Goal: Answer question/provide support: Share knowledge or assist other users

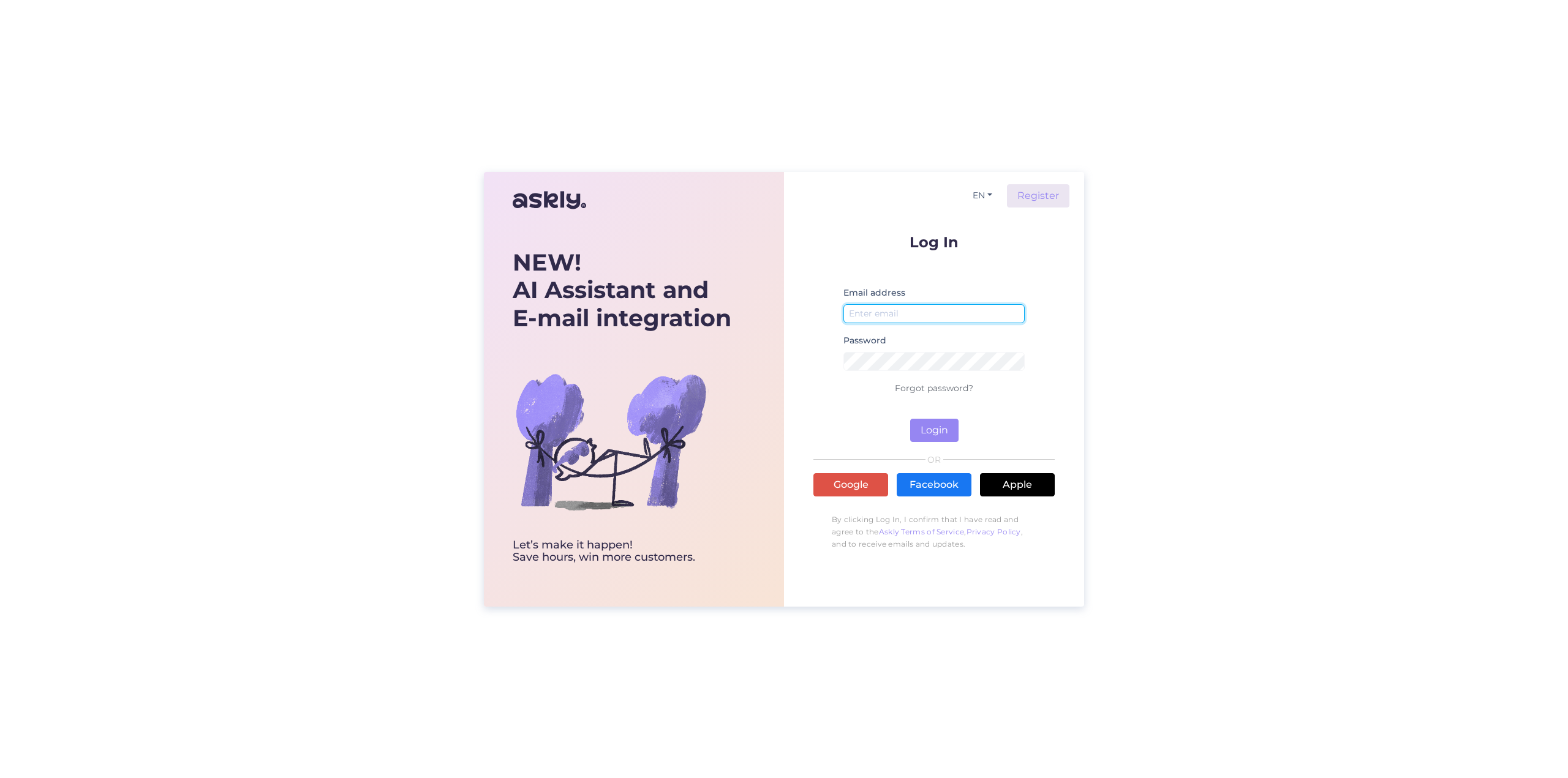
click at [901, 313] on input "email" at bounding box center [935, 314] width 182 height 19
type input "[EMAIL_ADDRESS][DOMAIN_NAME]"
drag, startPoint x: 927, startPoint y: 425, endPoint x: 885, endPoint y: 434, distance: 43.0
click at [927, 425] on button "Login" at bounding box center [935, 430] width 49 height 23
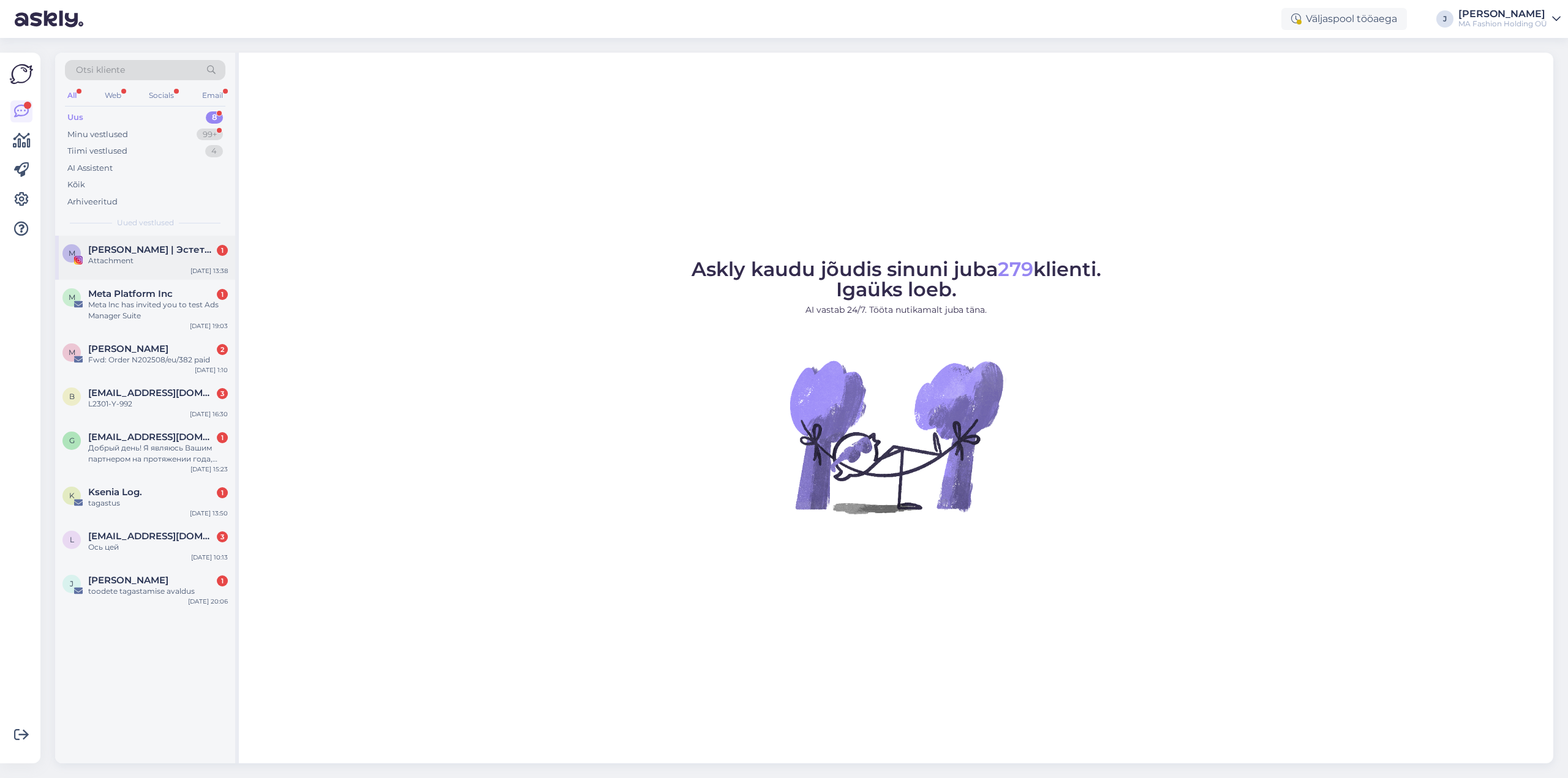
click at [156, 257] on div "Attachment" at bounding box center [157, 261] width 140 height 11
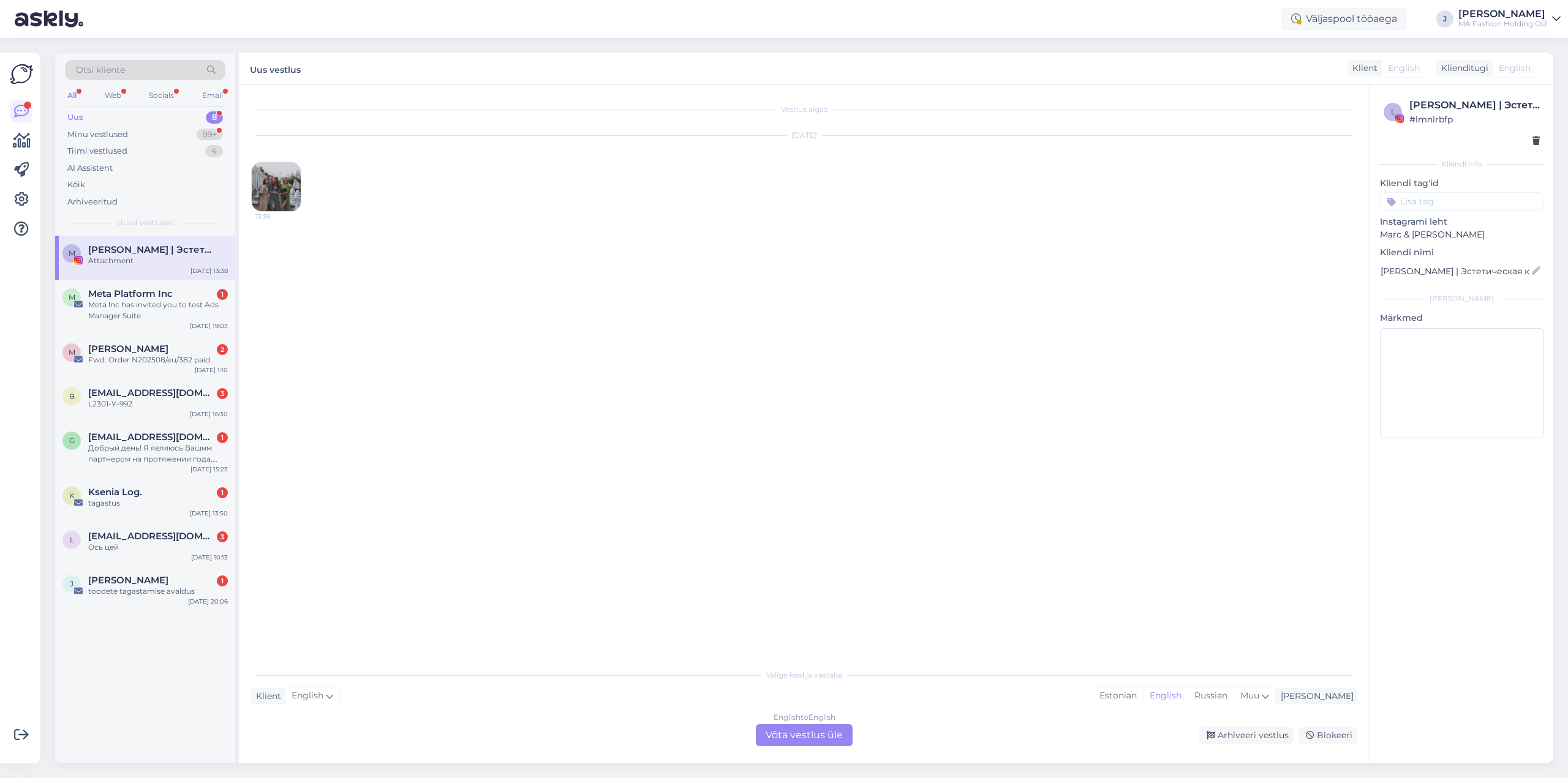
click at [282, 180] on img at bounding box center [276, 186] width 49 height 49
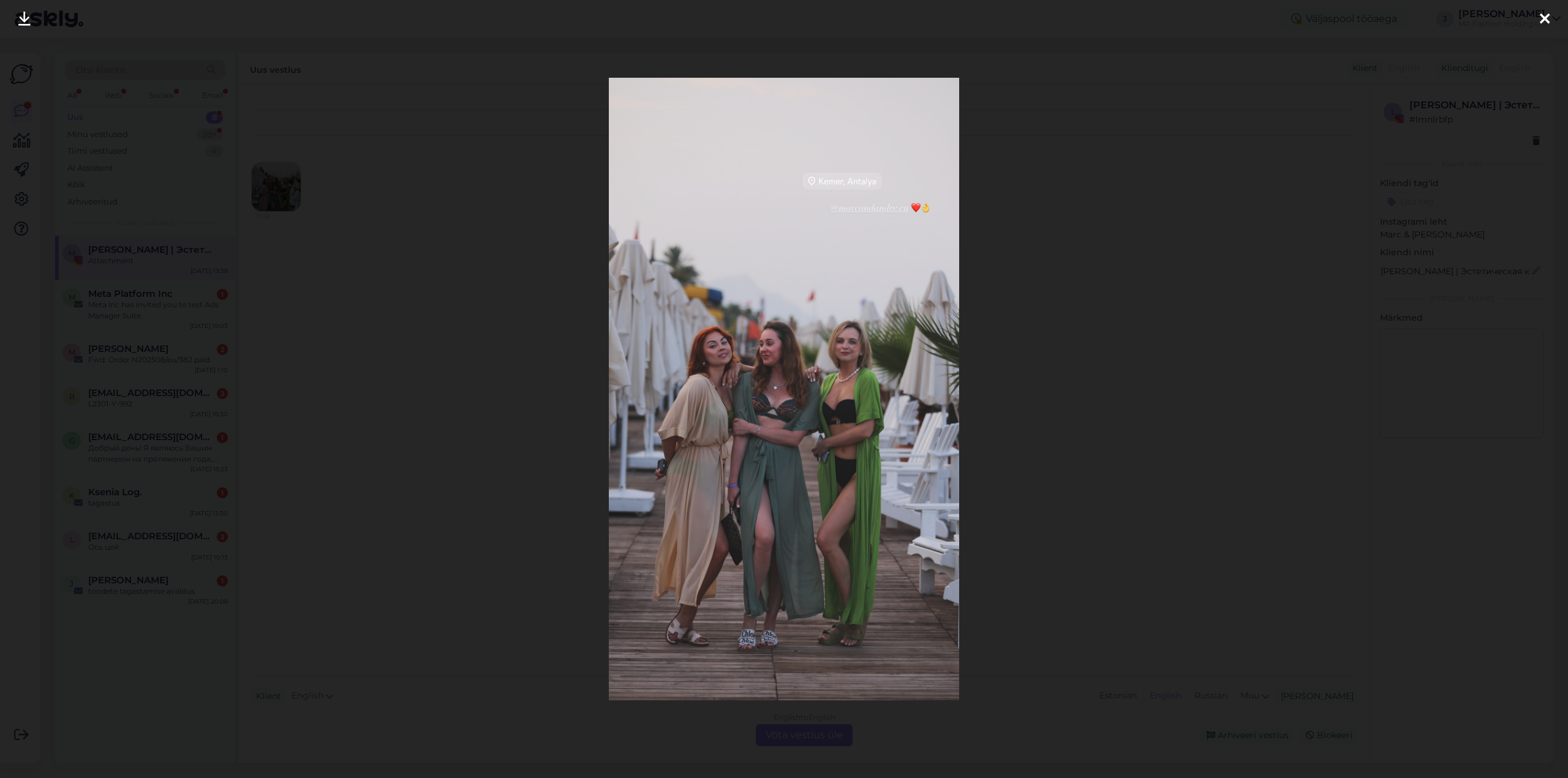
click at [1547, 22] on icon at bounding box center [1545, 19] width 9 height 16
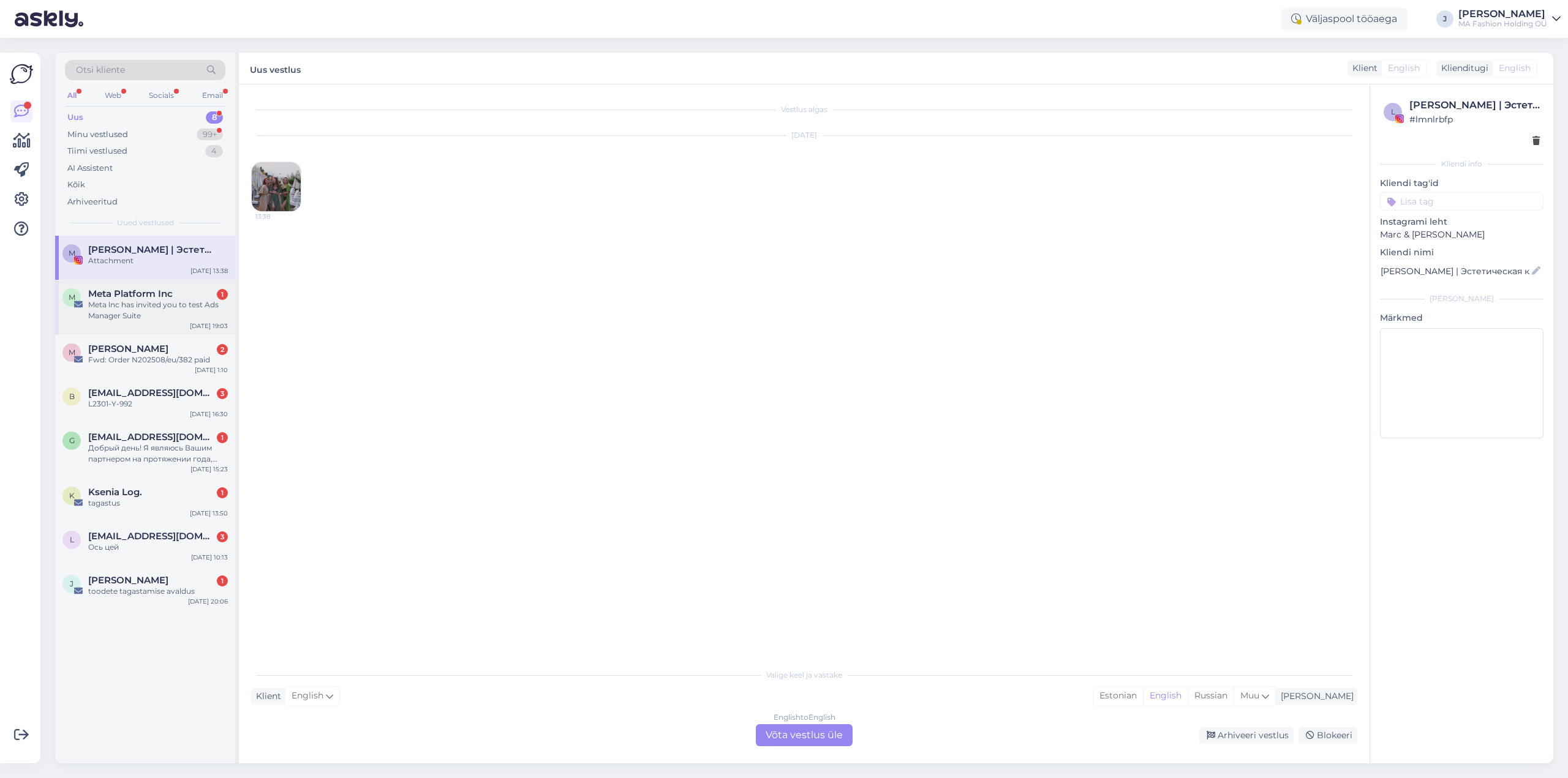
click at [141, 303] on div "Meta lnc has invited you to test Ads Manager Suite" at bounding box center [157, 311] width 140 height 22
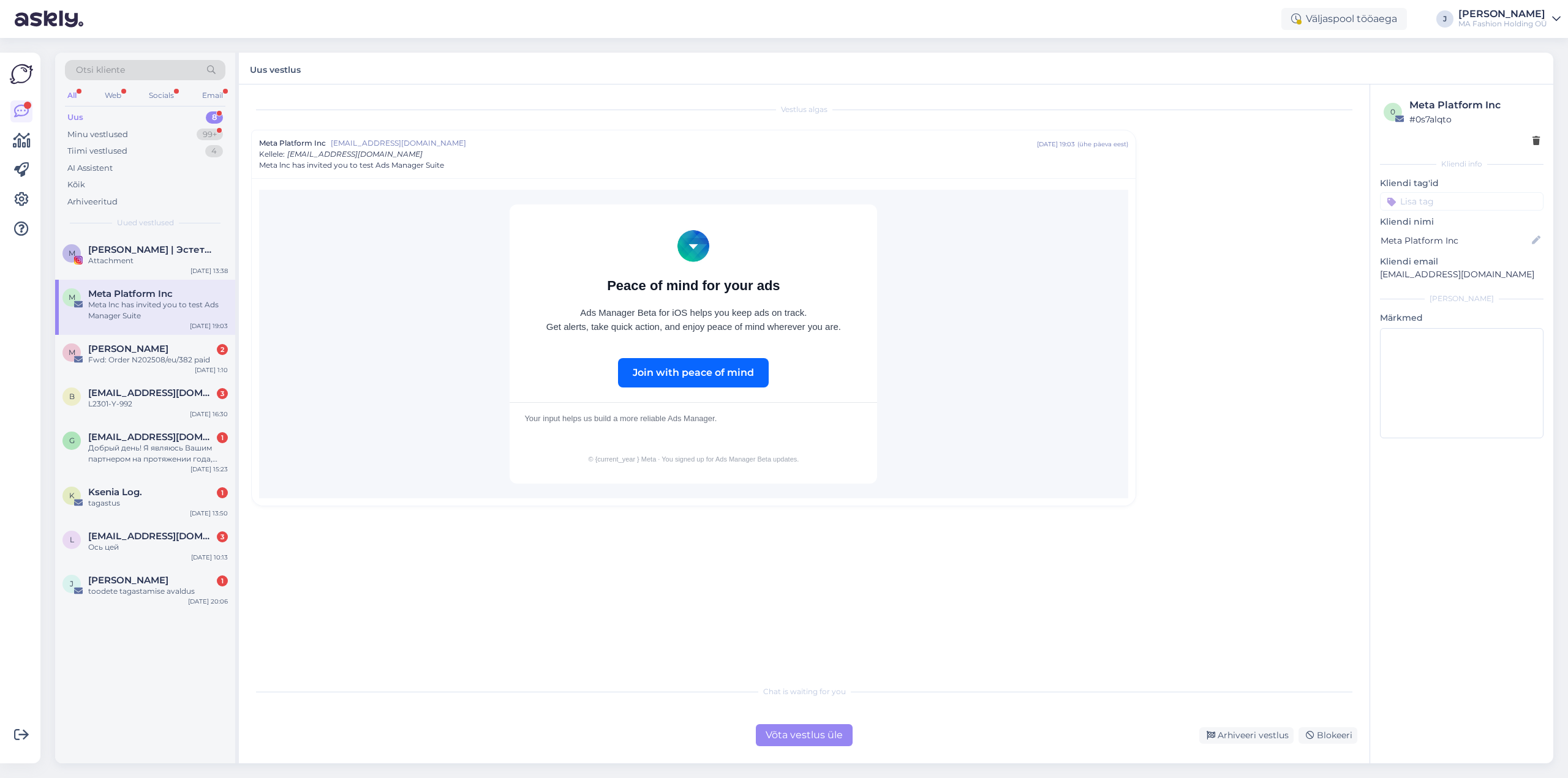
click at [791, 741] on div "Võta vestlus üle" at bounding box center [804, 736] width 96 height 22
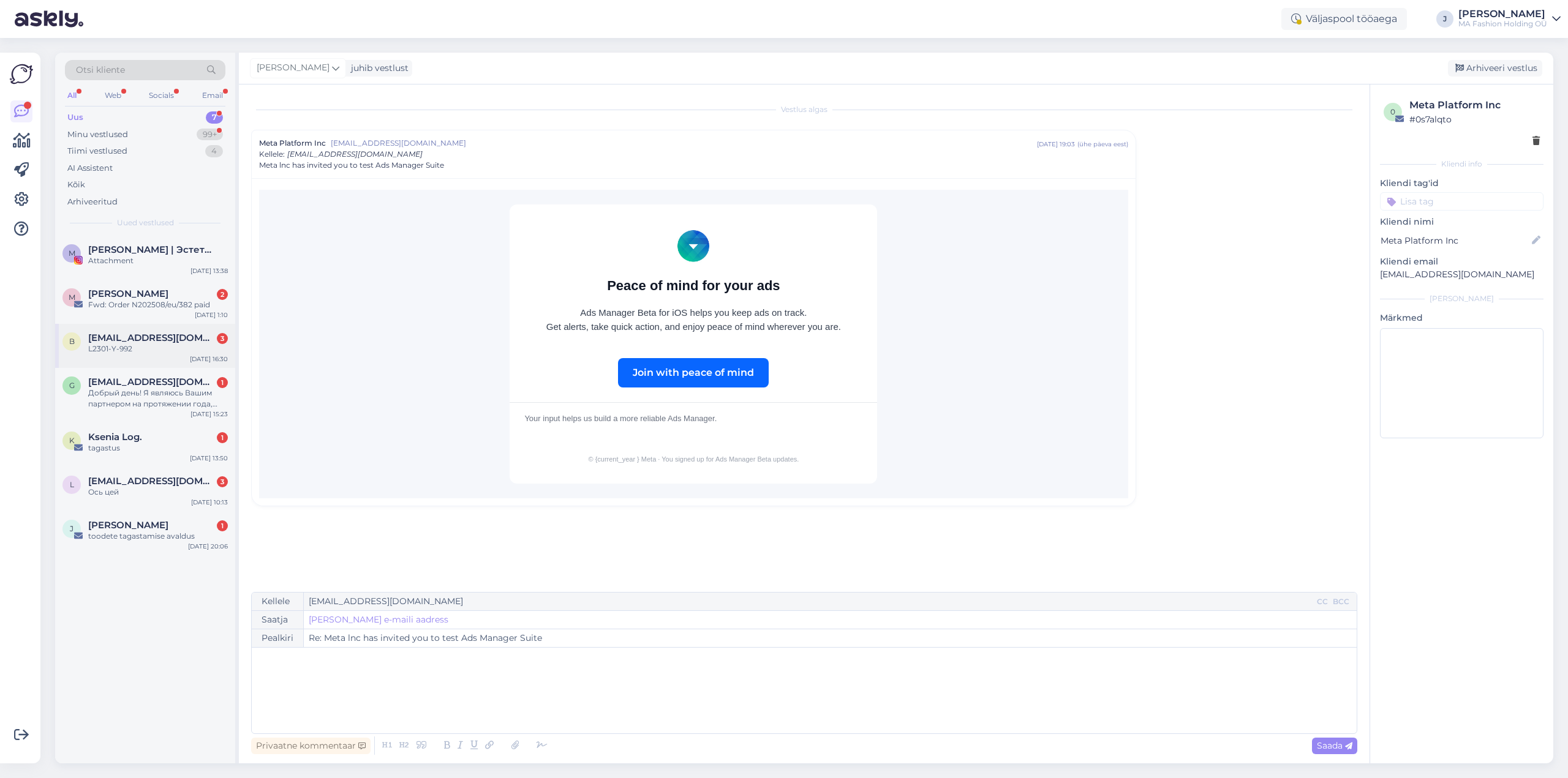
click at [138, 344] on div "L2301-Y-992" at bounding box center [157, 349] width 140 height 11
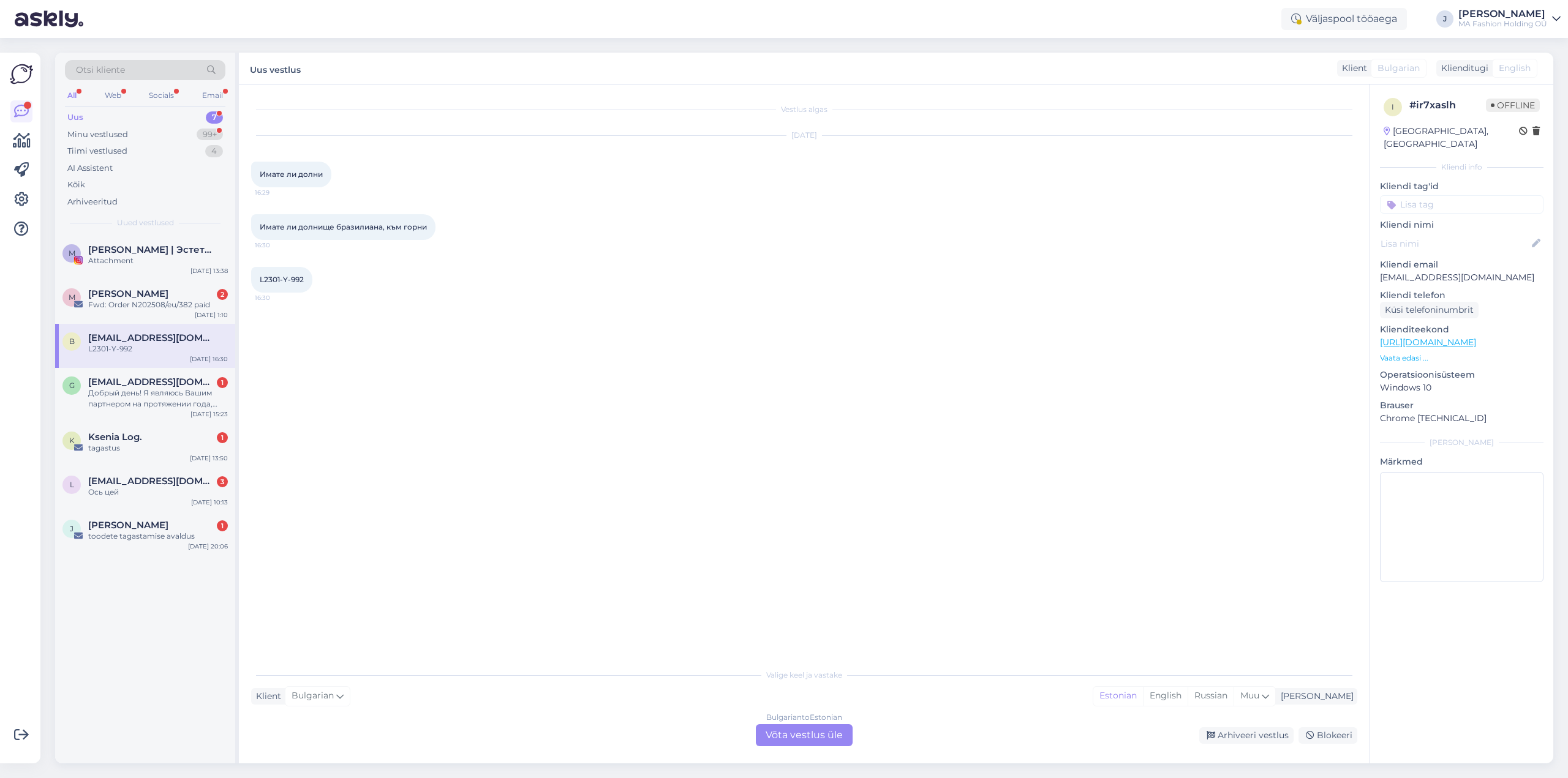
click at [778, 727] on div "Bulgarian to Estonian Võta vestlus üle" at bounding box center [804, 736] width 96 height 22
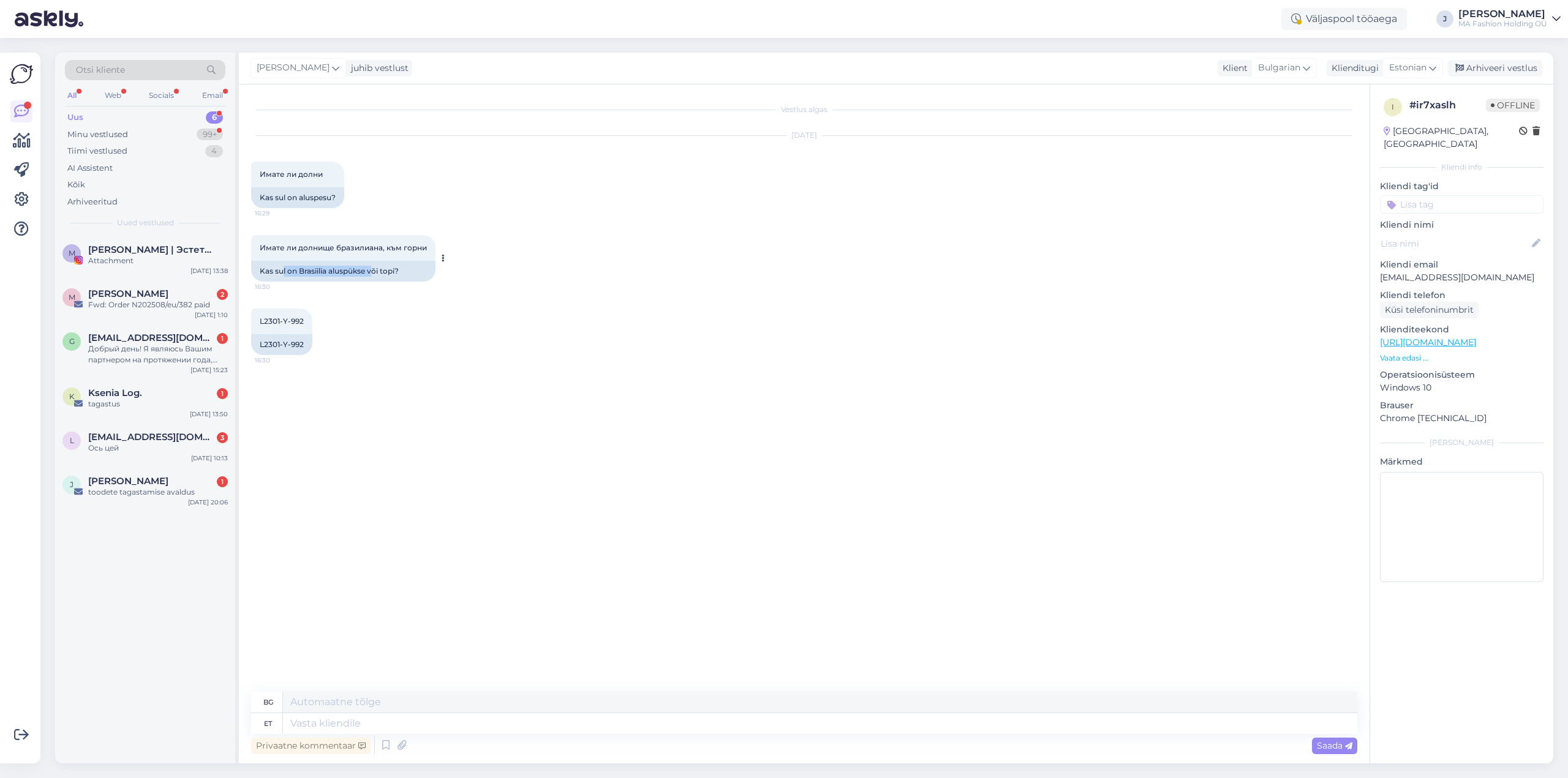
drag, startPoint x: 306, startPoint y: 269, endPoint x: 375, endPoint y: 268, distance: 69.0
click at [373, 268] on div "Kas sul on Brasiilia aluspükse või topi?" at bounding box center [343, 272] width 185 height 21
click at [375, 268] on div "Kas sul on Brasiilia aluspükse või topi?" at bounding box center [343, 272] width 185 height 21
drag, startPoint x: 259, startPoint y: 345, endPoint x: 304, endPoint y: 345, distance: 45.0
click at [304, 345] on div "L2301-Y-992" at bounding box center [281, 345] width 61 height 21
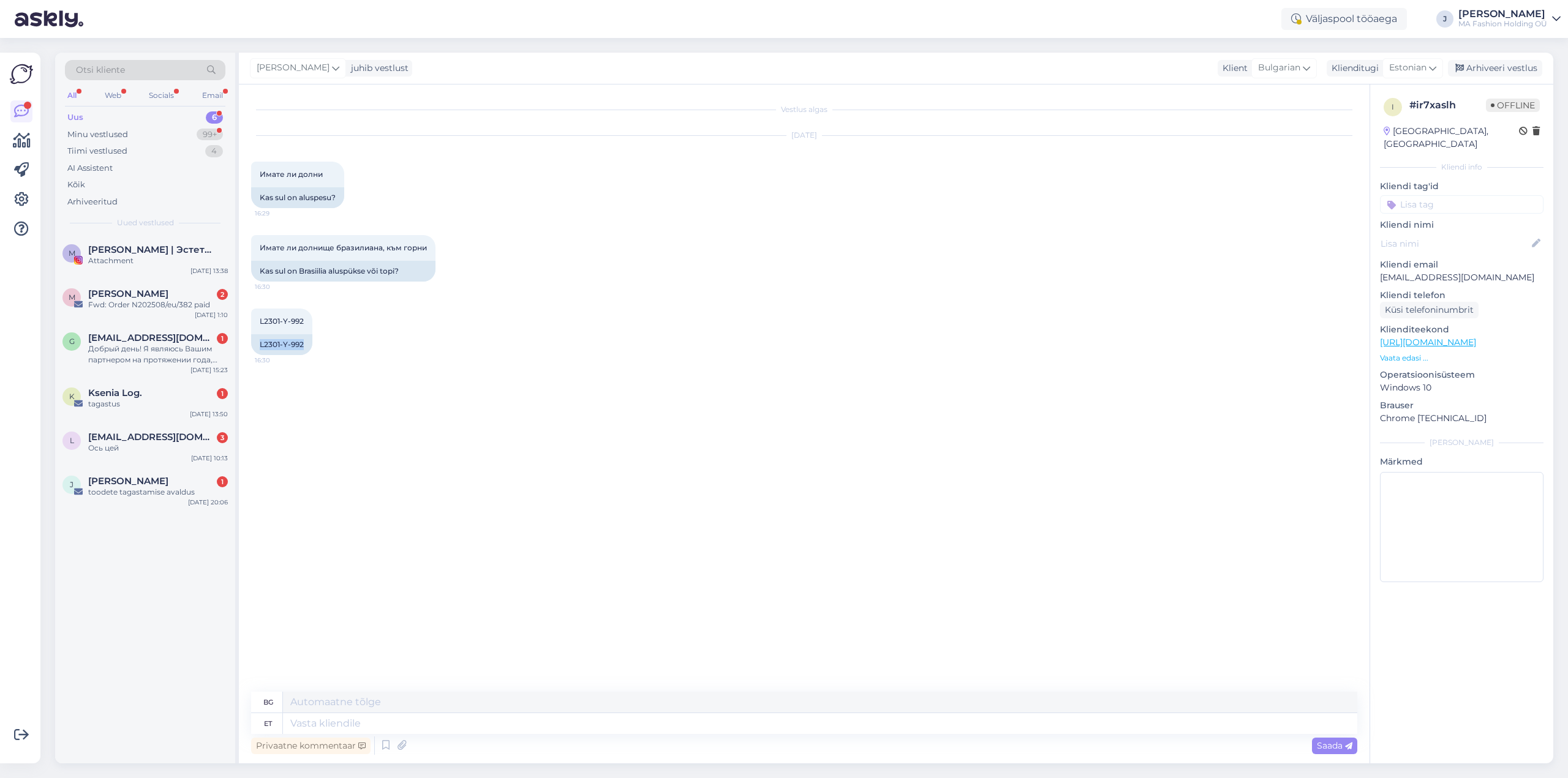
copy div "L2301-Y-992"
click at [318, 724] on textarea at bounding box center [820, 724] width 1074 height 21
type textarea "Tere!"
type textarea "Здравей!"
type textarea "Tere! Sellele"
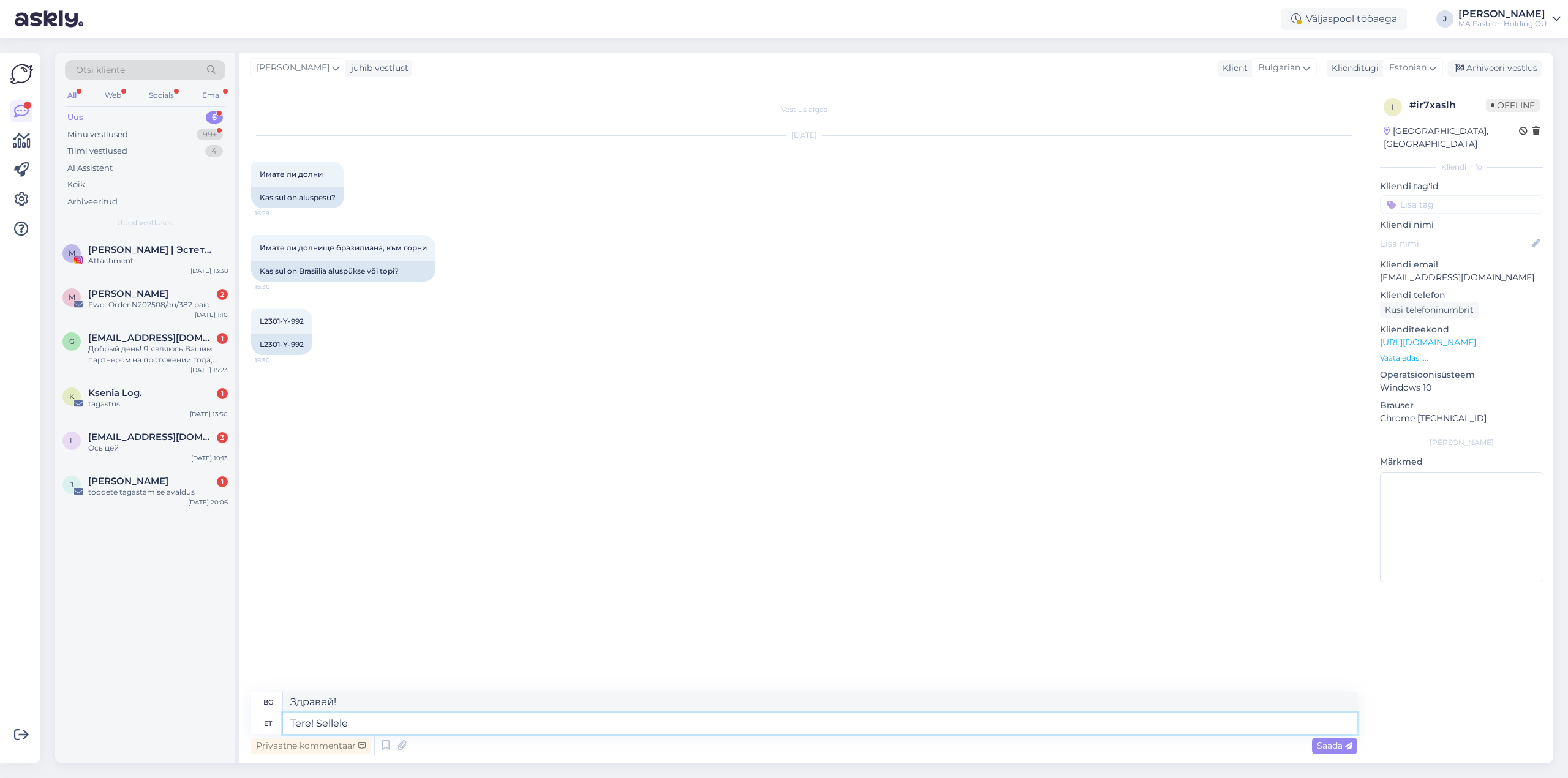
type textarea "Здравей! На това"
type textarea "Tere! Sellele seeriale on"
type textarea "Здравейте! Тази поредица има"
type textarea "Tere! Sellele"
type textarea "Здравей! На това"
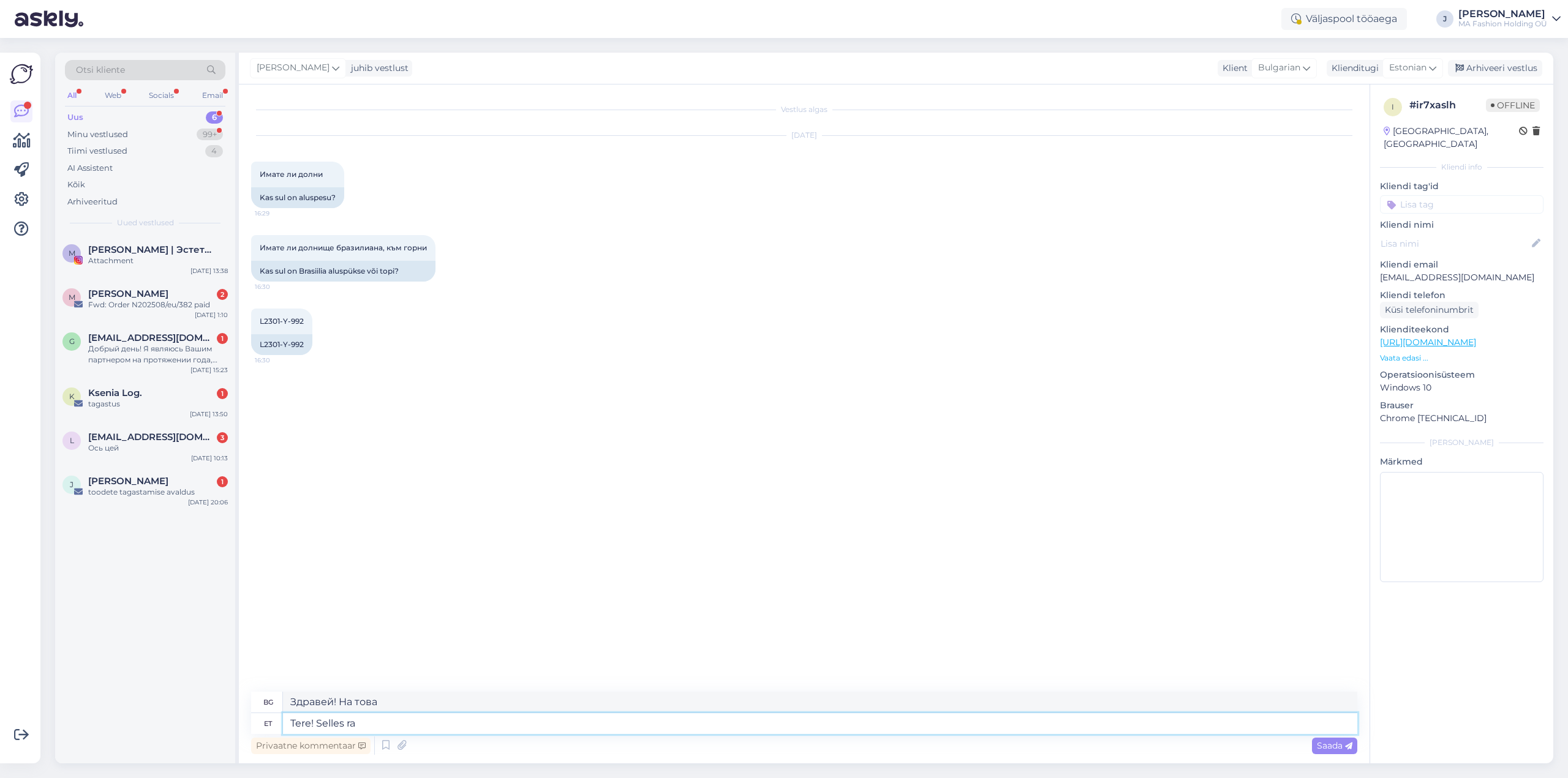
type textarea "Tere! Selles ran"
type textarea "Здравейте! В това"
type textarea "Tere! Selles ujumisriiete see"
type textarea "Здравей! В този бански костюм"
type textarea "Tere! Selles ujumisriiete seerias on"
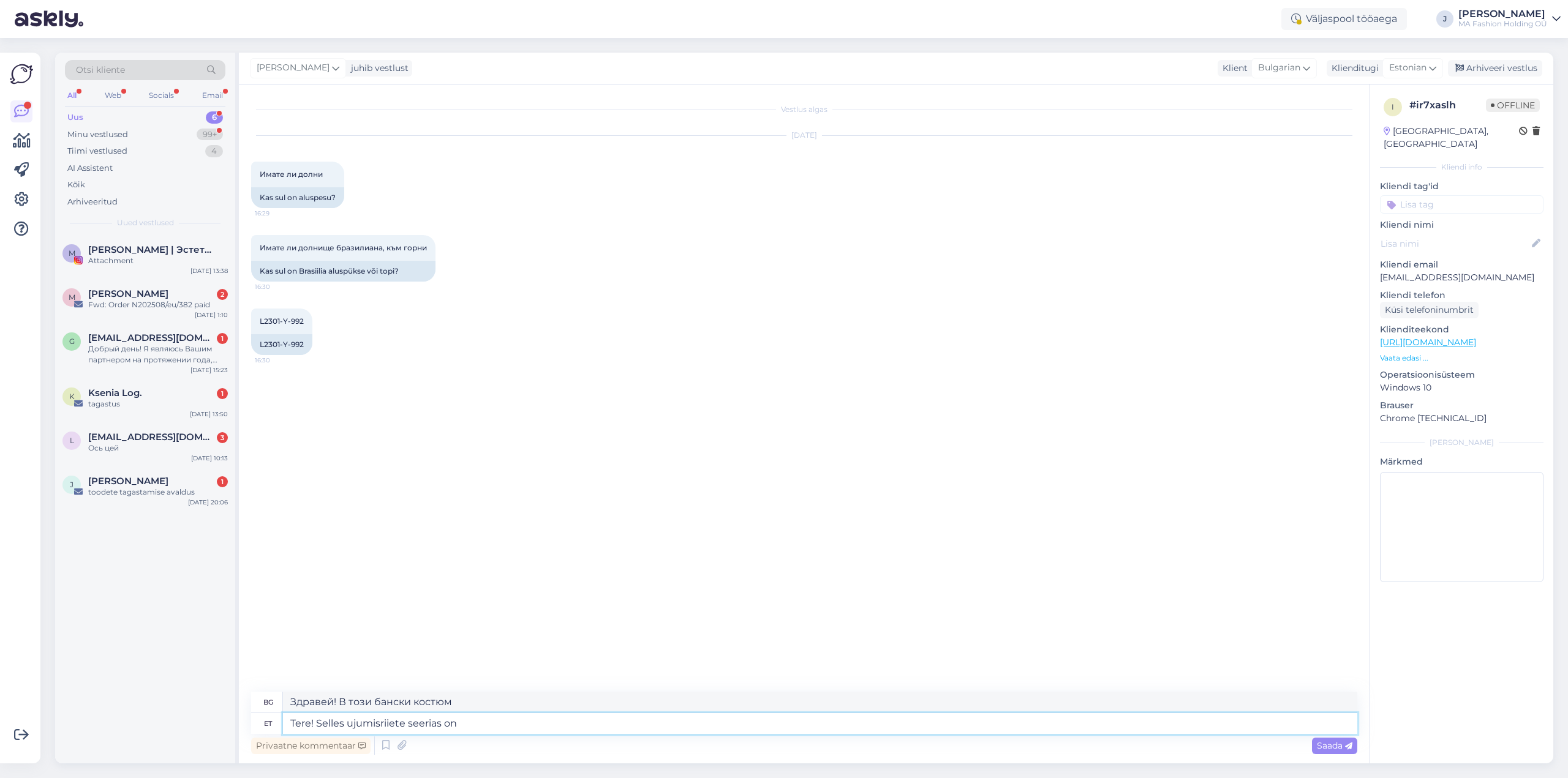
type textarea "Здравейте! В тази серия бански костюми"
type textarea "Tere! Selles ujumisriiete seerias on al"
type textarea "Здравейте! Тази серия бански костюми има"
type textarea "Tere! Selles ujumisriiete seerias on alles va"
type textarea "Здравейте! Все още има няколко от тази серия бански костюми"
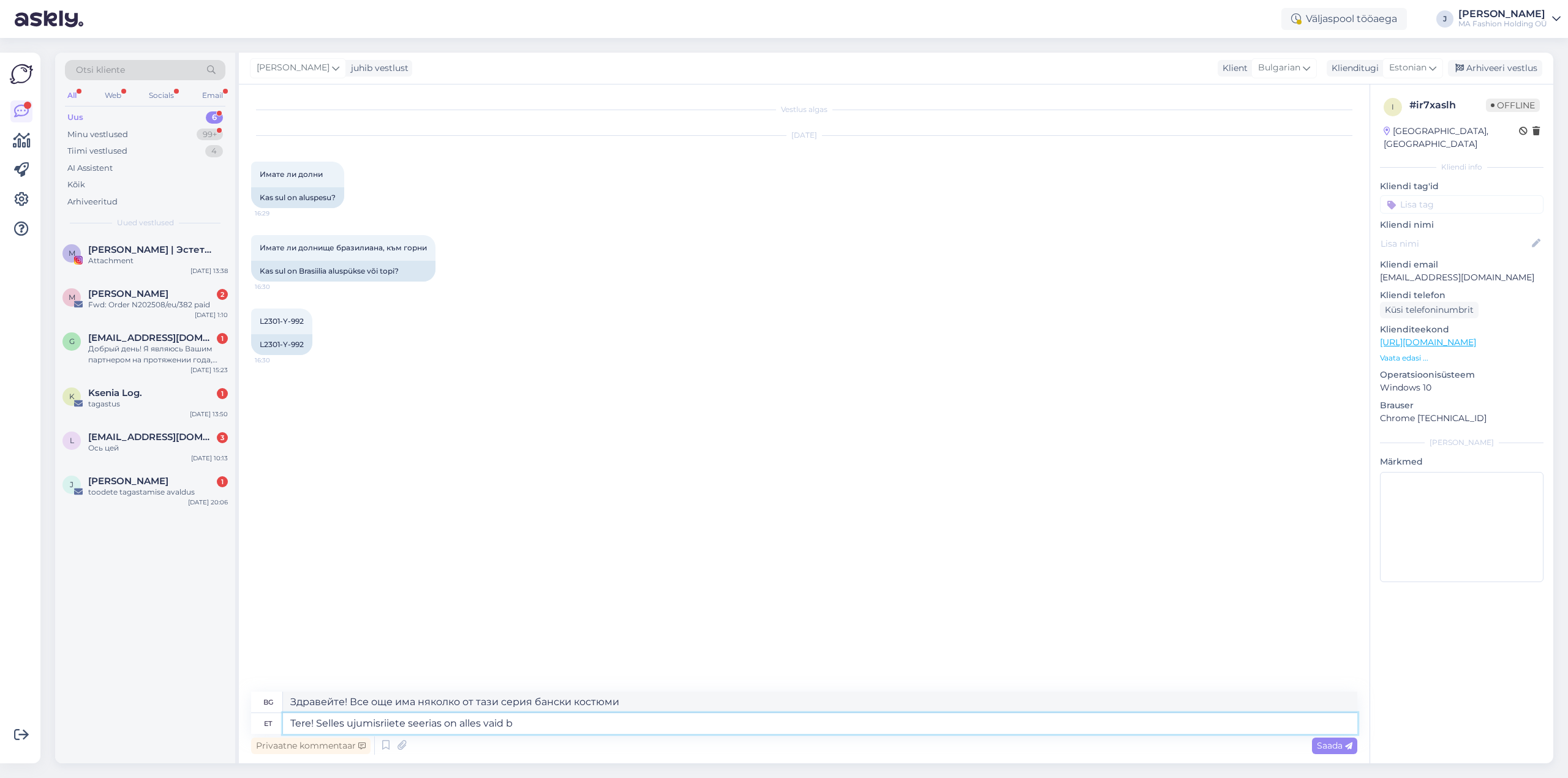
type textarea "Tere! Selles ujumisriiete seerias on alles vaid bi"
type textarea "Здравейте! Останал е само 1 брой от тази серия бански костюми."
type textarea "Tere! Selles ujumisriiete seerias on alles vaid bikiinitopid :/"
type textarea "Здравейте! От тази серия бански костюми са останали само горнища на бикини."
type textarea "Tere! Selles ujumisriiete seerias on alles vaid bikiinitopid :/"
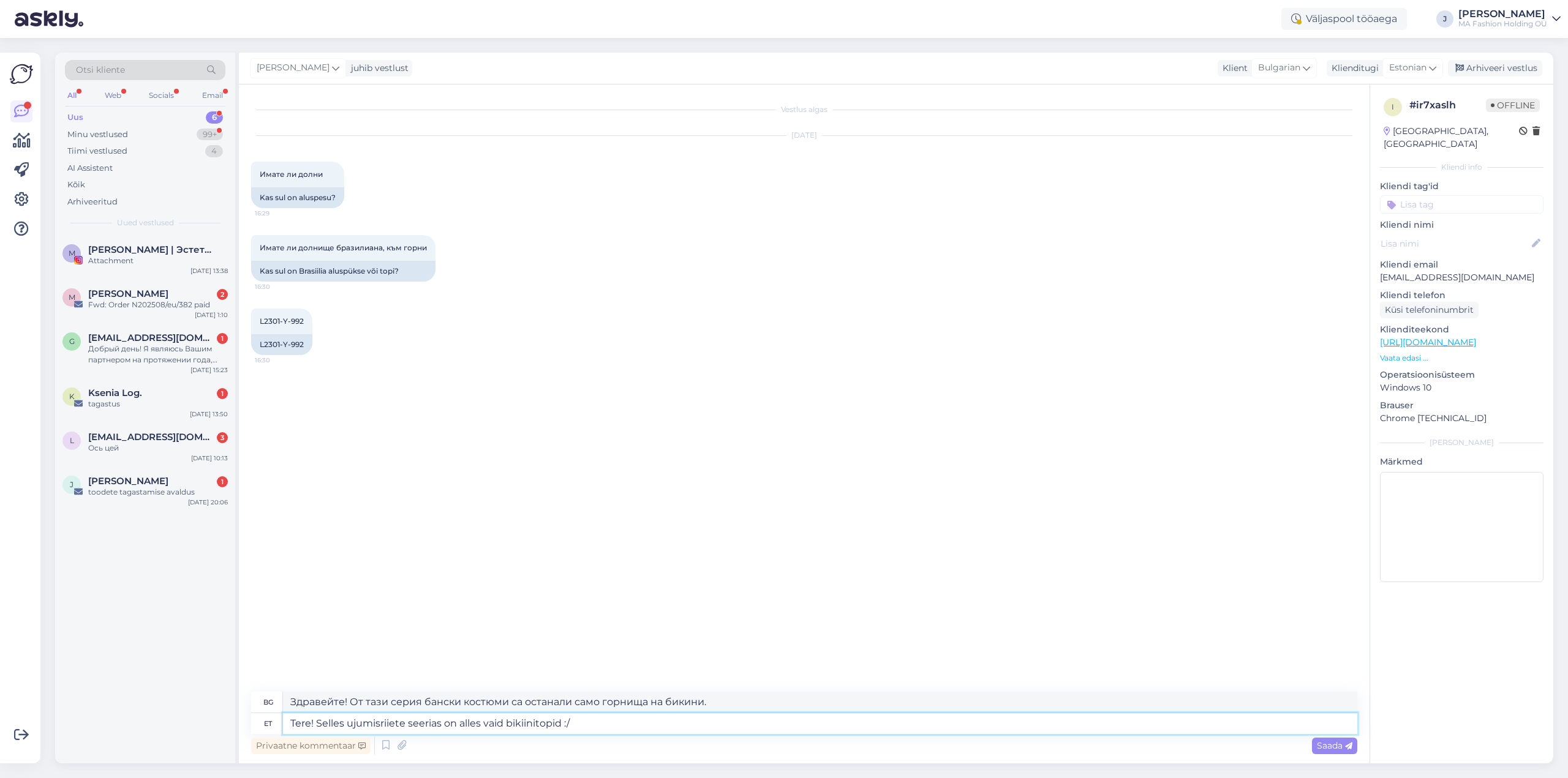
type textarea "Здравейте! От тази линия бански костюми са останали само горнища на бикини :/"
type textarea "Tere! Selles ujumisriiete seerias on alles vaid bikiinitopid :/"
click at [1326, 748] on span "Saada" at bounding box center [1335, 746] width 36 height 11
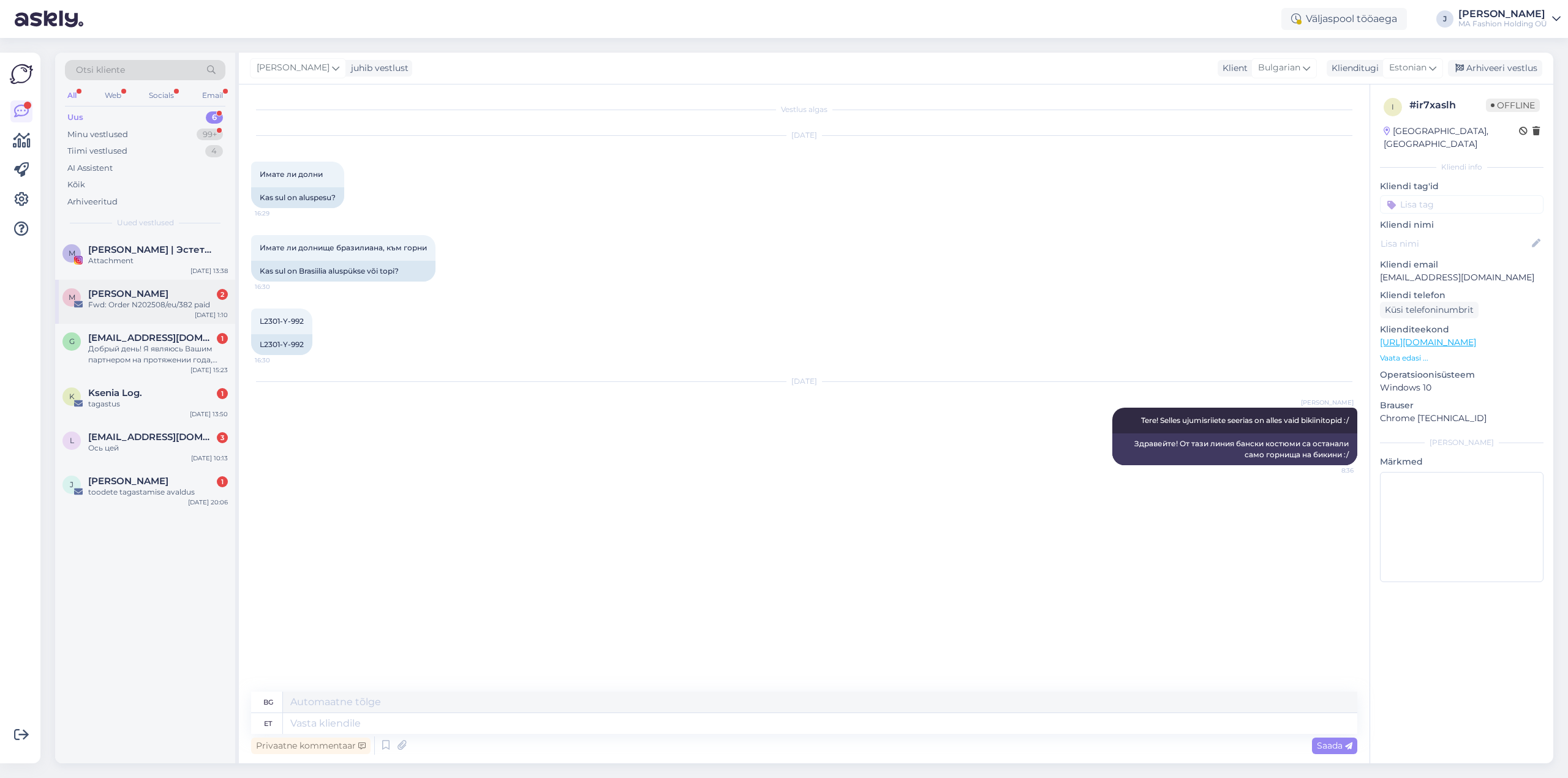
click at [154, 301] on div "Fwd: Order N202508/eu/382 paid" at bounding box center [157, 305] width 140 height 11
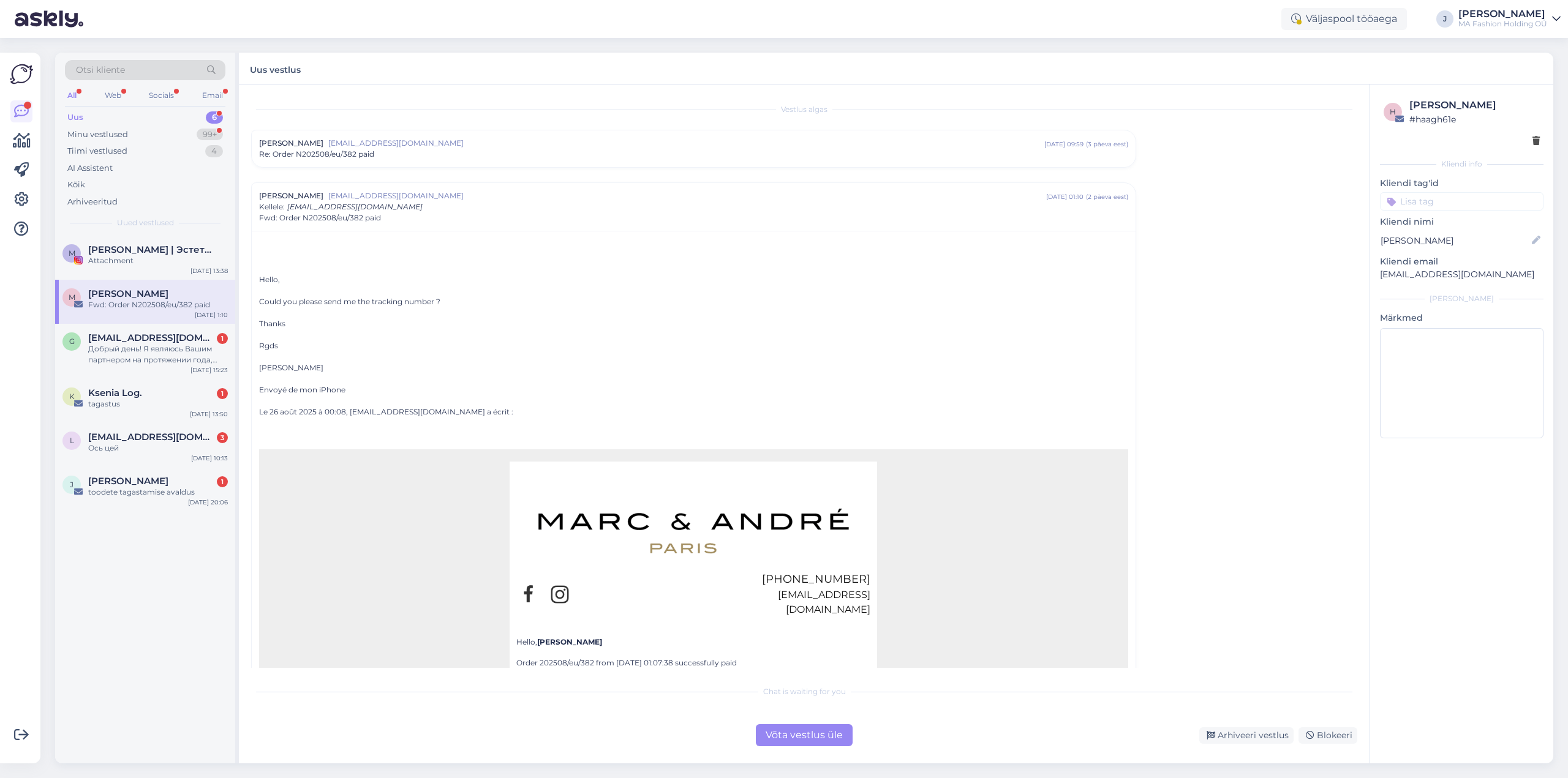
click at [797, 734] on div "Võta vestlus üle" at bounding box center [804, 736] width 96 height 22
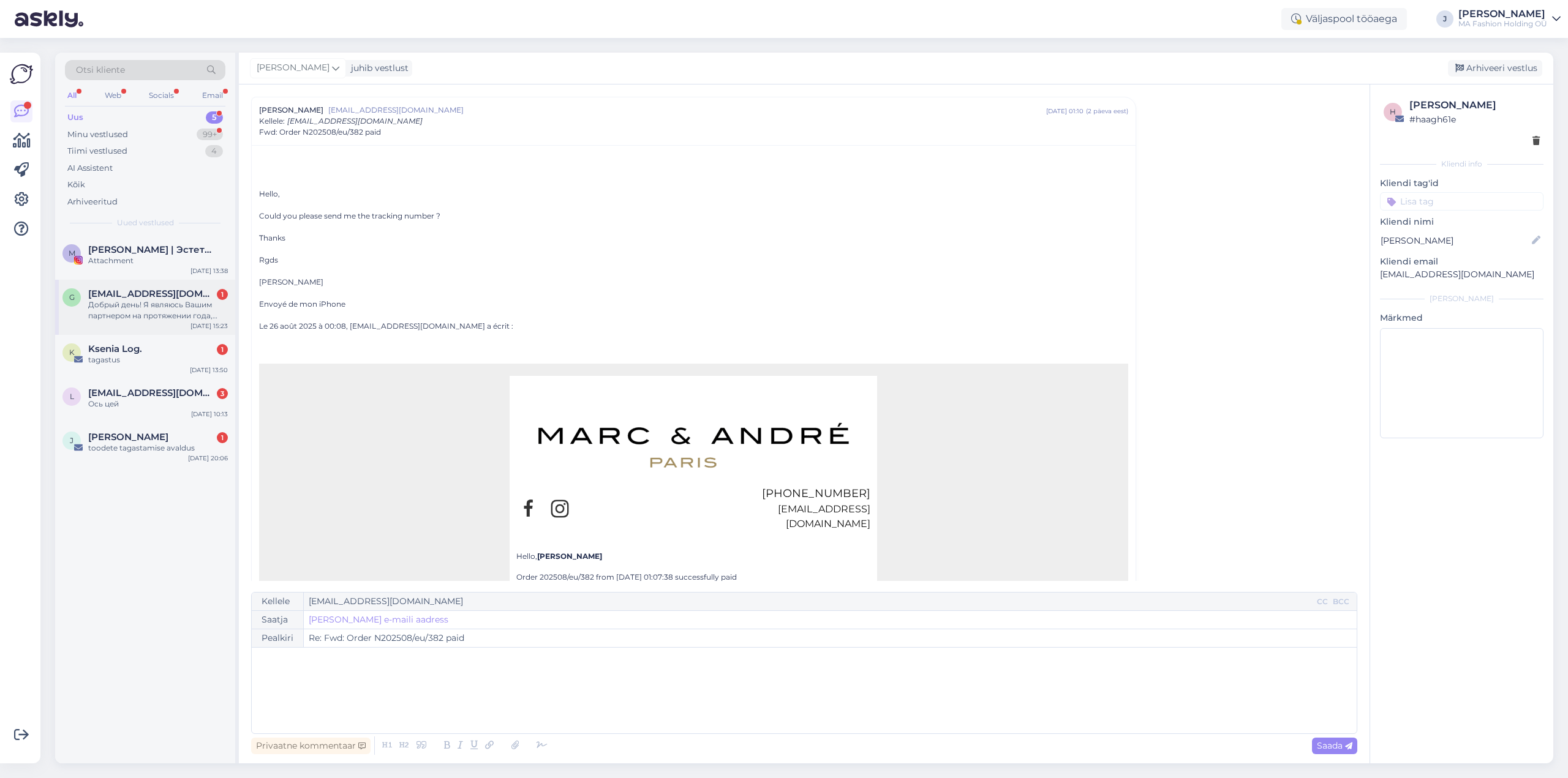
click at [142, 300] on div "Добрый день! Я являюсь Вашим партнером на протяжении года, выкупаю достаточно б…" at bounding box center [157, 311] width 140 height 22
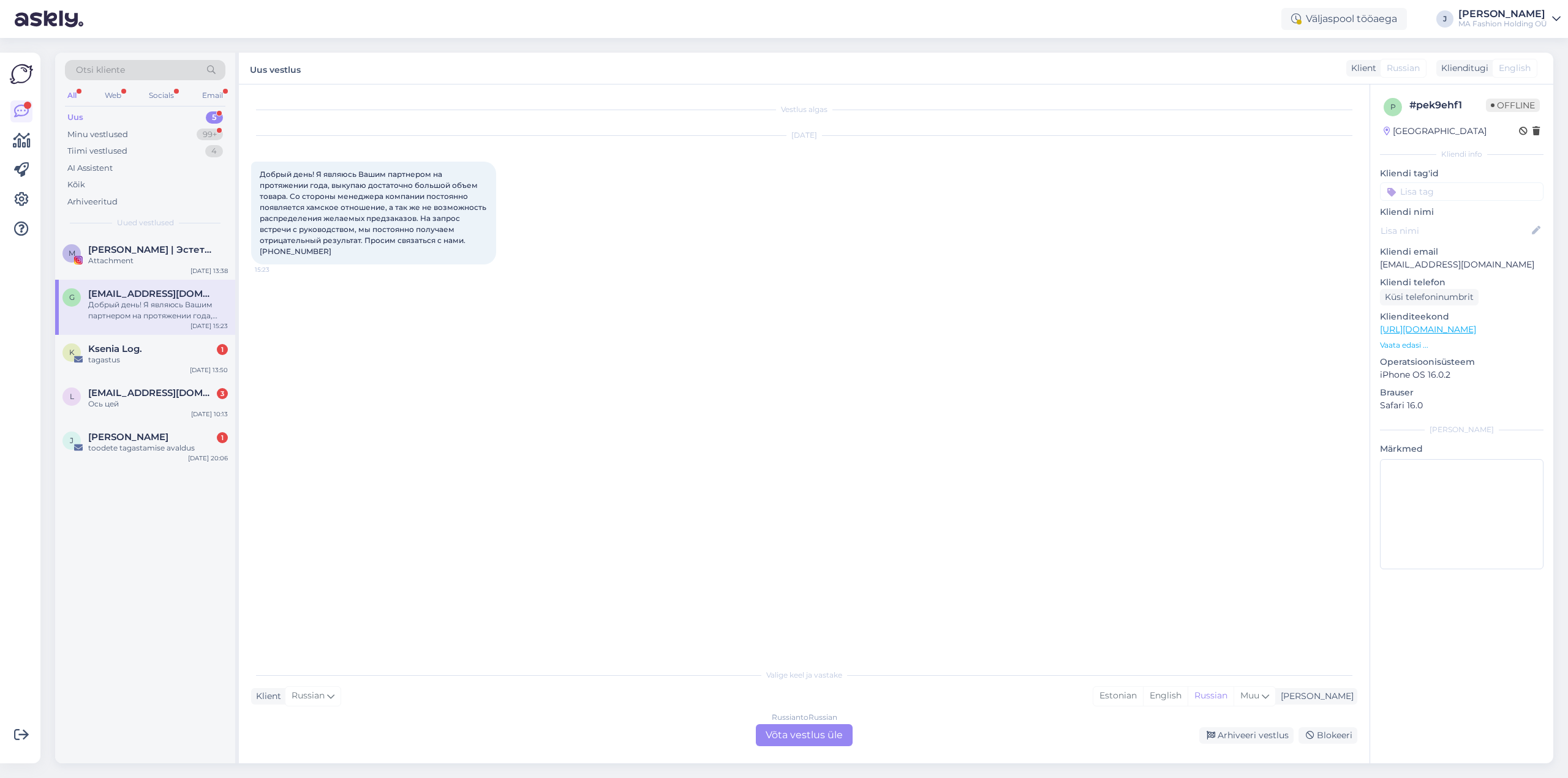
click at [817, 732] on div "Russian to Russian Võta vestlus üle" at bounding box center [804, 736] width 96 height 22
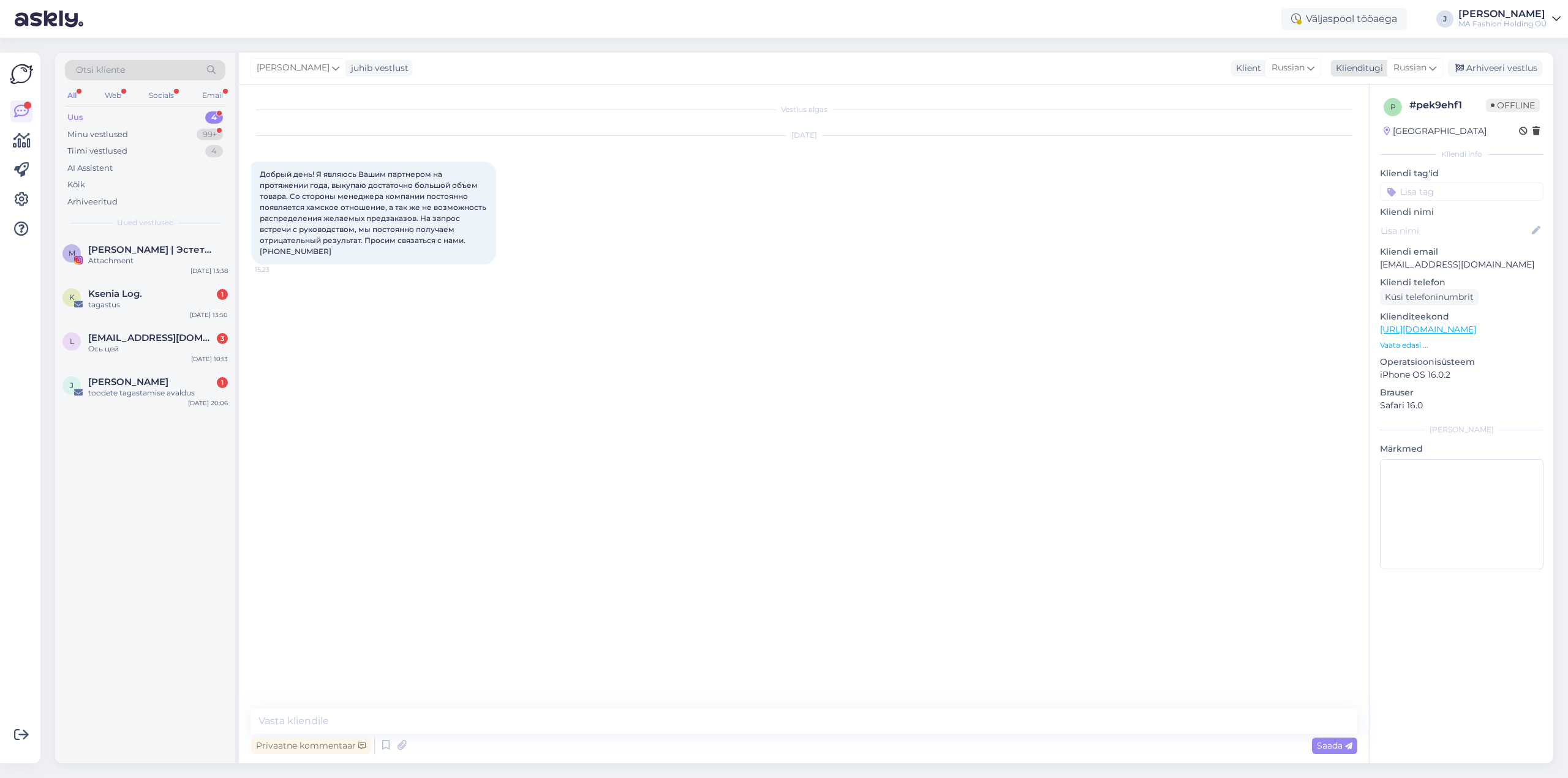
click at [1417, 68] on span "Russian" at bounding box center [1410, 67] width 33 height 13
type input "est"
click at [1360, 123] on link "Estonian" at bounding box center [1388, 122] width 135 height 20
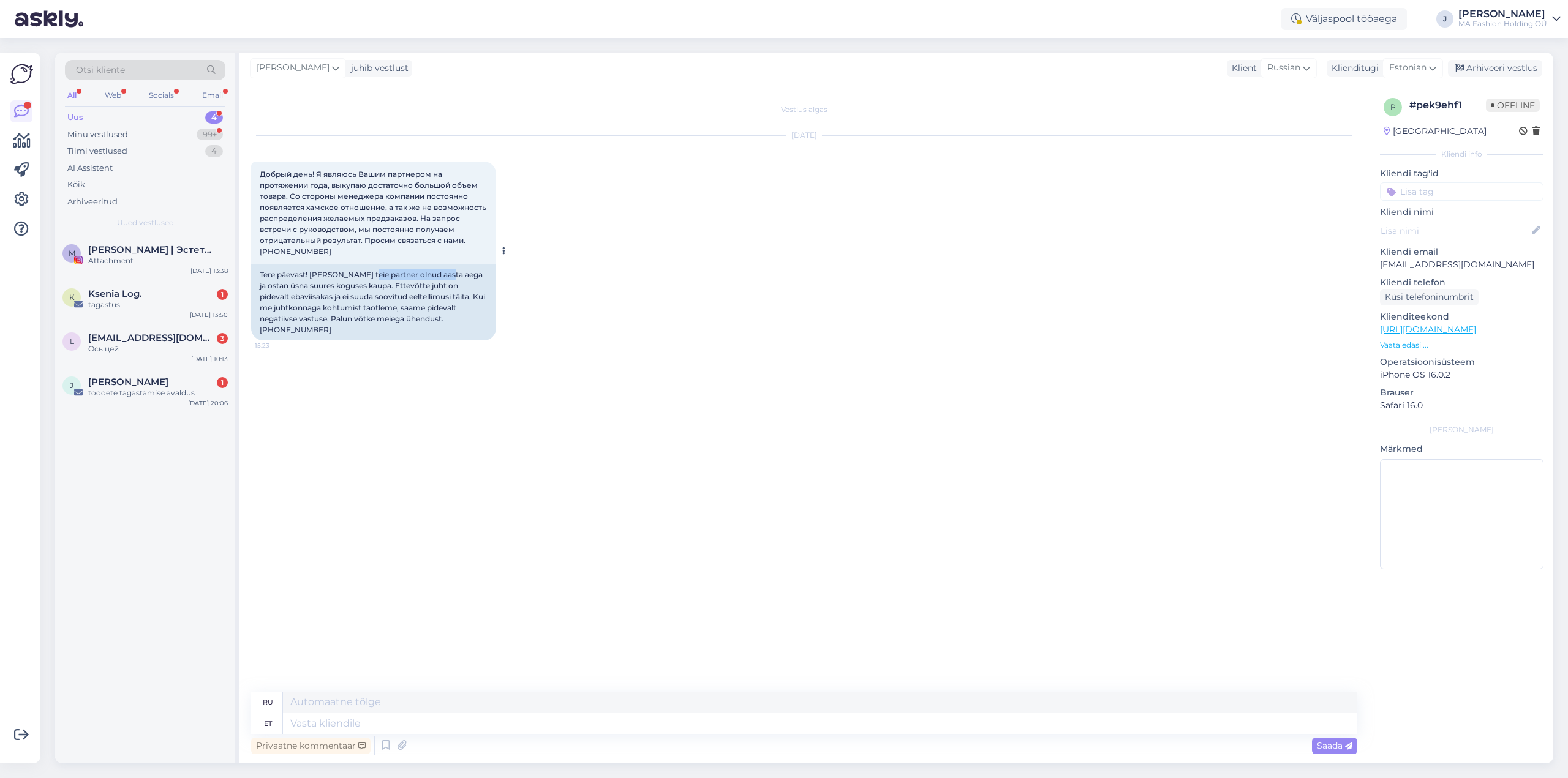
drag, startPoint x: 364, startPoint y: 273, endPoint x: 447, endPoint y: 284, distance: 83.7
click at [447, 283] on div "Tere päevast! [PERSON_NAME] teie partner olnud aasta aega ja ostan üsna suures …" at bounding box center [374, 302] width 245 height 76
drag, startPoint x: 447, startPoint y: 285, endPoint x: 355, endPoint y: 301, distance: 93.4
click at [447, 285] on div "Tere päevast! [PERSON_NAME] teie partner olnud aasta aega ja ostan üsna suures …" at bounding box center [374, 302] width 245 height 76
click at [314, 301] on div "Tere päevast! [PERSON_NAME] teie partner olnud aasta aega ja ostan üsna suures …" at bounding box center [374, 302] width 245 height 76
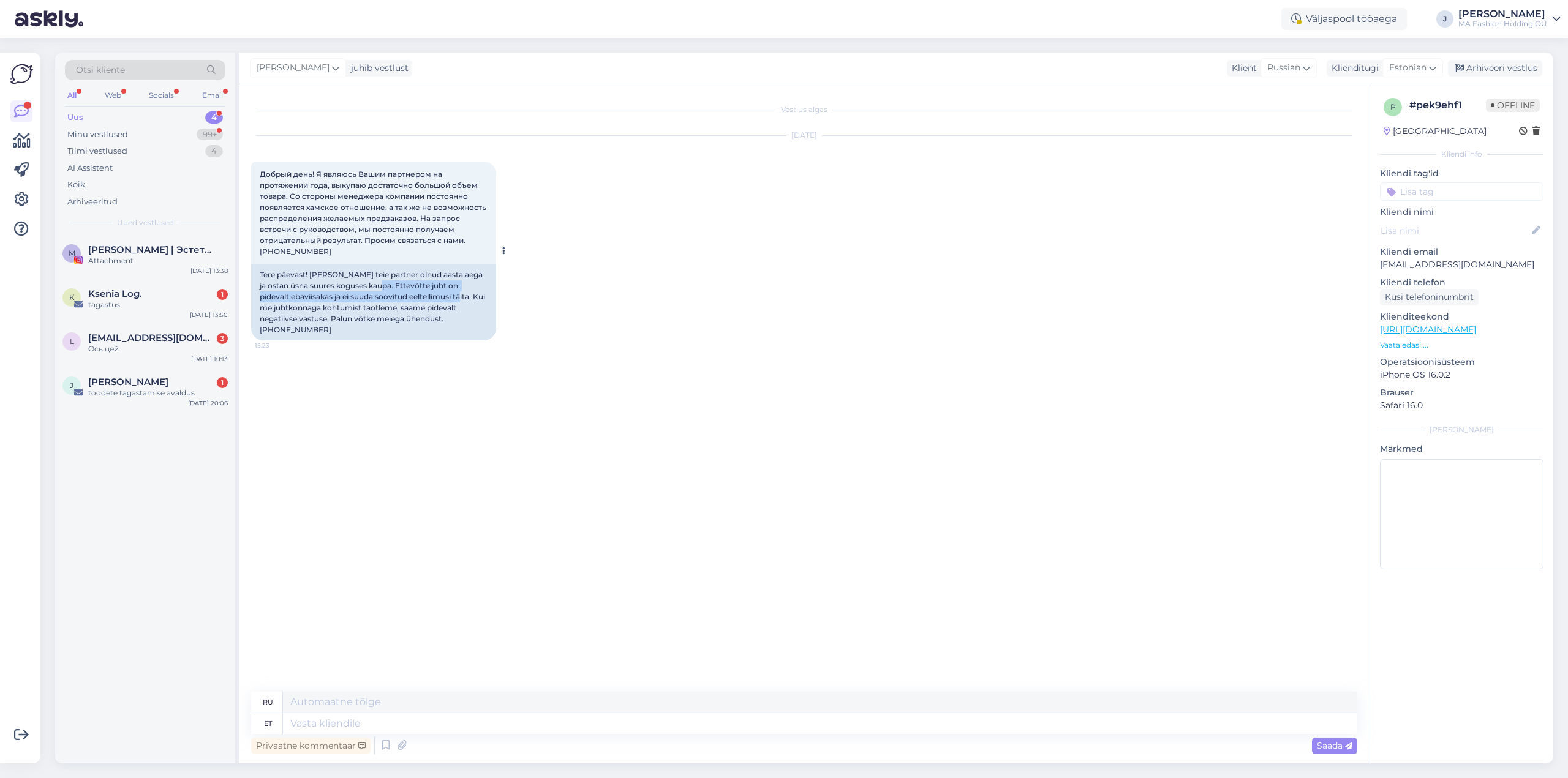
drag, startPoint x: 383, startPoint y: 286, endPoint x: 460, endPoint y: 303, distance: 78.9
click at [460, 303] on div "Tere päevast! [PERSON_NAME] teie partner olnud aasta aega ja ostan üsna suures …" at bounding box center [374, 302] width 245 height 76
drag, startPoint x: 344, startPoint y: 298, endPoint x: 386, endPoint y: 301, distance: 42.1
click at [386, 301] on div "Tere päevast! [PERSON_NAME] teie partner olnud aasta aega ja ostan üsna suures …" at bounding box center [374, 302] width 245 height 76
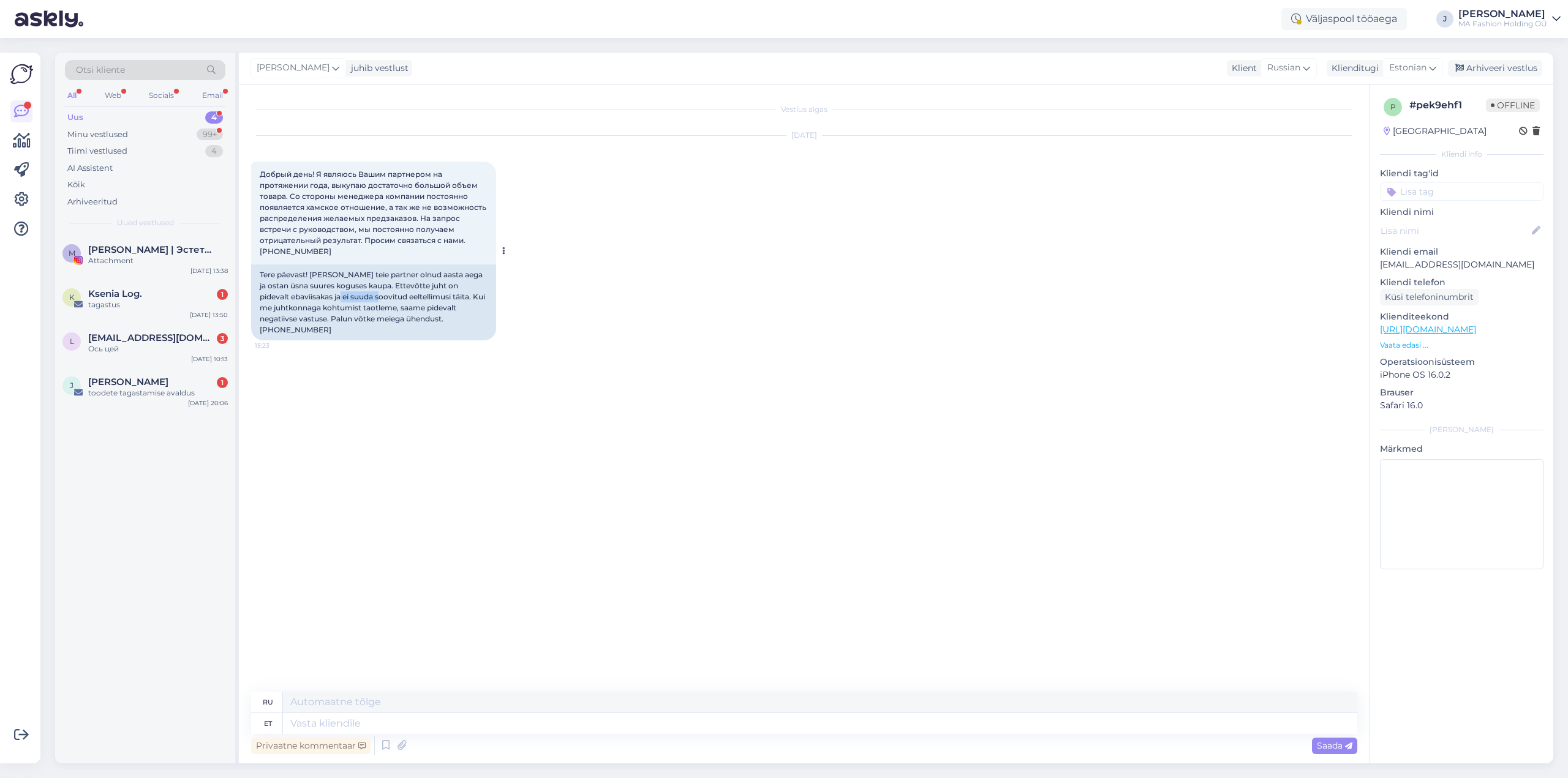
click at [386, 301] on div "Tere päevast! [PERSON_NAME] teie partner olnud aasta aega ja ostan üsna suures …" at bounding box center [374, 302] width 245 height 76
drag, startPoint x: 369, startPoint y: 301, endPoint x: 392, endPoint y: 311, distance: 25.1
click at [392, 311] on div "Tere päevast! [PERSON_NAME] teie partner olnud aasta aega ja ostan üsna suures …" at bounding box center [374, 302] width 245 height 76
drag, startPoint x: 339, startPoint y: 309, endPoint x: 408, endPoint y: 305, distance: 69.1
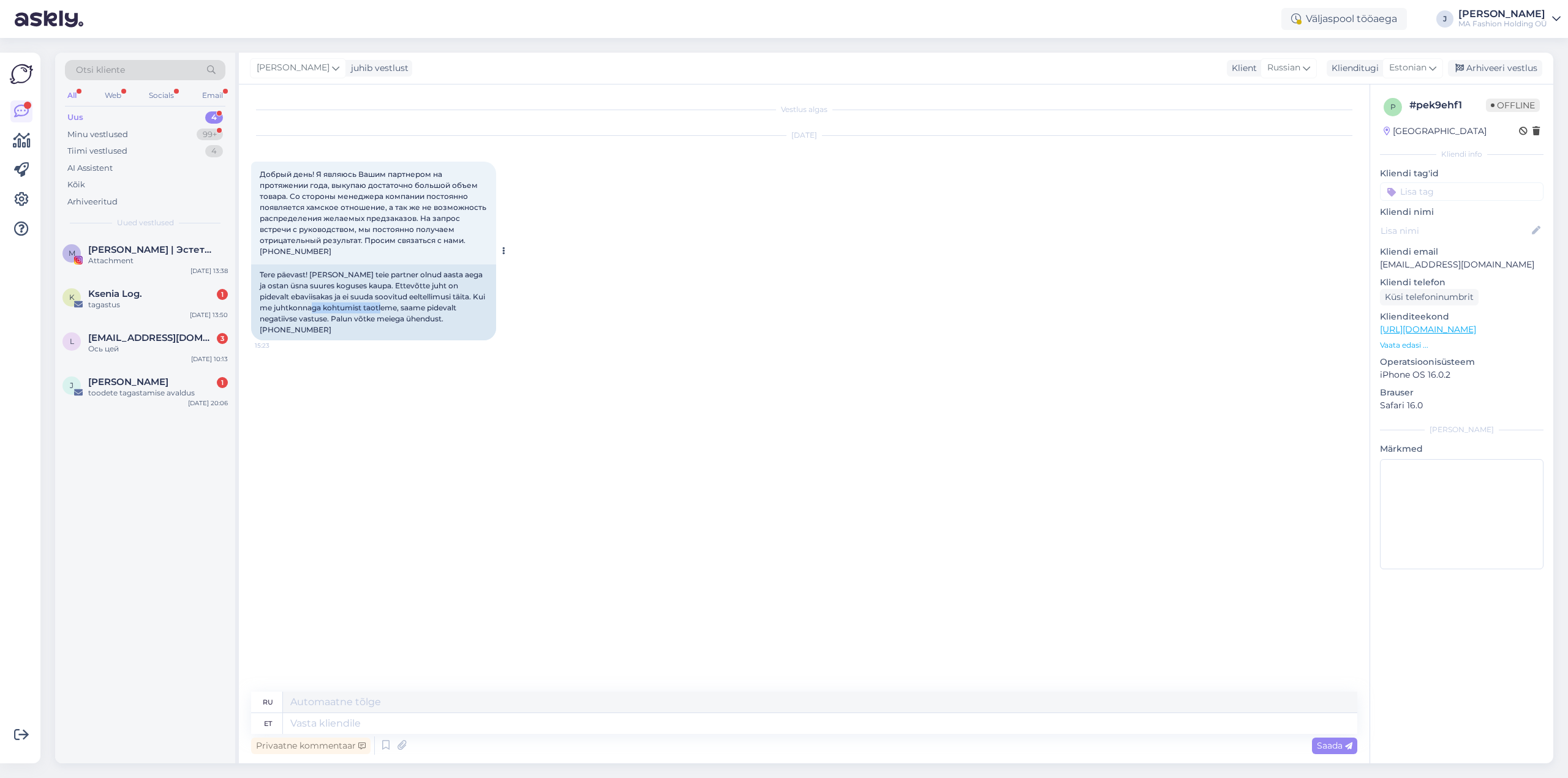
click at [408, 305] on div "Tere päevast! [PERSON_NAME] teie partner olnud aasta aega ja ostan üsna suures …" at bounding box center [374, 302] width 245 height 76
drag, startPoint x: 354, startPoint y: 308, endPoint x: 478, endPoint y: 321, distance: 124.7
click at [478, 321] on div "Tere päevast! [PERSON_NAME] teie partner olnud aasta aega ja ostan üsna suures …" at bounding box center [374, 302] width 245 height 76
click at [473, 321] on div "Tere päevast! [PERSON_NAME] teie partner olnud aasta aega ja ostan üsna suures …" at bounding box center [374, 302] width 245 height 76
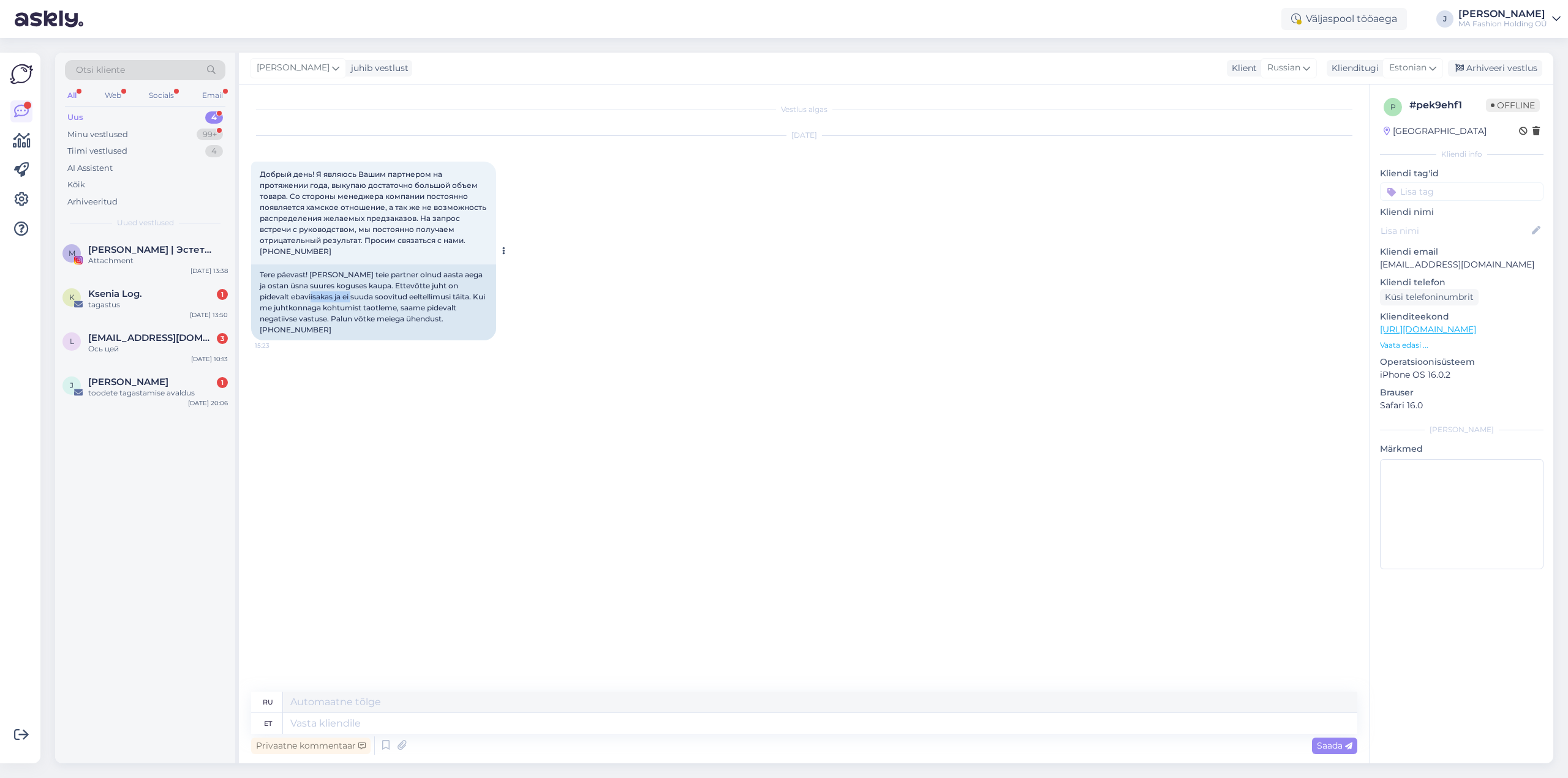
drag, startPoint x: 309, startPoint y: 294, endPoint x: 359, endPoint y: 297, distance: 50.1
click at [359, 297] on div "Tere päevast! [PERSON_NAME] teie partner olnud aasta aega ja ostan üsna suures …" at bounding box center [374, 302] width 245 height 76
drag, startPoint x: 369, startPoint y: 296, endPoint x: 451, endPoint y: 311, distance: 83.4
click at [451, 311] on div "Tere päevast! [PERSON_NAME] teie partner olnud aasta aega ja ostan üsna suures …" at bounding box center [374, 302] width 245 height 76
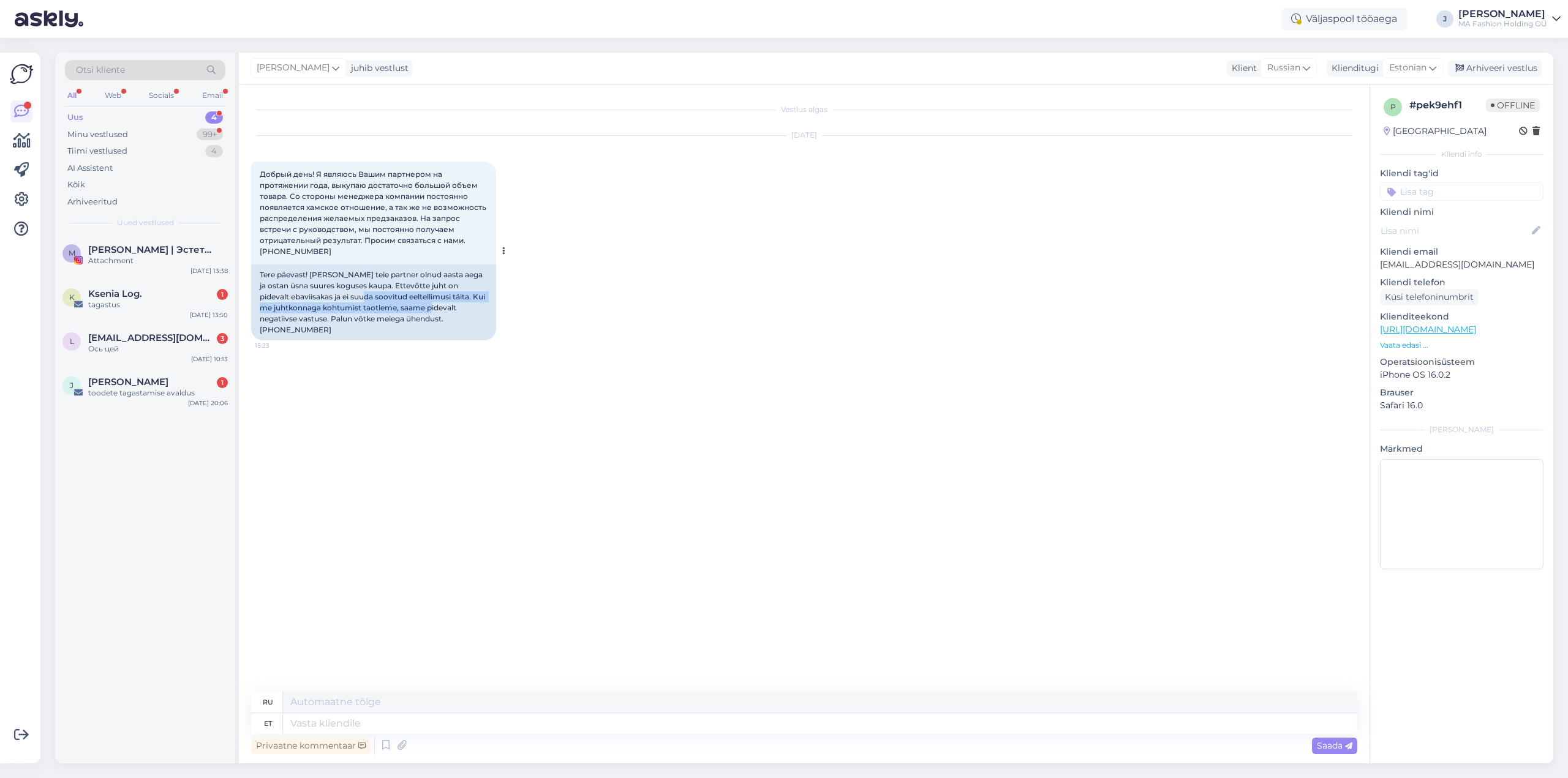
click at [451, 311] on div "Tere päevast! [PERSON_NAME] teie partner olnud aasta aega ja ostan üsna suures …" at bounding box center [374, 302] width 245 height 76
drag, startPoint x: 285, startPoint y: 305, endPoint x: 422, endPoint y: 319, distance: 137.7
click at [422, 319] on div "Tere päevast! [PERSON_NAME] teie partner olnud aasta aega ja ostan üsna suures …" at bounding box center [374, 302] width 245 height 76
drag, startPoint x: 307, startPoint y: 323, endPoint x: 361, endPoint y: 316, distance: 54.5
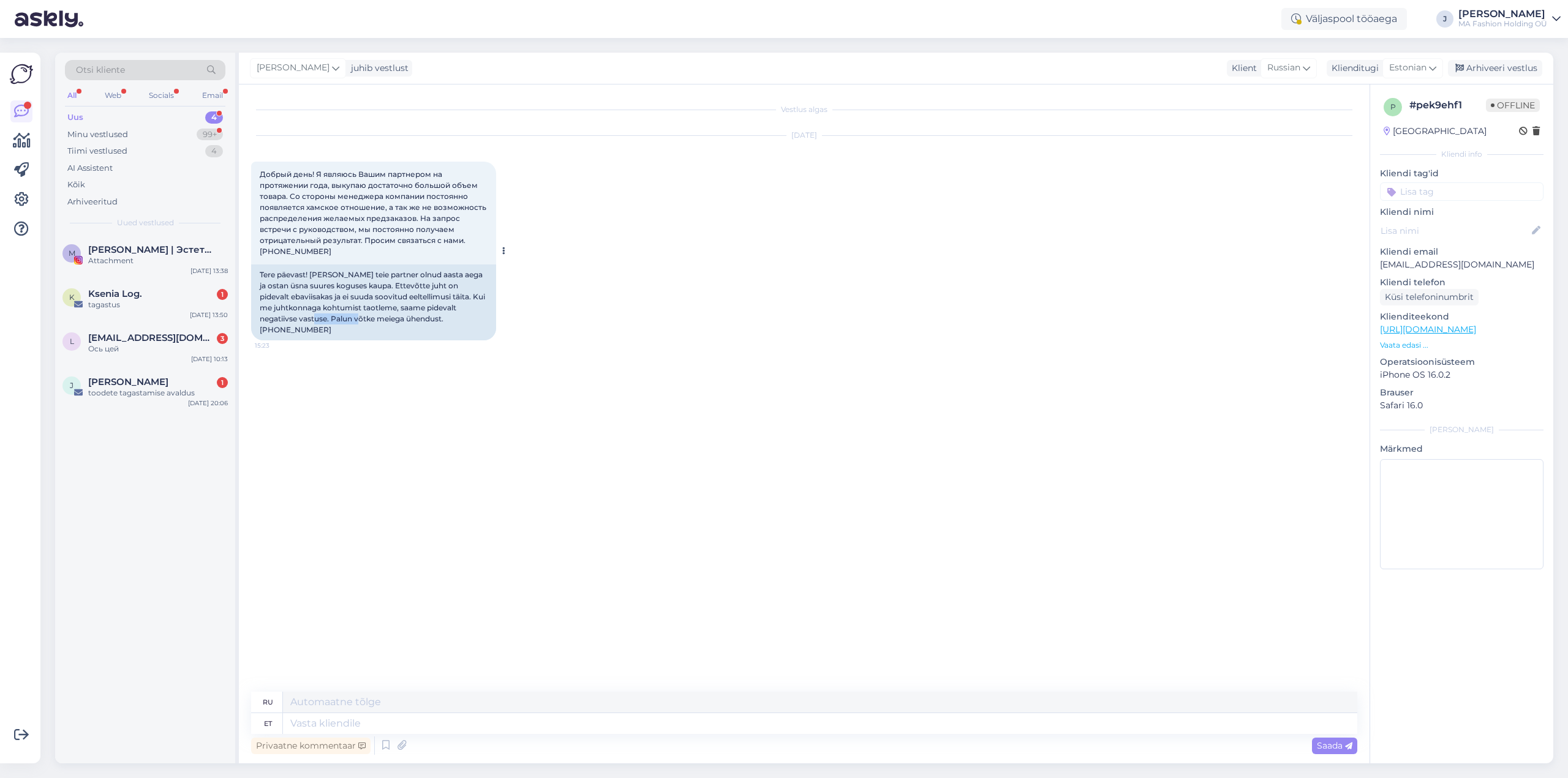
click at [360, 316] on div "Tere päevast! [PERSON_NAME] teie partner olnud aasta aega ja ostan üsna suures …" at bounding box center [374, 302] width 245 height 76
click at [361, 316] on div "Tere päevast! [PERSON_NAME] teie partner olnud aasta aega ja ostan üsna suures …" at bounding box center [374, 302] width 245 height 76
drag, startPoint x: 1377, startPoint y: 261, endPoint x: 1473, endPoint y: 263, distance: 96.0
click at [1473, 263] on div "p # pek9ehf1 Offline [GEOGRAPHIC_DATA] Kliendi info Kliendi tag'id Kliendi nimi…" at bounding box center [1462, 336] width 184 height 504
copy p "[EMAIL_ADDRESS][DOMAIN_NAME]"
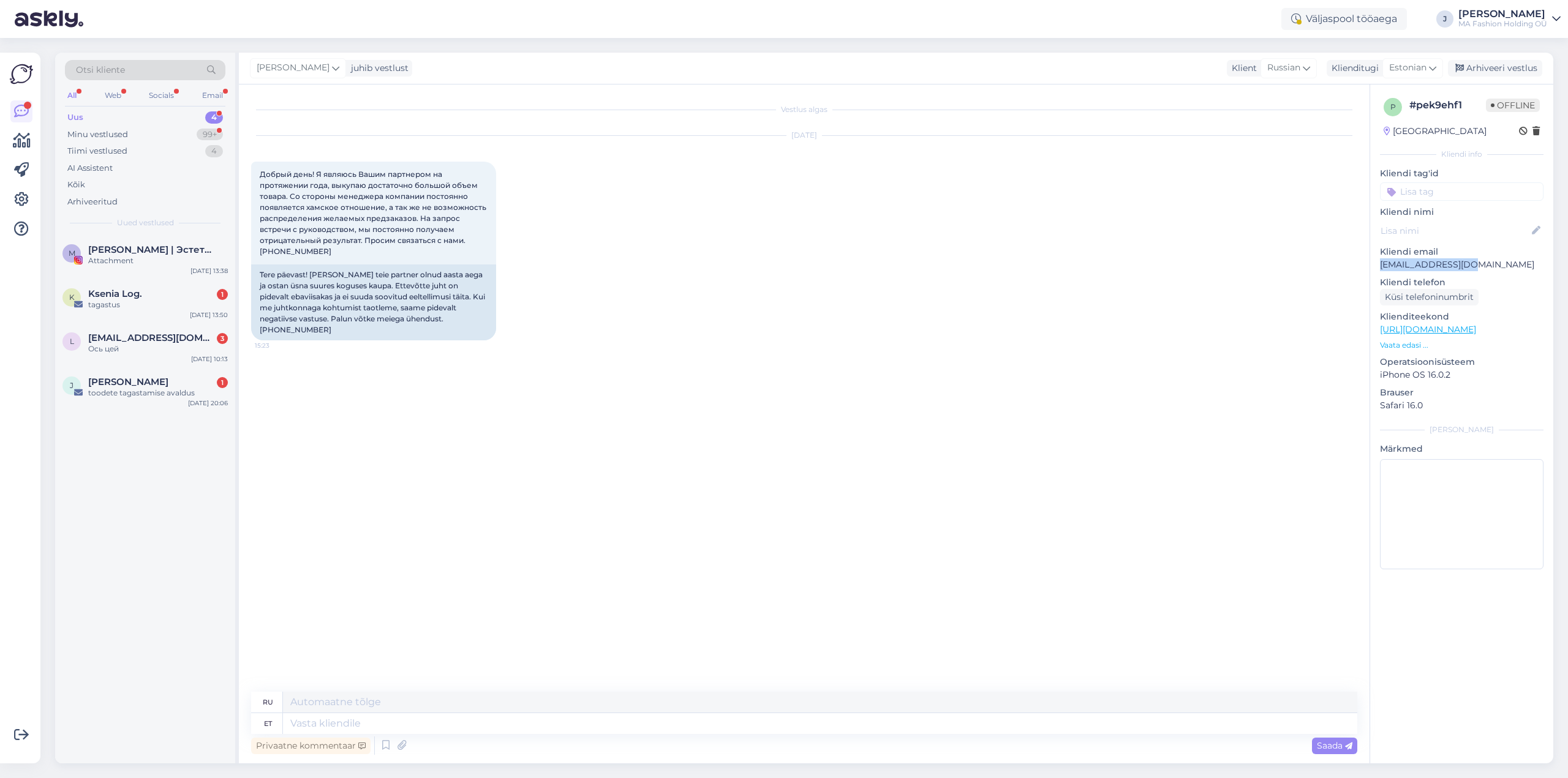
click at [1414, 348] on p "Vaata edasi ..." at bounding box center [1462, 345] width 164 height 11
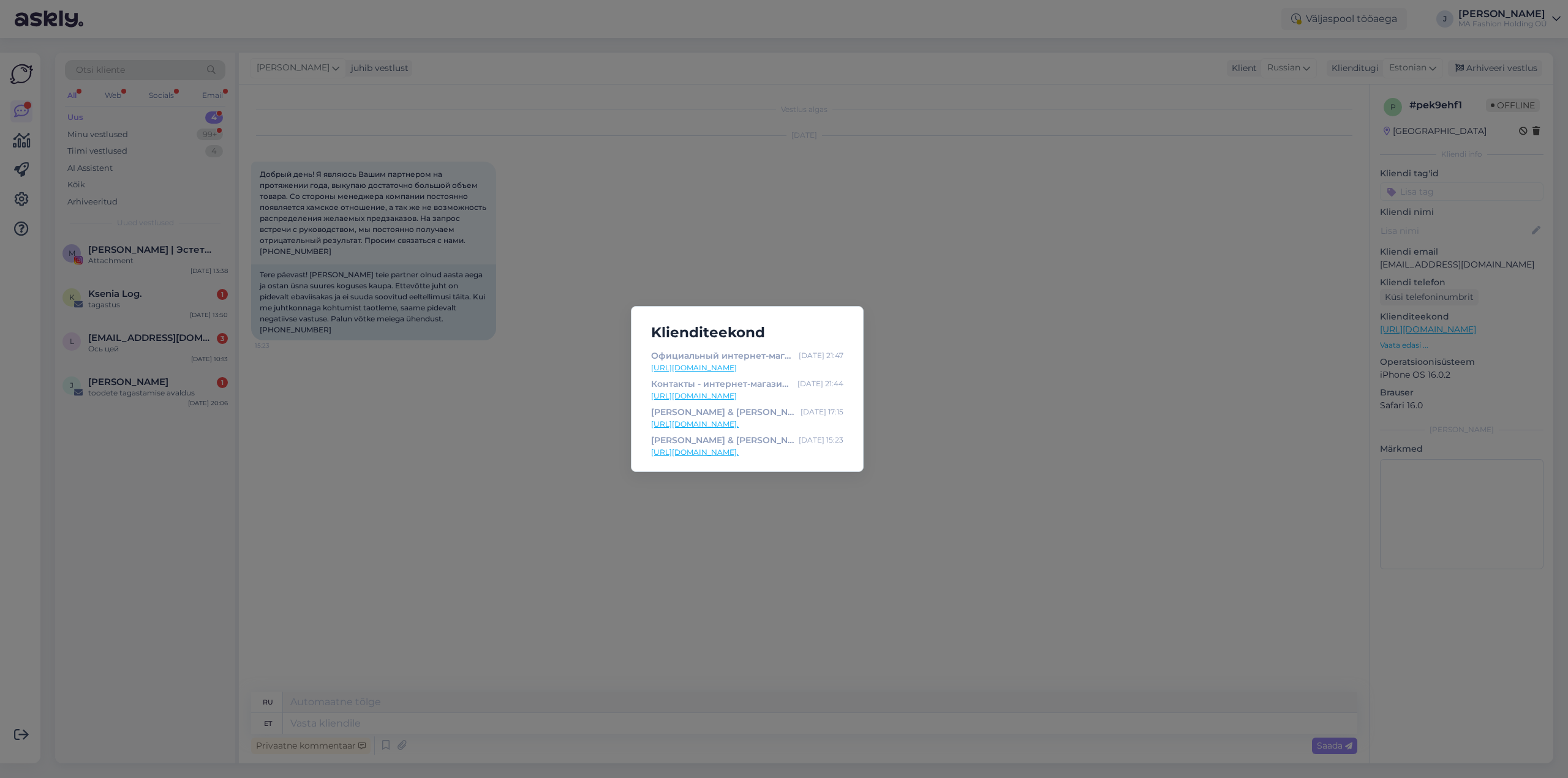
click at [948, 278] on div "Klienditeekond Официальный интернет-магазин Marc & [PERSON_NAME] [DATE] 21:47 […" at bounding box center [784, 389] width 1568 height 778
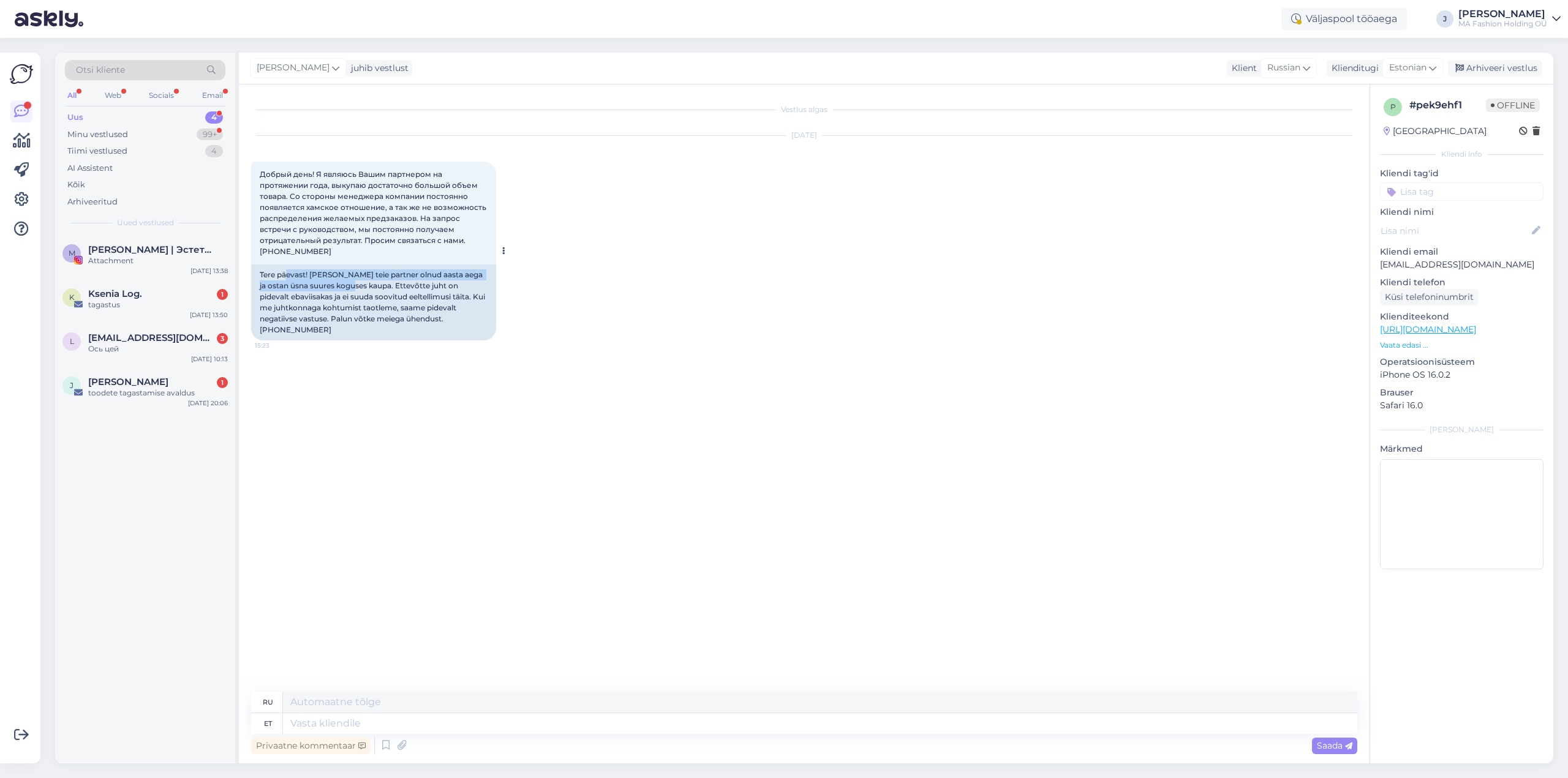
drag, startPoint x: 286, startPoint y: 269, endPoint x: 367, endPoint y: 282, distance: 82.0
click at [364, 282] on div "Tere päevast! [PERSON_NAME] teie partner olnud aasta aega ja ostan üsna suures …" at bounding box center [374, 302] width 245 height 76
click at [367, 282] on div "Tere päevast! [PERSON_NAME] teie partner olnud aasta aega ja ostan üsna suures …" at bounding box center [374, 302] width 245 height 76
drag, startPoint x: 282, startPoint y: 274, endPoint x: 373, endPoint y: 299, distance: 94.4
click at [372, 300] on div "Tere päevast! [PERSON_NAME] teie partner olnud aasta aega ja ostan üsna suures …" at bounding box center [374, 302] width 245 height 76
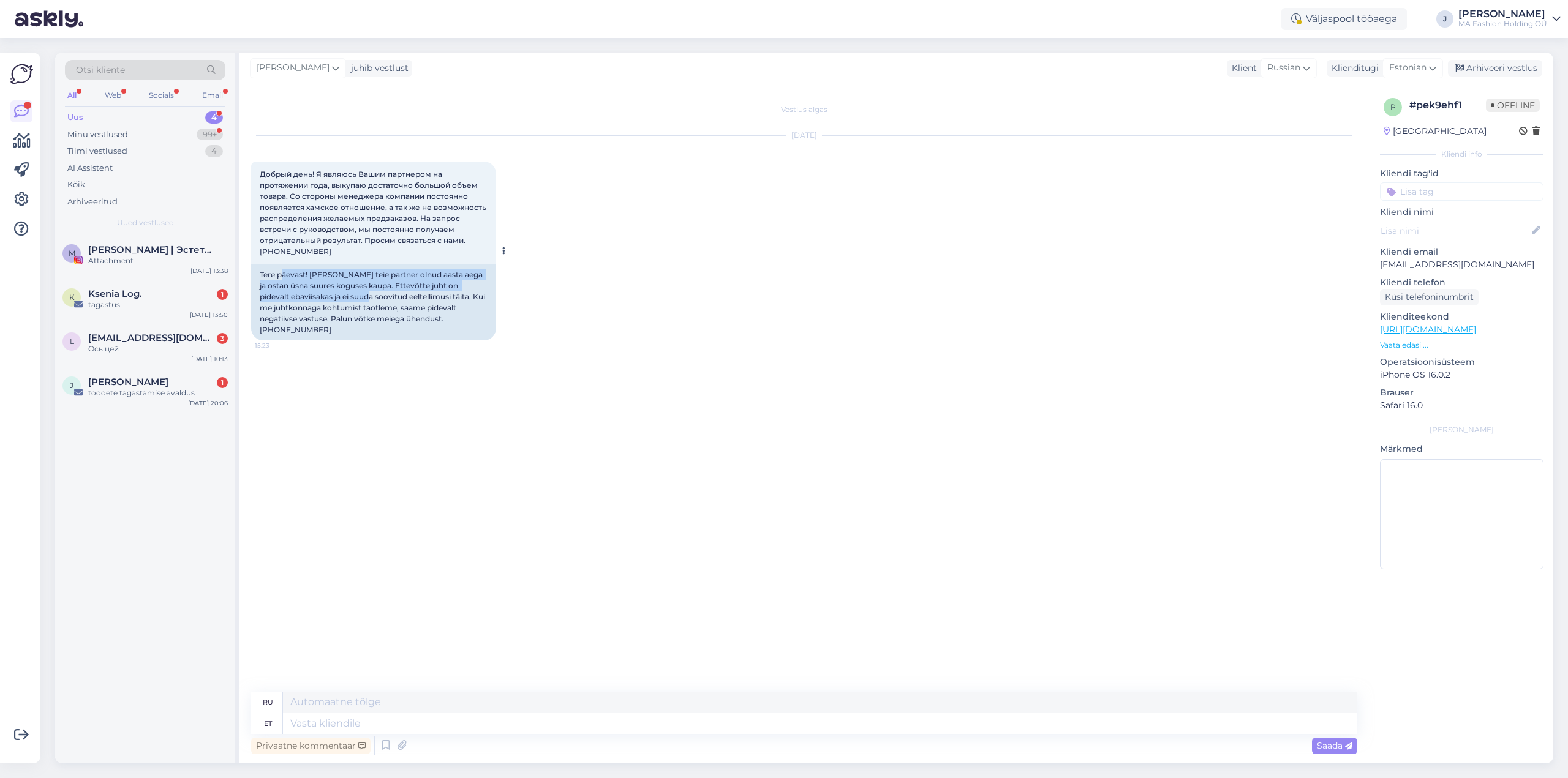
click at [374, 299] on div "Tere päevast! [PERSON_NAME] teie partner olnud aasta aega ja ostan üsna suures …" at bounding box center [374, 302] width 245 height 76
drag, startPoint x: 355, startPoint y: 284, endPoint x: 367, endPoint y: 303, distance: 22.5
click at [367, 303] on div "Tere päevast! [PERSON_NAME] teie partner olnud aasta aega ja ostan üsna suures …" at bounding box center [374, 302] width 245 height 76
drag, startPoint x: 303, startPoint y: 295, endPoint x: 396, endPoint y: 305, distance: 93.5
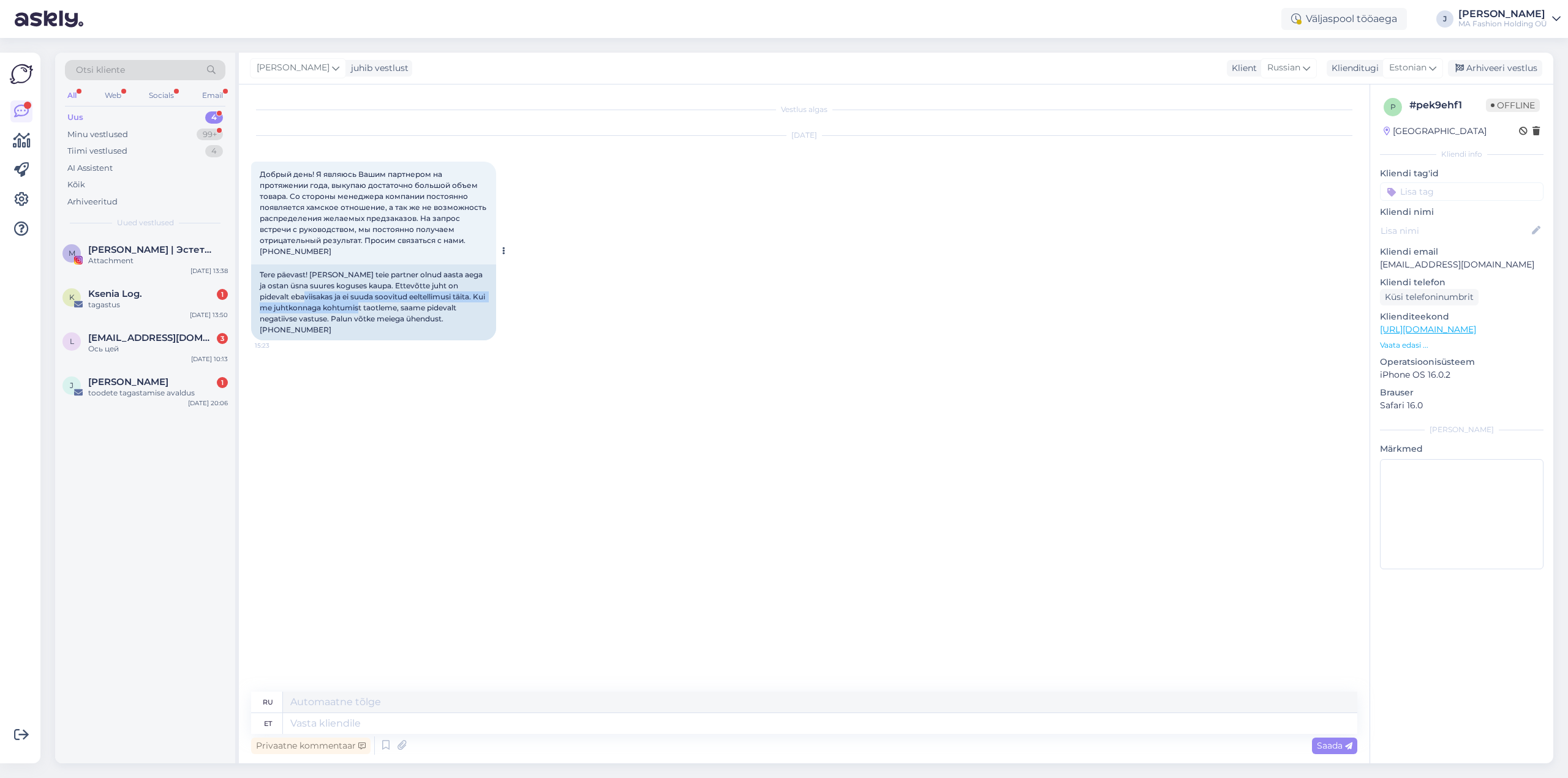
click at [396, 305] on div "Tere päevast! [PERSON_NAME] teie partner olnud aasta aega ja ostan üsna suures …" at bounding box center [374, 302] width 245 height 76
click at [397, 305] on div "Tere päevast! [PERSON_NAME] teie partner olnud aasta aega ja ostan üsna suures …" at bounding box center [374, 302] width 245 height 76
drag, startPoint x: 331, startPoint y: 289, endPoint x: 442, endPoint y: 323, distance: 116.1
click at [442, 323] on div "Tere päevast! [PERSON_NAME] teie partner olnud aasta aega ja ostan üsna suures …" at bounding box center [374, 302] width 245 height 76
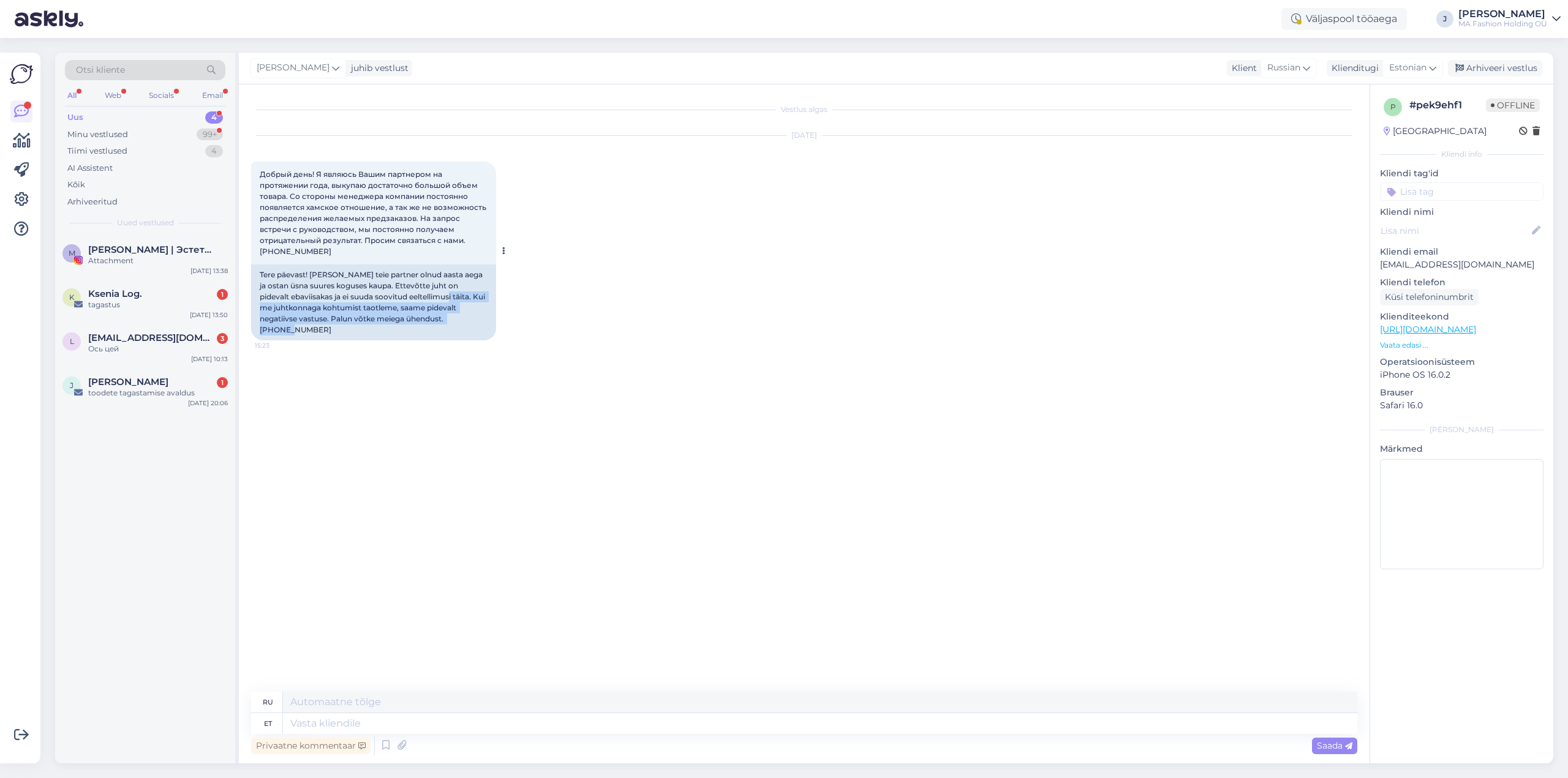
drag, startPoint x: 447, startPoint y: 298, endPoint x: 472, endPoint y: 319, distance: 32.6
click at [472, 319] on div "Tere päevast! [PERSON_NAME] teie partner olnud aasta aega ja ostan üsna suures …" at bounding box center [374, 302] width 245 height 76
click at [472, 320] on div "Tere päevast! [PERSON_NAME] teie partner olnud aasta aega ja ostan üsna suures …" at bounding box center [374, 302] width 245 height 76
drag, startPoint x: 479, startPoint y: 319, endPoint x: 277, endPoint y: 270, distance: 207.9
click at [277, 270] on div "Tere päevast! [PERSON_NAME] teie partner olnud aasta aega ja ostan üsna suures …" at bounding box center [374, 302] width 245 height 76
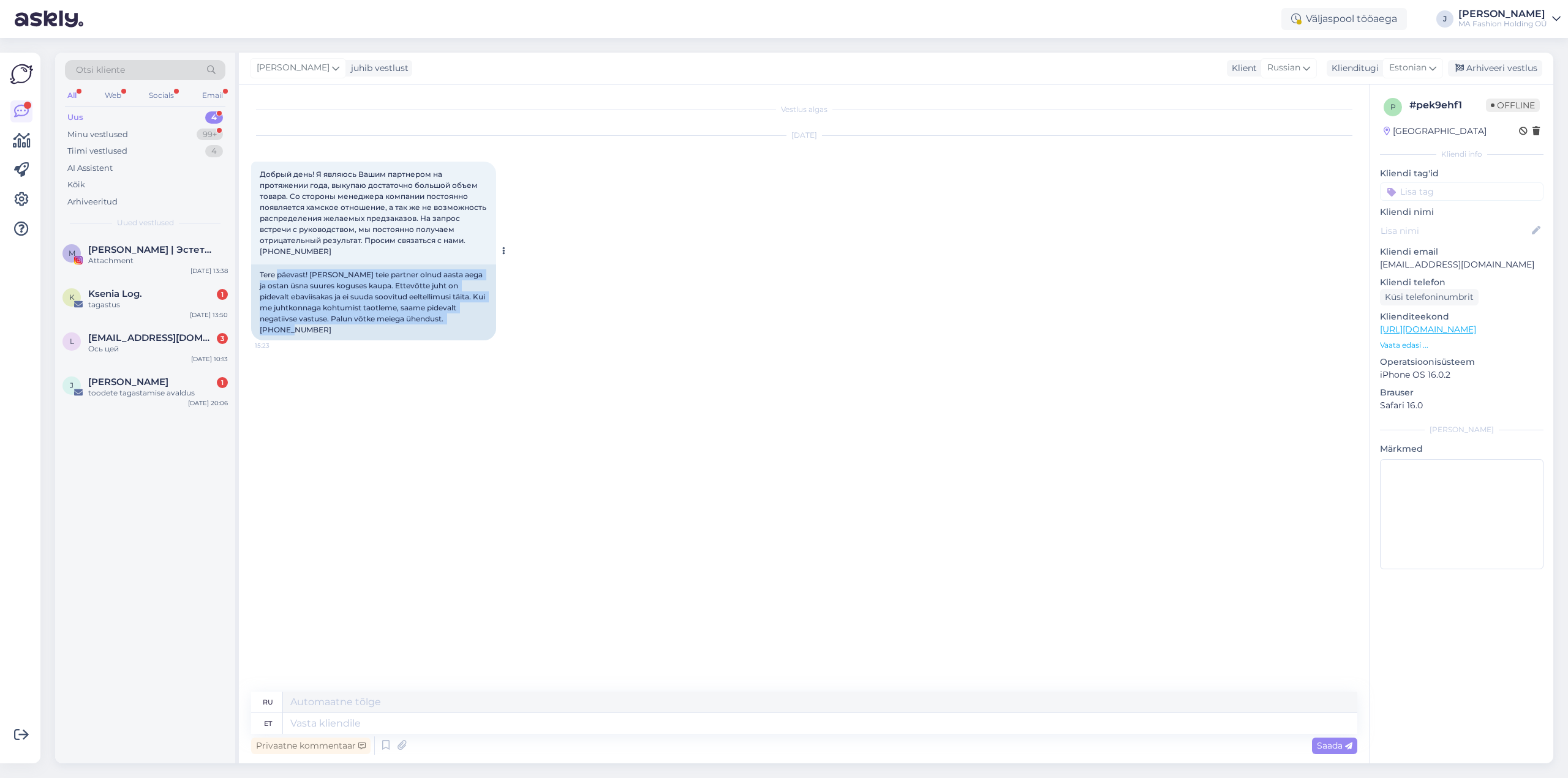
click at [277, 270] on div "Tere päevast! [PERSON_NAME] teie partner olnud aasta aega ja ostan üsna suures …" at bounding box center [374, 302] width 245 height 76
drag, startPoint x: 258, startPoint y: 271, endPoint x: 468, endPoint y: 325, distance: 216.8
click at [468, 325] on div "Tere päevast! [PERSON_NAME] teie partner olnud aasta aega ja ostan üsna suures …" at bounding box center [374, 302] width 245 height 76
drag, startPoint x: 475, startPoint y: 321, endPoint x: 263, endPoint y: 279, distance: 216.1
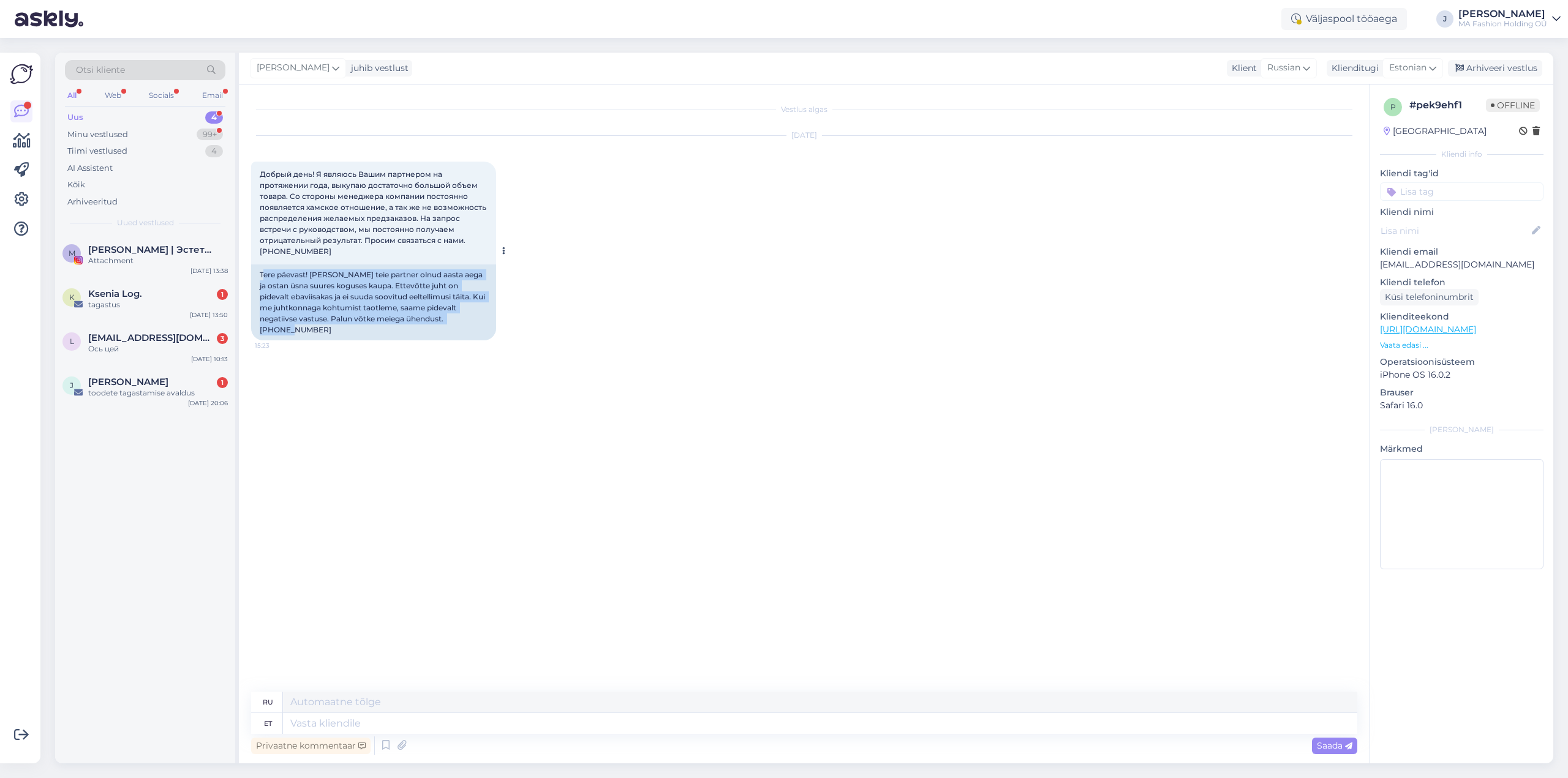
click at [263, 279] on div "Tere päevast! [PERSON_NAME] teie partner olnud aasta aega ja ostan üsna suures …" at bounding box center [374, 302] width 245 height 76
click at [333, 719] on textarea at bounding box center [820, 724] width 1074 height 21
drag, startPoint x: 259, startPoint y: 270, endPoint x: 494, endPoint y: 317, distance: 239.7
click at [494, 317] on div "Tere päevast! [PERSON_NAME] teie partner olnud aasta aega ja ostan üsna suures …" at bounding box center [374, 302] width 245 height 76
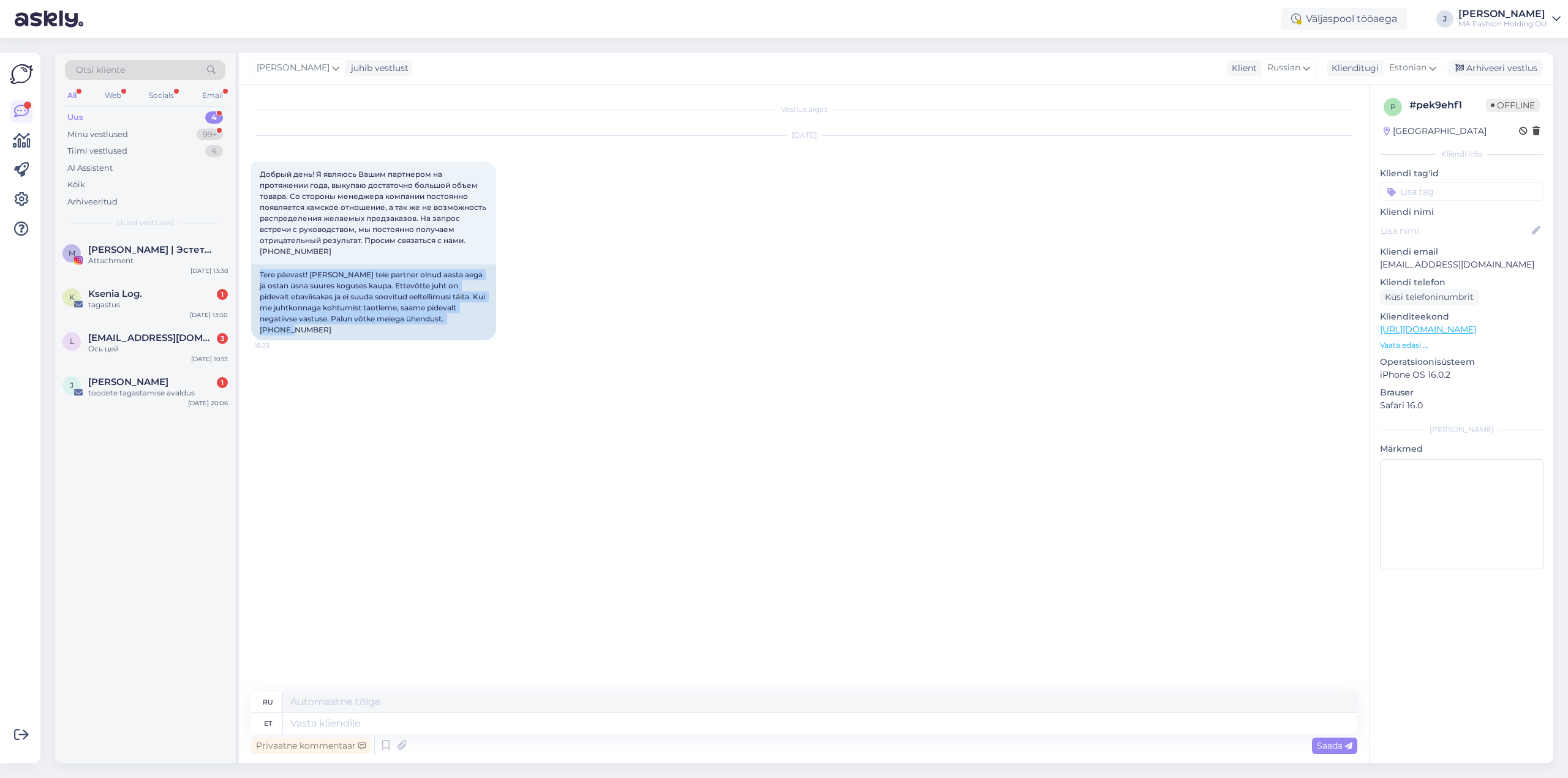
copy div "Tere päevast! [PERSON_NAME] teie partner olnud aasta aega ja ostan üsna suures …"
click at [352, 720] on textarea at bounding box center [820, 724] width 1074 height 21
paste textarea "Tere! Täname Teid pöördumise eest. Et saaksime [PERSON_NAME] paremini ühendust …"
type textarea "Tere! Täname Teid pöördumise eest. Et saaksime [PERSON_NAME] paremini ühendust …"
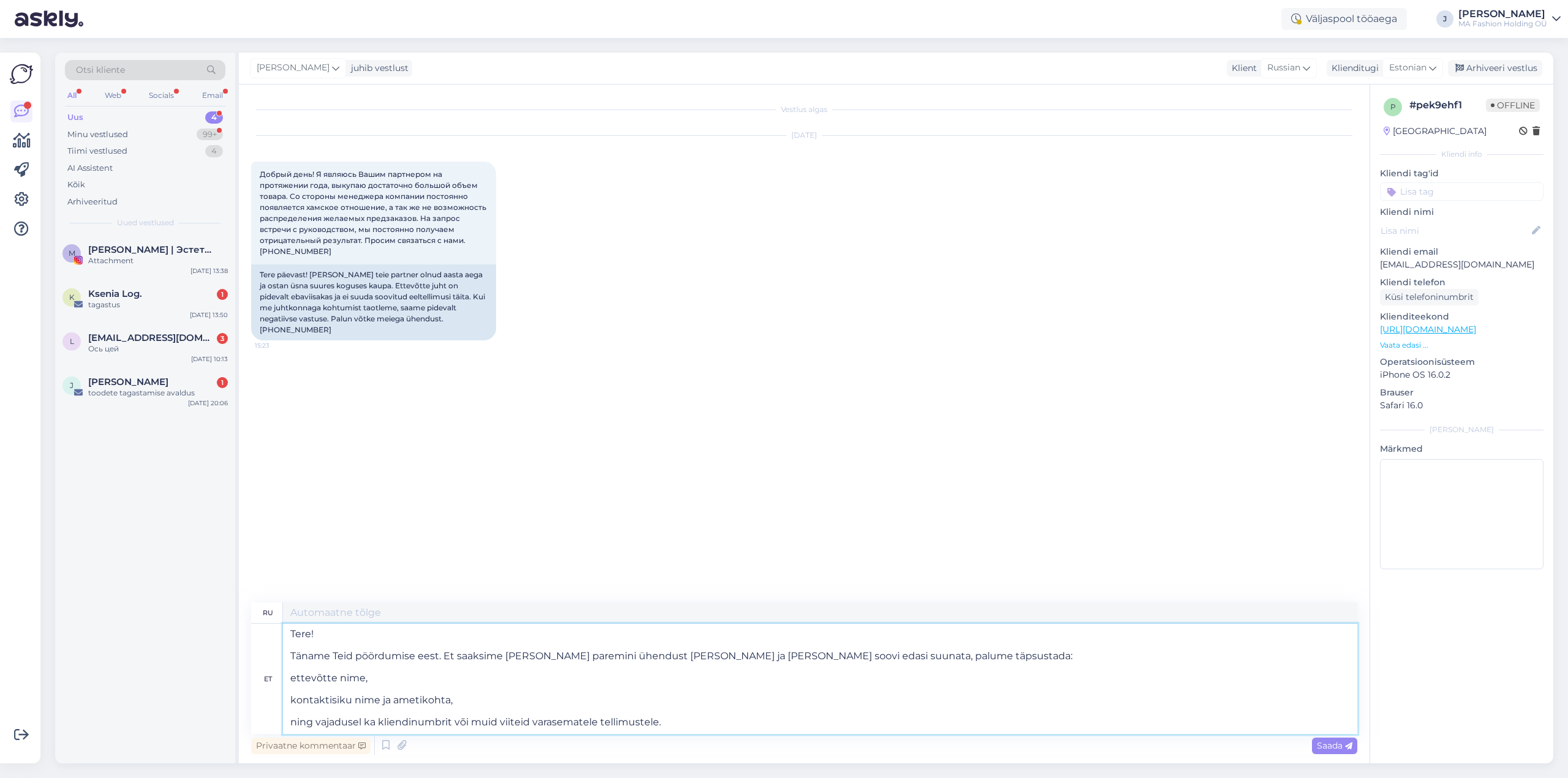
type textarea "Здравствуйте! Благодарим за обращение. Чтобы мы могли лучше с вами связаться и …"
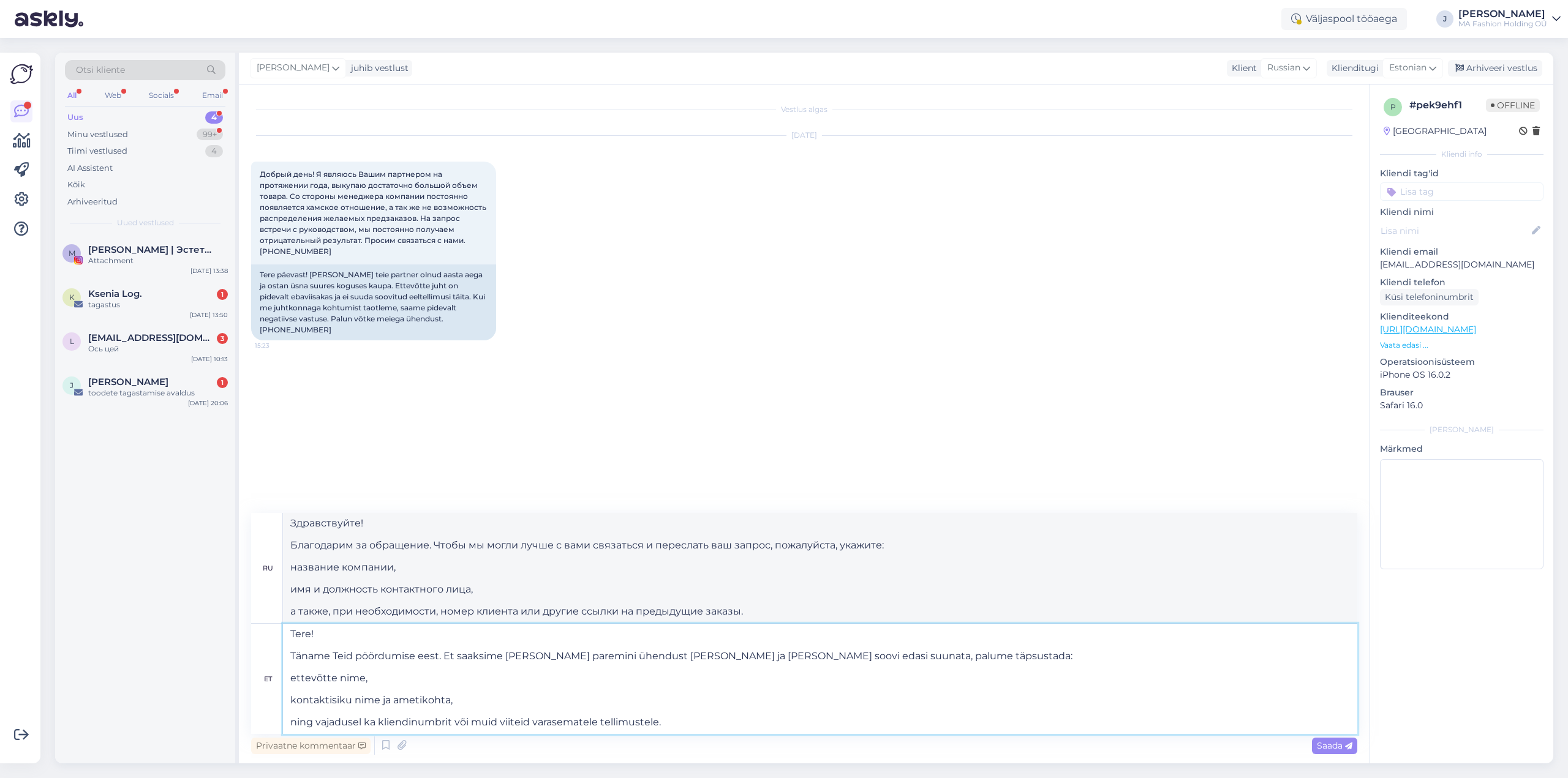
click at [908, 655] on textarea "Tere! Täname Teid pöördumise eest. Et saaksime [PERSON_NAME] paremini ühendust …" at bounding box center [820, 680] width 1074 height 110
type textarea "Tere! Täname Teid pöördumise eest. Et saaksime [PERSON_NAME] paremini ühendust …"
type textarea "Здравствуйте! Благодарим за обращение. Чтобы мы могли лучше связаться с вами и …"
click at [375, 663] on textarea "Tere! Täname Teid pöördumise eest. Et saaksime [PERSON_NAME] paremini ühendust …" at bounding box center [820, 680] width 1074 height 110
type textarea "Tere! Täname Teid pöördumise eest. Et saaksime [PERSON_NAME] paremini ühendust …"
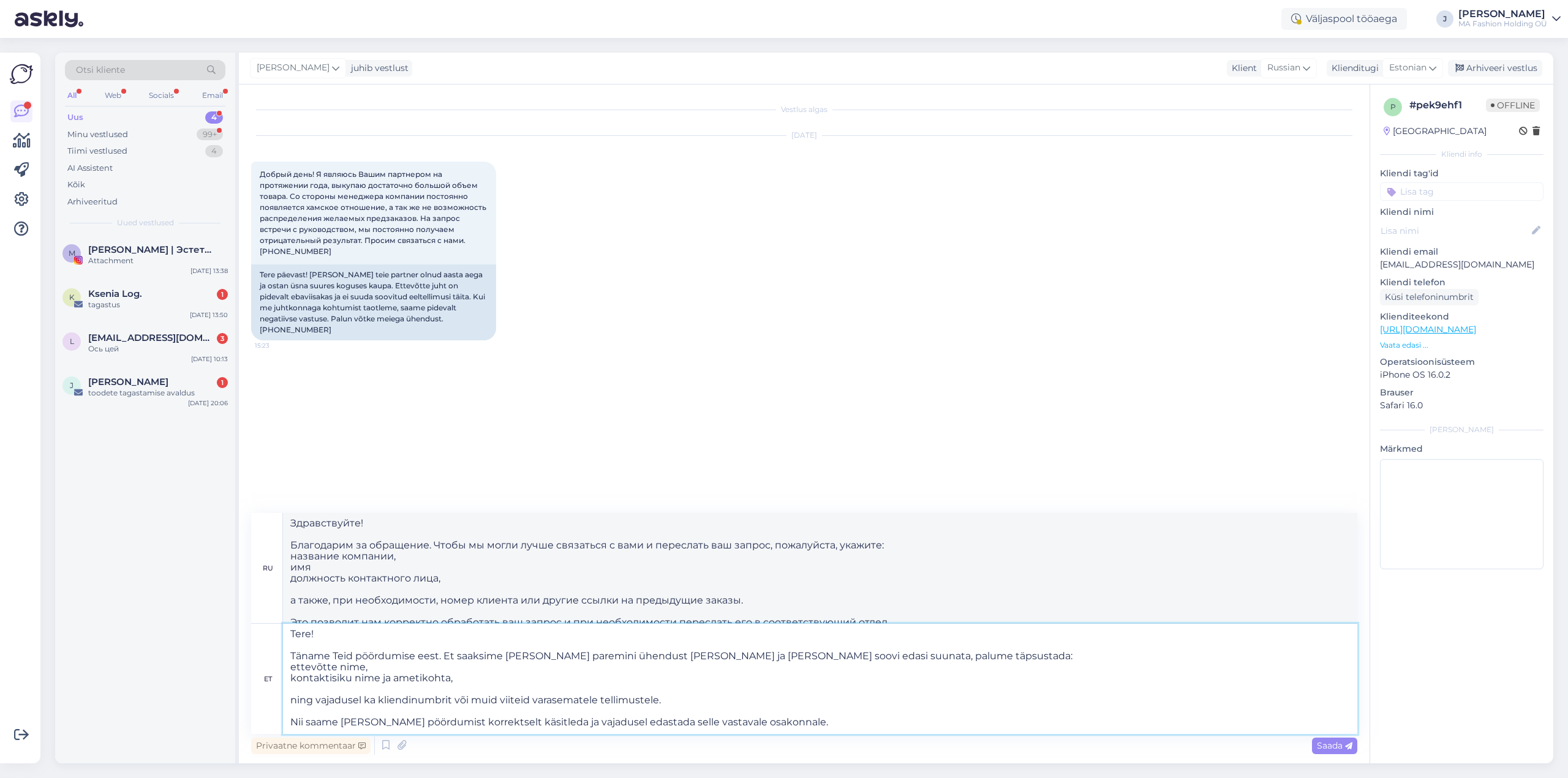
click at [477, 679] on textarea "Tere! Täname Teid pöördumise eest. Et saaksime [PERSON_NAME] paremini ühendust …" at bounding box center [820, 680] width 1074 height 110
type textarea "Здравствуйте! Благодарим за обращение. Чтобы мы могли лучше с вами связаться и …"
type textarea "Tere! Täname Teid pöördumise eest. Et saaksime [PERSON_NAME] paremini ühendust …"
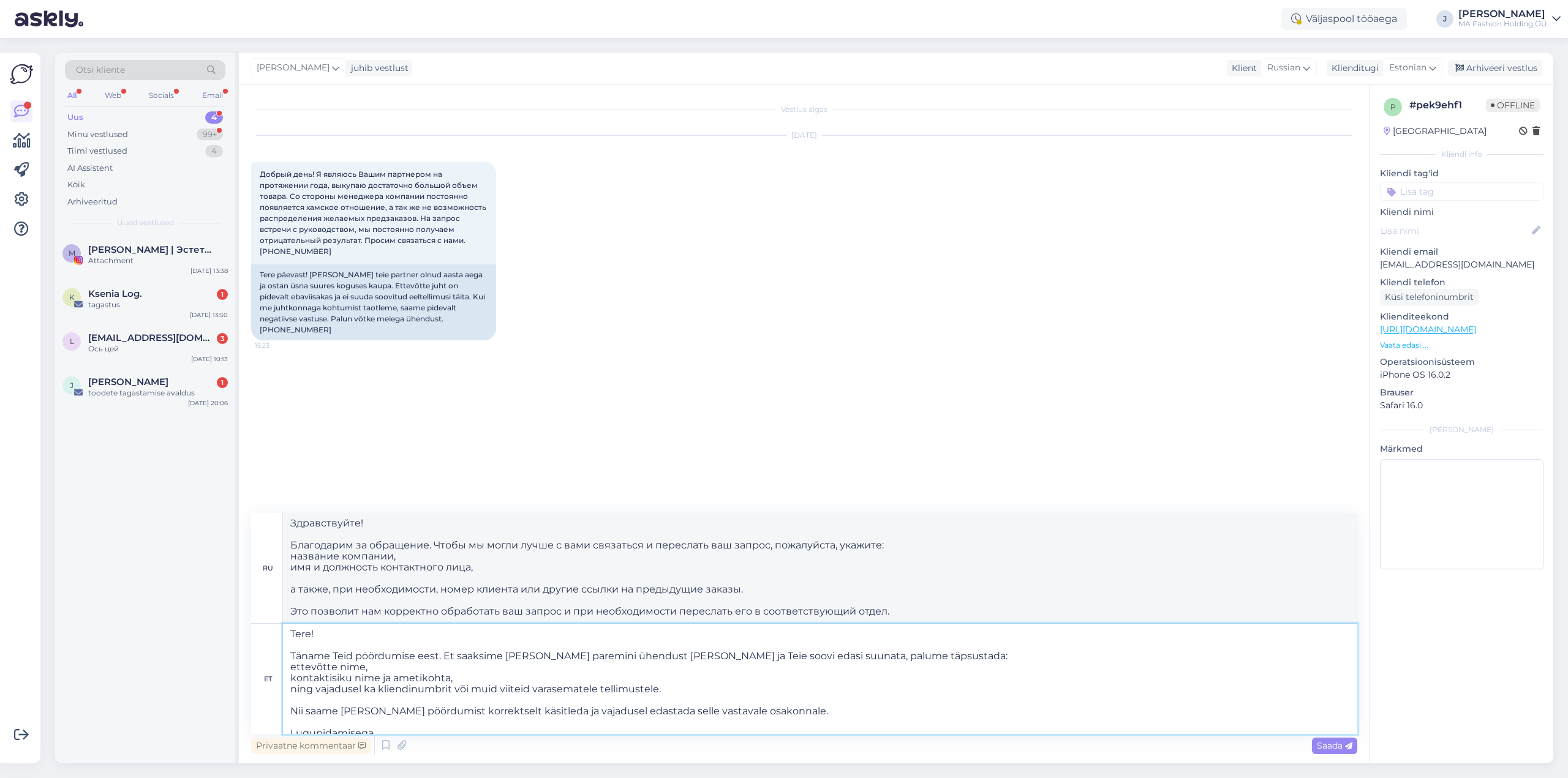
click at [669, 687] on textarea "Tere! Täname Teid pöördumise eest. Et saaksime [PERSON_NAME] paremini ühendust …" at bounding box center [820, 680] width 1074 height 110
type textarea "Здравствуйте! Благодарим за обращение. Чтобы мы могли лучше с вами связаться и …"
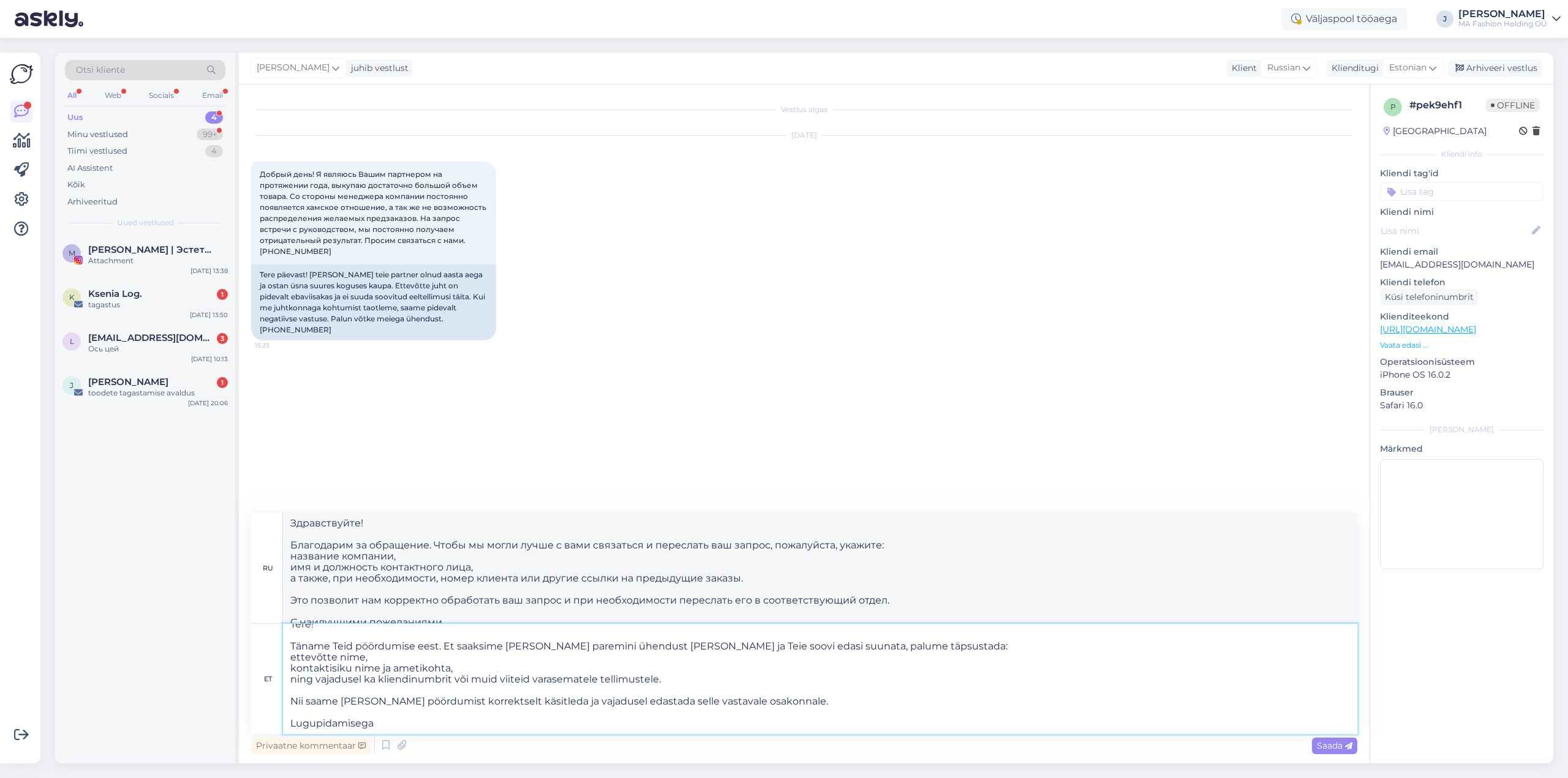
click at [407, 717] on textarea "Tere! Täname Teid pöördumise eest. Et saaksime [PERSON_NAME] paremini ühendust …" at bounding box center [820, 680] width 1074 height 110
click at [406, 719] on textarea "Tere! Täname Teid pöördumise eest. Et saaksime [PERSON_NAME] paremini ühendust …" at bounding box center [820, 680] width 1074 height 110
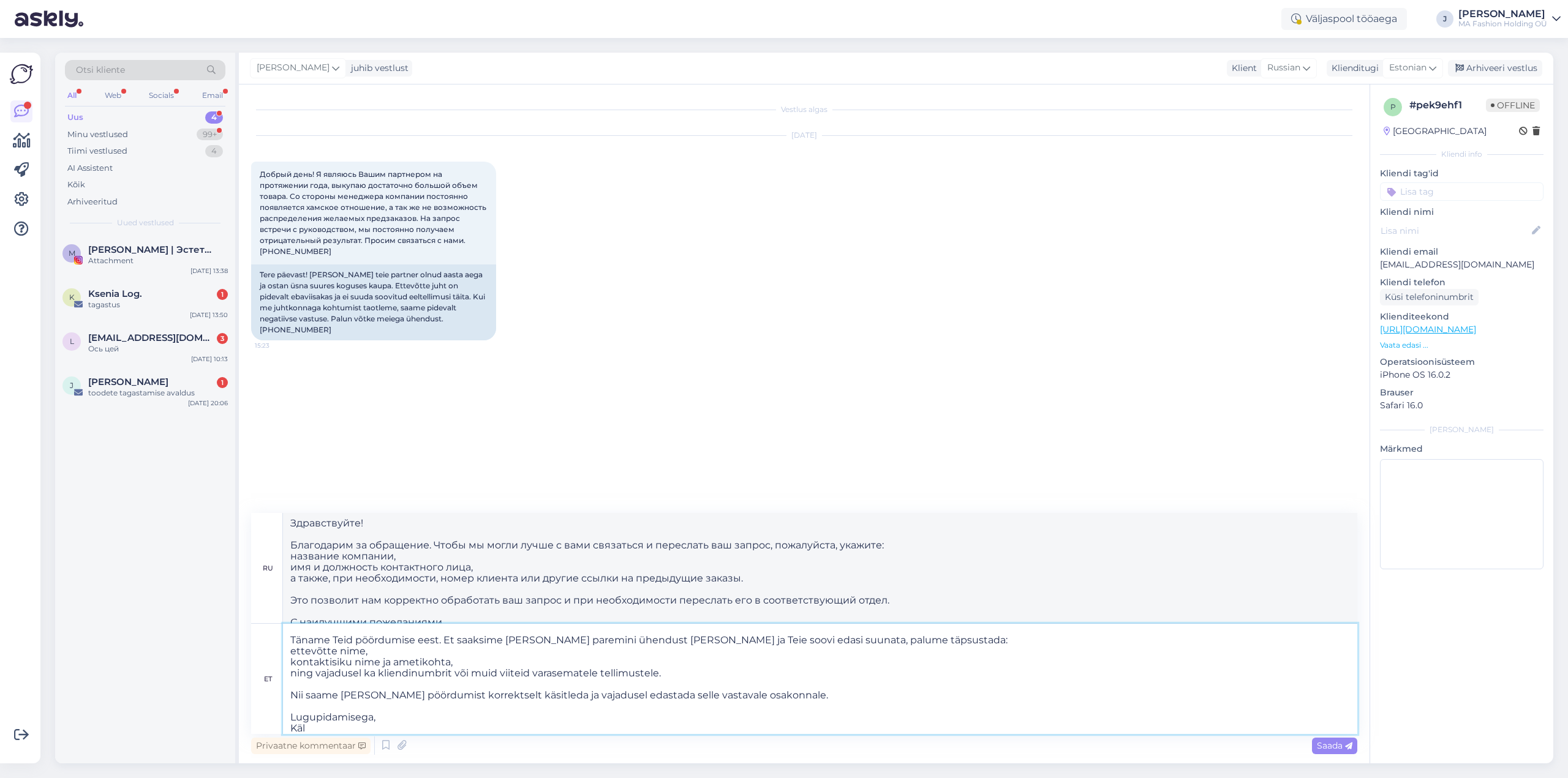
type textarea "Tere! Täname Teid pöördumise eest. Et saaksime [PERSON_NAME] paremini ühendust …"
type textarea "Здравствуйте! Благодарим за обращение. Чтобы мы могли лучше с вами связаться и …"
type textarea "Tere! Täname Teid pöördumise eest. Et saaksime [PERSON_NAME] paremini ühendust …"
type textarea "Здравствуйте! Благодарим за обращение. Чтобы мы могли лучше с вами связаться и …"
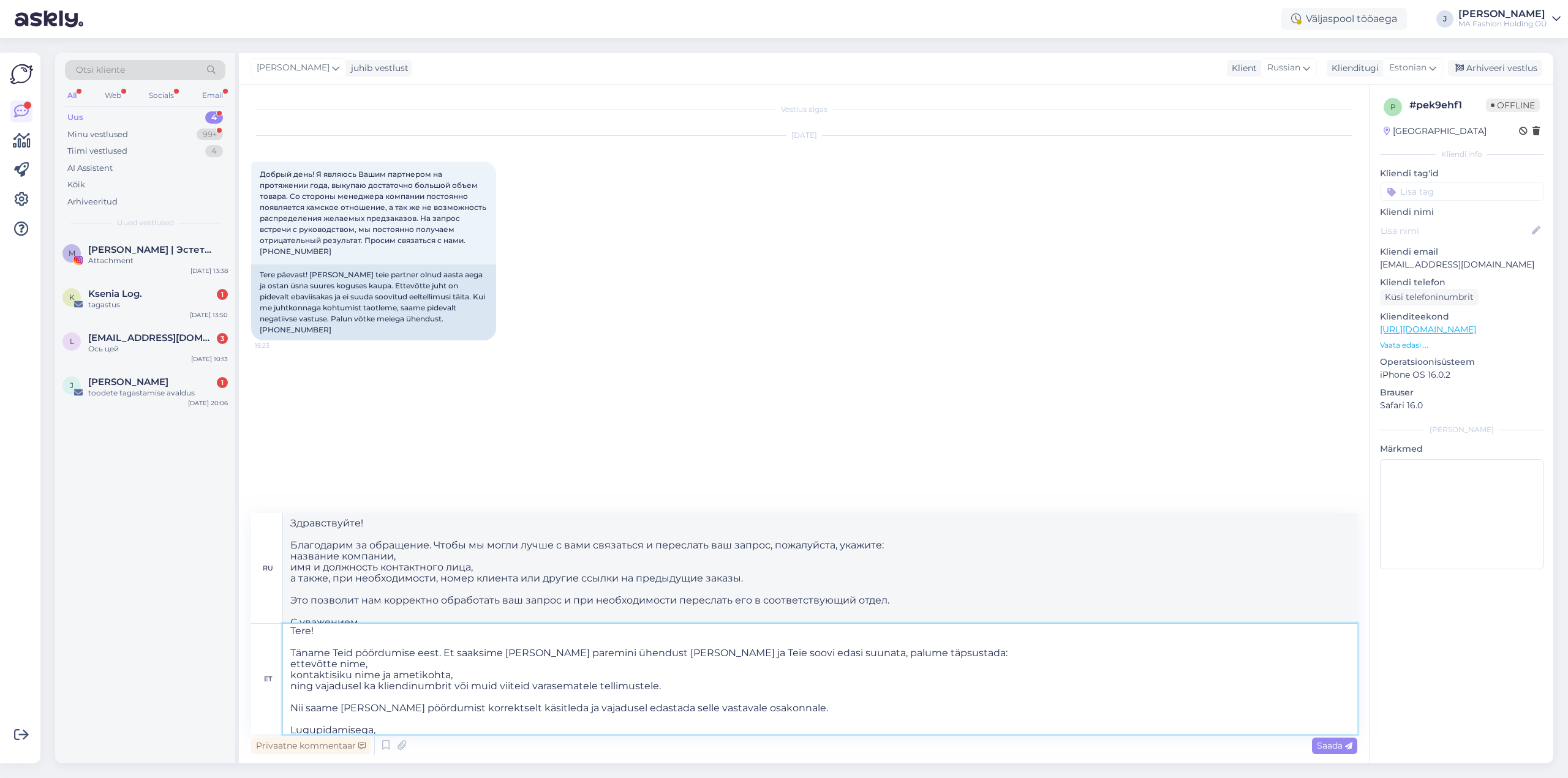
scroll to position [0, 0]
drag, startPoint x: 290, startPoint y: 668, endPoint x: 321, endPoint y: 694, distance: 40.5
click at [293, 668] on textarea "Tere! Täname Teid pöördumise eest. Et saaksime [PERSON_NAME] paremini ühendust …" at bounding box center [820, 680] width 1074 height 110
type textarea "Tere! Täname Teid pöördumise eest. Et saaksime [PERSON_NAME] paremini ühendust …"
type textarea "Здравствуйте! Благодарим за обращение. Чтобы мы могли лучше с вами связаться и …"
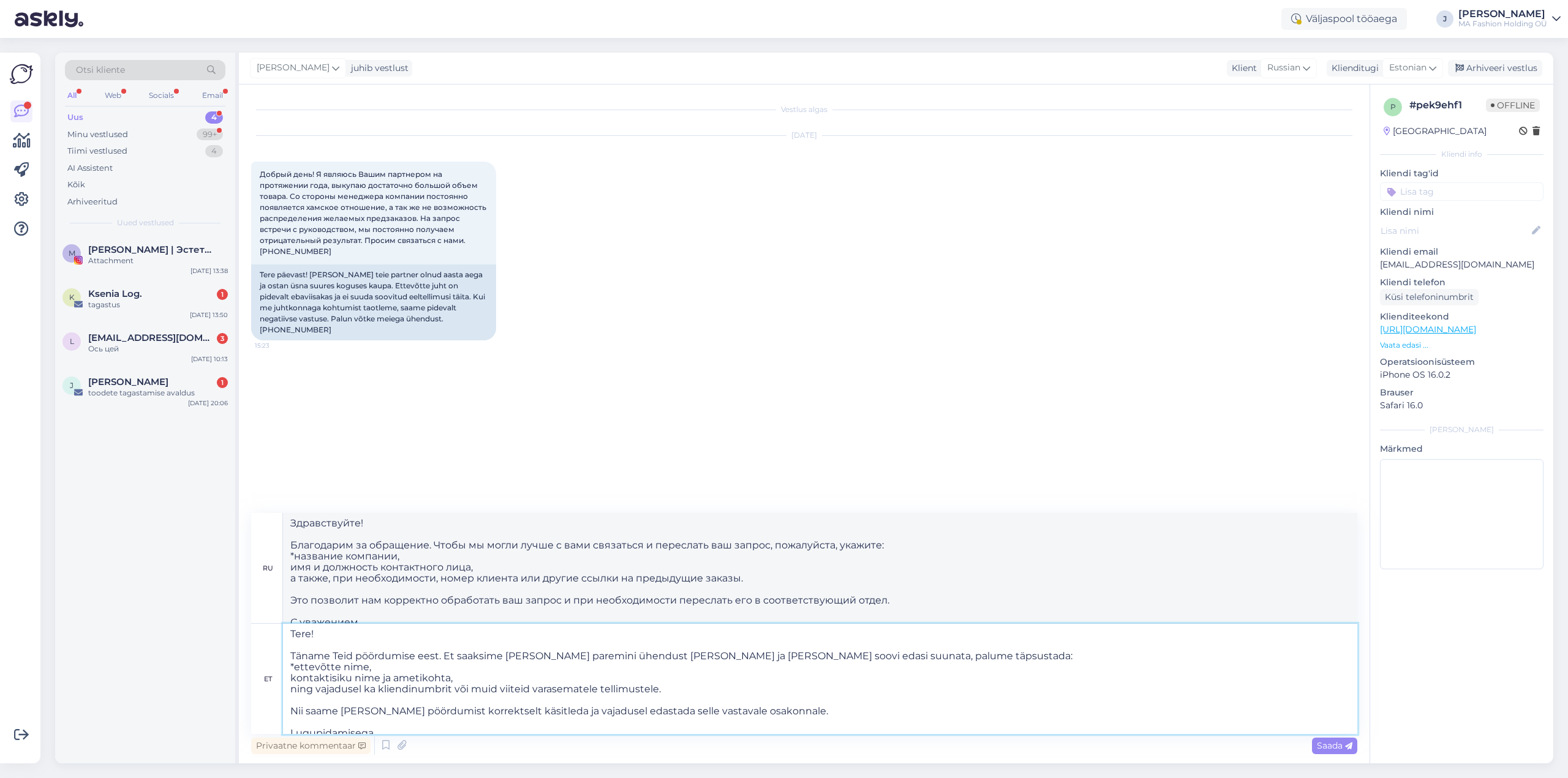
click at [291, 678] on textarea "Tere! Täname Teid pöördumise eest. Et saaksime [PERSON_NAME] paremini ühendust …" at bounding box center [820, 680] width 1074 height 110
type textarea "Tere! Täname Teid pöördumise eest. Et saaksime Teiega paremini ühendust [PERSON…"
type textarea "Здравствуйте! Благодарим за обращение. Чтобы мы могли лучше с вами связаться и …"
click at [291, 688] on textarea "Tere! Täname Teid pöördumise eest. Et saaksime Teiega paremini ühendust [PERSON…" at bounding box center [820, 680] width 1074 height 110
type textarea "Tere! Täname Teid pöördumise eest. Et saaksime [PERSON_NAME] paremini ühendust …"
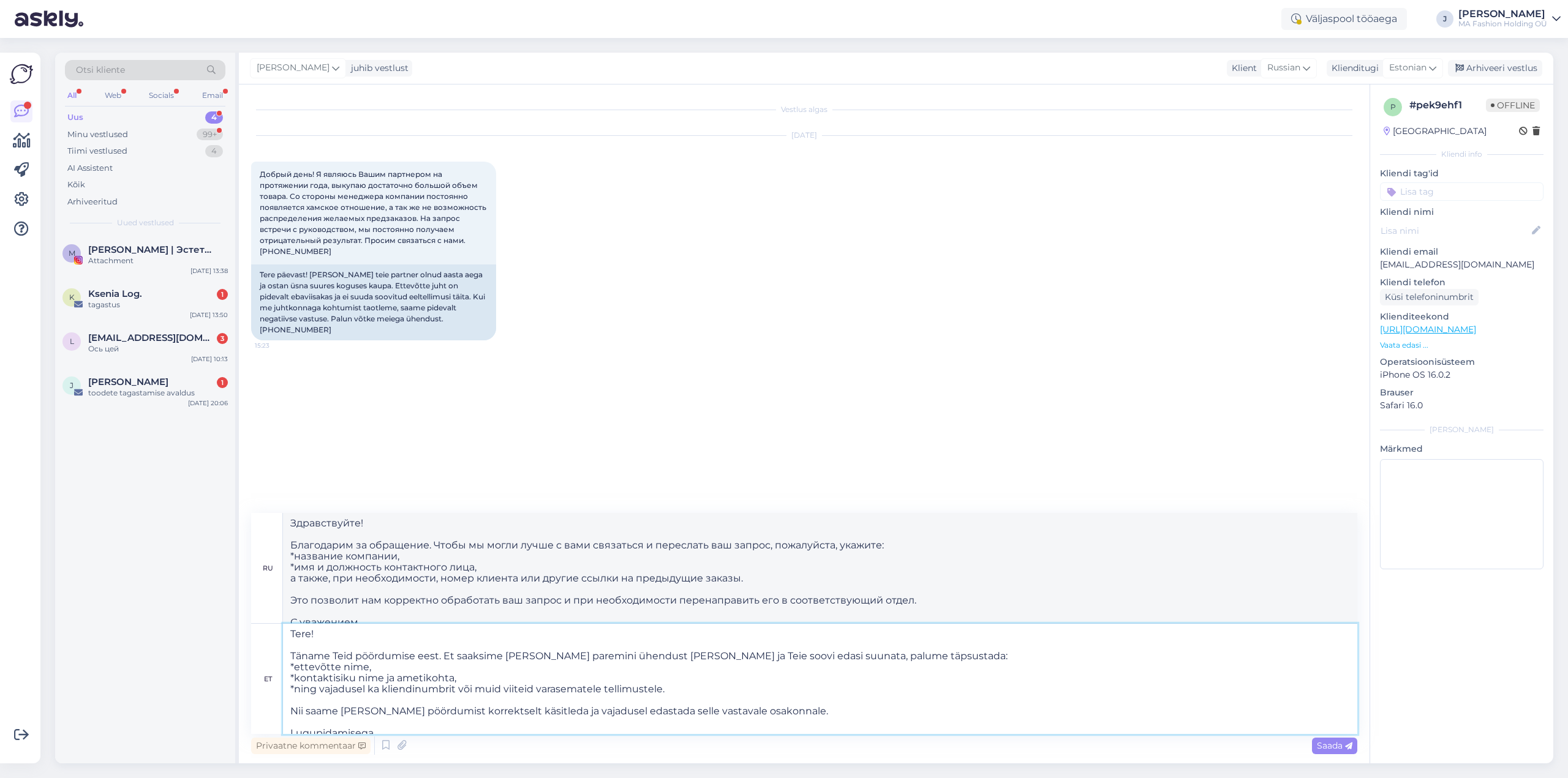
scroll to position [21, 0]
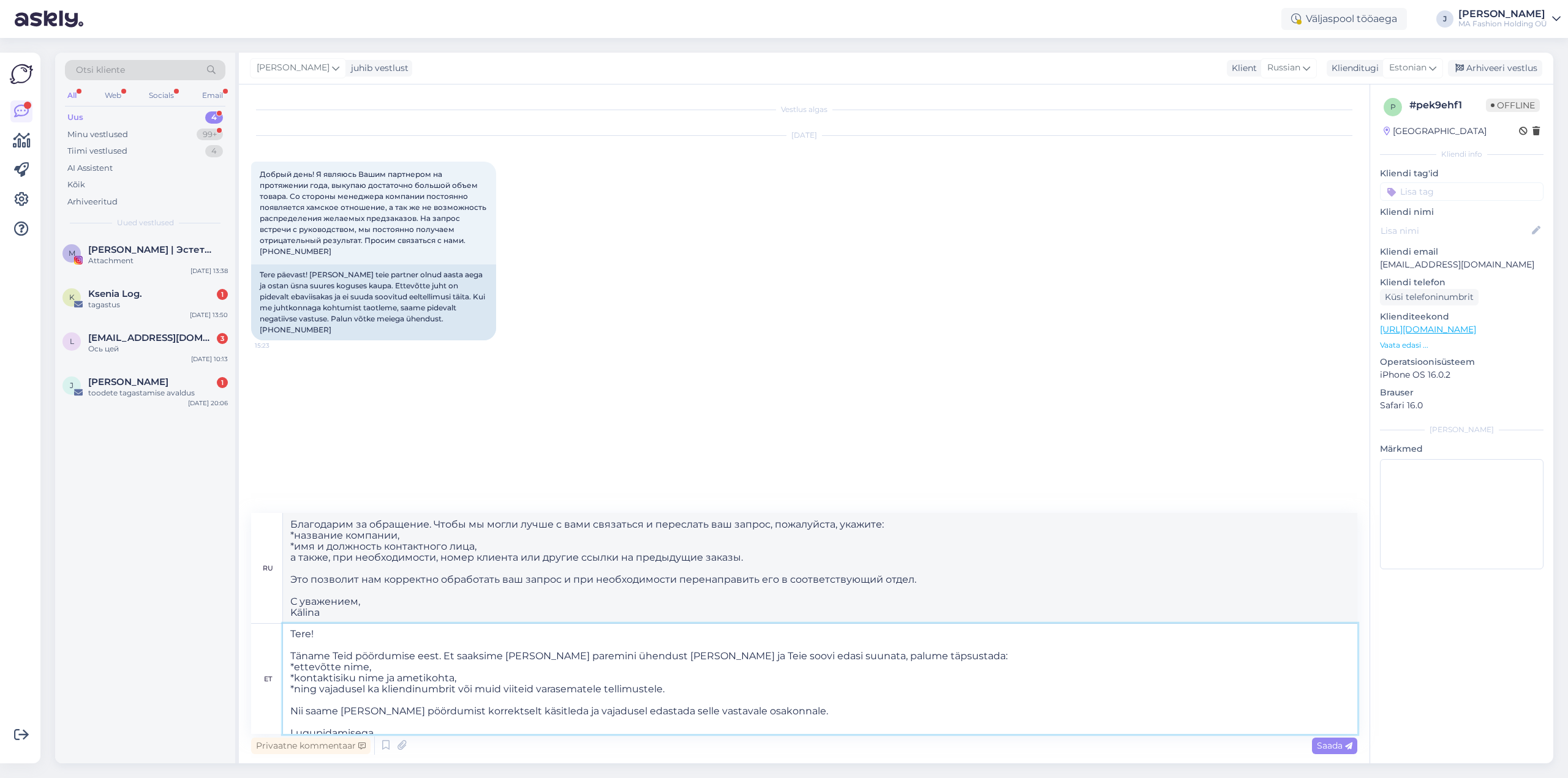
type textarea "Здравствуйте! Благодарим за обращение. Чтобы мы могли лучше с вами связаться и …"
type textarea "Tere! Täname Teid pöördumise eest. Et saaksime [PERSON_NAME] paremini ühendust …"
click at [1337, 751] on span "Saada" at bounding box center [1335, 746] width 36 height 11
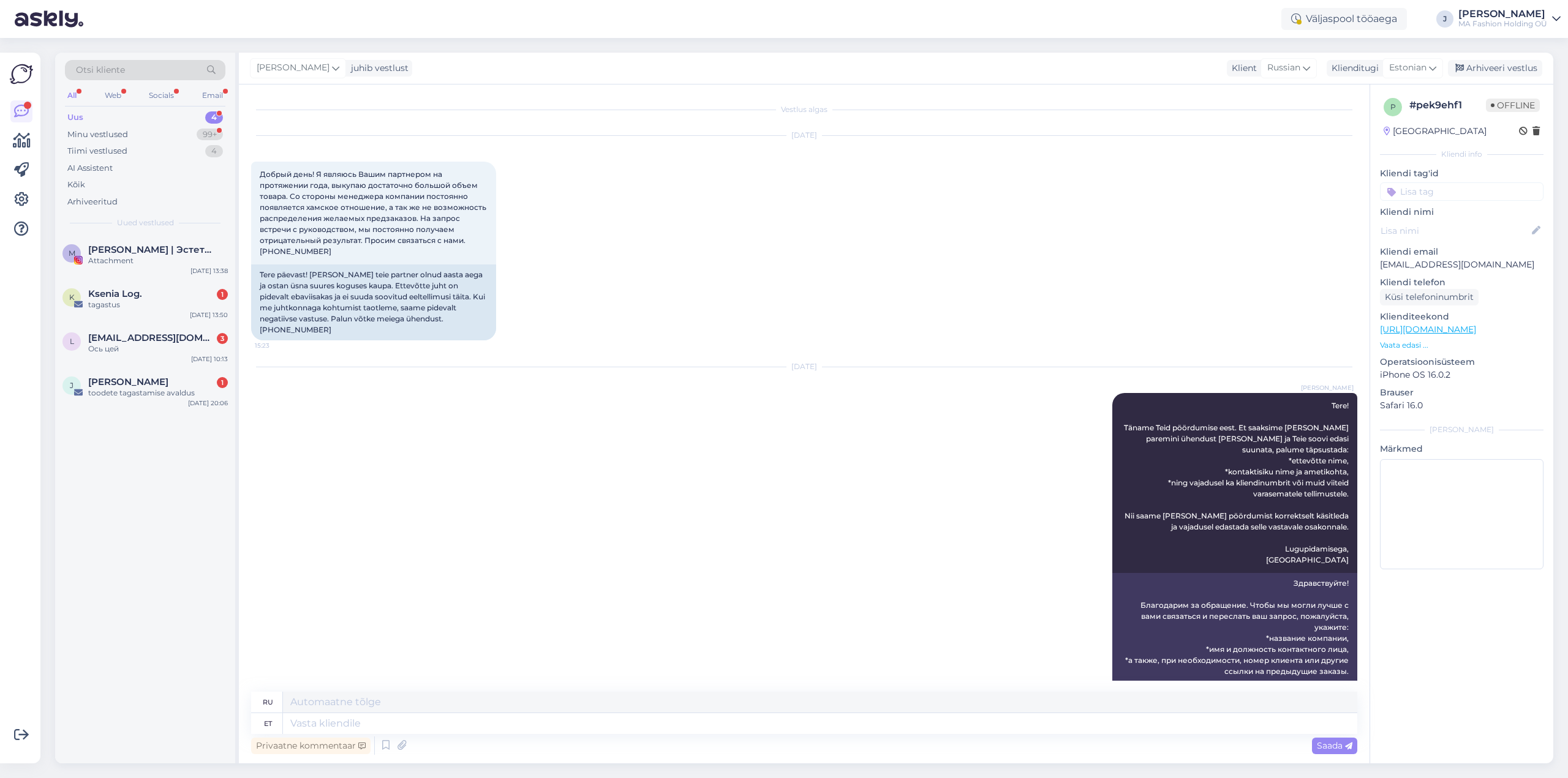
scroll to position [0, 0]
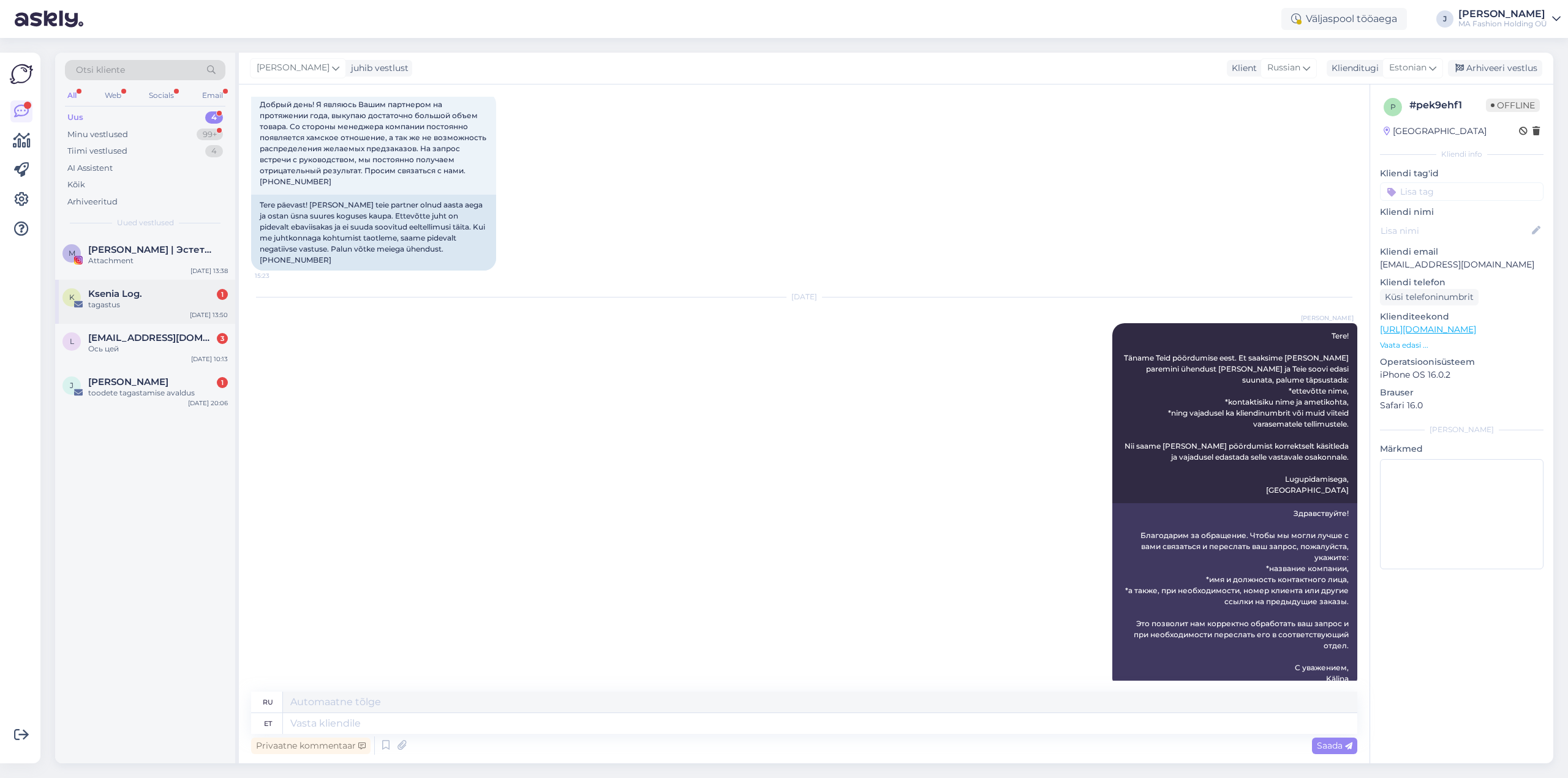
click at [115, 296] on span "Ksenia Log." at bounding box center [115, 294] width 54 height 11
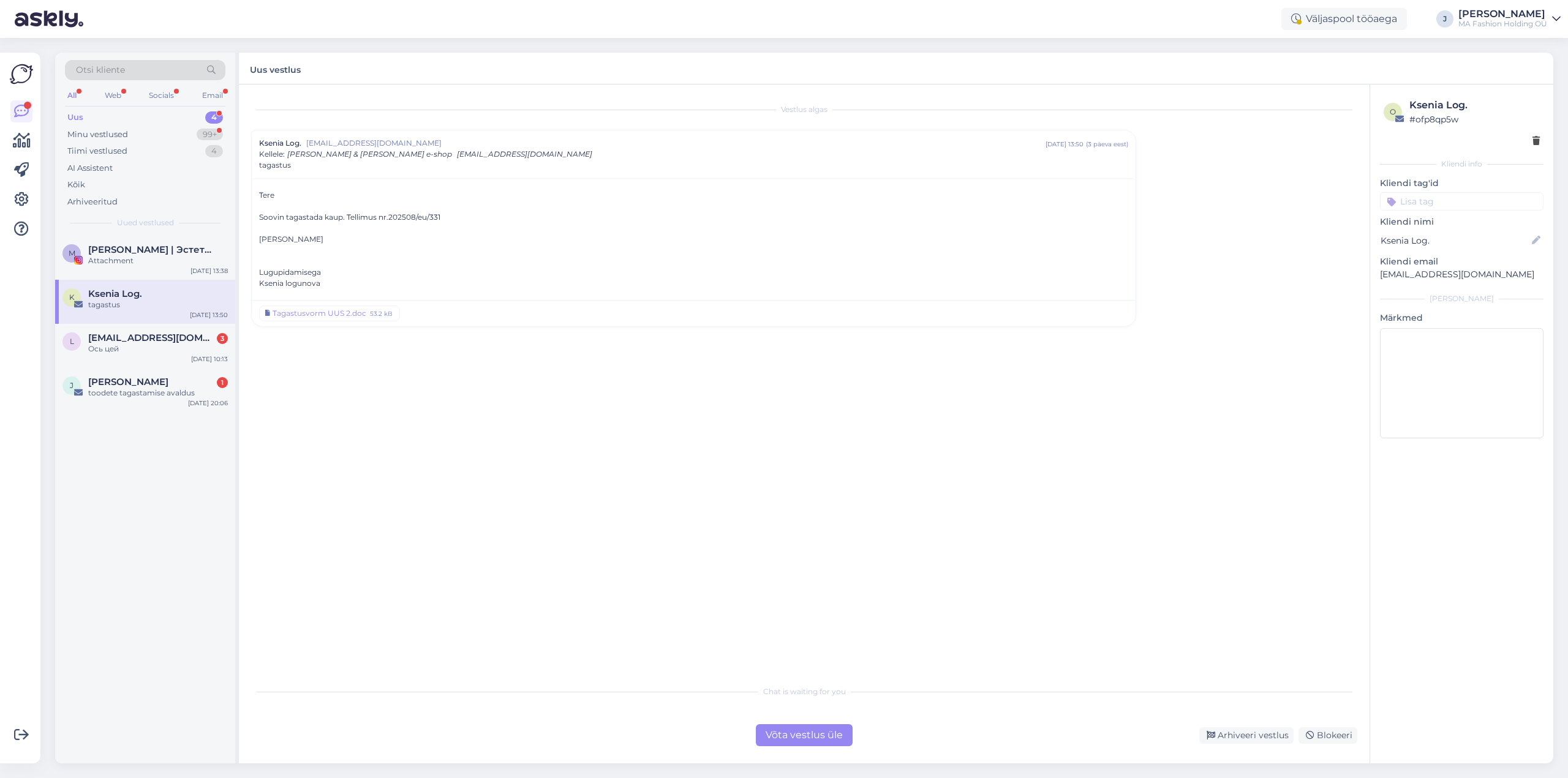
click at [807, 735] on div "Võta vestlus üle" at bounding box center [804, 736] width 96 height 22
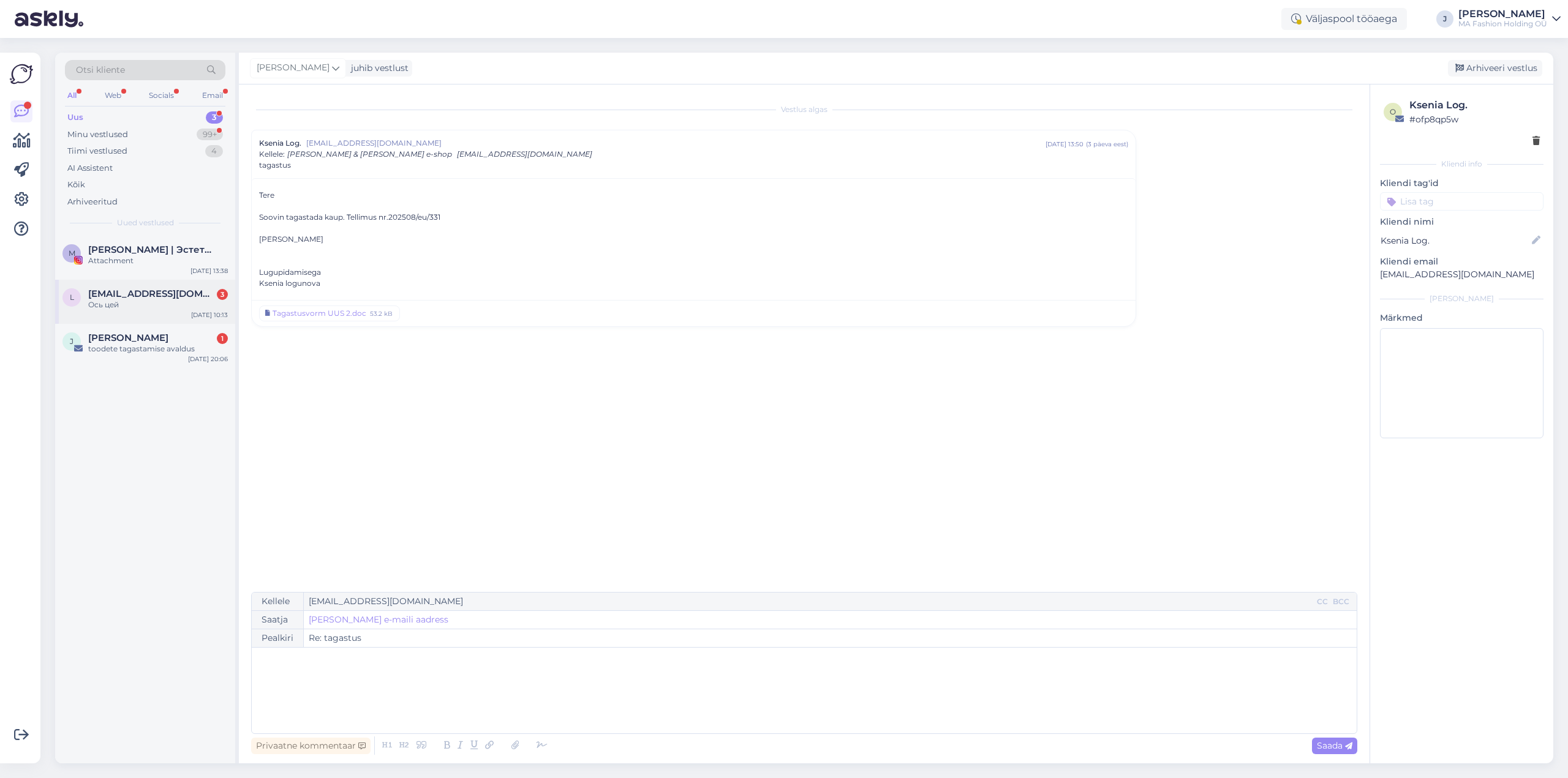
click at [123, 301] on div "Ось цей" at bounding box center [157, 305] width 140 height 11
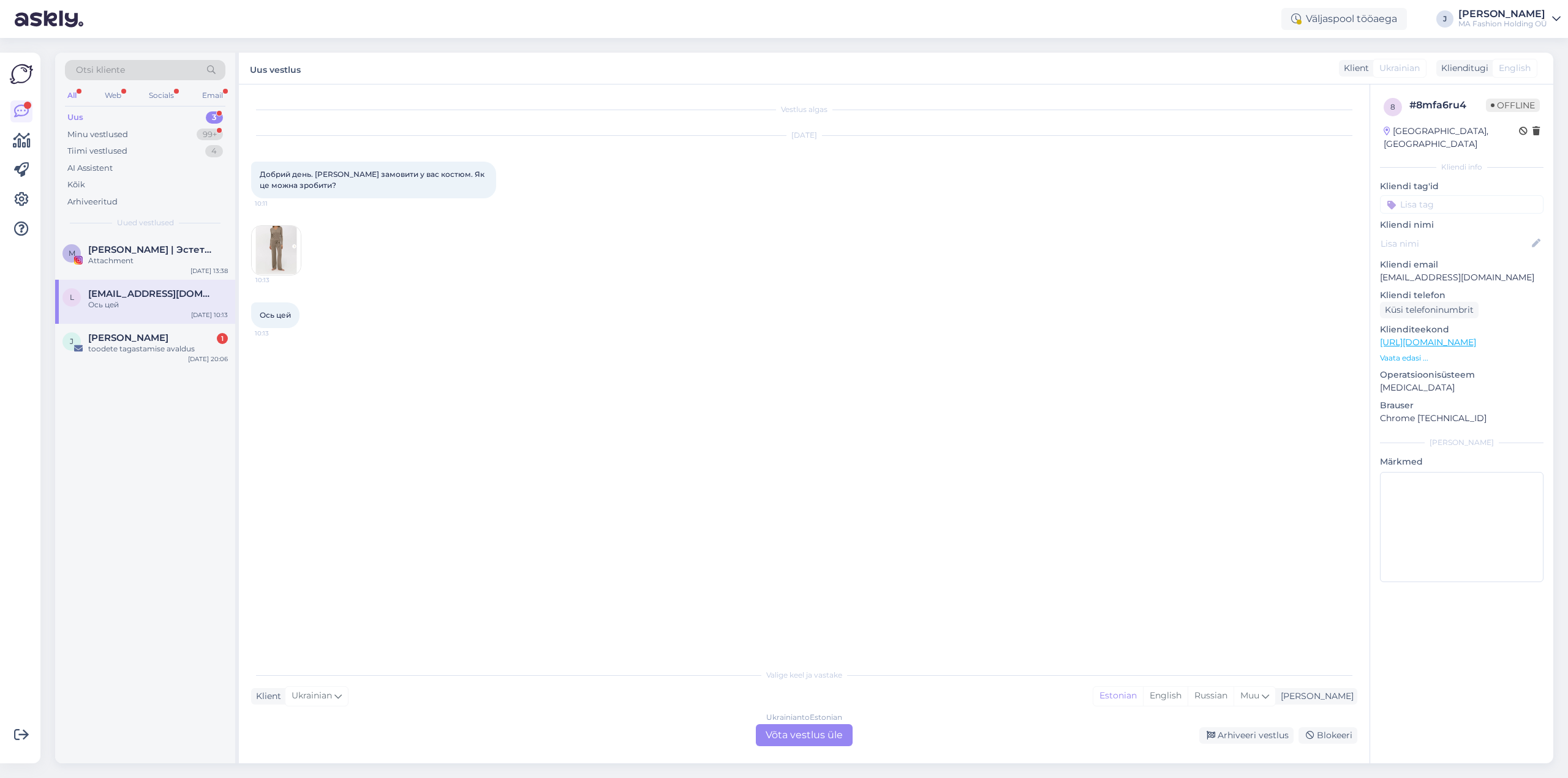
click at [810, 730] on div "Ukrainian to Estonian Võta vestlus üle" at bounding box center [804, 736] width 96 height 22
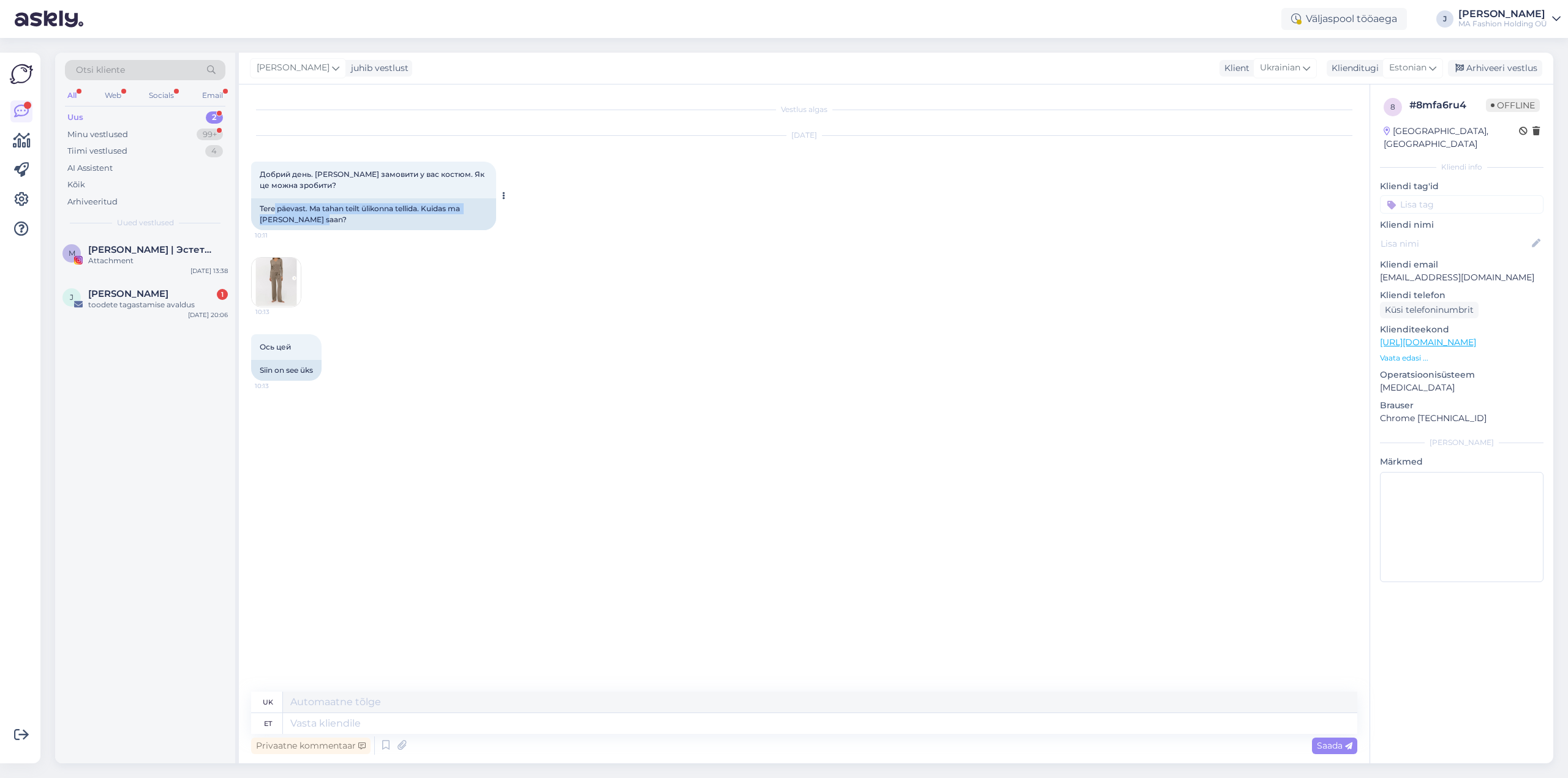
drag, startPoint x: 275, startPoint y: 207, endPoint x: 370, endPoint y: 222, distance: 96.2
click at [370, 222] on div "Tere päevast. Ma tahan teilt ülikonna tellida. Kuidas ma [PERSON_NAME] saan?" at bounding box center [374, 214] width 245 height 32
drag, startPoint x: 399, startPoint y: 216, endPoint x: 295, endPoint y: 209, distance: 104.2
click at [295, 209] on div "Tere päevast. Ma tahan teilt ülikonna tellida. Kuidas ma [PERSON_NAME] saan?" at bounding box center [374, 214] width 245 height 32
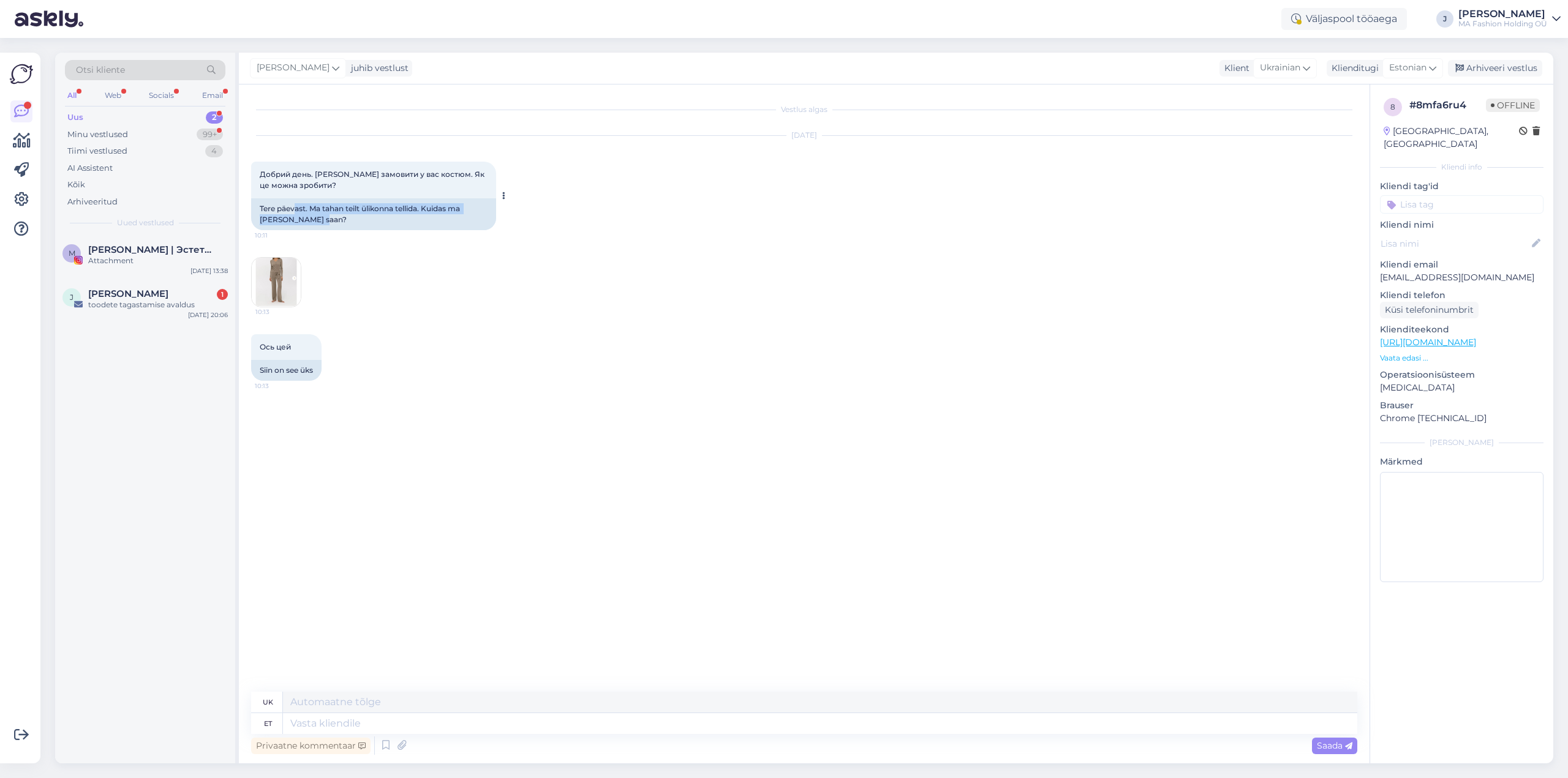
click at [295, 209] on div "Tere päevast. Ma tahan teilt ülikonna tellida. Kuidas ma [PERSON_NAME] saan?" at bounding box center [374, 214] width 245 height 32
drag, startPoint x: 270, startPoint y: 367, endPoint x: 308, endPoint y: 369, distance: 38.1
click at [307, 369] on div "Siin on see üks" at bounding box center [286, 371] width 70 height 21
click at [308, 369] on div "Siin on see üks" at bounding box center [286, 371] width 70 height 21
click at [265, 272] on img at bounding box center [276, 282] width 49 height 49
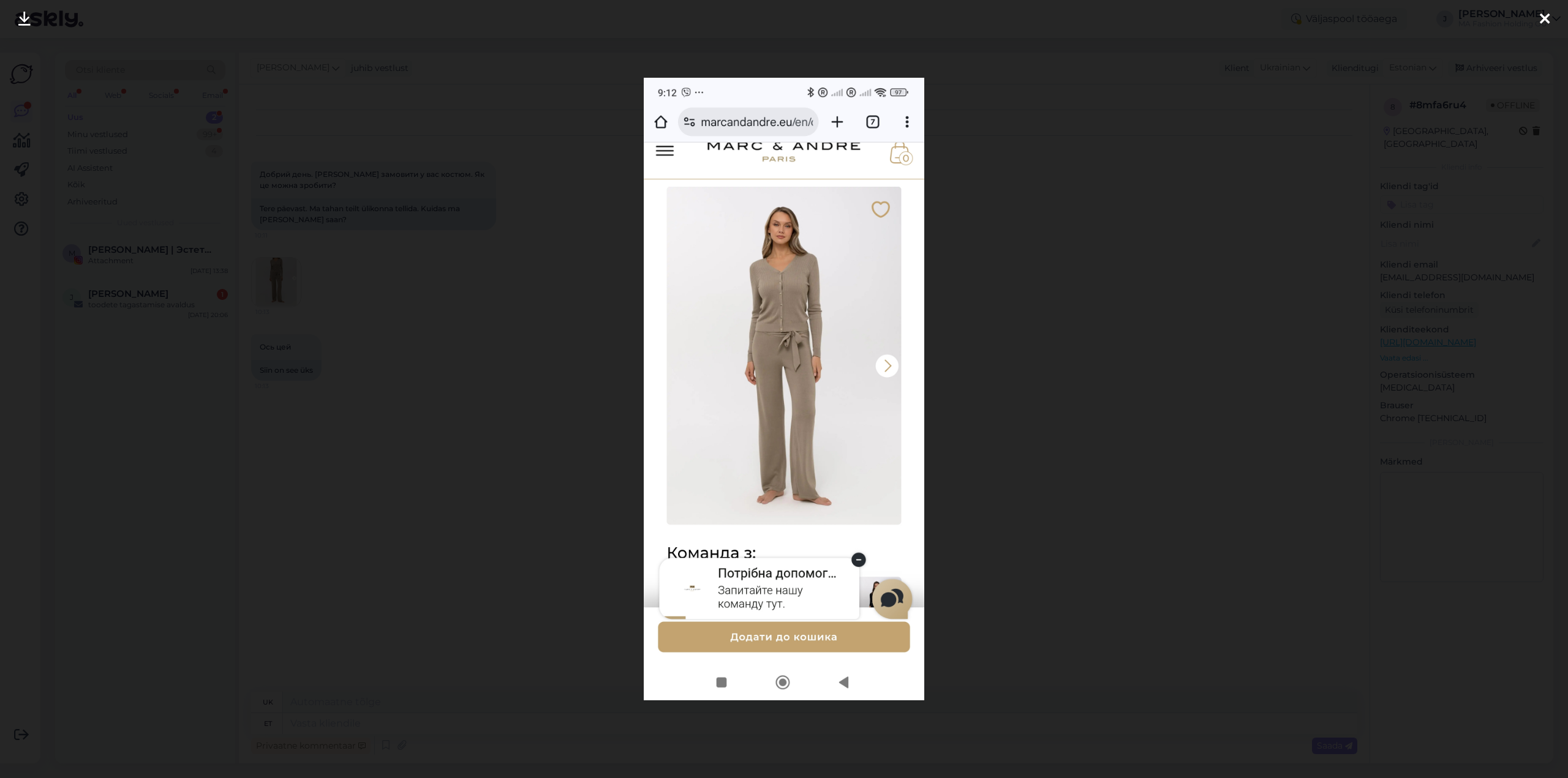
click at [1543, 21] on icon at bounding box center [1545, 19] width 9 height 16
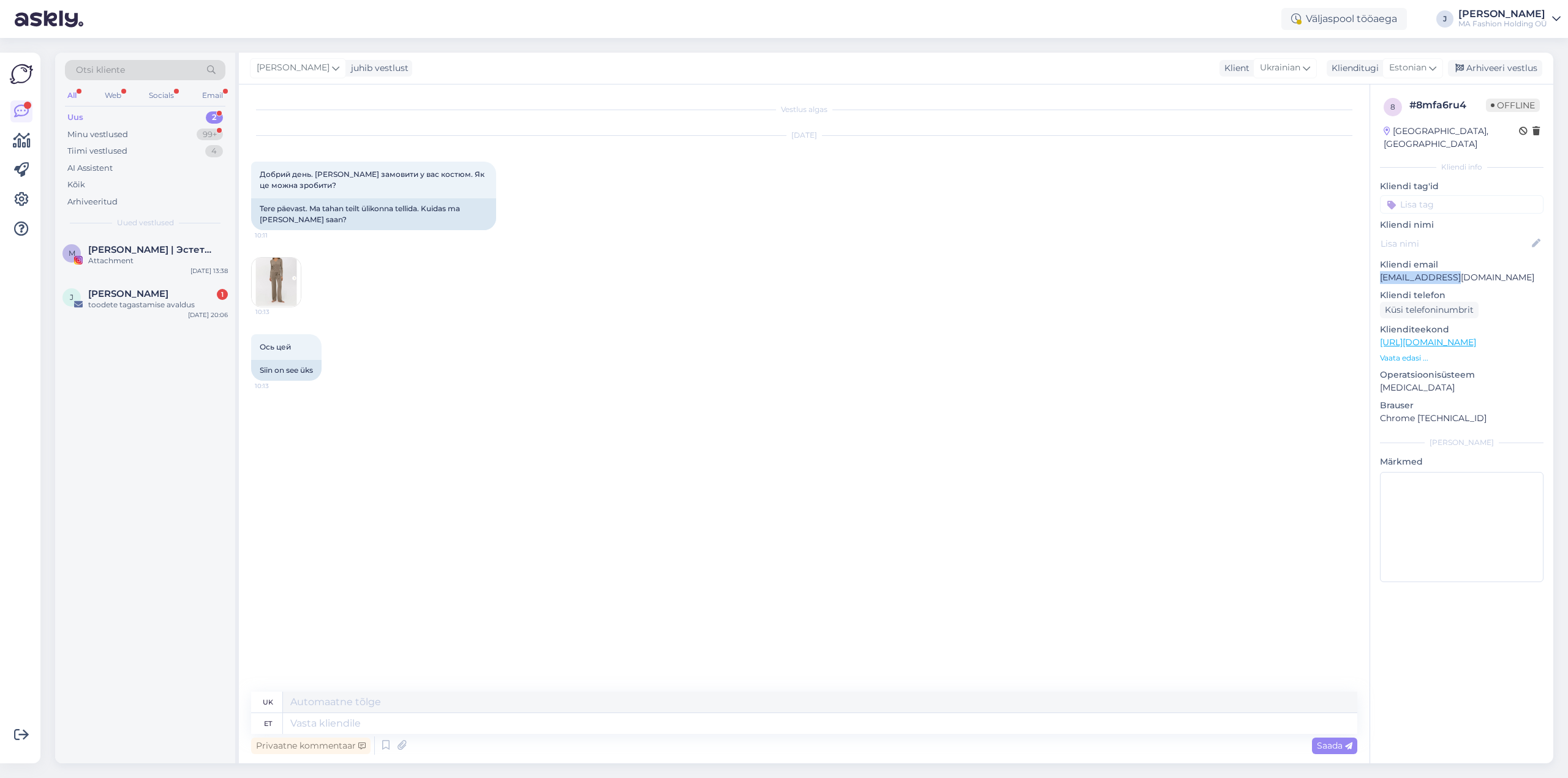
drag, startPoint x: 1381, startPoint y: 265, endPoint x: 1458, endPoint y: 263, distance: 77.0
click at [1457, 272] on p "[EMAIL_ADDRESS][DOMAIN_NAME]" at bounding box center [1462, 278] width 164 height 13
copy p "[EMAIL_ADDRESS][DOMAIN_NAME]"
click at [167, 284] on div "J [PERSON_NAME] 1 toodete tagastamise avaldus [DATE] 20:06" at bounding box center [145, 301] width 180 height 44
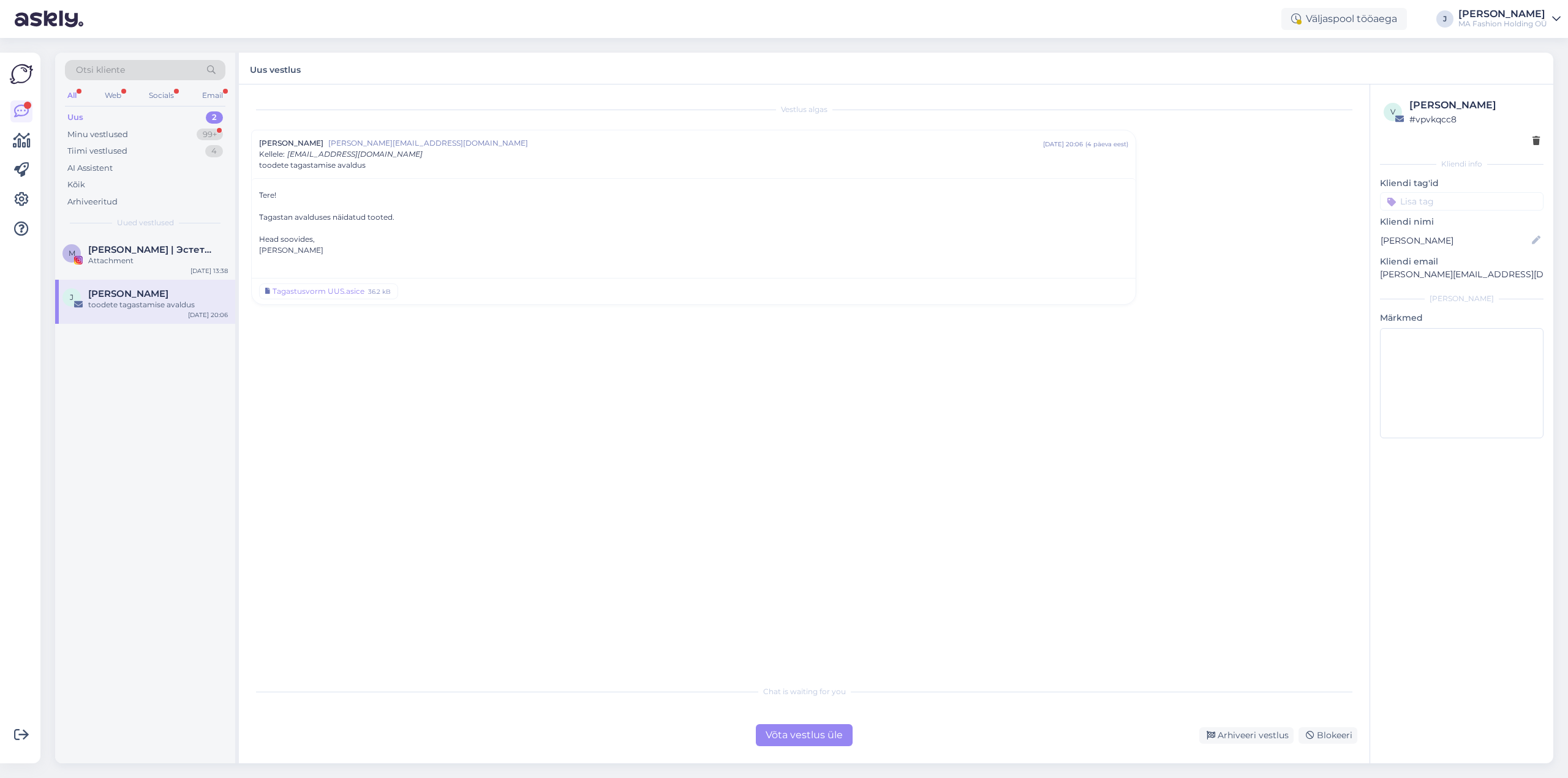
click at [780, 738] on div "Võta vestlus üle" at bounding box center [804, 736] width 96 height 22
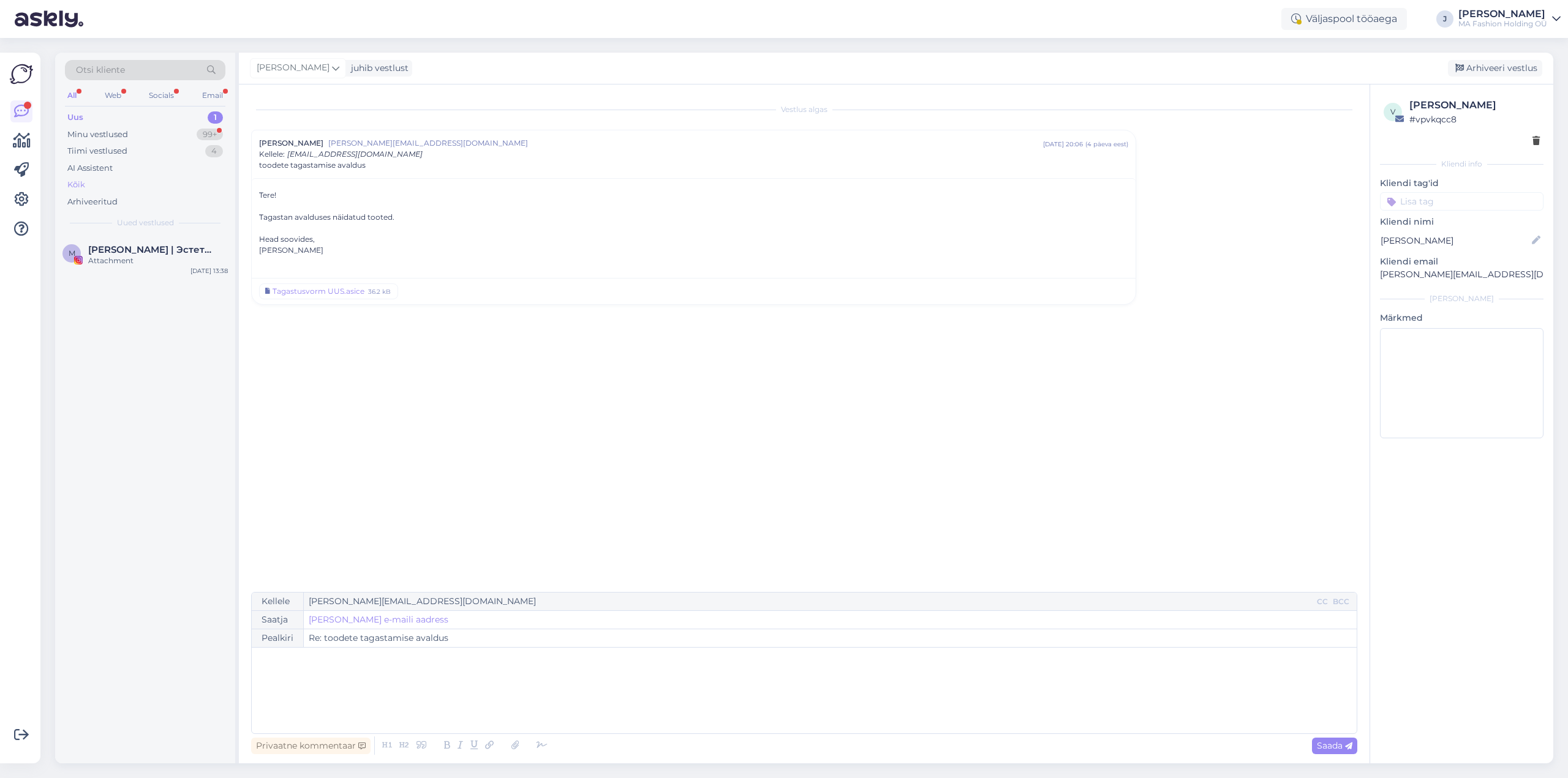
click at [87, 178] on div "Kõik" at bounding box center [144, 184] width 160 height 17
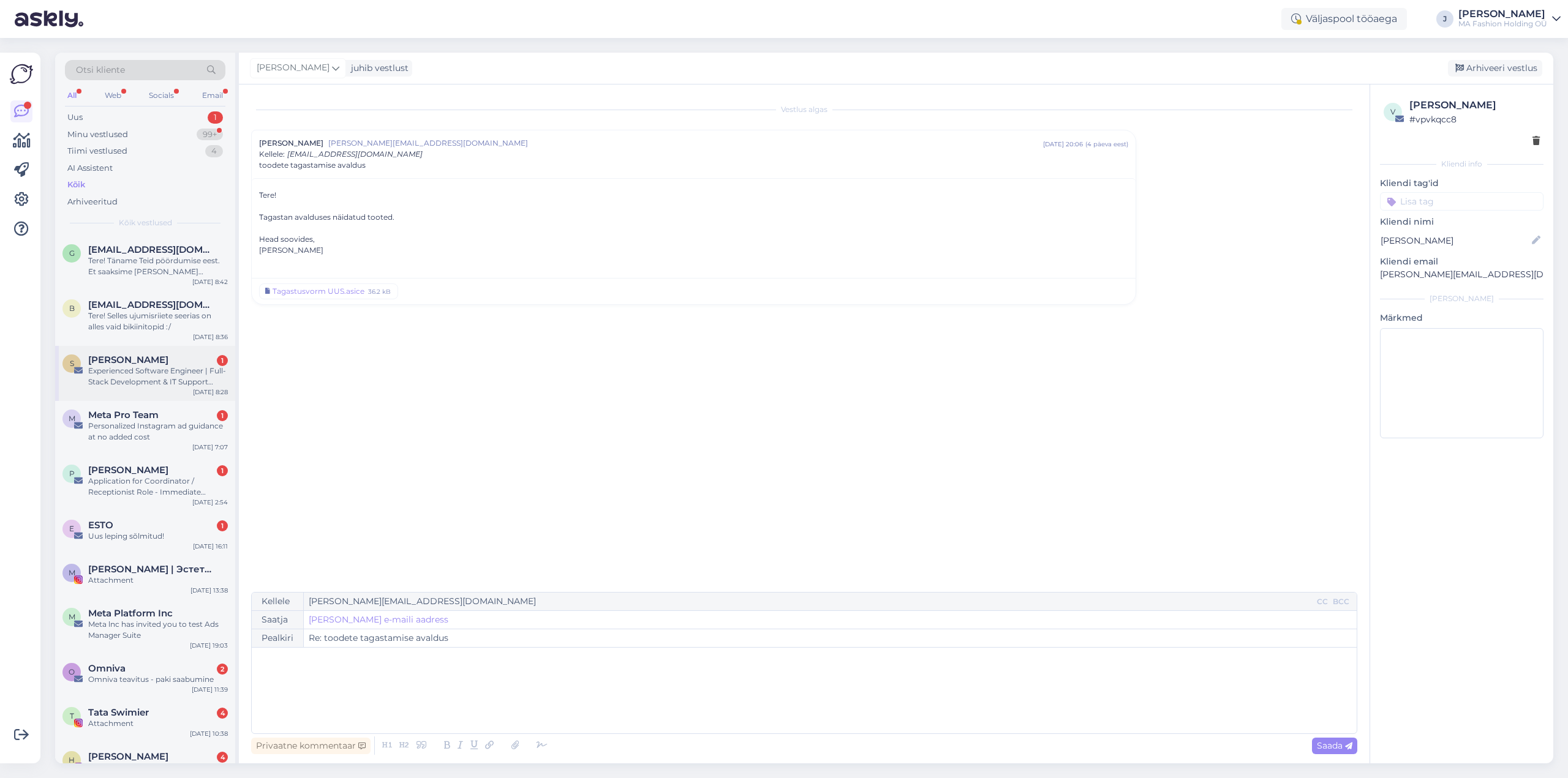
click at [156, 378] on div "Experienced Software Engineer | Full-Stack Development & IT Support Expertise" at bounding box center [157, 376] width 140 height 22
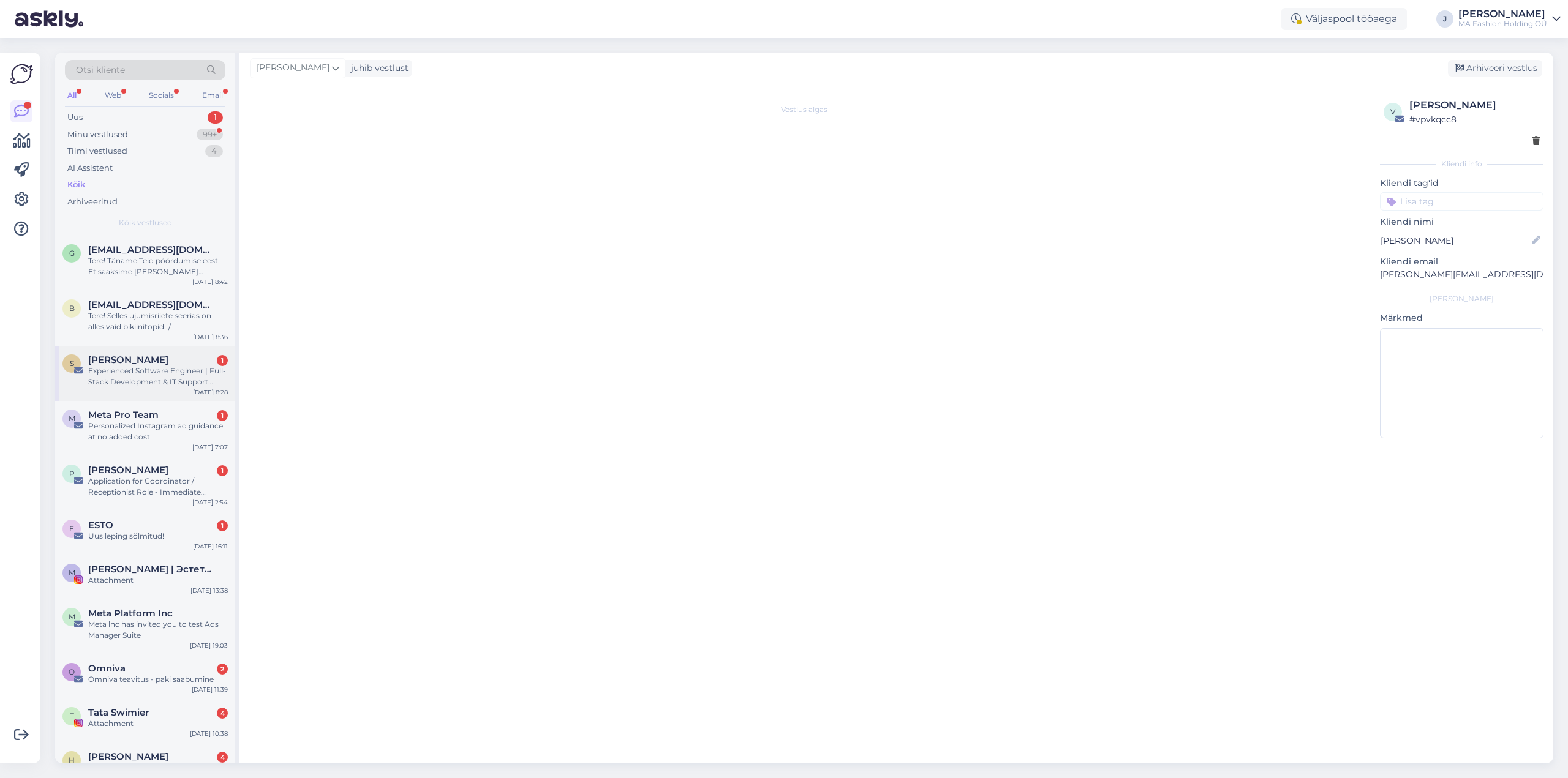
scroll to position [1743, 0]
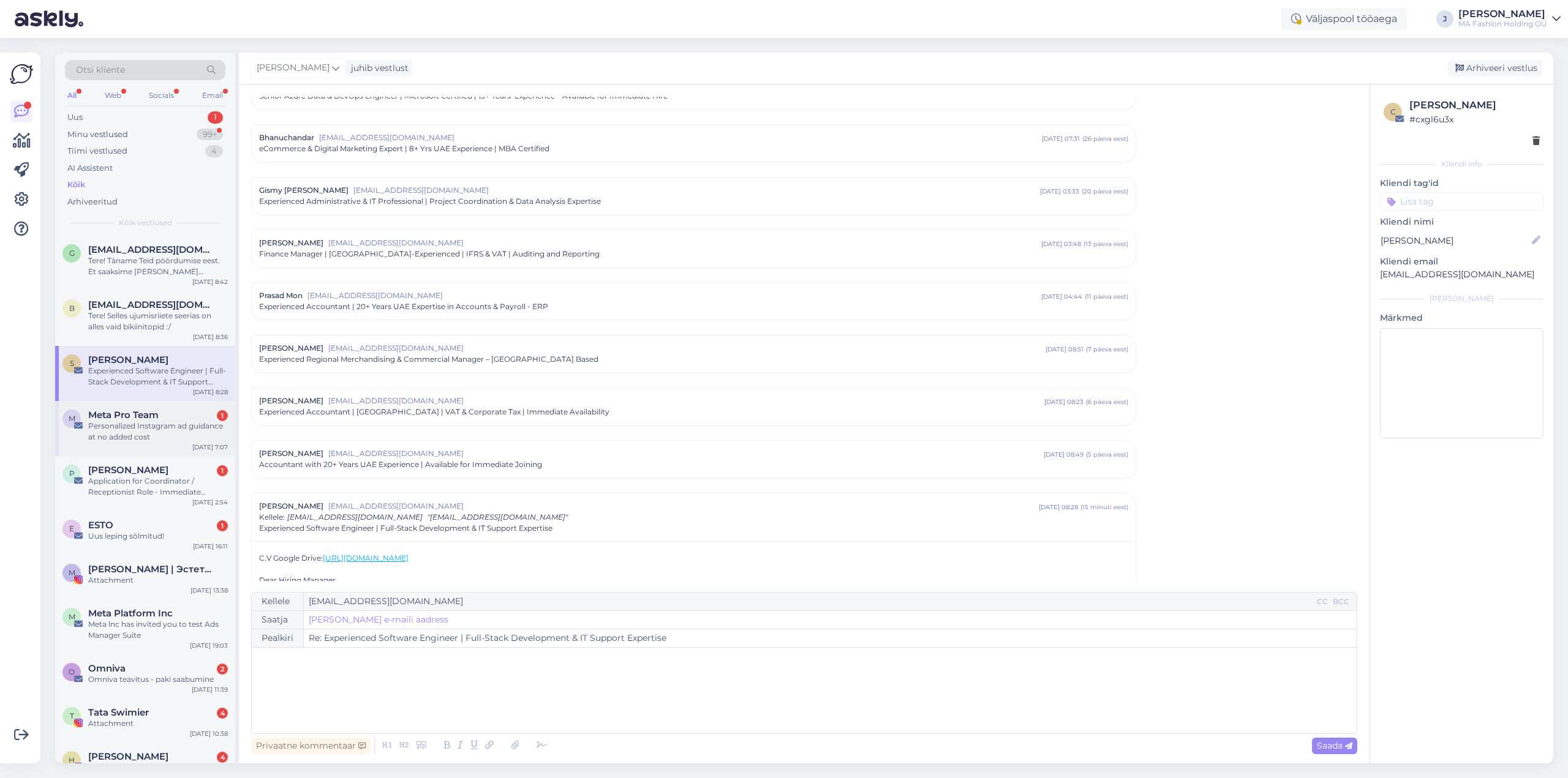
click at [164, 435] on div "Personalized Instagram ad guidance at no added cost" at bounding box center [157, 432] width 140 height 22
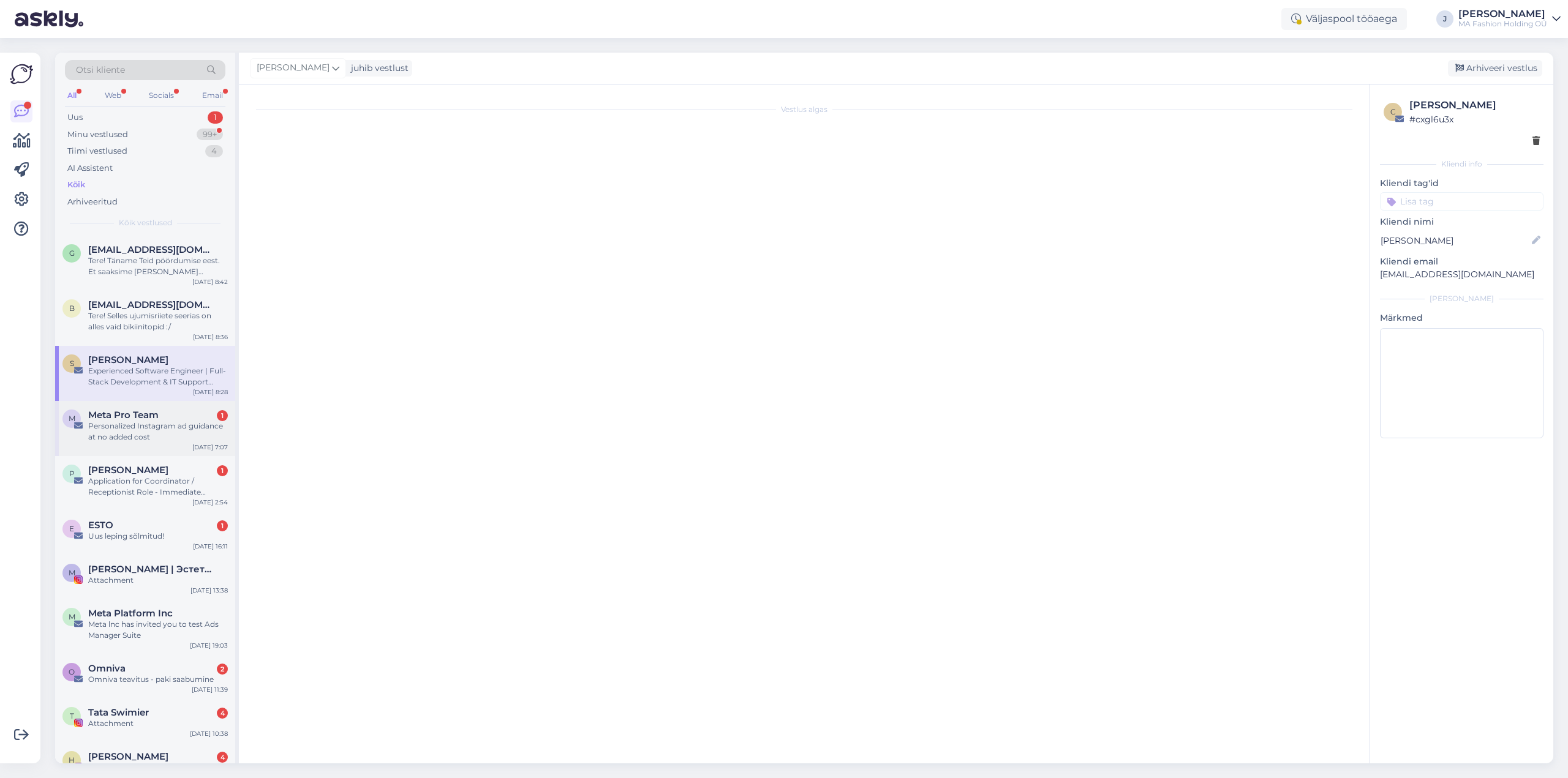
scroll to position [0, 0]
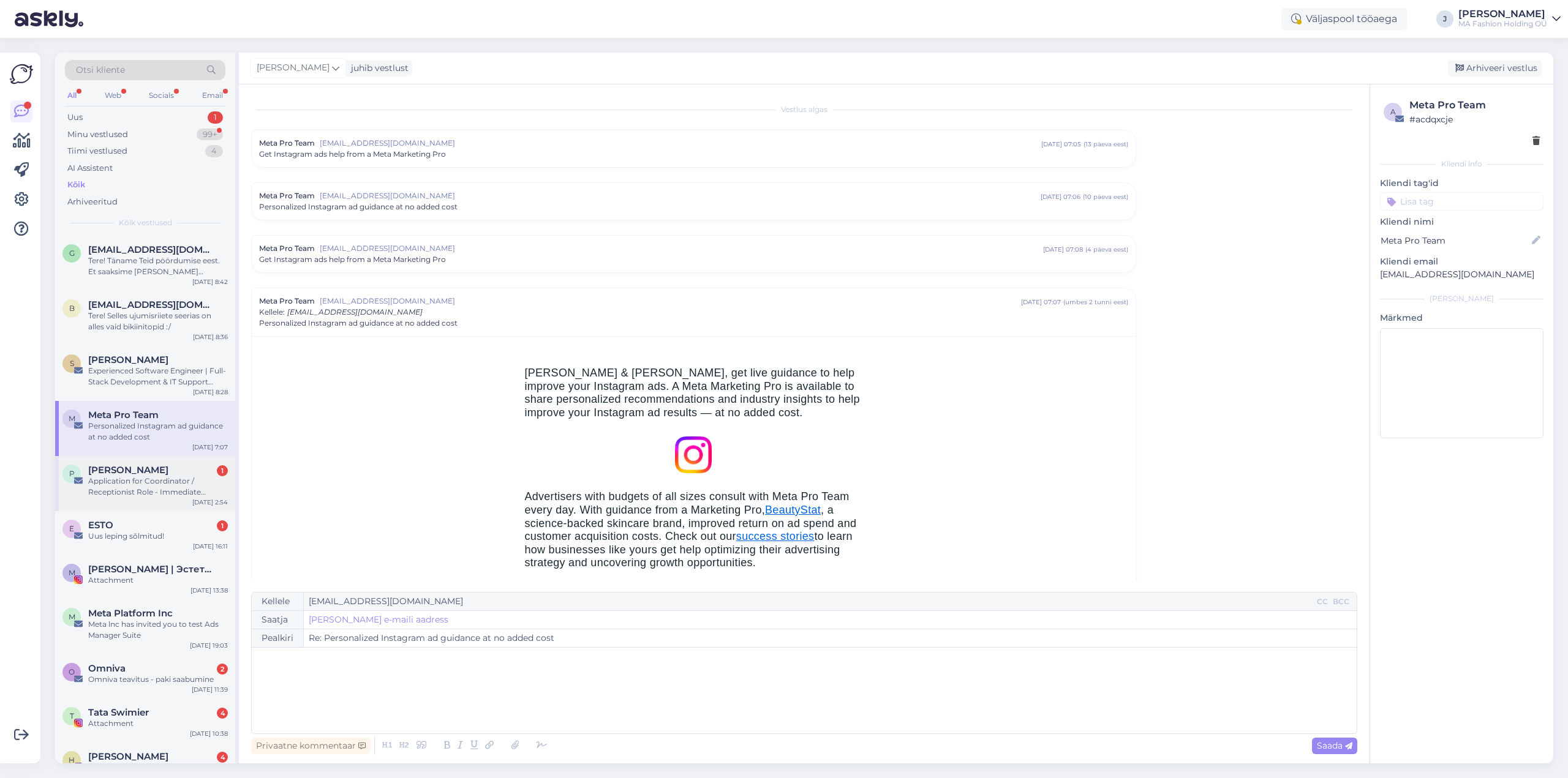
click at [146, 478] on div "Application for Coordinator / Receptionist Role - Immediate [PERSON_NAME]" at bounding box center [157, 487] width 140 height 22
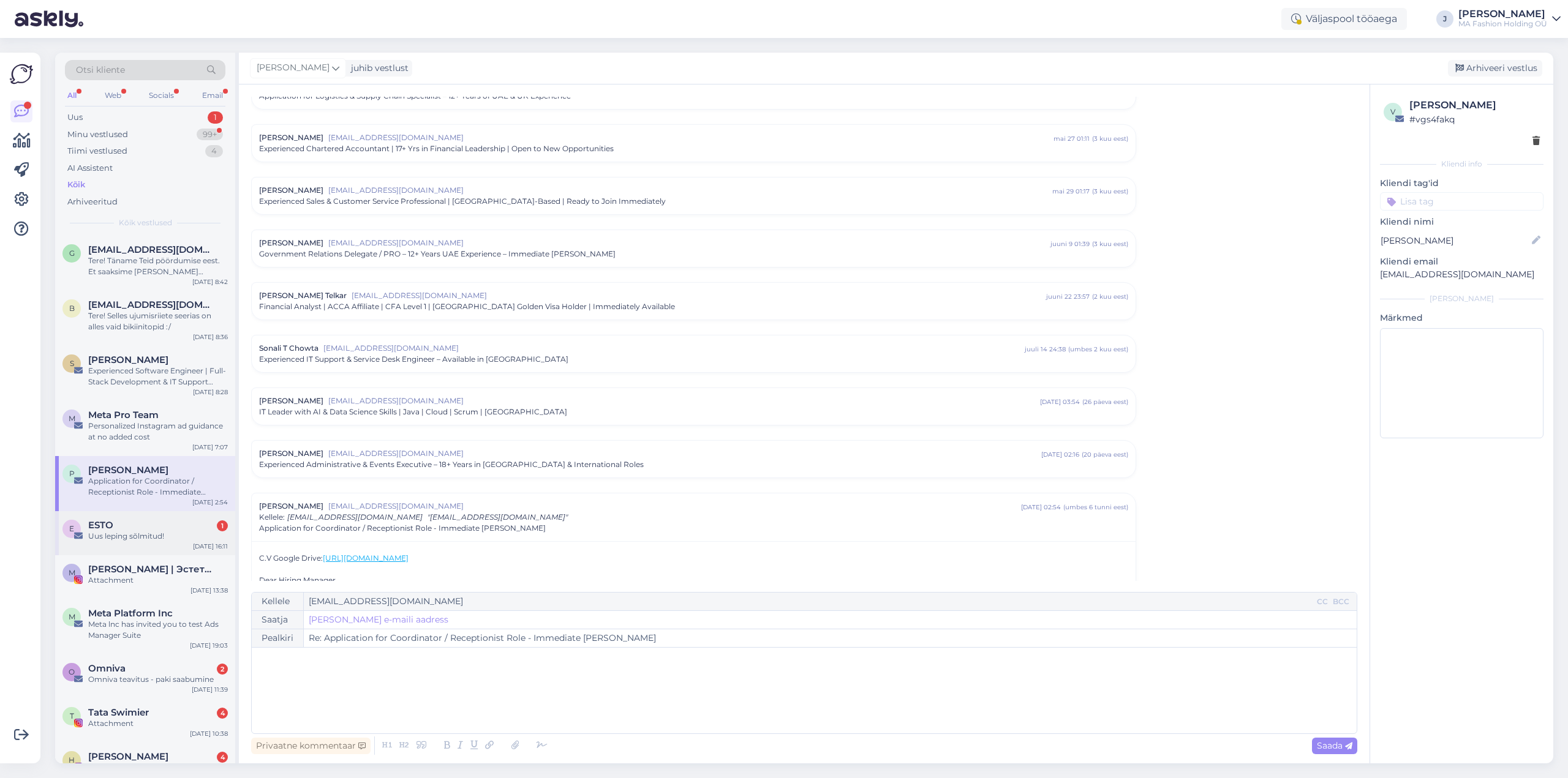
click at [132, 530] on div "ESTO 1" at bounding box center [157, 525] width 140 height 11
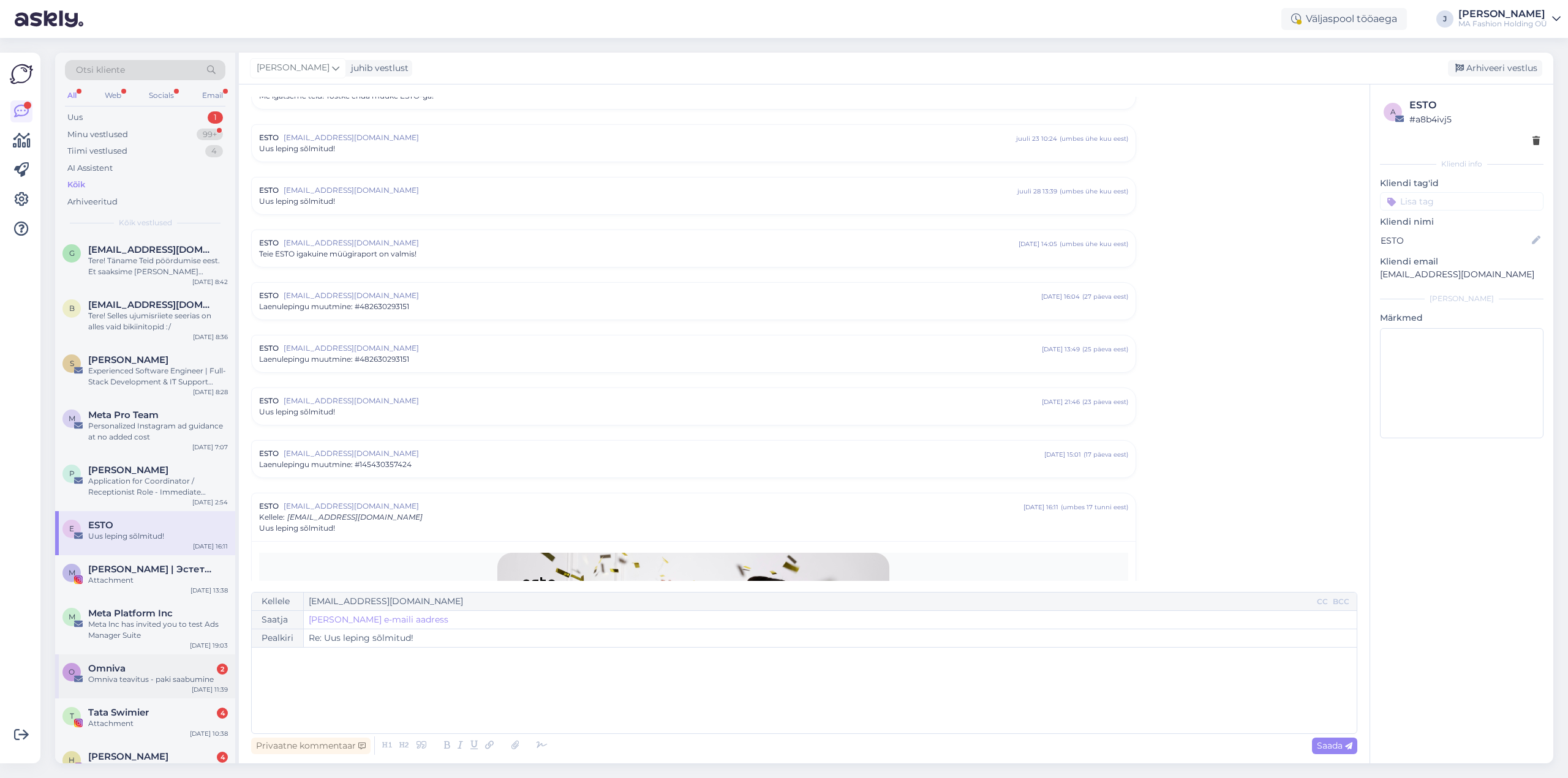
click at [110, 691] on div "O Omniva 2 Omniva teavitus - paki saabumine [DATE] 11:39" at bounding box center [145, 676] width 180 height 44
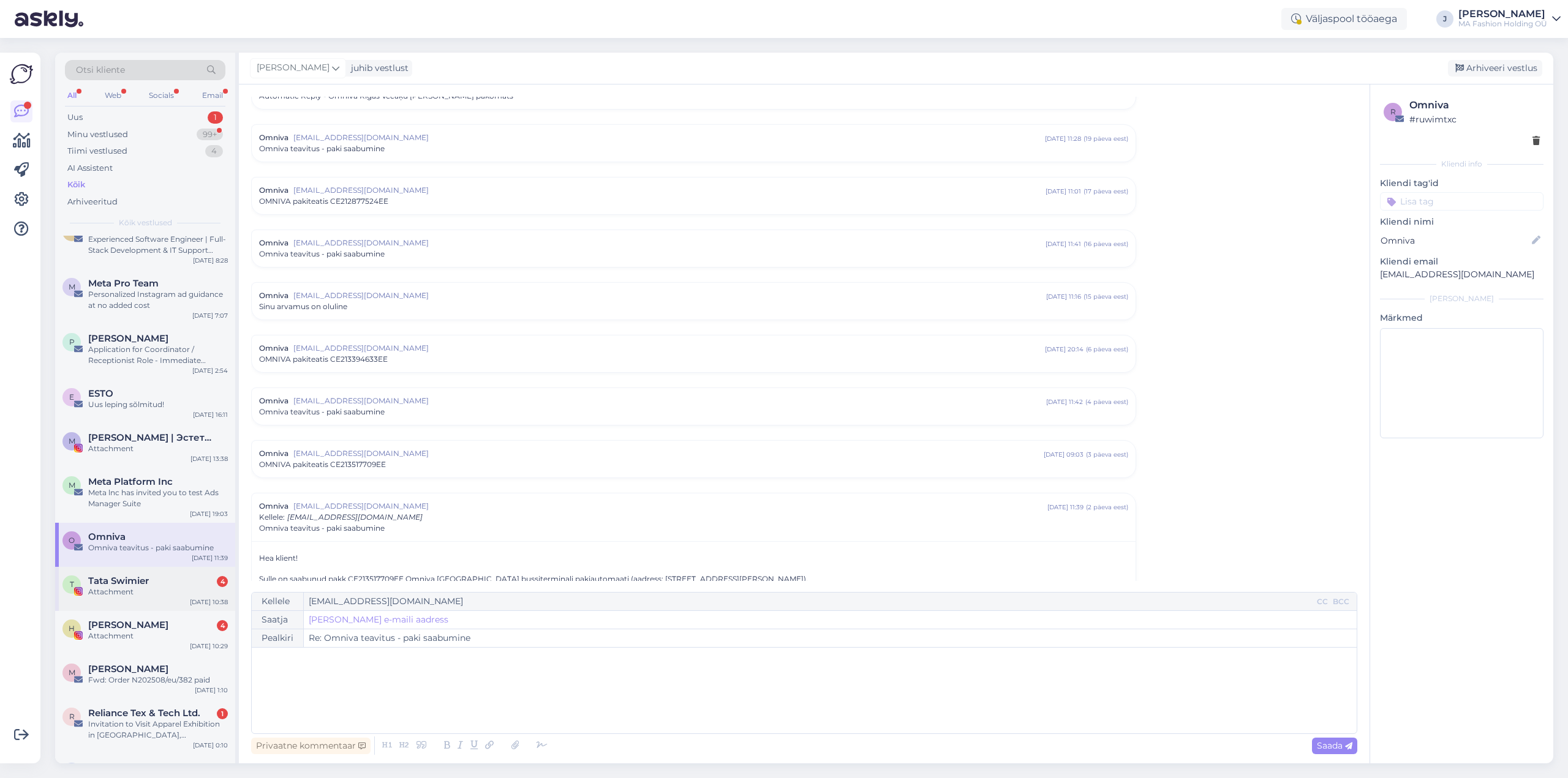
scroll to position [245, 0]
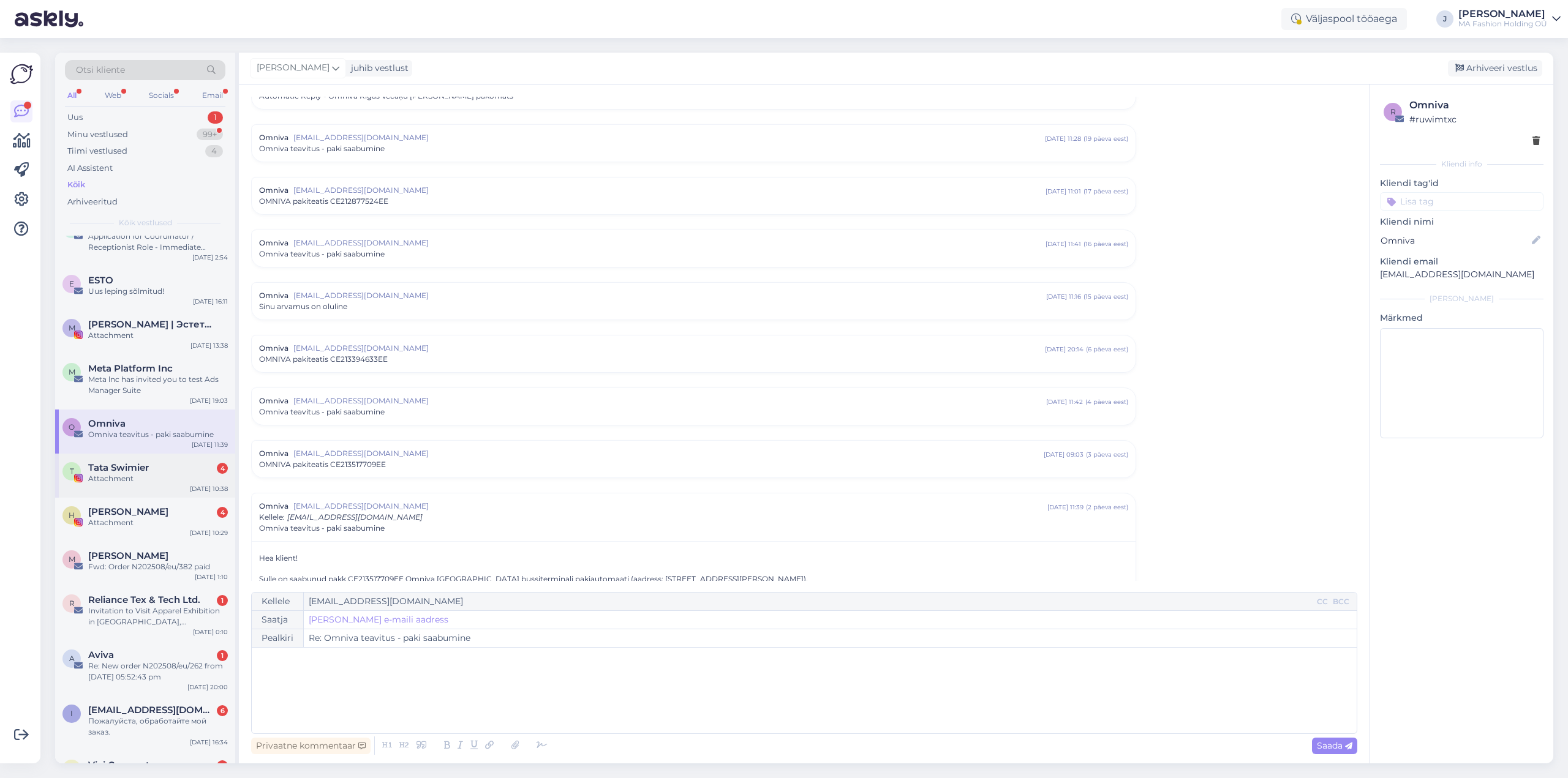
click at [170, 468] on div "Tata Swimier 4" at bounding box center [157, 468] width 140 height 11
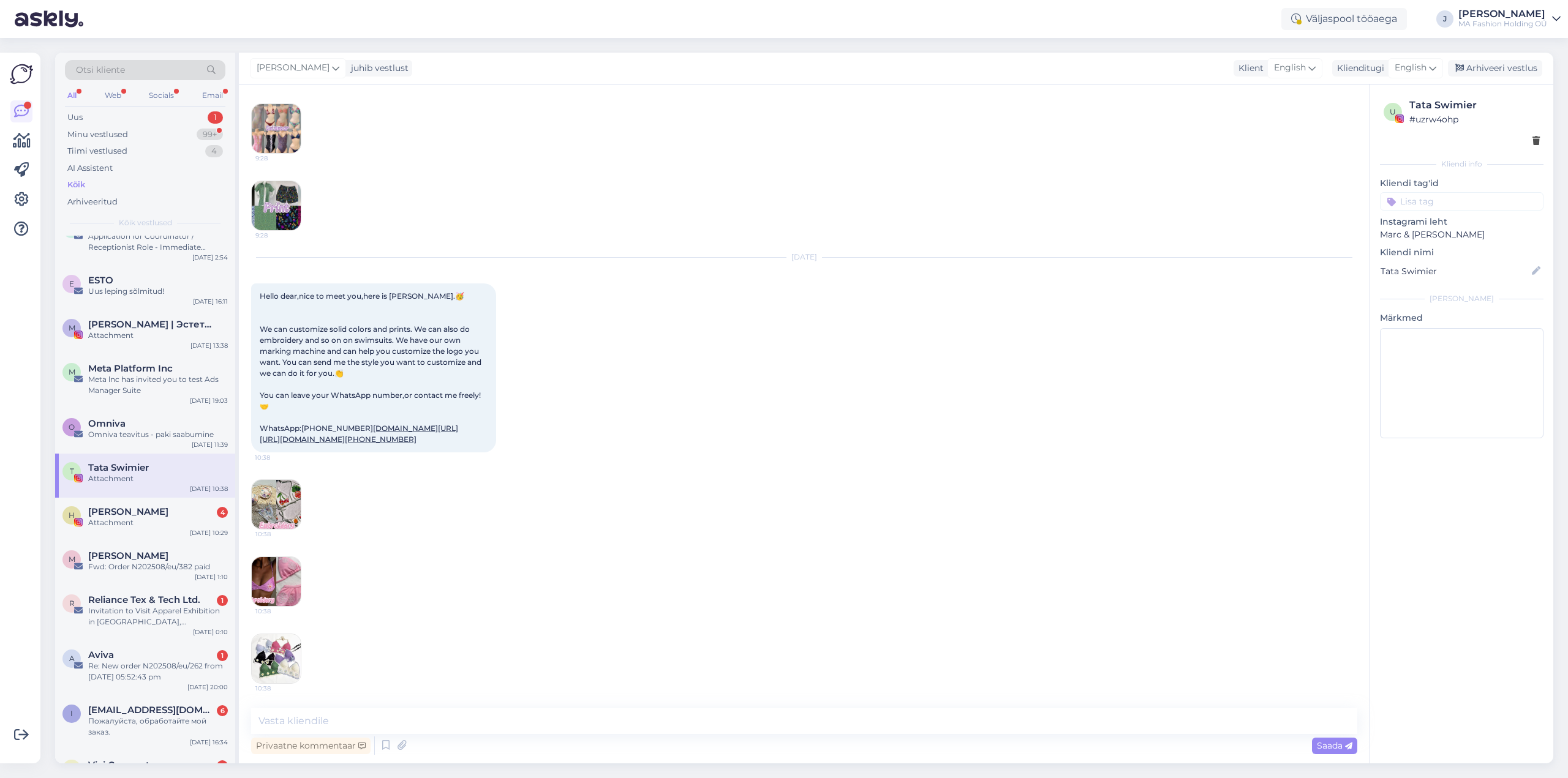
scroll to position [1016, 0]
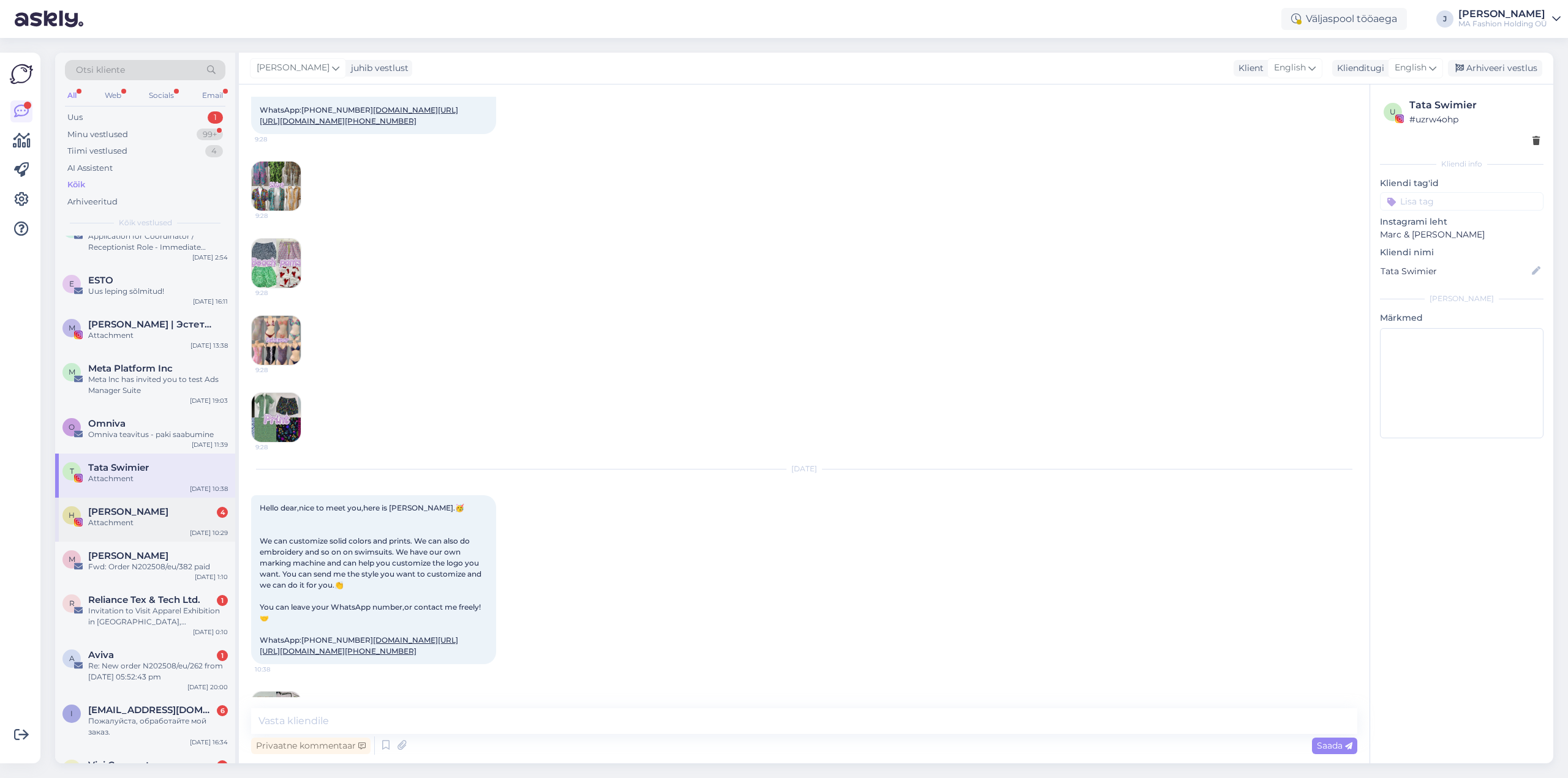
click at [147, 529] on div "[PERSON_NAME] 4 Attachment [DATE] 10:29" at bounding box center [145, 520] width 180 height 44
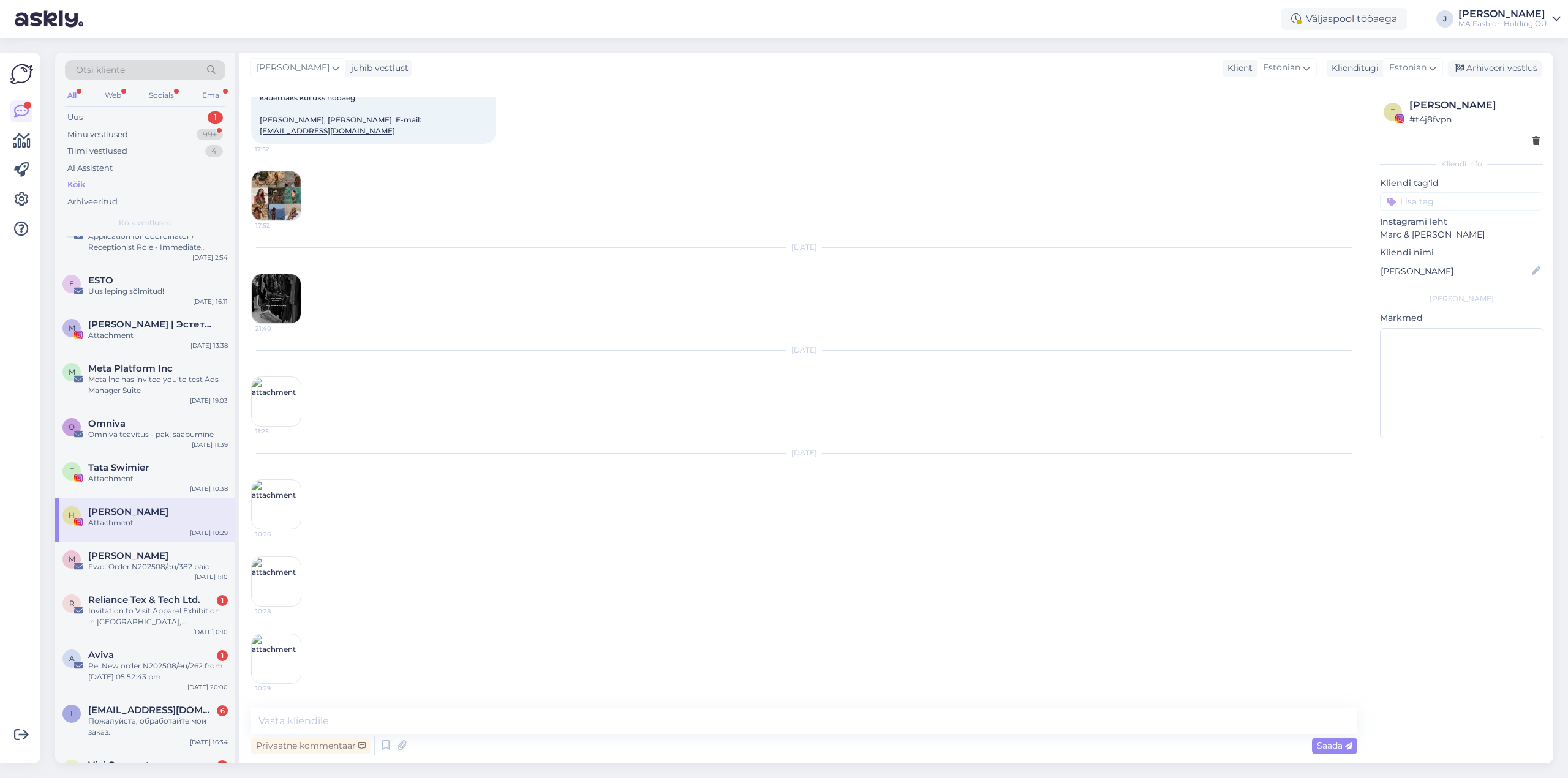
scroll to position [438, 0]
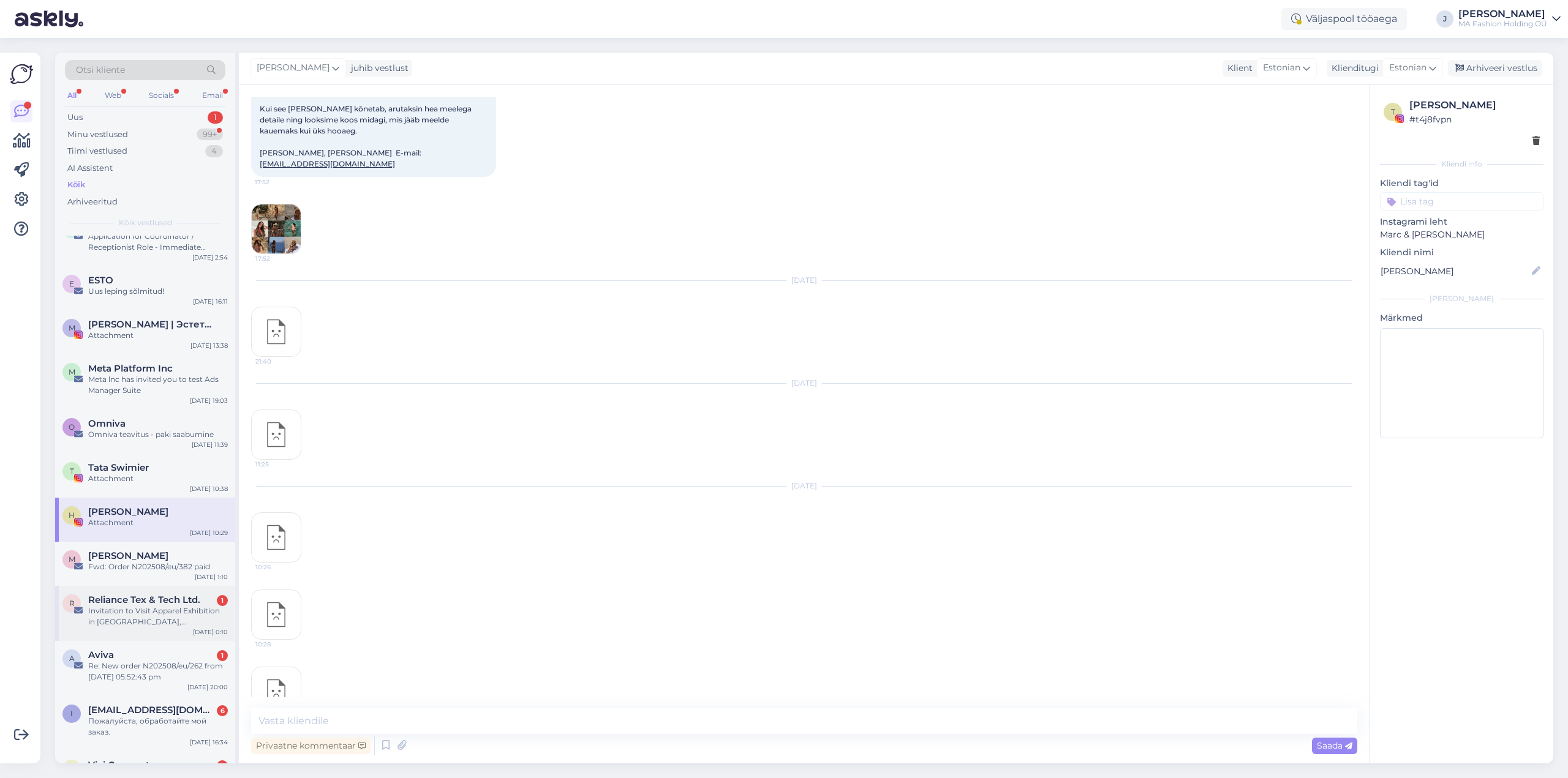
click at [151, 609] on div "Invitation to Visit Apparel Exhibition in [GEOGRAPHIC_DATA], [GEOGRAPHIC_DATA] …" at bounding box center [157, 617] width 140 height 22
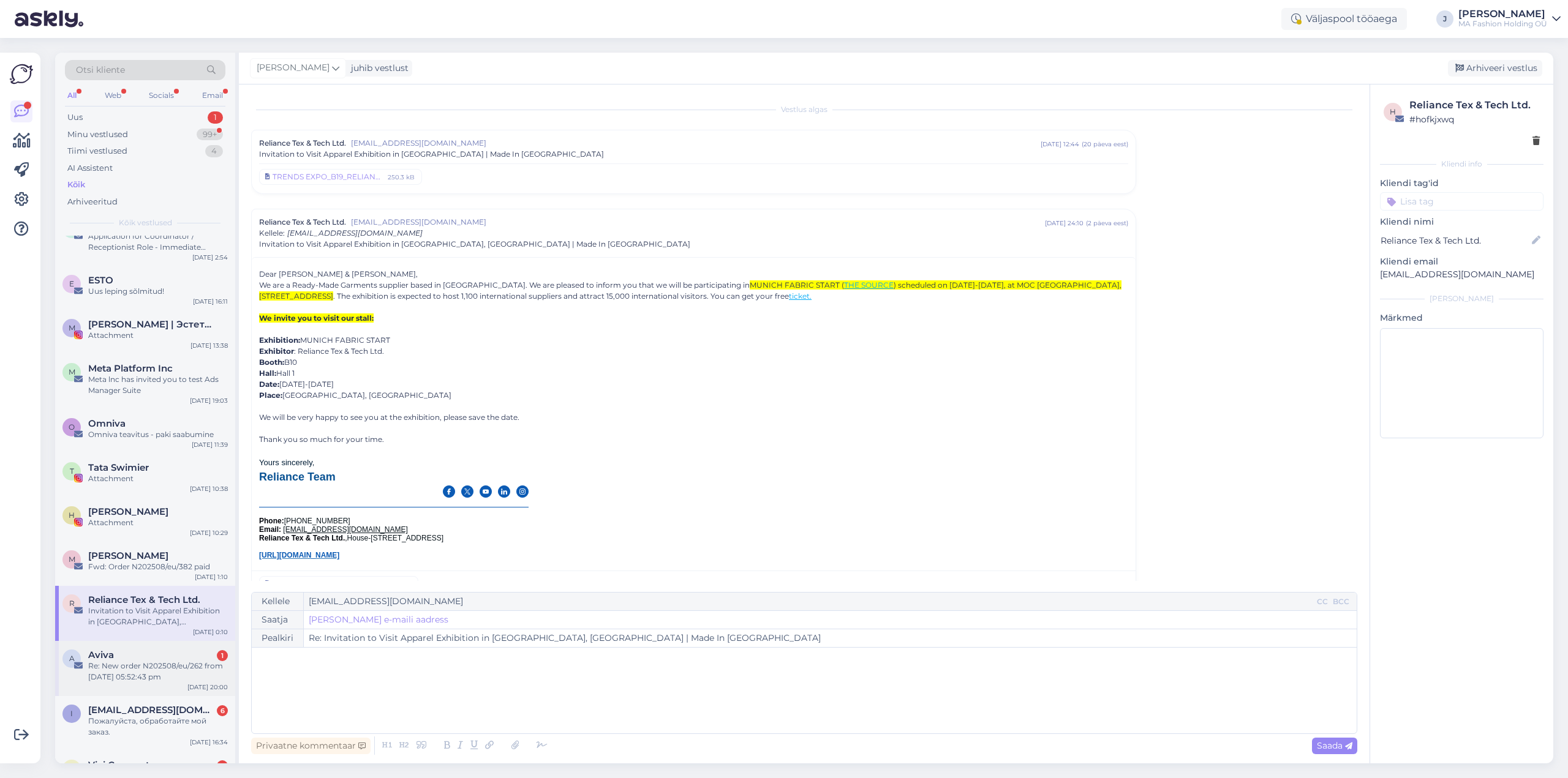
click at [141, 666] on div "Re: New order N202508/eu/262 from [DATE] 05:52:43 pm" at bounding box center [157, 672] width 140 height 22
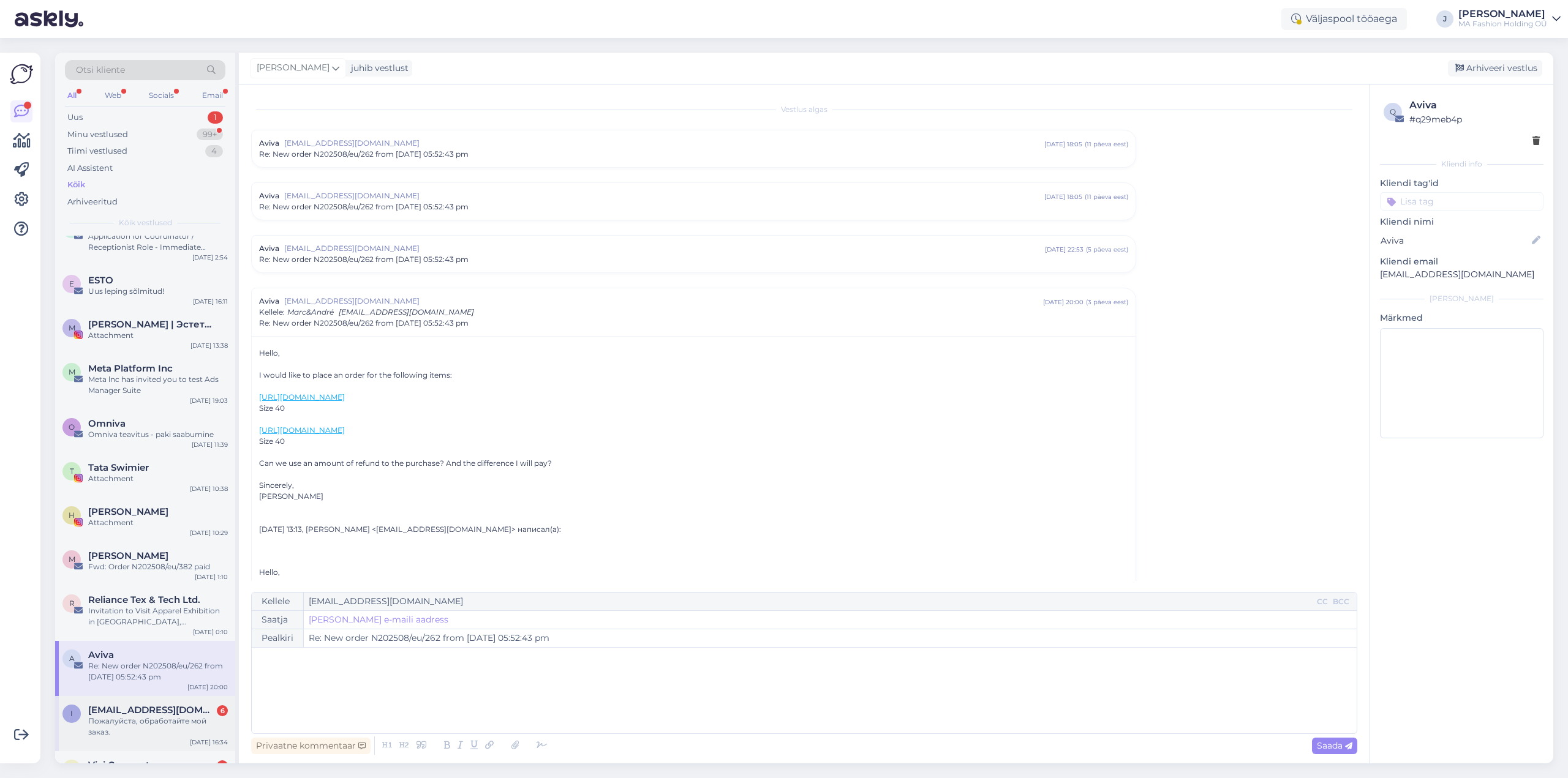
click at [125, 718] on div "Пожалуйста, обработайте мой заказ." at bounding box center [157, 727] width 140 height 22
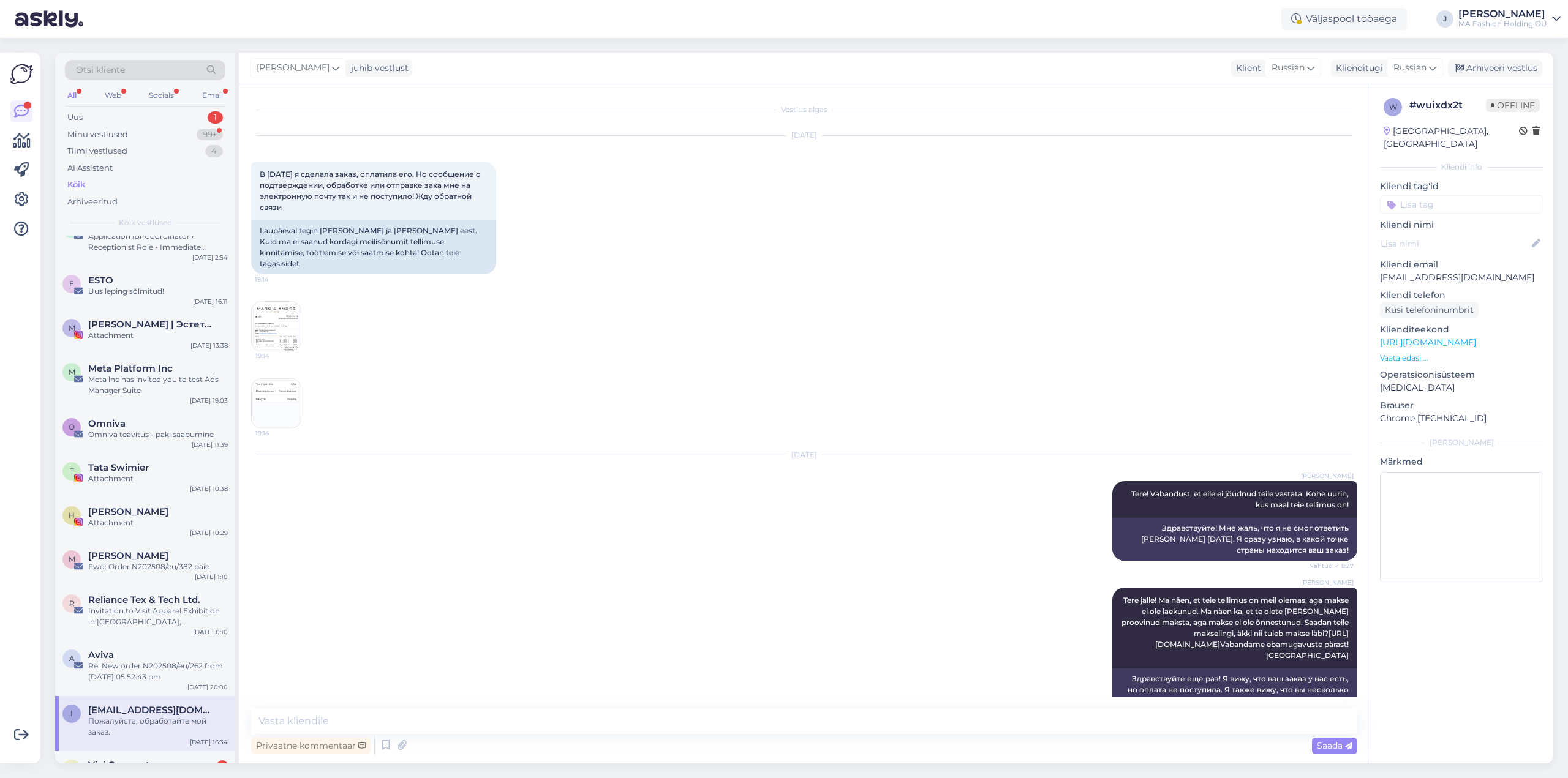
scroll to position [6576, 0]
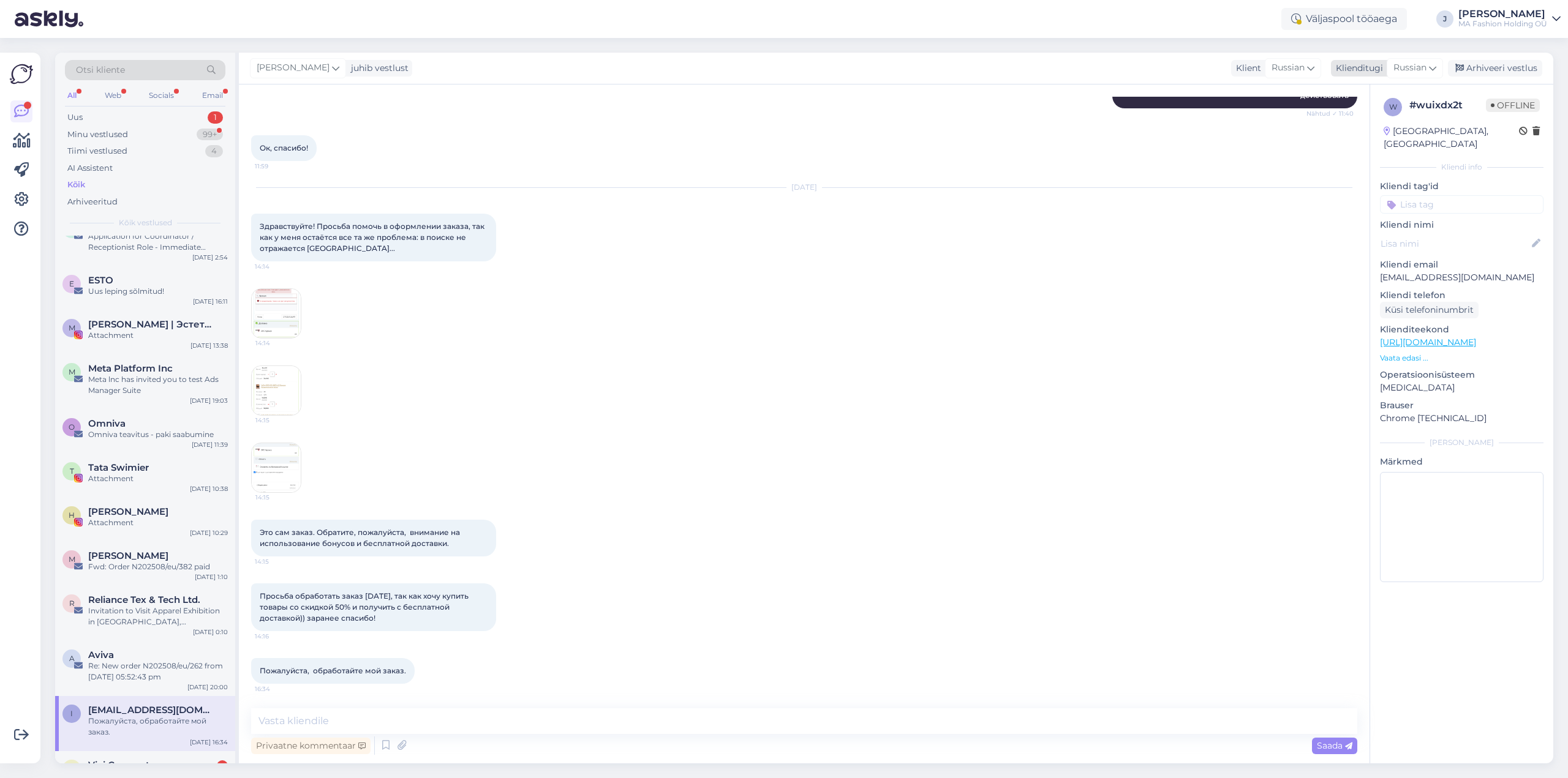
click at [1402, 65] on span "Russian" at bounding box center [1410, 67] width 33 height 13
type input "es"
click at [1364, 140] on link "Estonian" at bounding box center [1388, 141] width 135 height 20
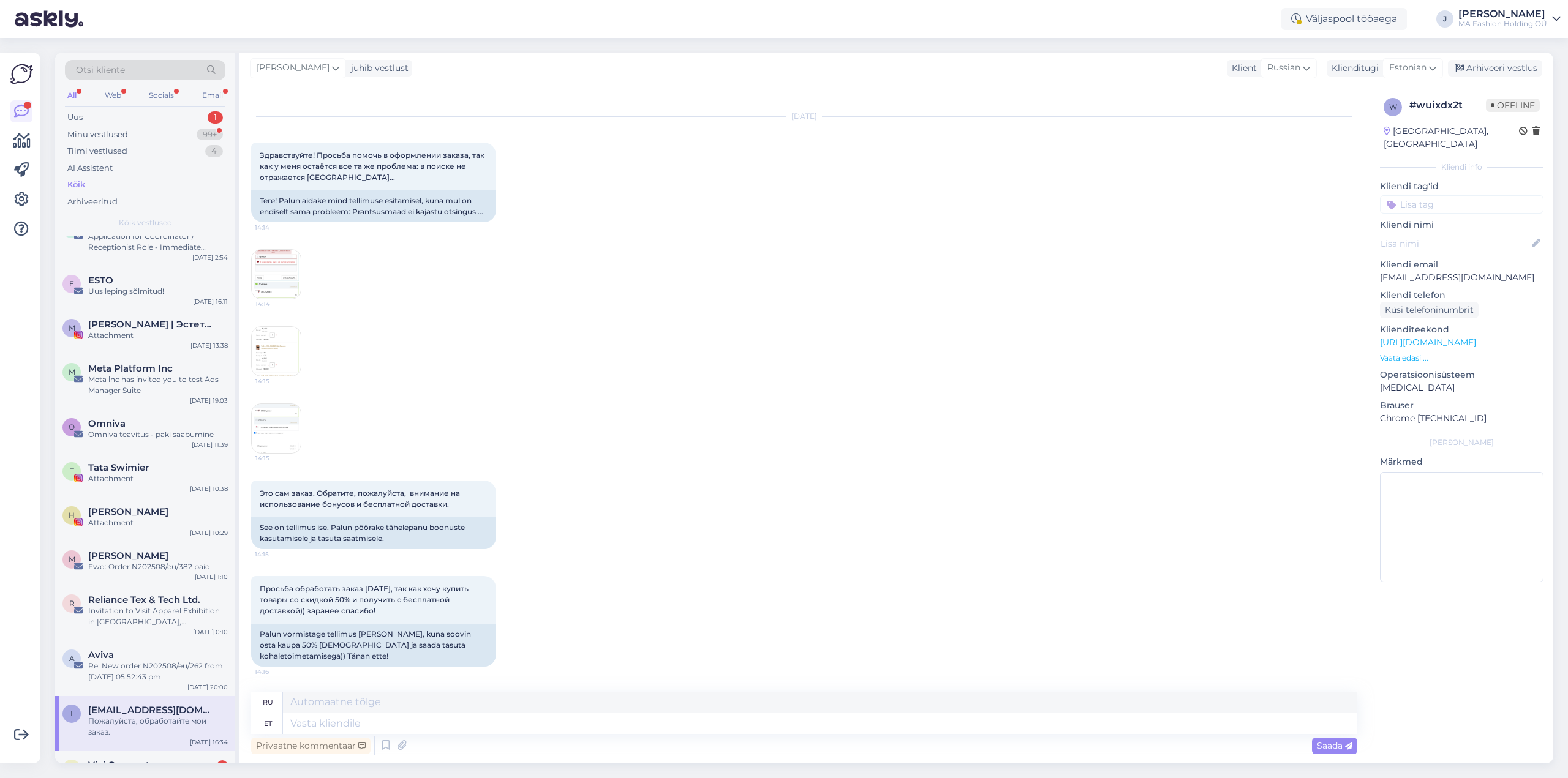
scroll to position [7083, 0]
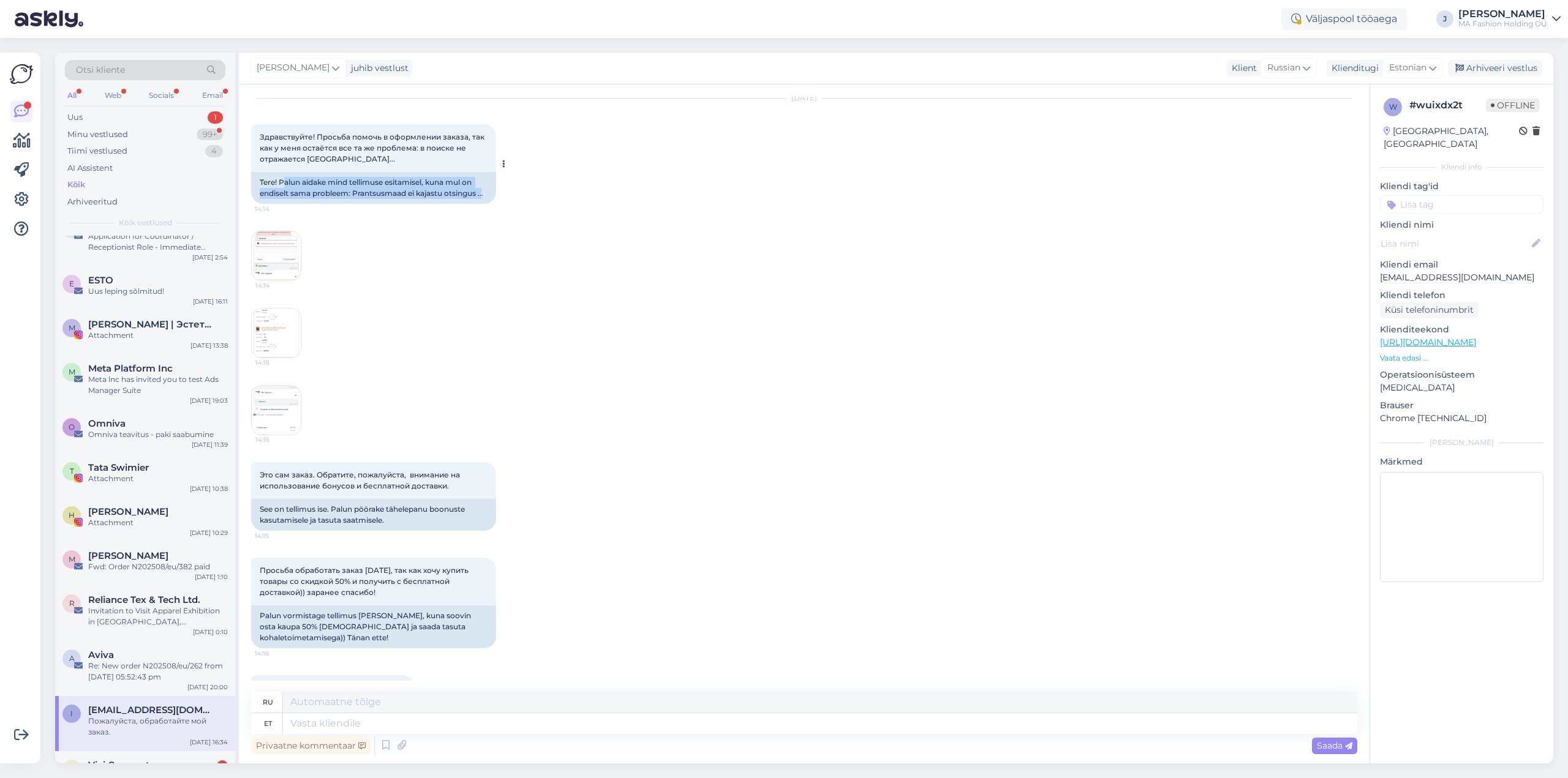
drag, startPoint x: 284, startPoint y: 291, endPoint x: 484, endPoint y: 301, distance: 200.2
click at [484, 204] on div "Tere! Palun aidake mind tellimuse esitamisel, kuna mul on endiselt sama problee…" at bounding box center [374, 188] width 245 height 32
drag, startPoint x: 484, startPoint y: 301, endPoint x: 437, endPoint y: 317, distance: 49.6
click at [483, 204] on div "Tere! Palun aidake mind tellimuse esitamisel, kuna mul on endiselt sama problee…" at bounding box center [374, 188] width 245 height 32
click at [377, 204] on div "Tere! Palun aidake mind tellimuse esitamisel, kuna mul on endiselt sama problee…" at bounding box center [374, 188] width 245 height 32
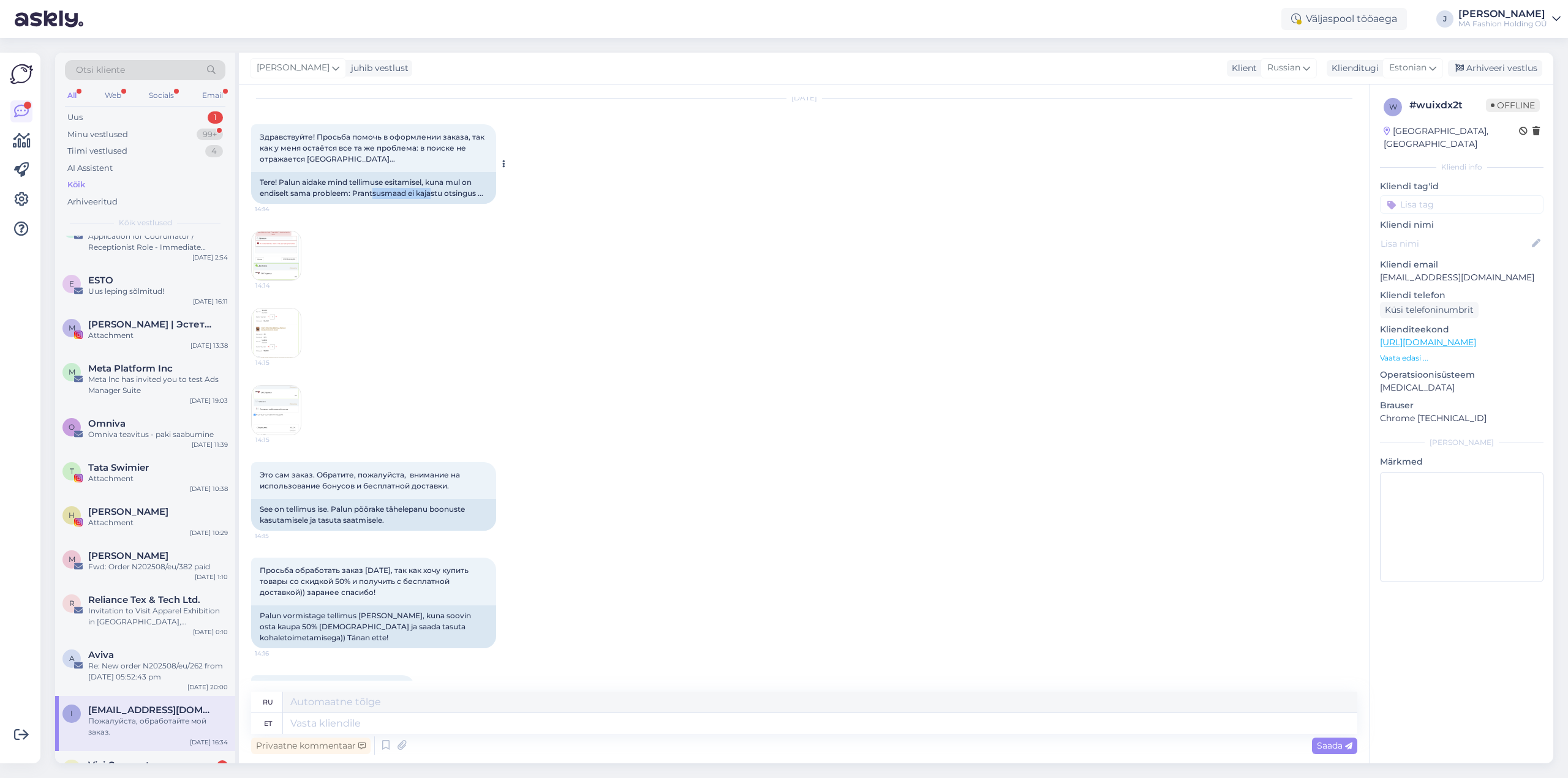
drag, startPoint x: 375, startPoint y: 304, endPoint x: 435, endPoint y: 302, distance: 60.0
click at [435, 204] on div "Tere! Palun aidake mind tellimuse esitamisel, kuna mul on endiselt sama problee…" at bounding box center [374, 188] width 245 height 32
drag, startPoint x: 307, startPoint y: 621, endPoint x: 402, endPoint y: 624, distance: 95.0
click at [402, 531] on div "See on tellimus ise. Palun pöörake tähelepanu boonuste kasutamisele ja tasuta s…" at bounding box center [374, 515] width 245 height 32
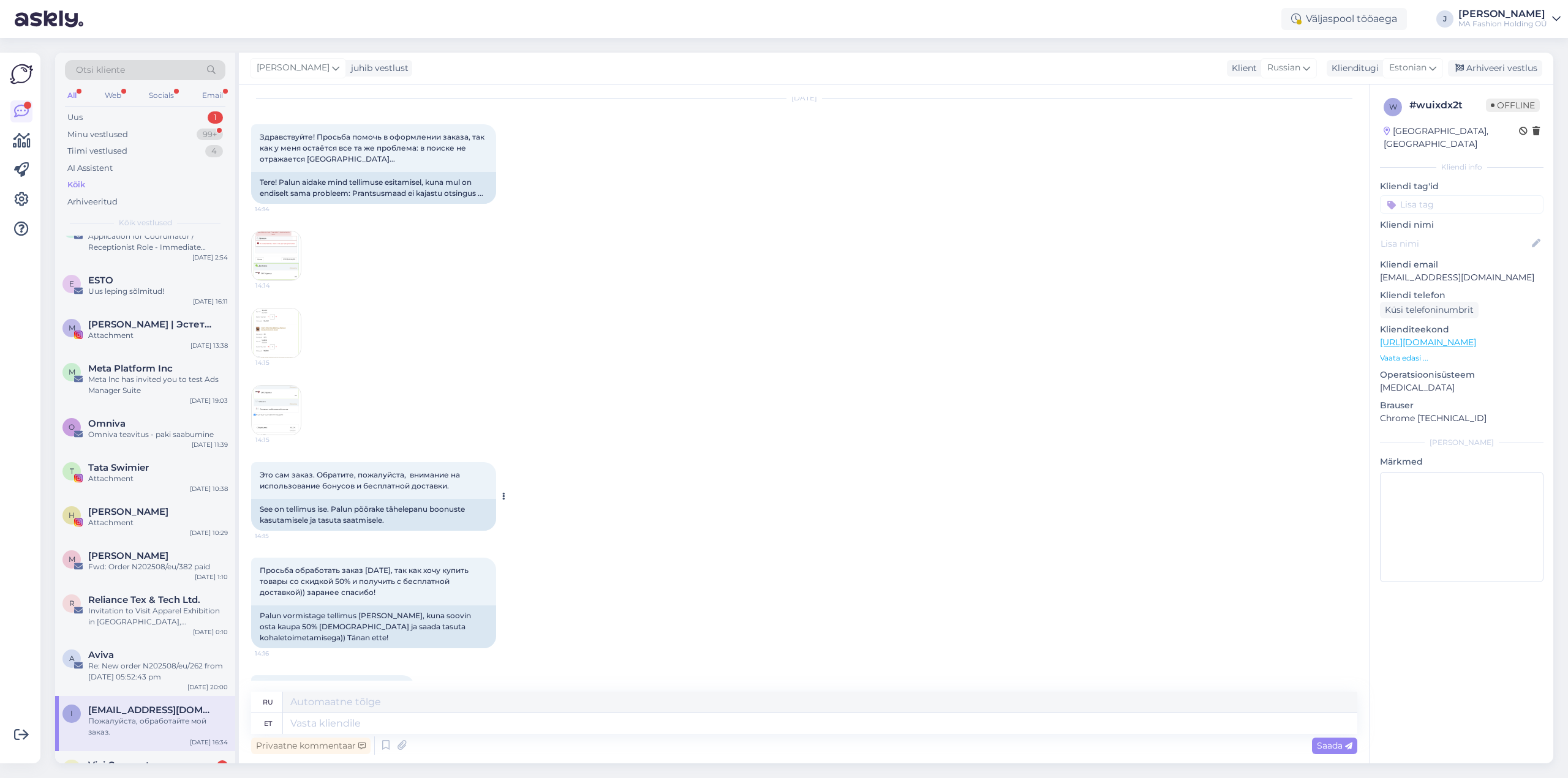
click at [404, 531] on div "See on tellimus ise. Palun pöörake tähelepanu boonuste kasutamisele ja tasuta s…" at bounding box center [374, 515] width 245 height 32
drag, startPoint x: 403, startPoint y: 633, endPoint x: 259, endPoint y: 624, distance: 144.3
click at [259, 531] on div "See on tellimus ise. Palun pöörake tähelepanu boonuste kasutamisele ja tasuta s…" at bounding box center [374, 515] width 245 height 32
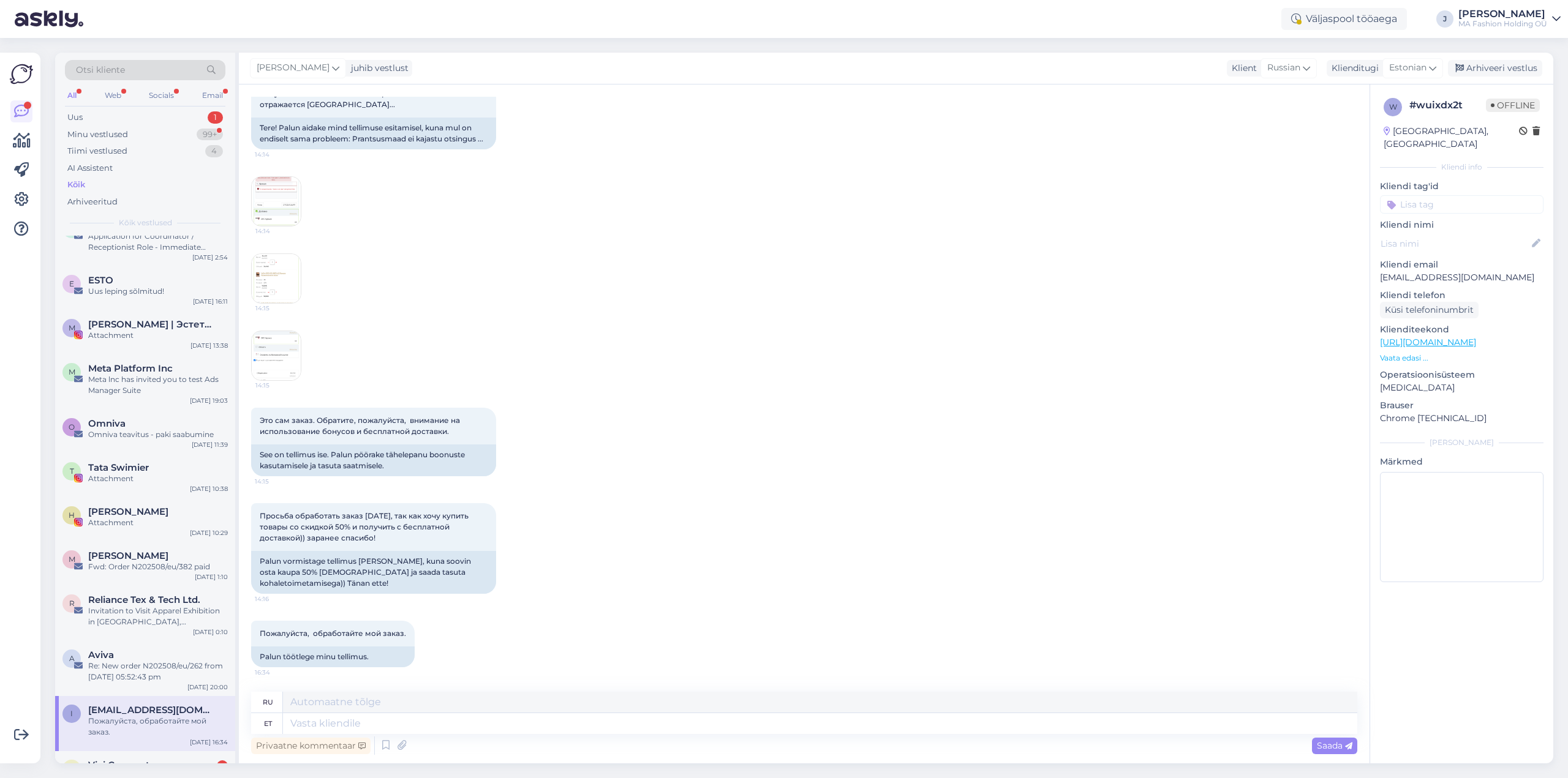
scroll to position [7247, 0]
drag, startPoint x: 285, startPoint y: 560, endPoint x: 369, endPoint y: 587, distance: 88.2
click at [369, 587] on div "Palun vormistage tellimus [PERSON_NAME], kuna soovin osta kaupa 50% [DEMOGRAPHI…" at bounding box center [374, 573] width 245 height 43
drag, startPoint x: 308, startPoint y: 581, endPoint x: 251, endPoint y: 562, distance: 60.1
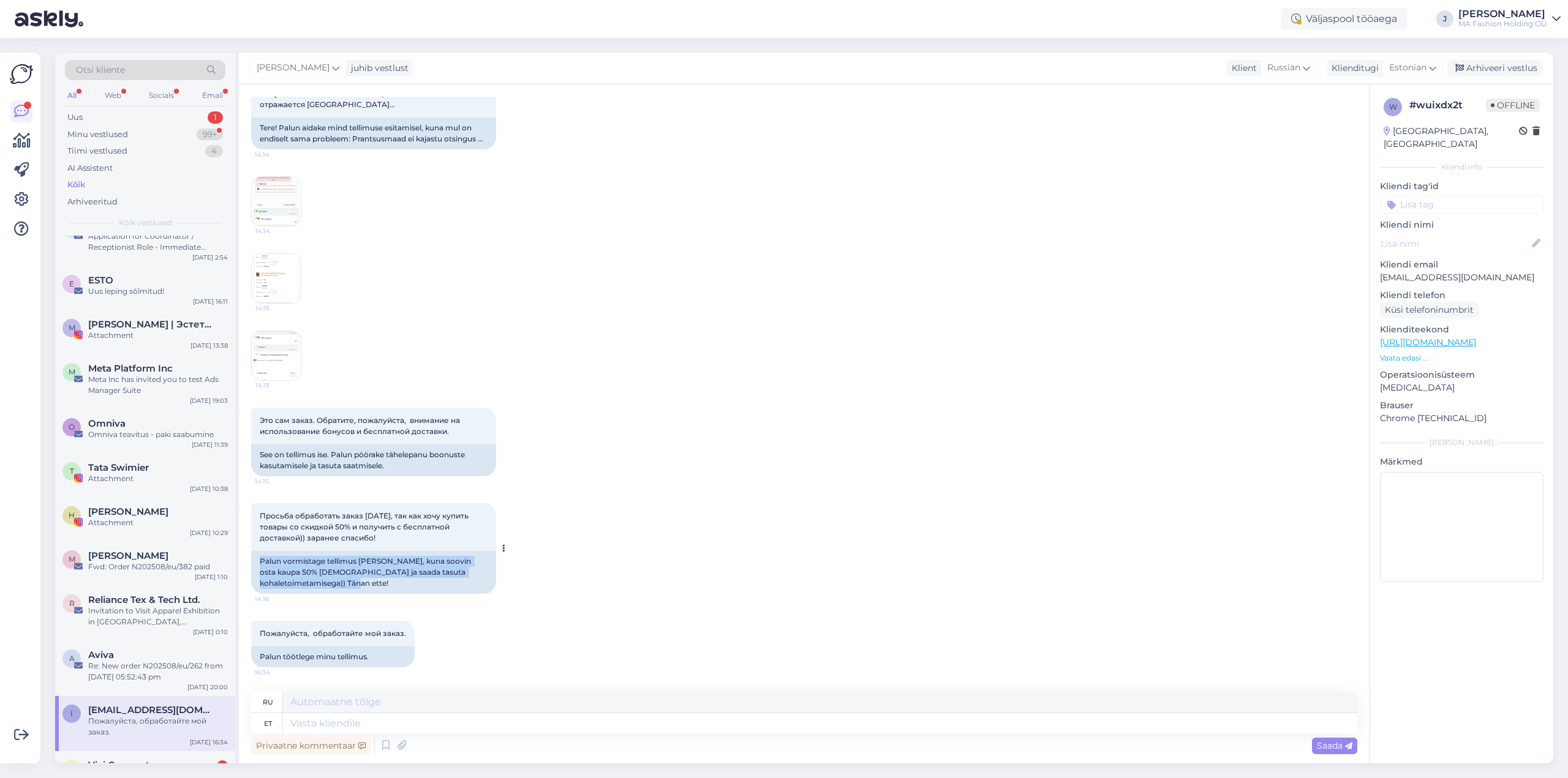
click at [251, 562] on div "Palun vormistage tellimus [PERSON_NAME], kuna soovin osta kaupa 50% [DEMOGRAPHI…" at bounding box center [374, 573] width 245 height 43
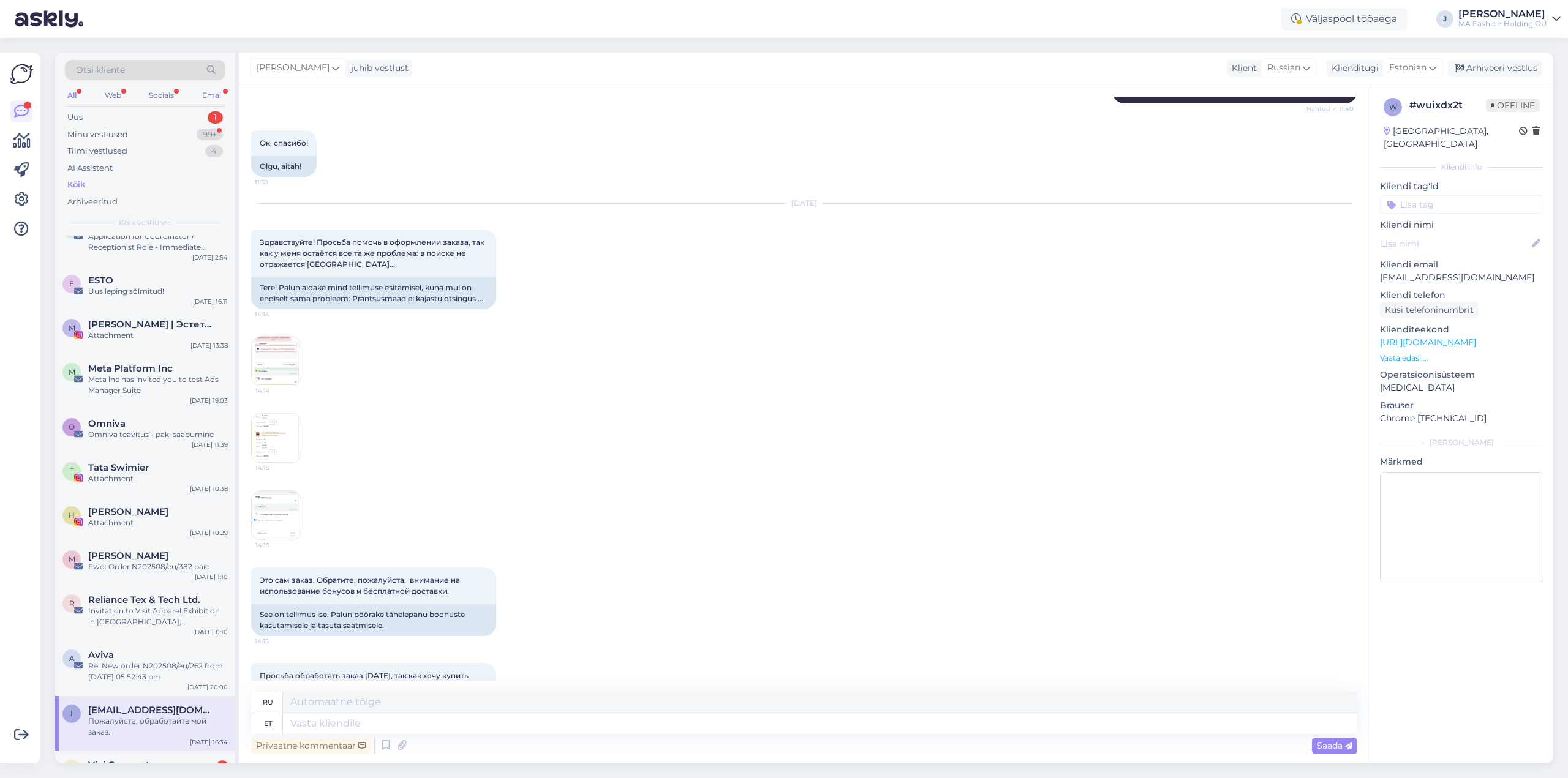
scroll to position [6879, 0]
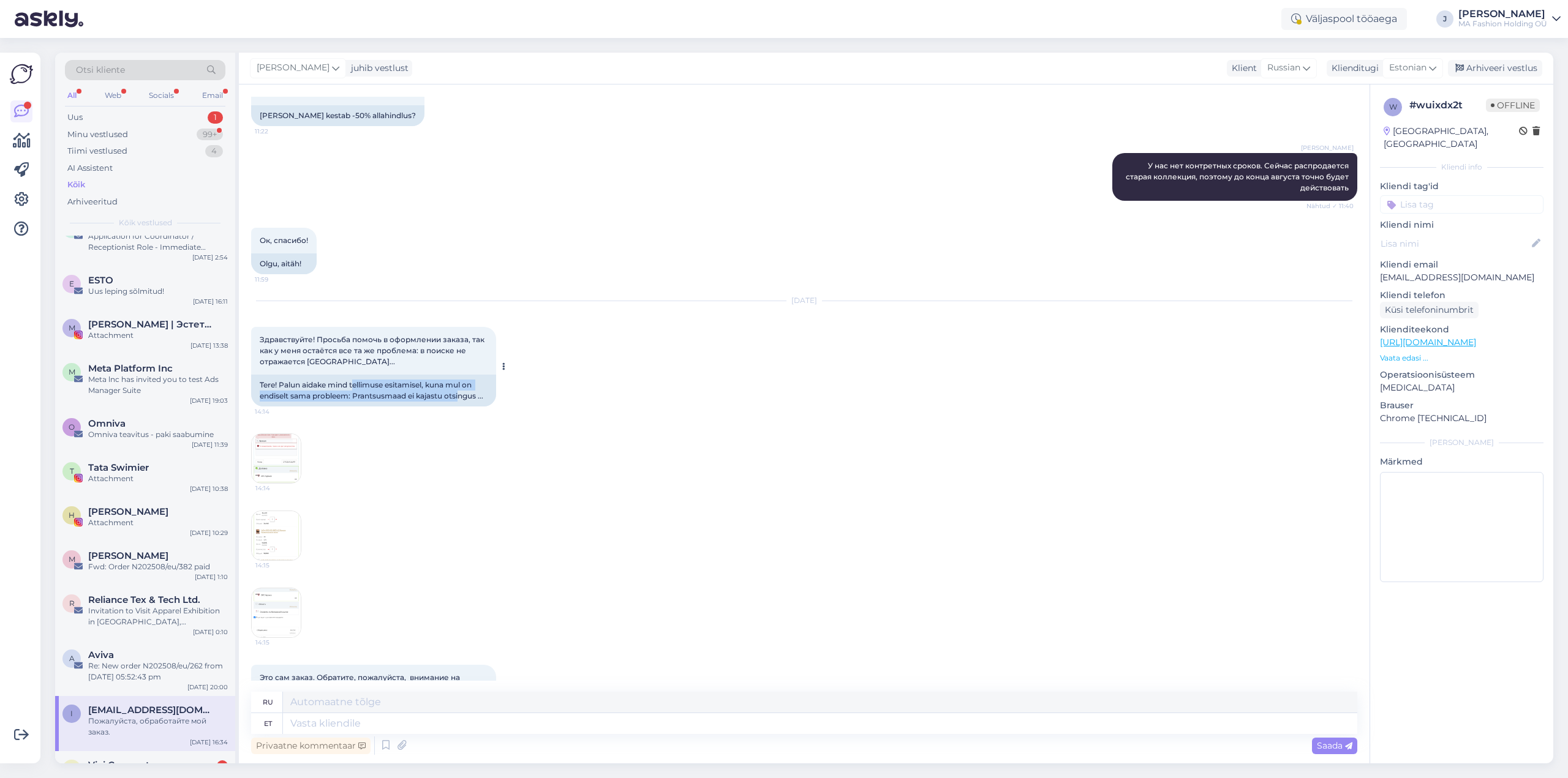
drag, startPoint x: 355, startPoint y: 496, endPoint x: 465, endPoint y: 506, distance: 110.5
click at [465, 406] on div "Tere! Palun aidake mind tellimuse esitamisel, kuna mul on endiselt sama problee…" at bounding box center [374, 390] width 245 height 32
drag, startPoint x: 322, startPoint y: 502, endPoint x: 422, endPoint y: 507, distance: 100.1
click at [422, 406] on div "Tere! Palun aidake mind tellimuse esitamisel, kuna mul on endiselt sama problee…" at bounding box center [374, 390] width 245 height 32
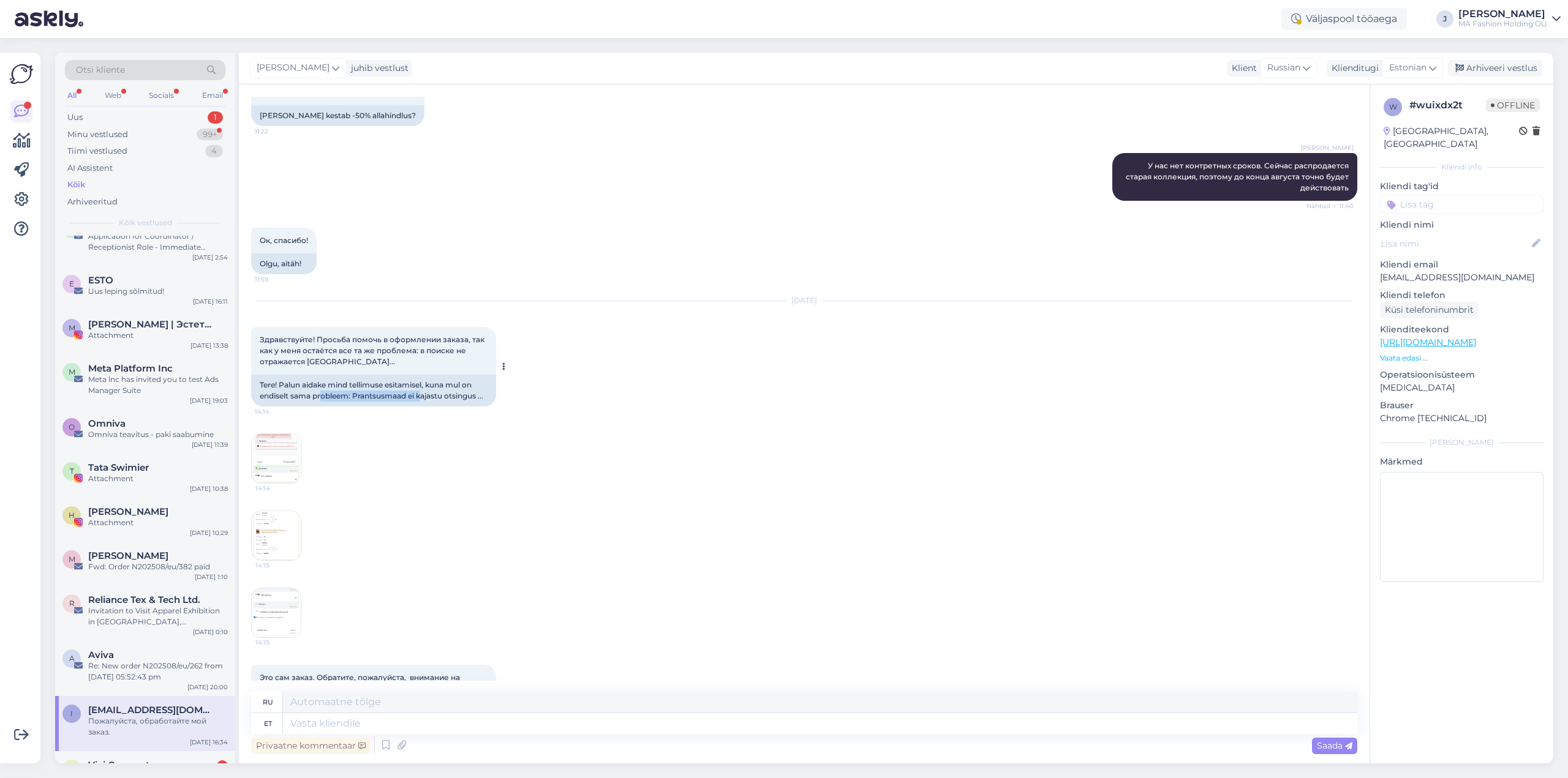
click at [422, 406] on div "Tere! Palun aidake mind tellimuse esitamisel, kuna mul on endiselt sama problee…" at bounding box center [374, 390] width 245 height 32
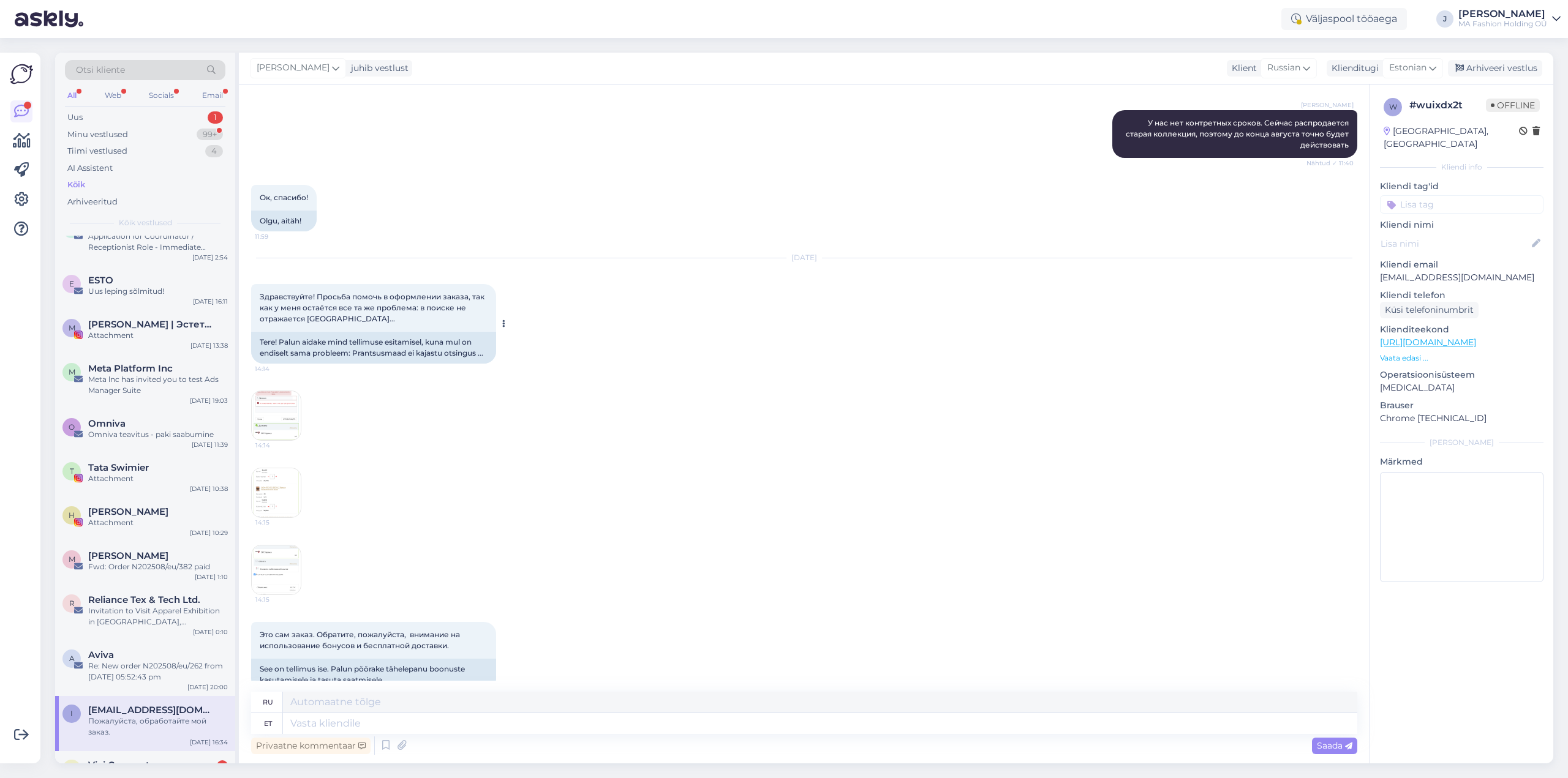
scroll to position [6940, 0]
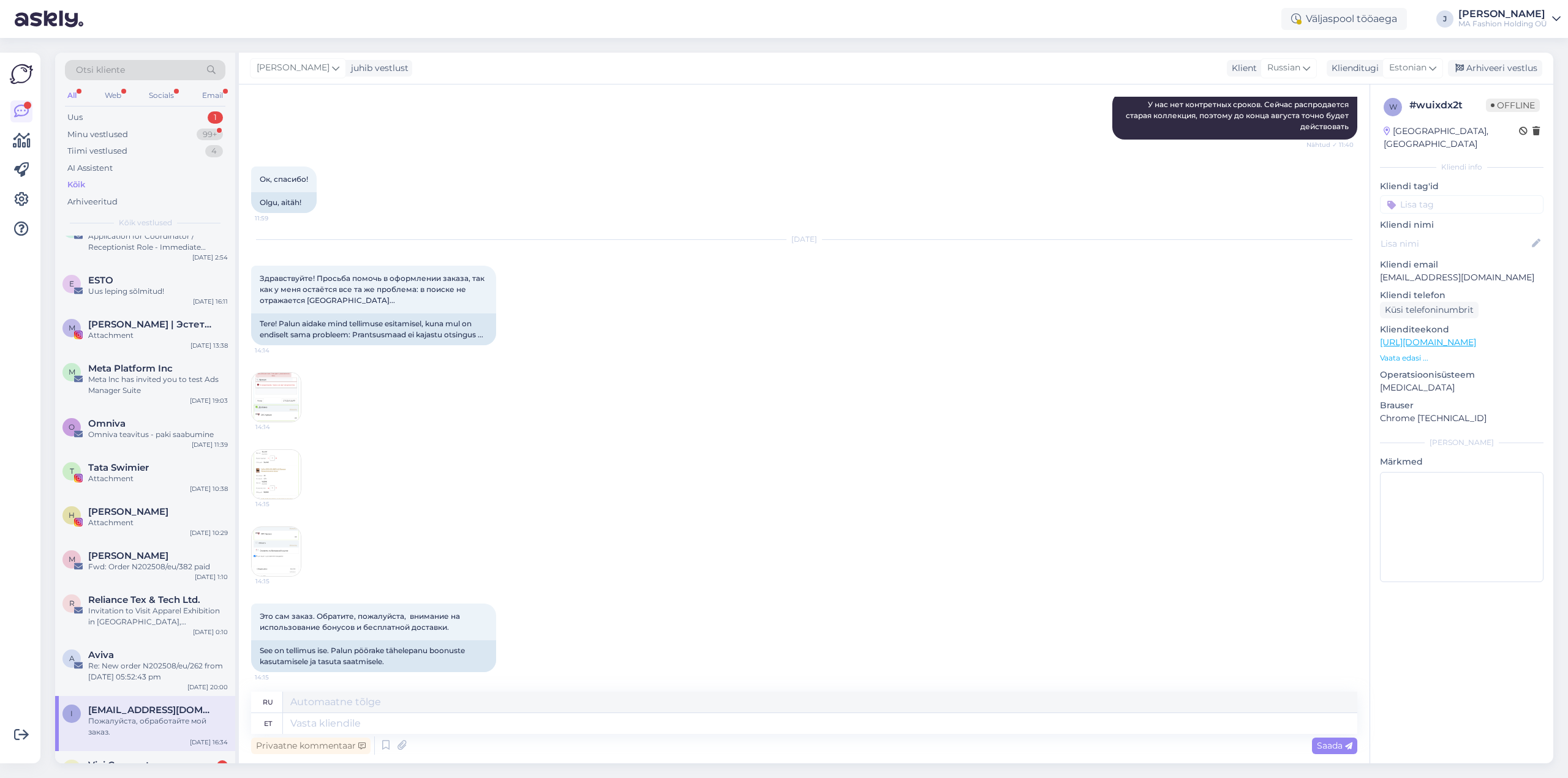
click at [281, 422] on img at bounding box center [276, 397] width 49 height 49
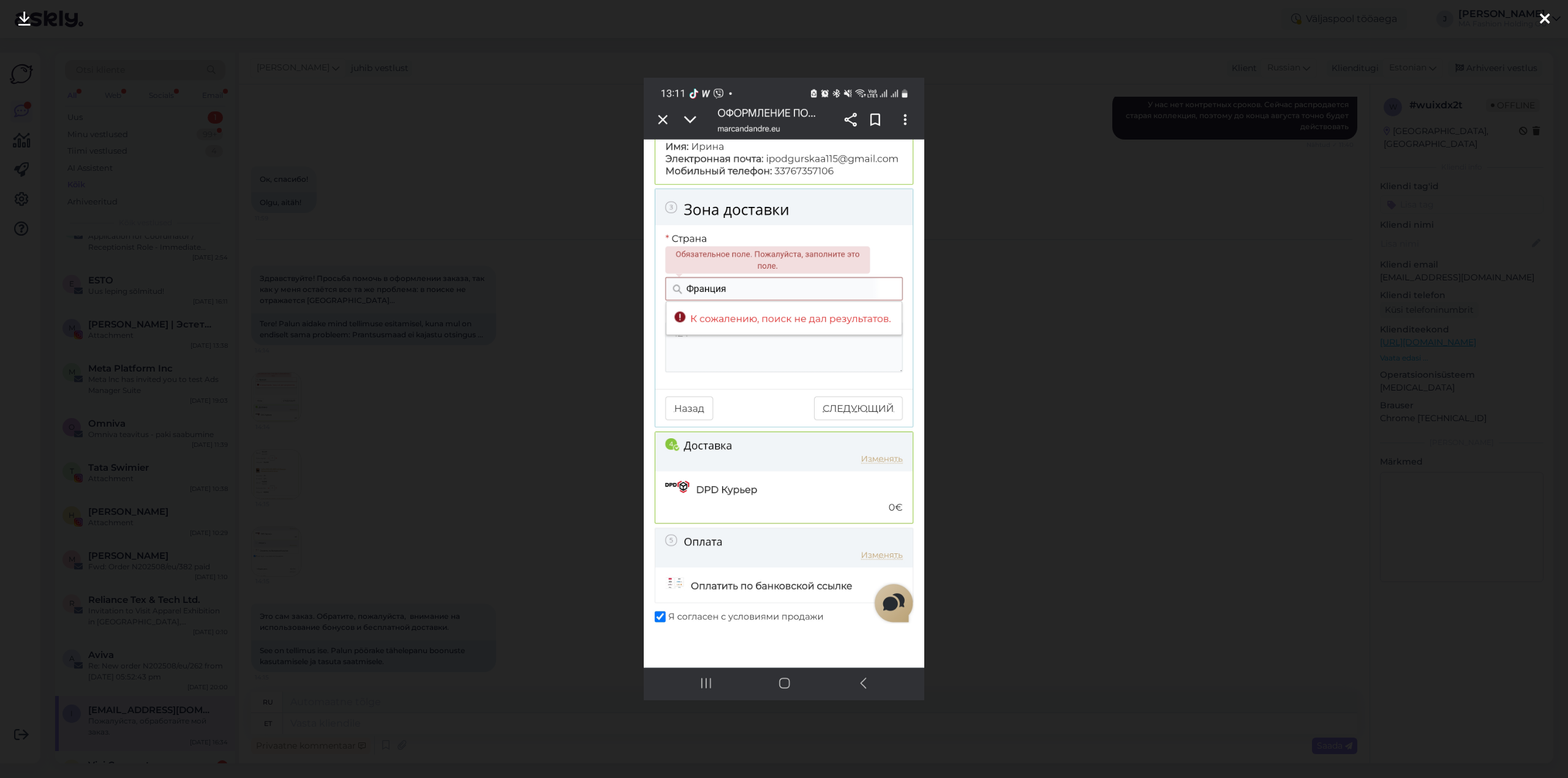
drag, startPoint x: 1551, startPoint y: 20, endPoint x: 1542, endPoint y: 27, distance: 11.4
click at [1551, 19] on div at bounding box center [1546, 19] width 24 height 38
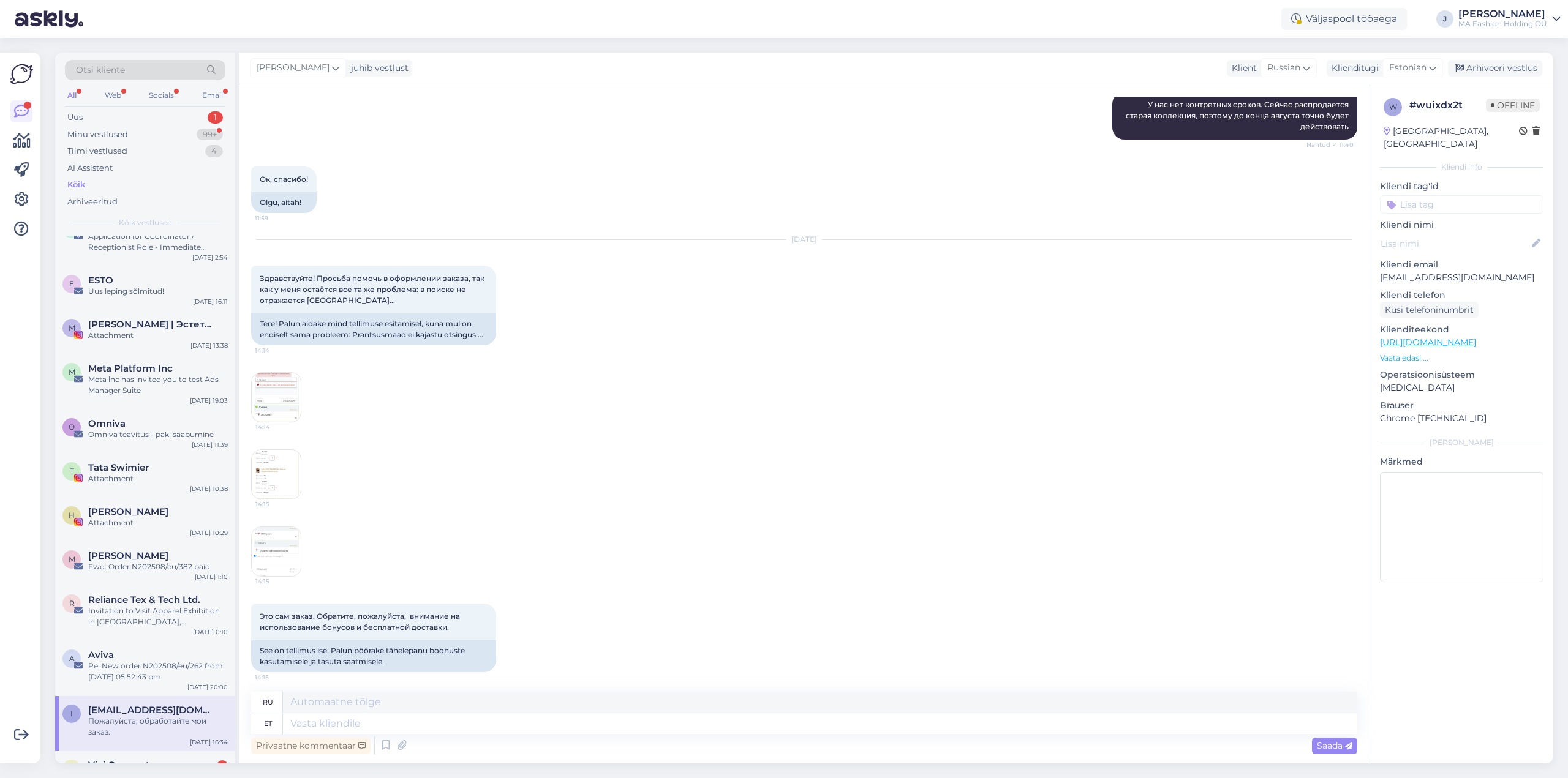
click at [283, 499] on img at bounding box center [276, 475] width 49 height 49
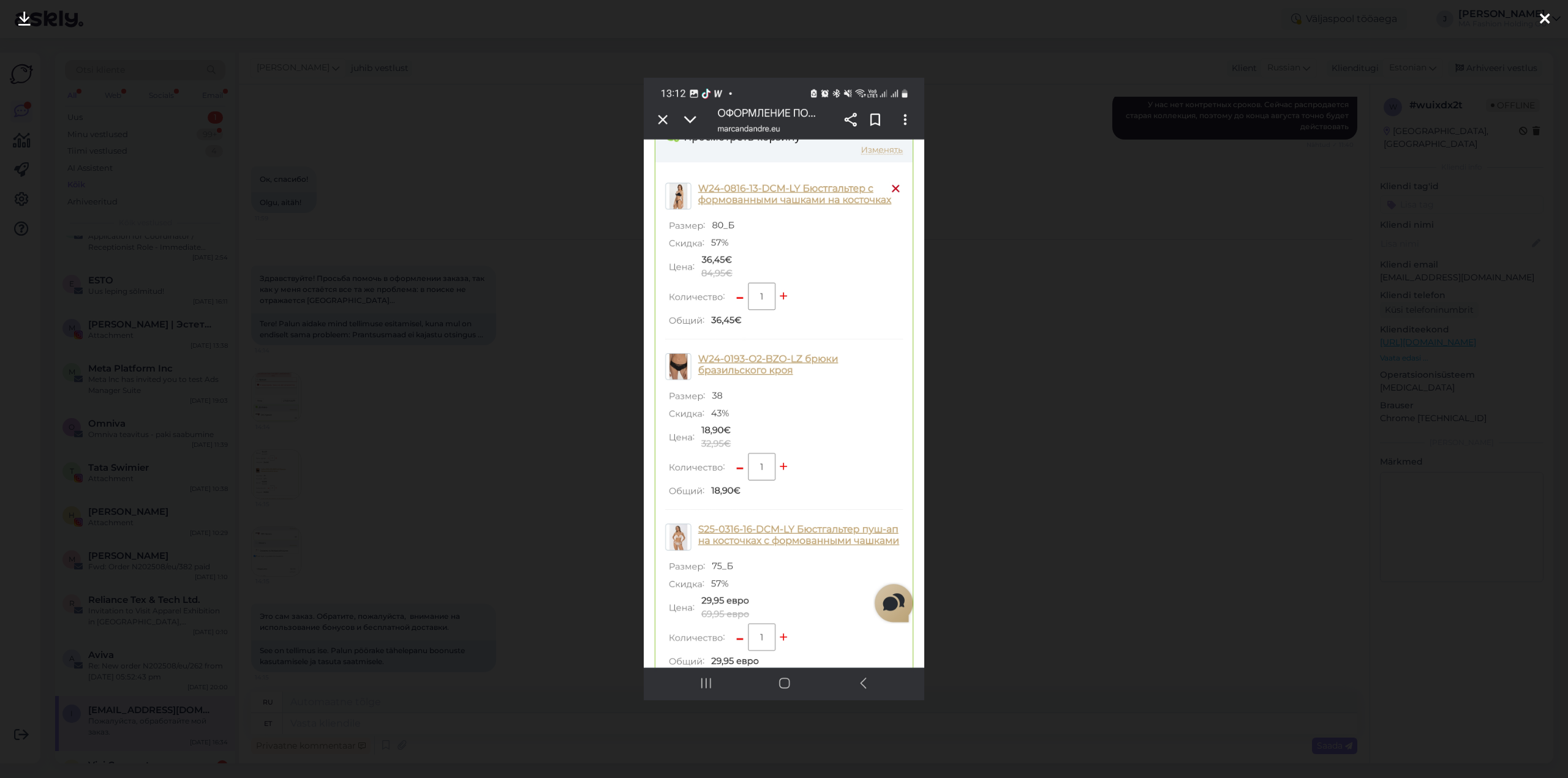
click at [1552, 15] on div at bounding box center [1546, 19] width 24 height 38
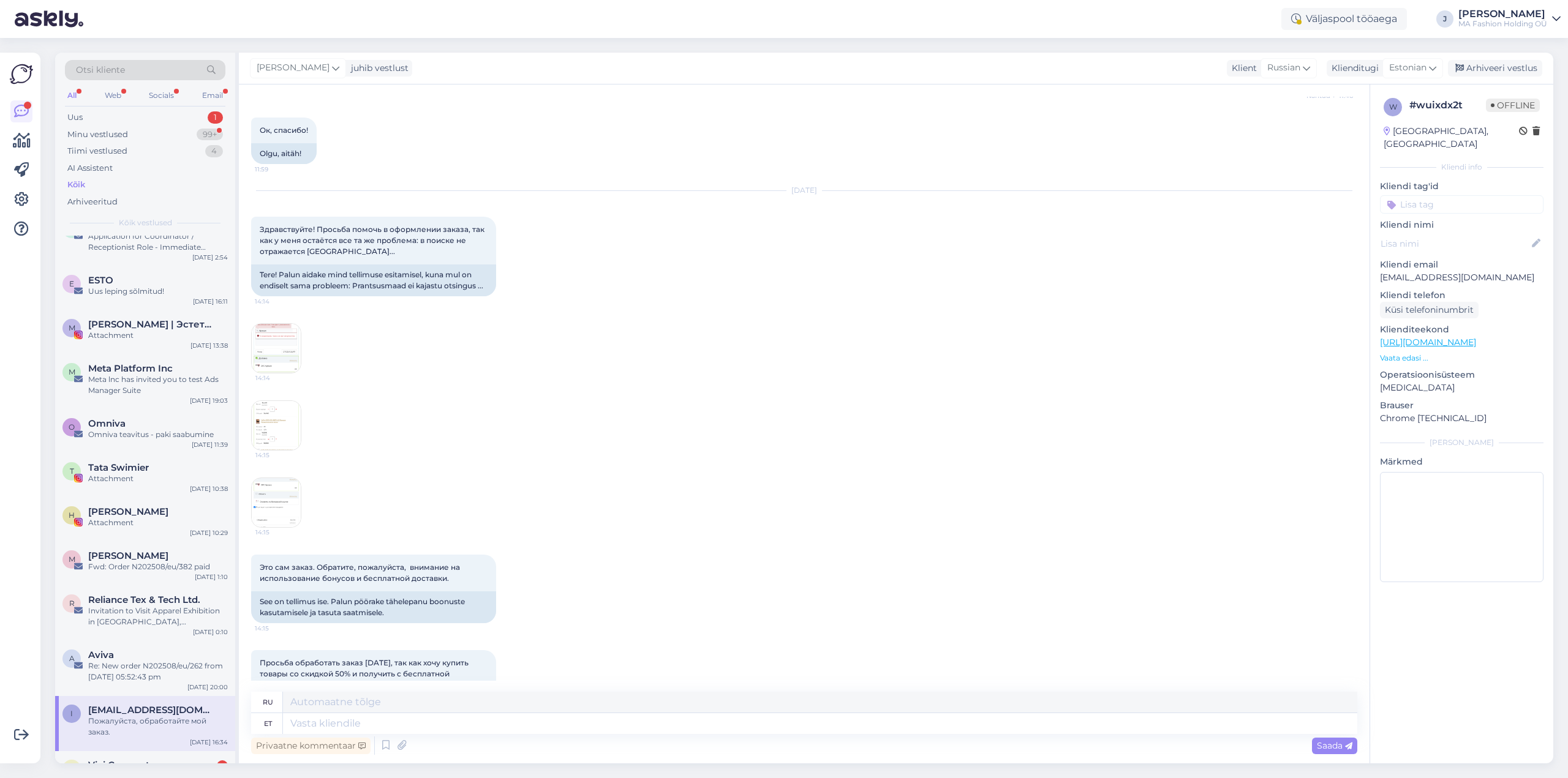
scroll to position [7063, 0]
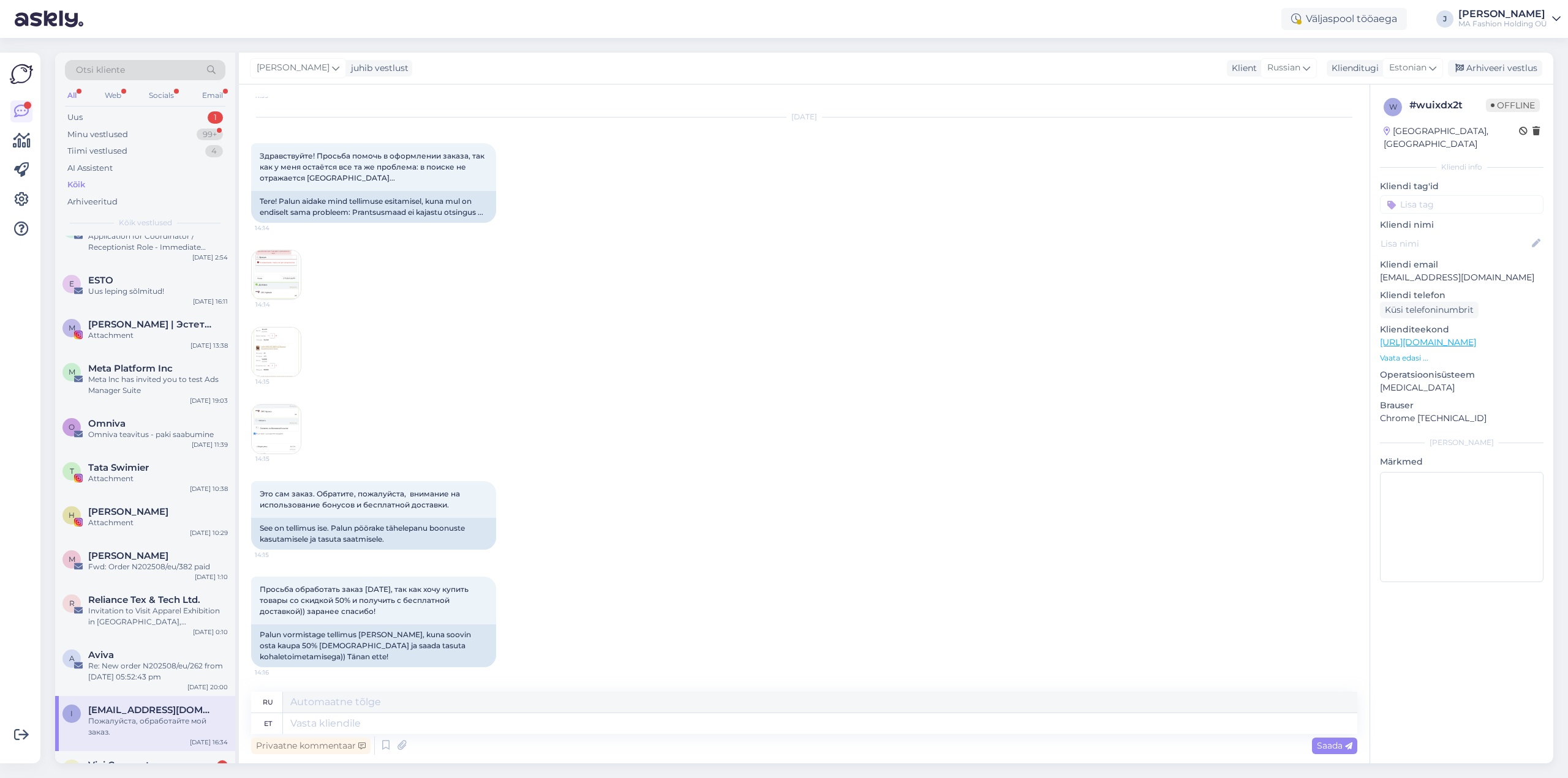
click at [259, 454] on img at bounding box center [276, 429] width 49 height 49
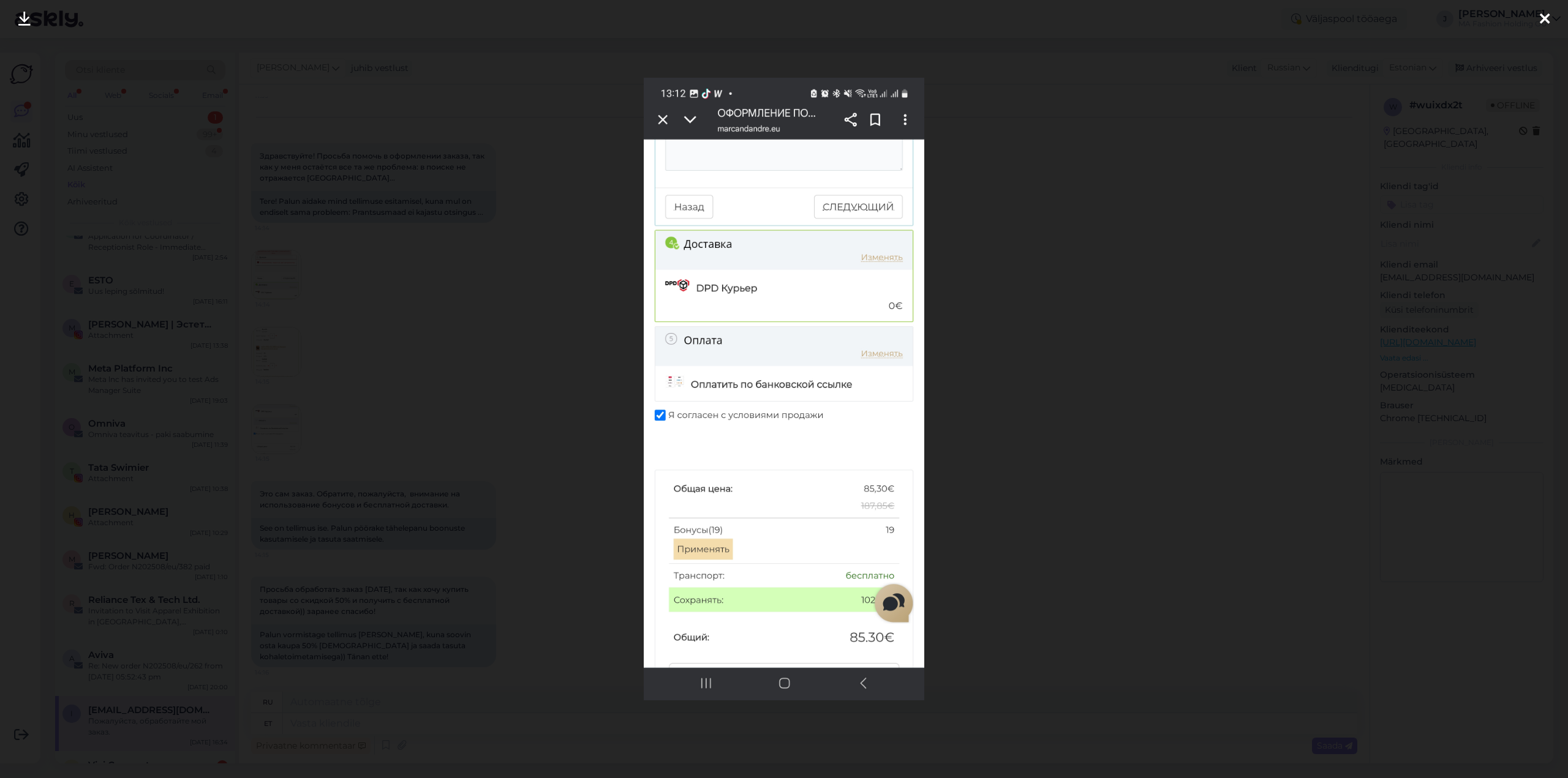
click at [1551, 21] on div at bounding box center [1546, 19] width 24 height 38
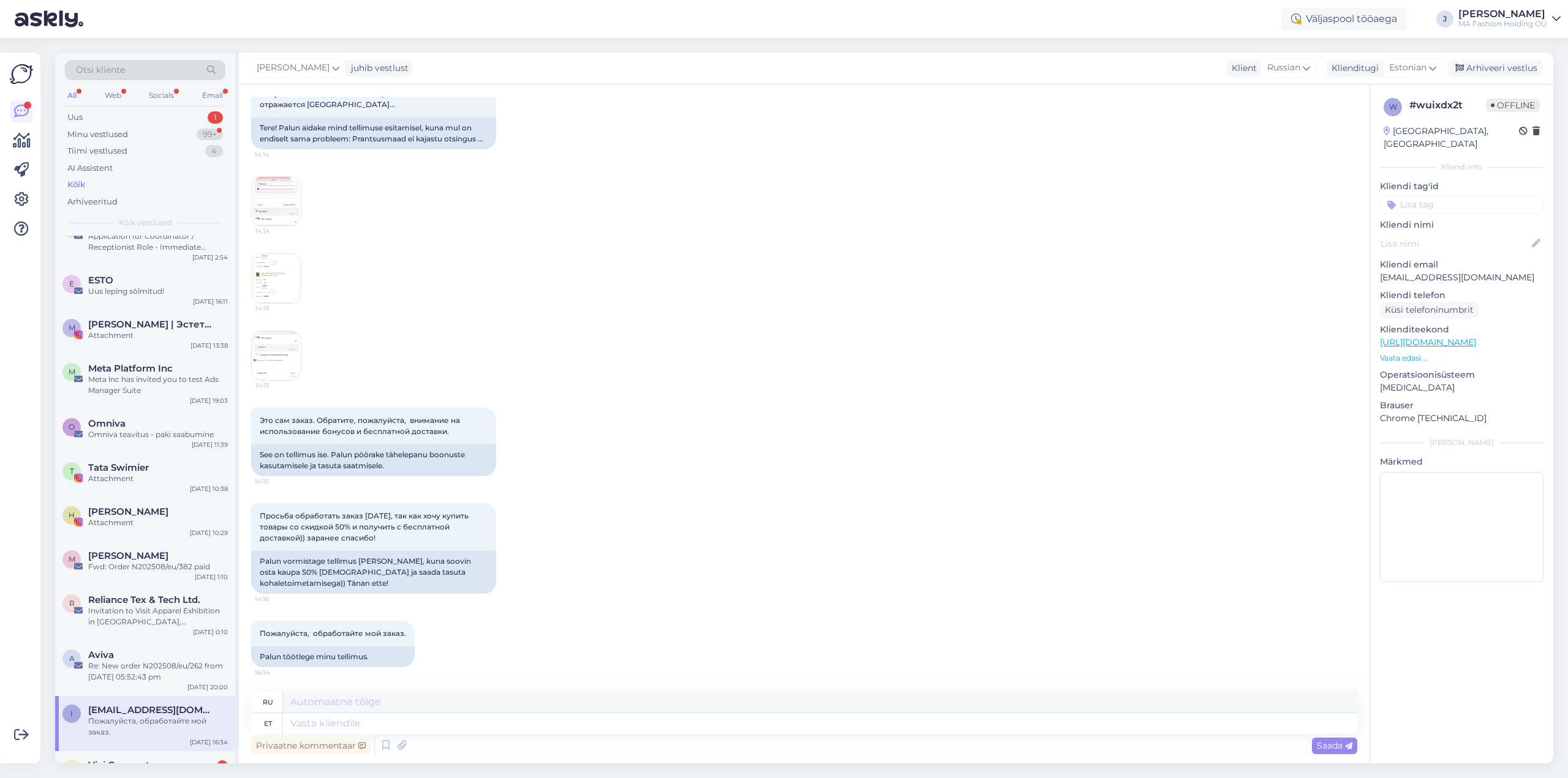
scroll to position [7247, 0]
drag, startPoint x: 279, startPoint y: 456, endPoint x: 407, endPoint y: 470, distance: 128.8
click at [407, 470] on div "See on tellimus ise. Palun pöörake tähelepanu boonuste kasutamisele ja tasuta s…" at bounding box center [374, 461] width 245 height 32
click at [407, 470] on div "See on tellimus ise. Palun pöörake tähelepanu boonuste kasutamisele ja tasuta s…" at bounding box center [374, 461] width 245 height 32
drag, startPoint x: 371, startPoint y: 464, endPoint x: 297, endPoint y: 448, distance: 75.7
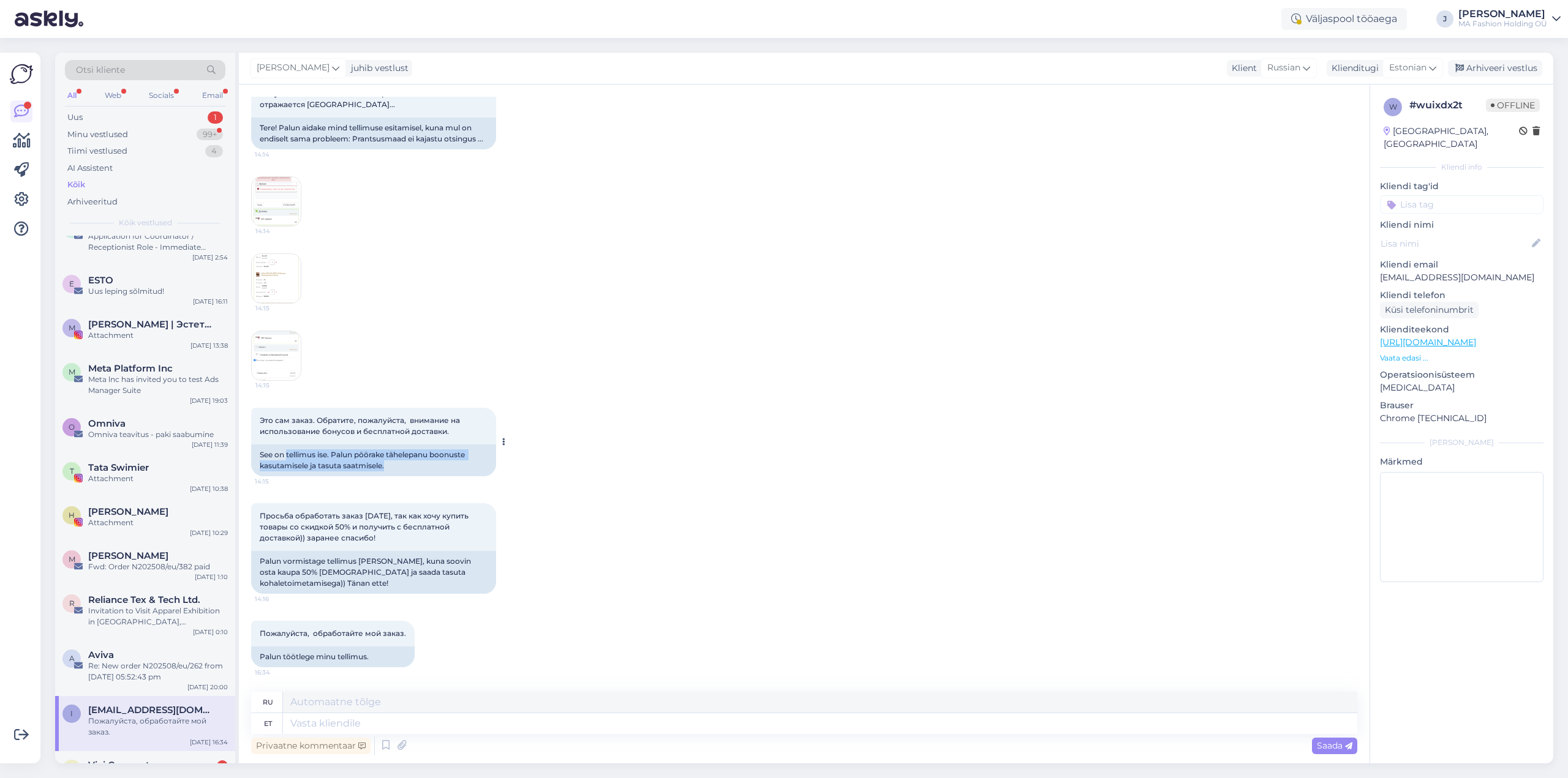
click at [297, 448] on div "See on tellimus ise. Palun pöörake tähelepanu boonuste kasutamisele ja tasuta s…" at bounding box center [374, 461] width 245 height 32
drag, startPoint x: 278, startPoint y: 458, endPoint x: 385, endPoint y: 470, distance: 107.7
click at [385, 470] on div "See on tellimus ise. Palun pöörake tähelepanu boonuste kasutamisele ja tasuta s…" at bounding box center [374, 461] width 245 height 32
click at [391, 463] on div "See on tellimus ise. Palun pöörake tähelepanu boonuste kasutamisele ja tasuta s…" at bounding box center [374, 461] width 245 height 32
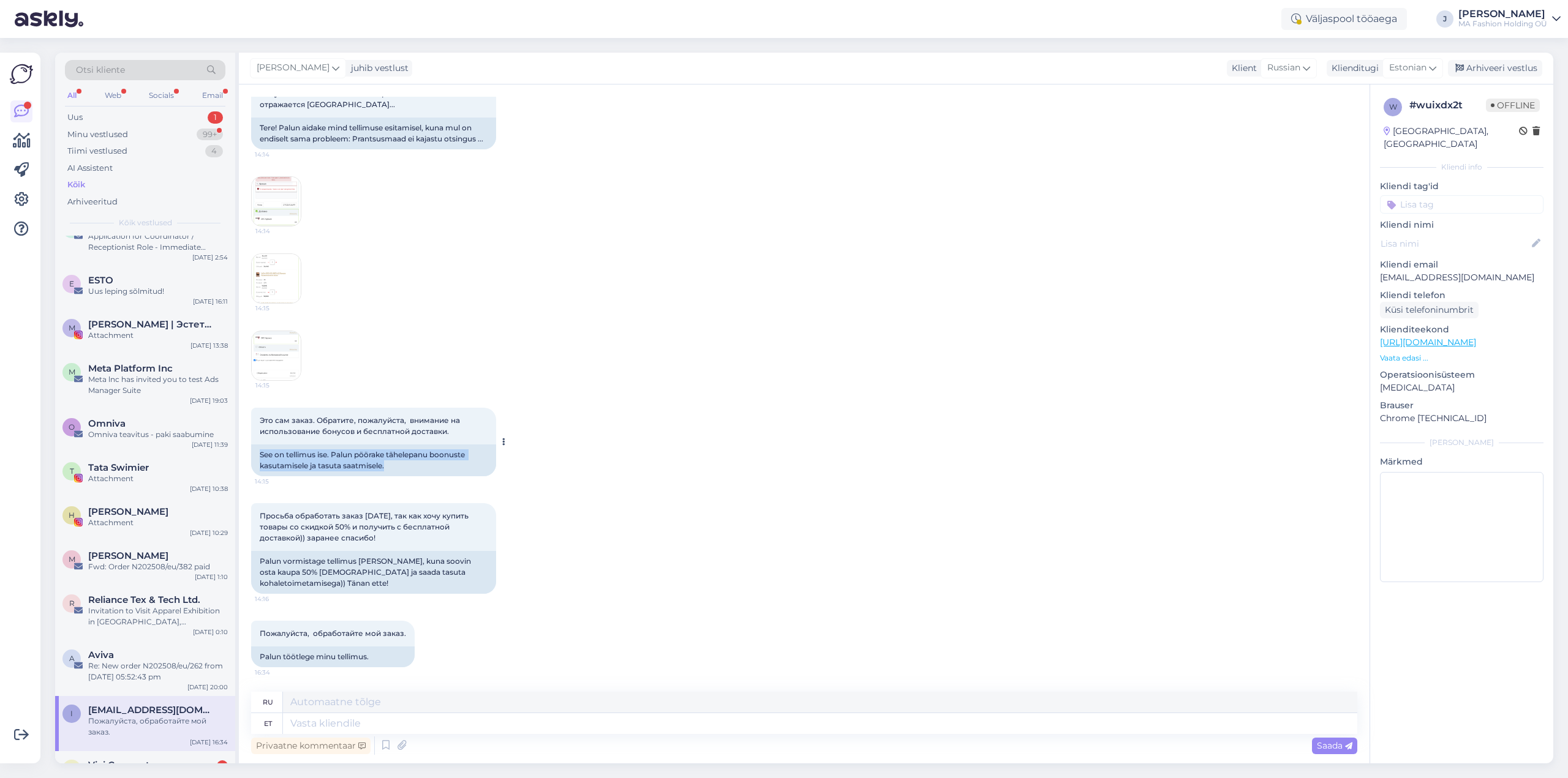
drag, startPoint x: 400, startPoint y: 468, endPoint x: 260, endPoint y: 448, distance: 141.4
click at [260, 448] on div "See on tellimus ise. Palun pöörake tähelepanu boonuste kasutamisele ja tasuta s…" at bounding box center [374, 461] width 245 height 32
drag, startPoint x: 260, startPoint y: 555, endPoint x: 329, endPoint y: 589, distance: 76.9
click at [329, 589] on div "Palun vormistage tellimus [PERSON_NAME], kuna soovin osta kaupa 50% [DEMOGRAPHI…" at bounding box center [374, 573] width 245 height 43
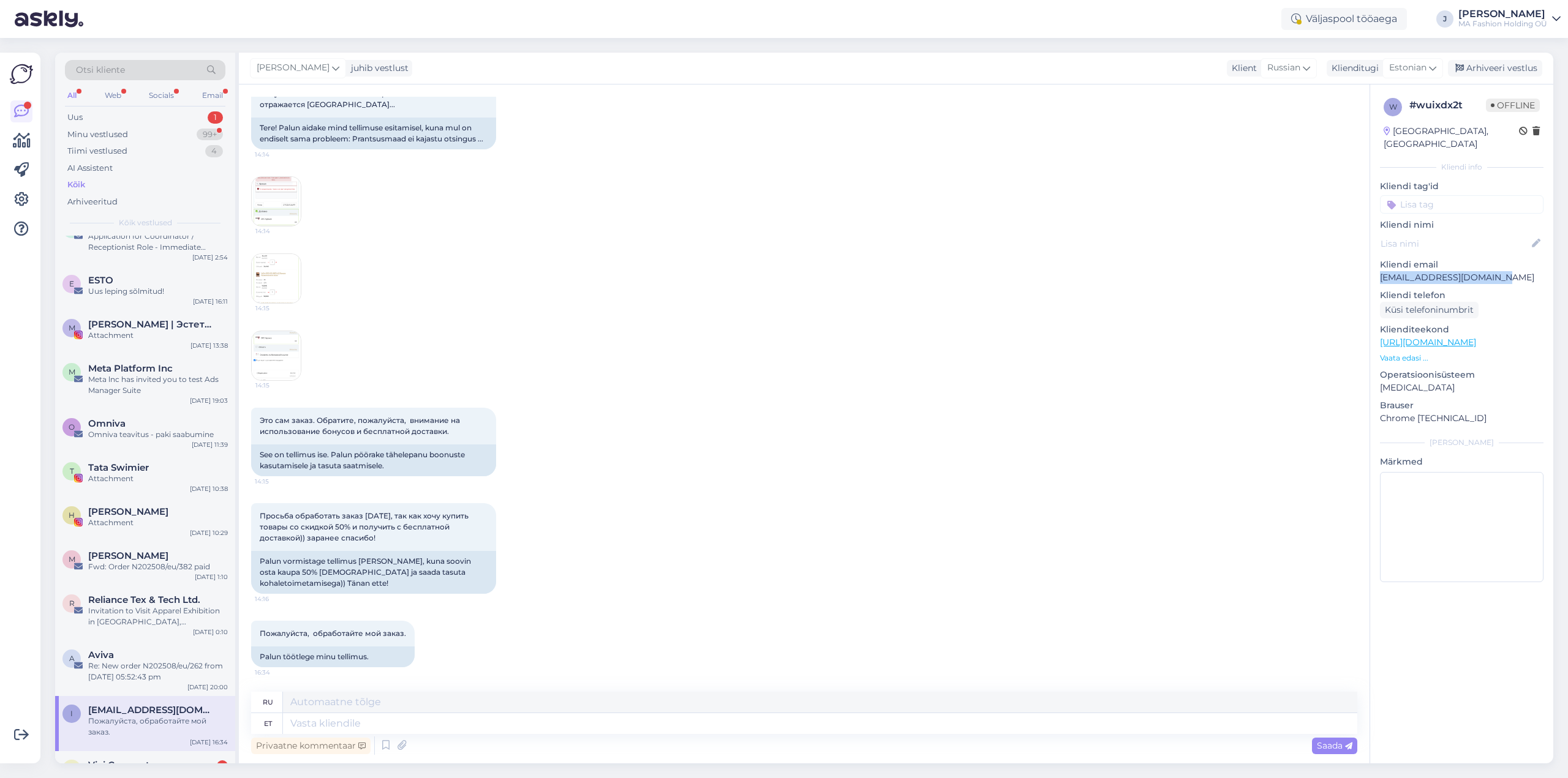
drag, startPoint x: 1501, startPoint y: 267, endPoint x: 1382, endPoint y: 262, distance: 119.1
click at [1382, 272] on p "[EMAIL_ADDRESS][DOMAIN_NAME]" at bounding box center [1462, 278] width 164 height 13
copy p "[EMAIL_ADDRESS][DOMAIN_NAME]"
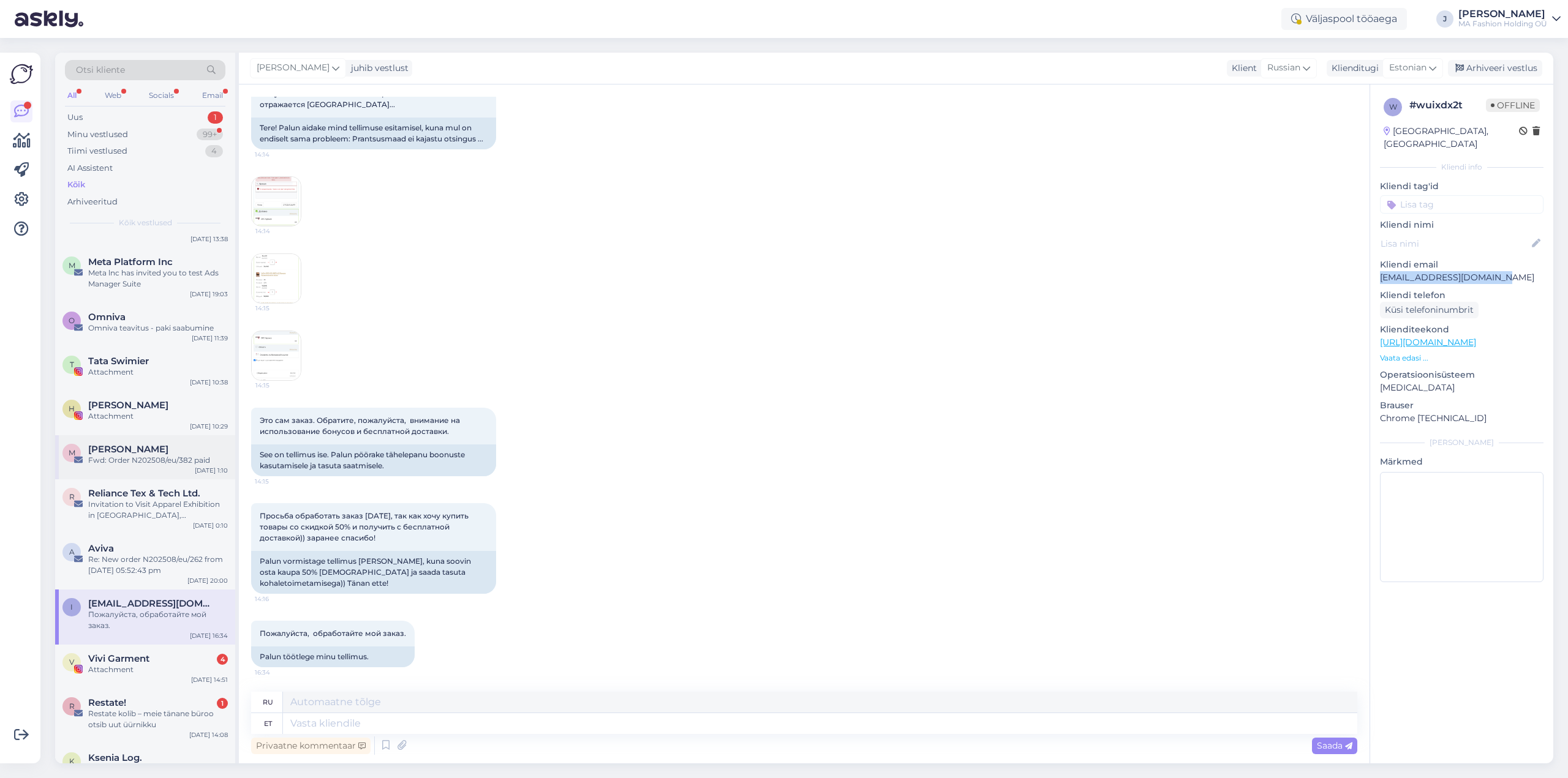
scroll to position [367, 0]
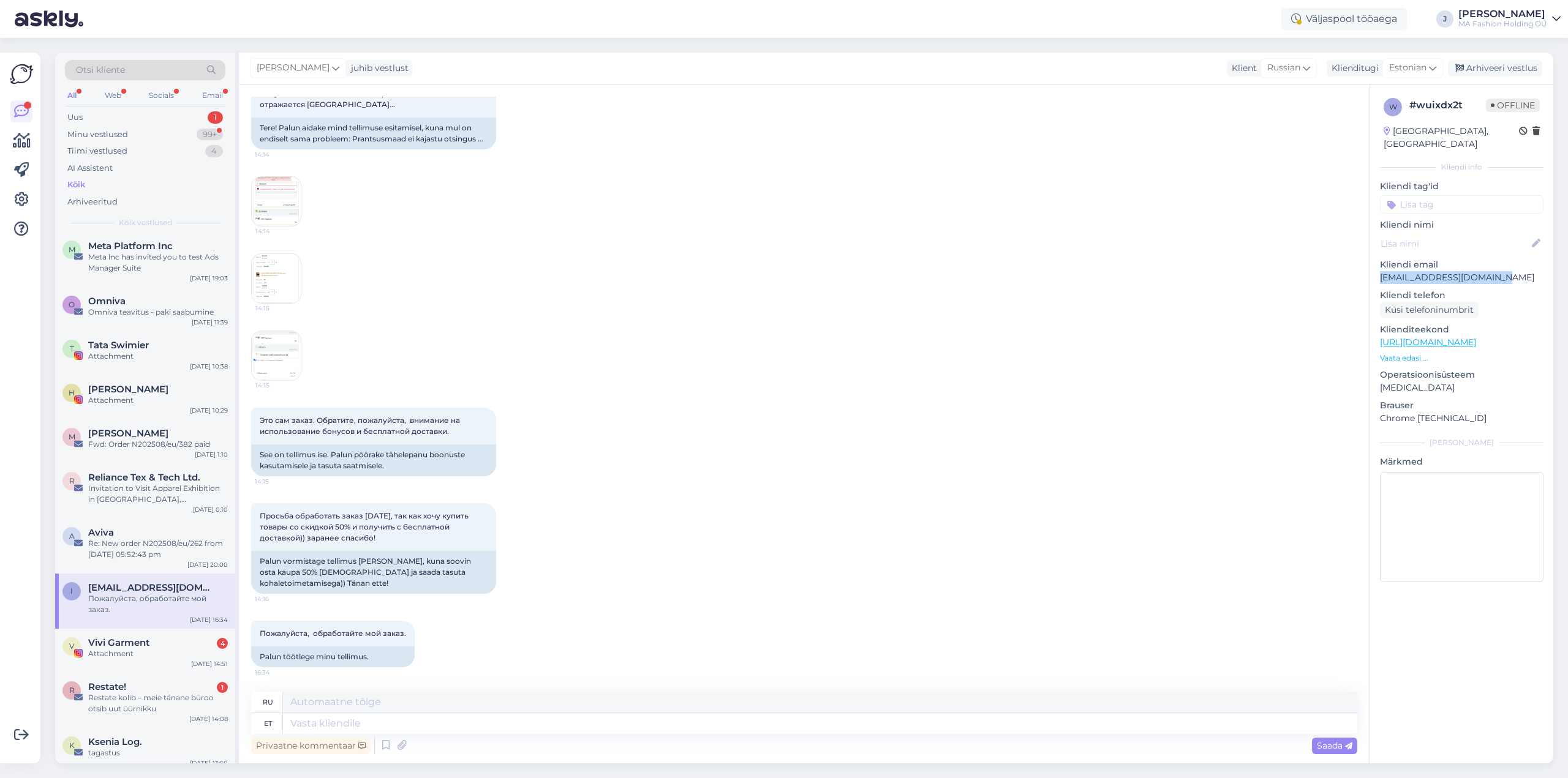
click at [277, 270] on img at bounding box center [276, 278] width 49 height 49
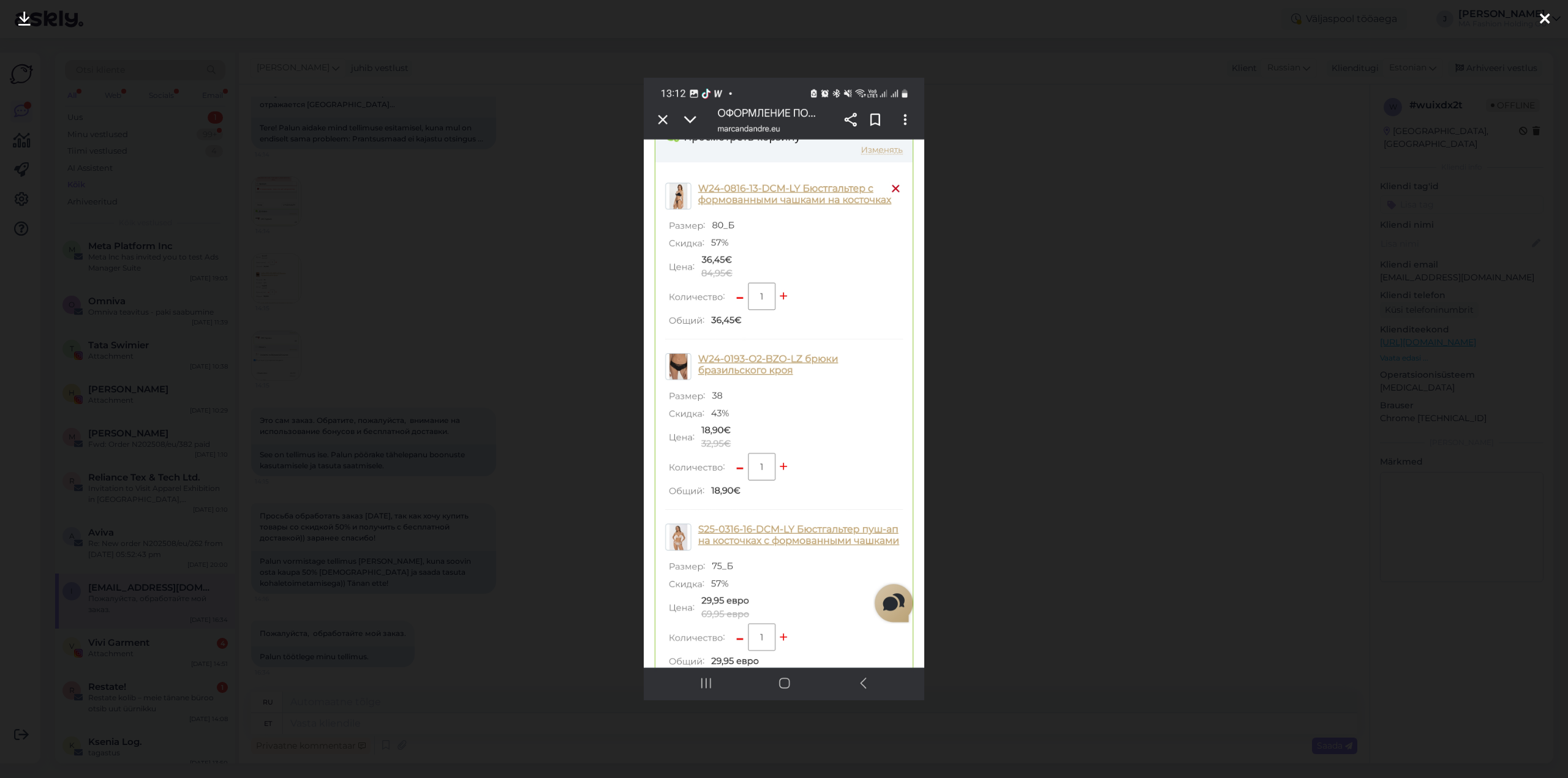
click at [988, 405] on div at bounding box center [784, 389] width 1568 height 778
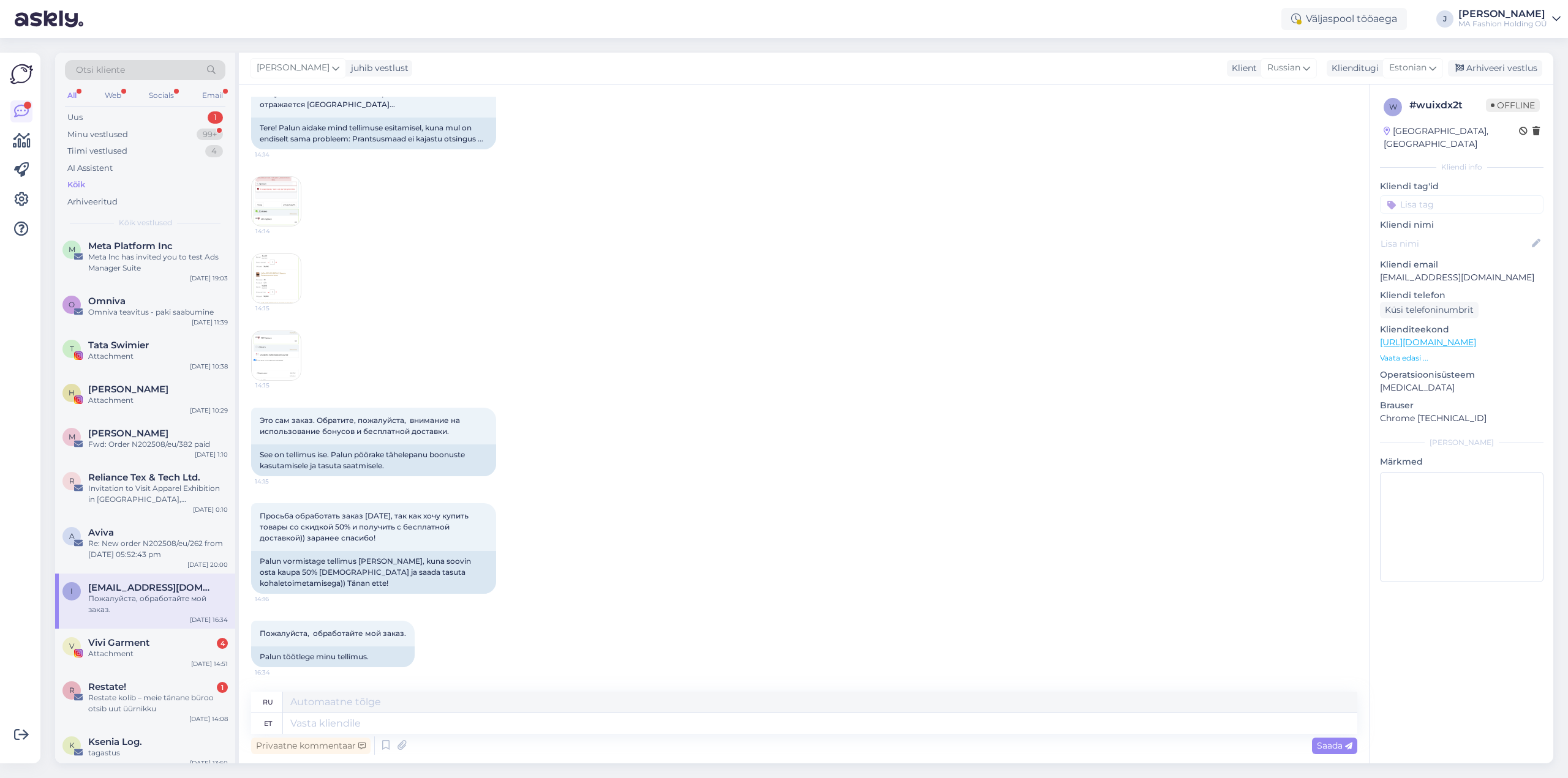
click at [275, 172] on div "14:14" at bounding box center [804, 201] width 1106 height 77
click at [285, 198] on img at bounding box center [276, 201] width 49 height 49
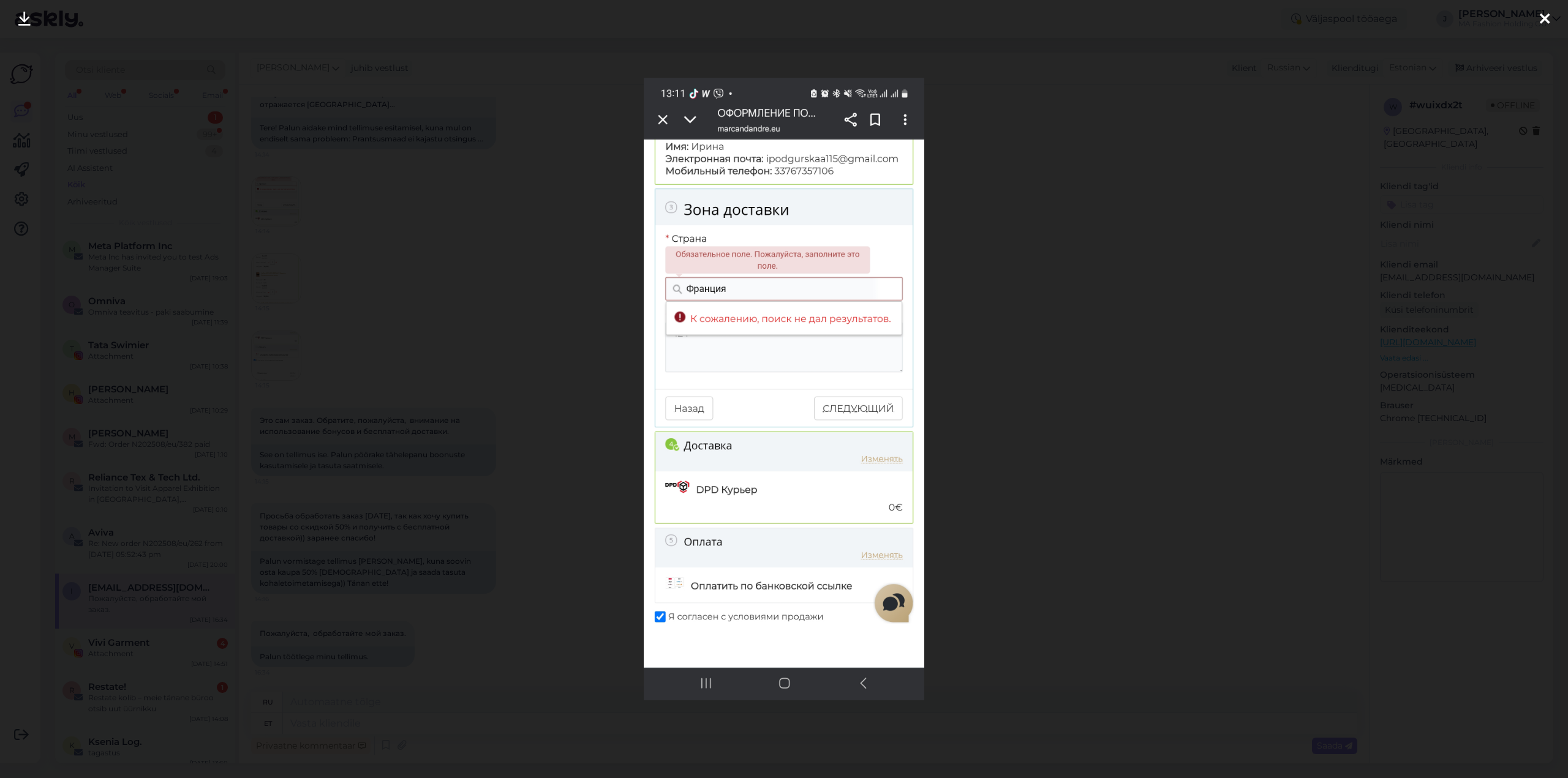
click at [991, 373] on div at bounding box center [784, 389] width 1568 height 778
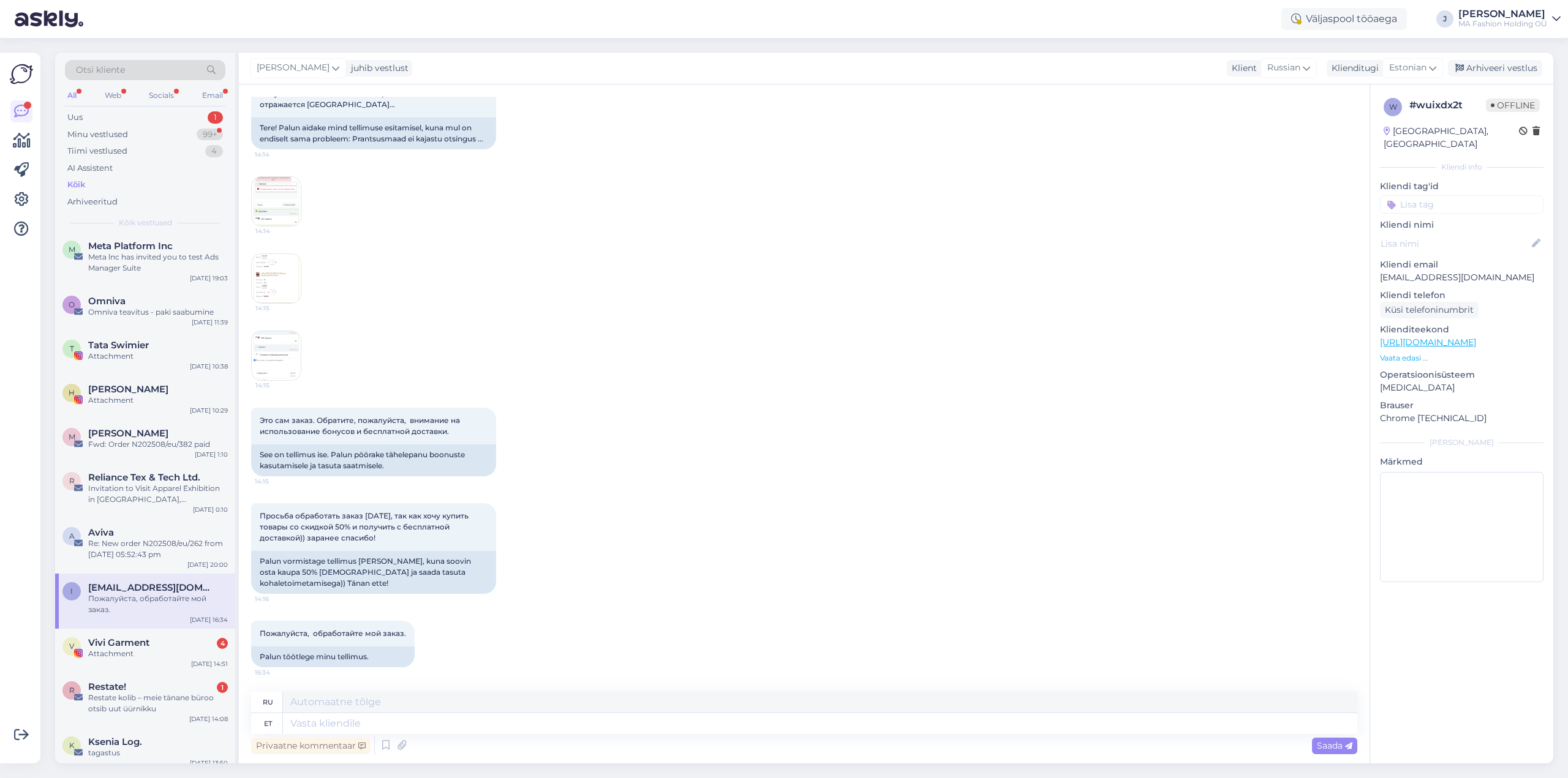
click at [288, 349] on img at bounding box center [276, 356] width 49 height 49
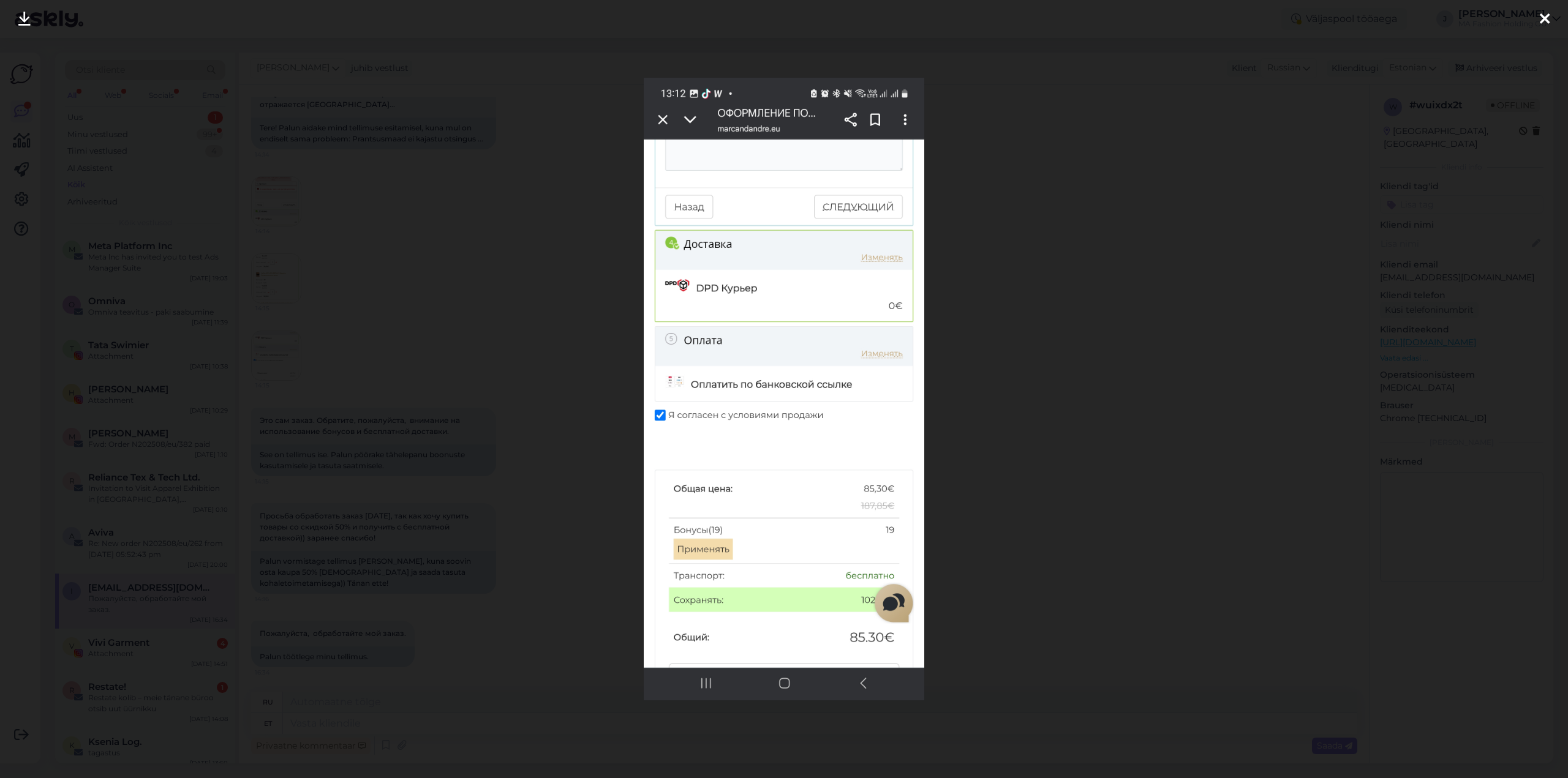
click at [1005, 383] on div at bounding box center [784, 389] width 1568 height 778
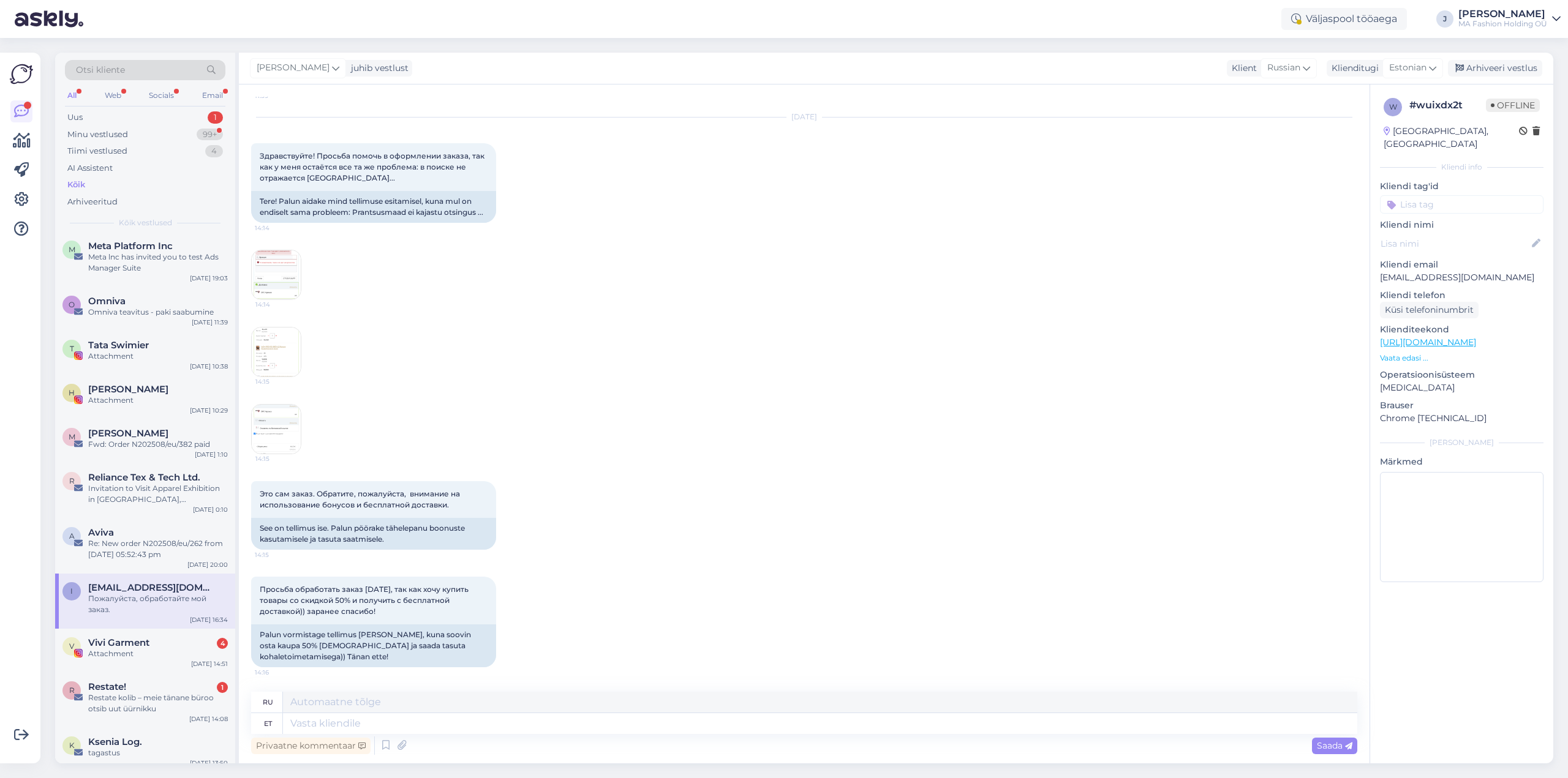
scroll to position [7002, 0]
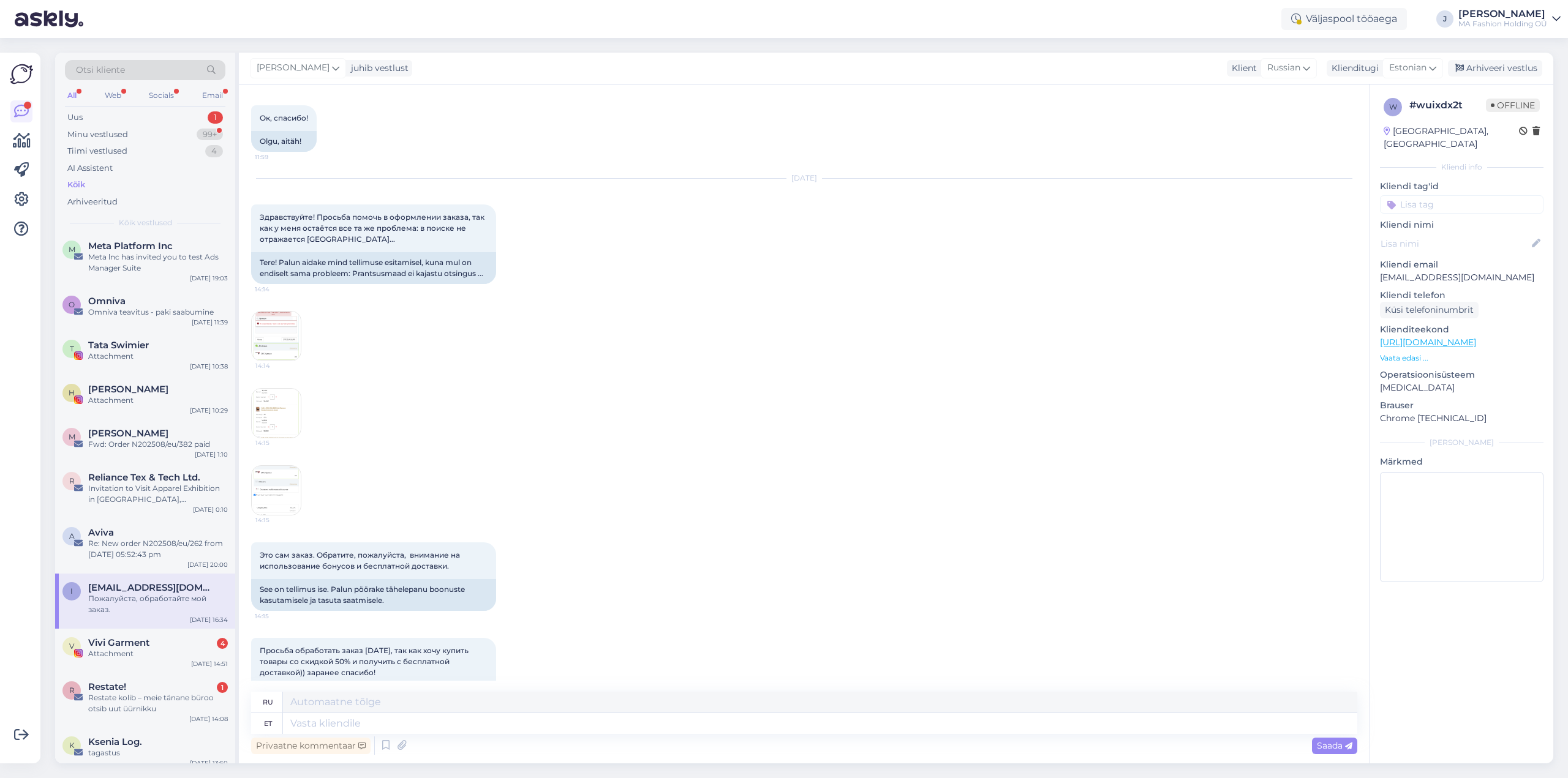
drag, startPoint x: 778, startPoint y: 282, endPoint x: 824, endPoint y: 288, distance: 46.4
click at [824, 288] on div "[DATE] Здравствуйте! Просьба помочь в оформлении заказа, так как у меня остаётс…" at bounding box center [804, 231] width 1106 height 132
drag, startPoint x: 777, startPoint y: 285, endPoint x: 821, endPoint y: 293, distance: 44.7
click at [821, 183] on div "[DATE]" at bounding box center [804, 178] width 1106 height 11
click at [272, 360] on img at bounding box center [276, 336] width 49 height 49
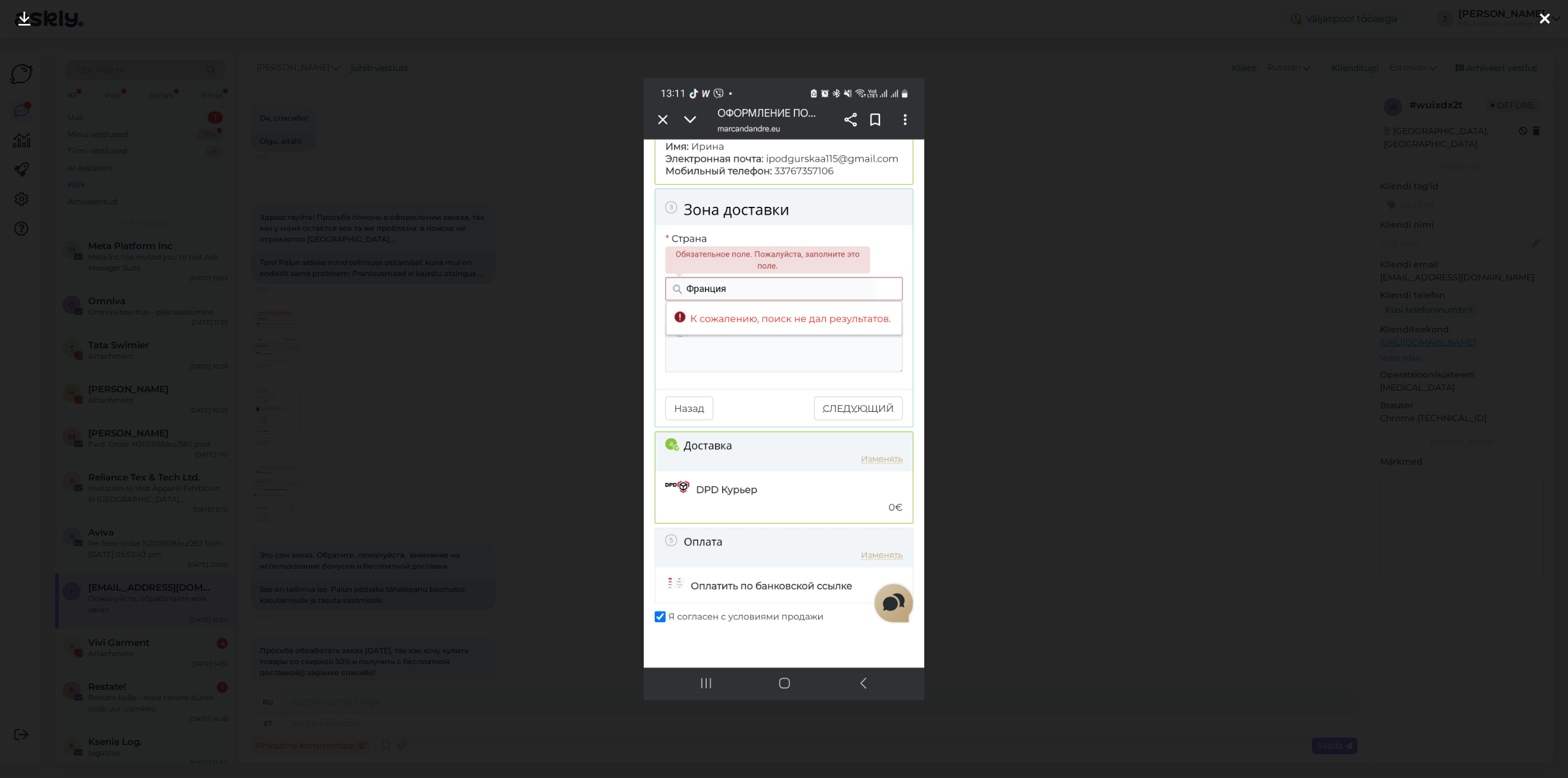
click at [1024, 382] on div at bounding box center [784, 389] width 1568 height 778
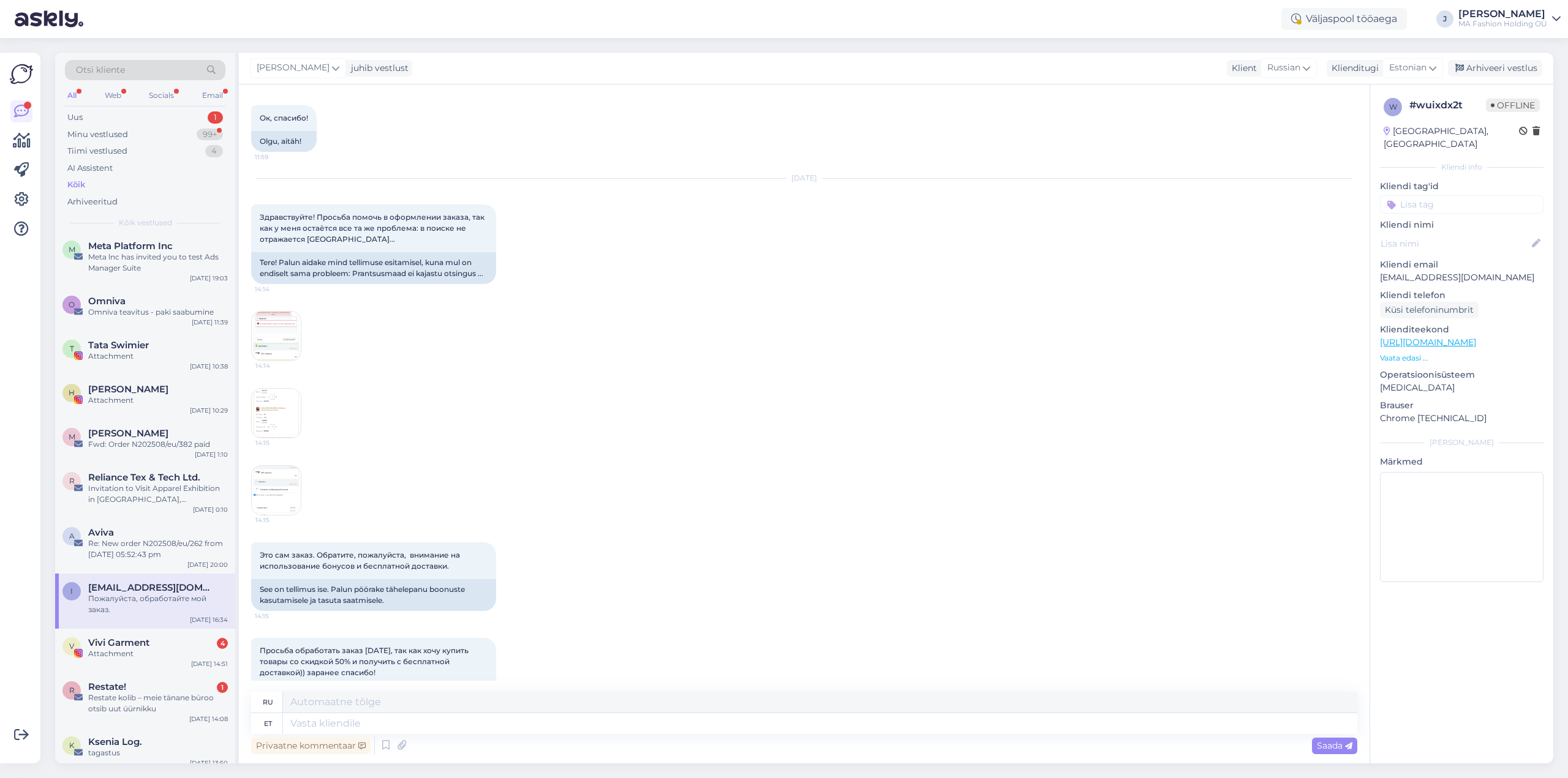
click at [268, 438] on img at bounding box center [276, 413] width 49 height 49
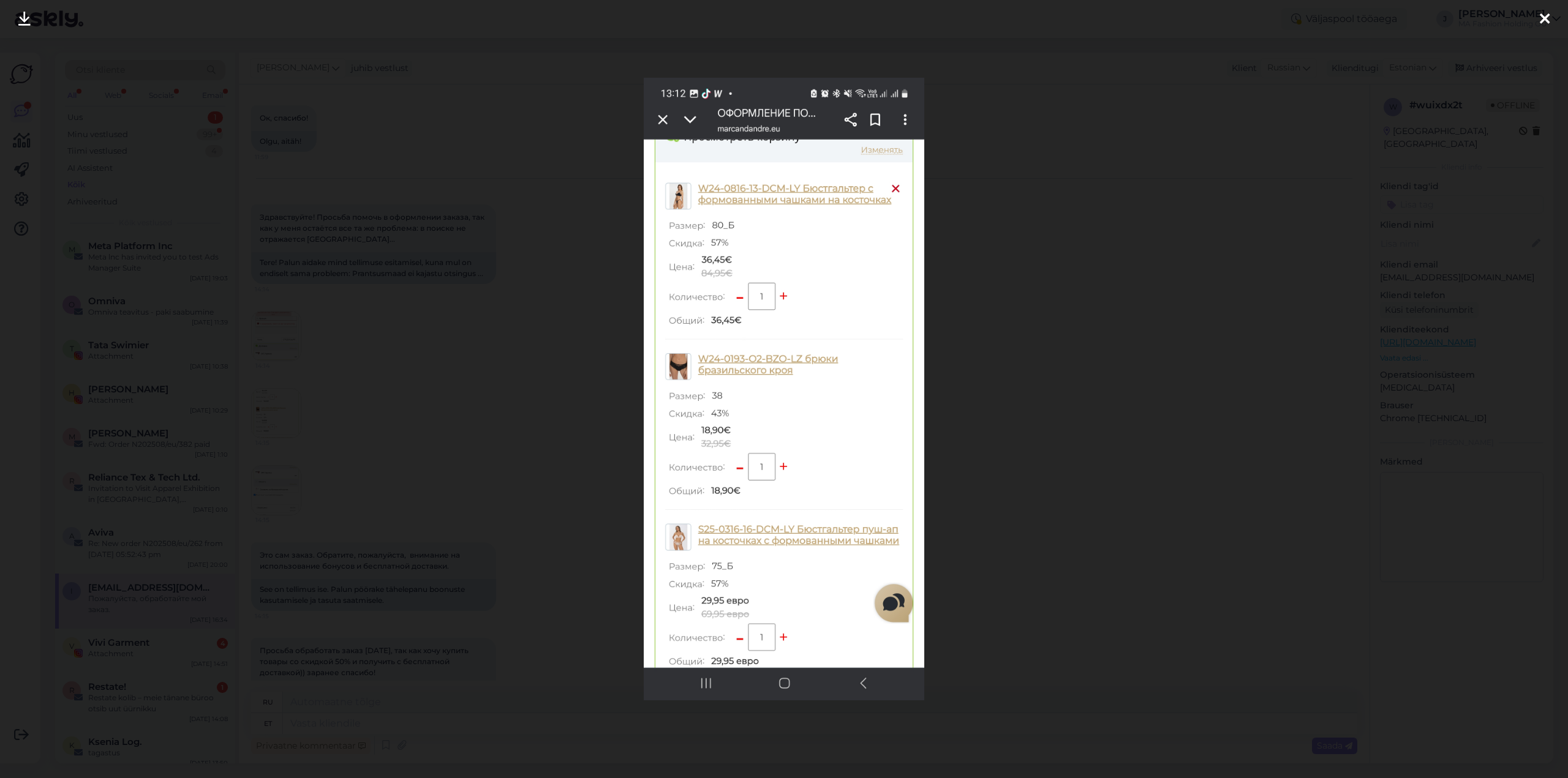
click at [995, 316] on div at bounding box center [784, 389] width 1568 height 778
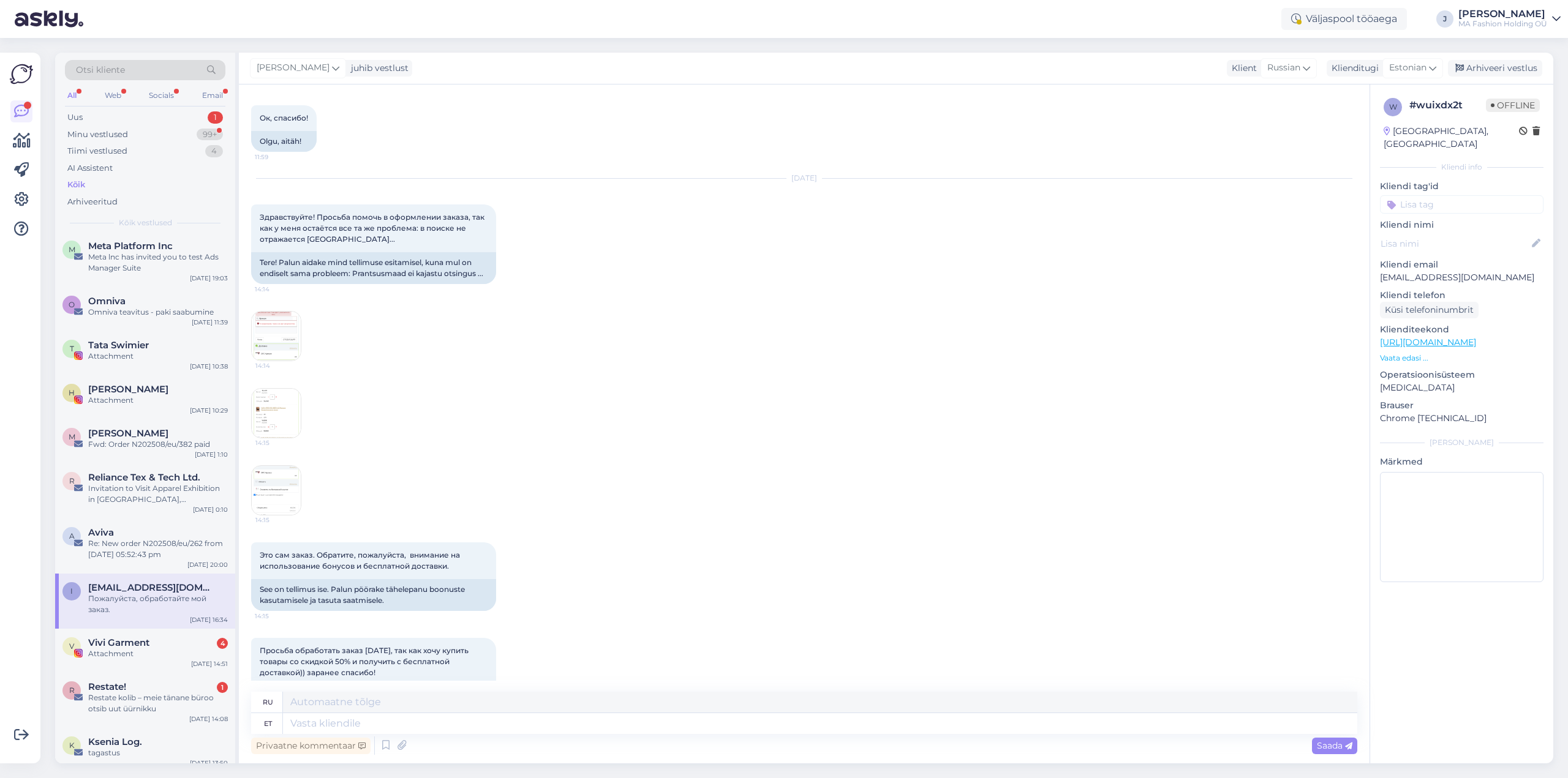
click at [272, 515] on img at bounding box center [276, 491] width 49 height 49
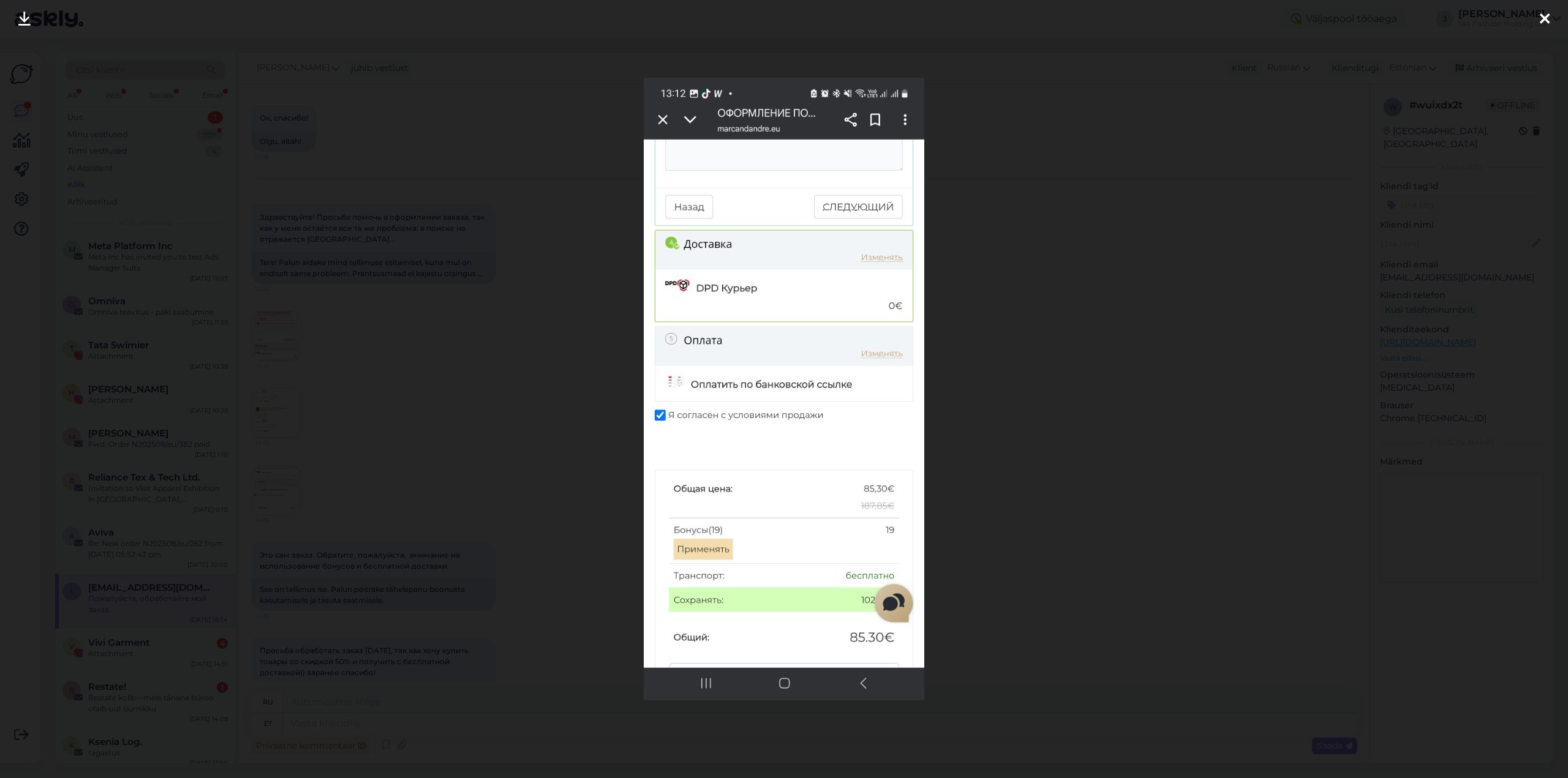
click at [1027, 393] on div at bounding box center [784, 389] width 1568 height 778
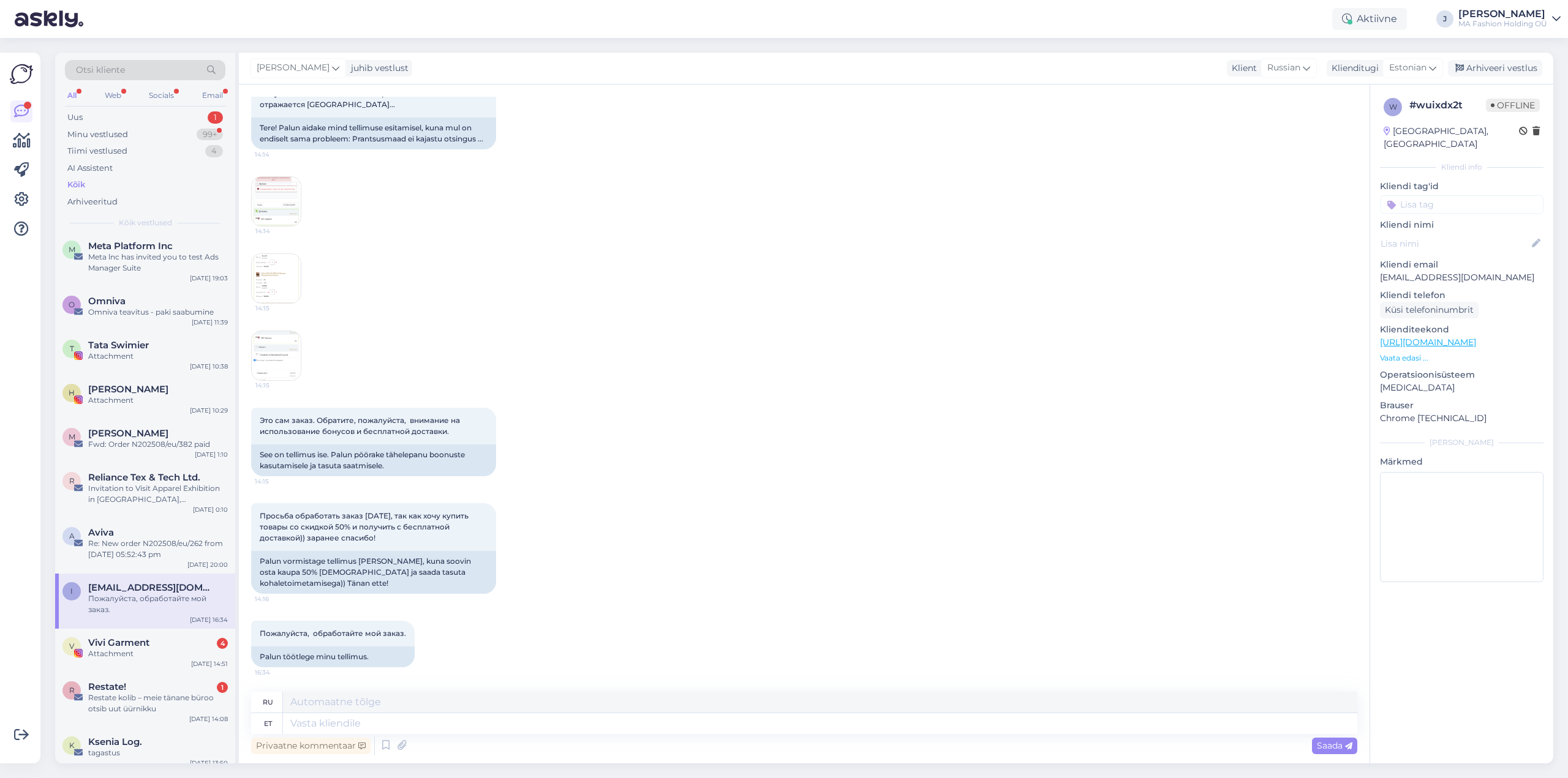
scroll to position [7247, 0]
click at [405, 750] on icon at bounding box center [402, 746] width 17 height 19
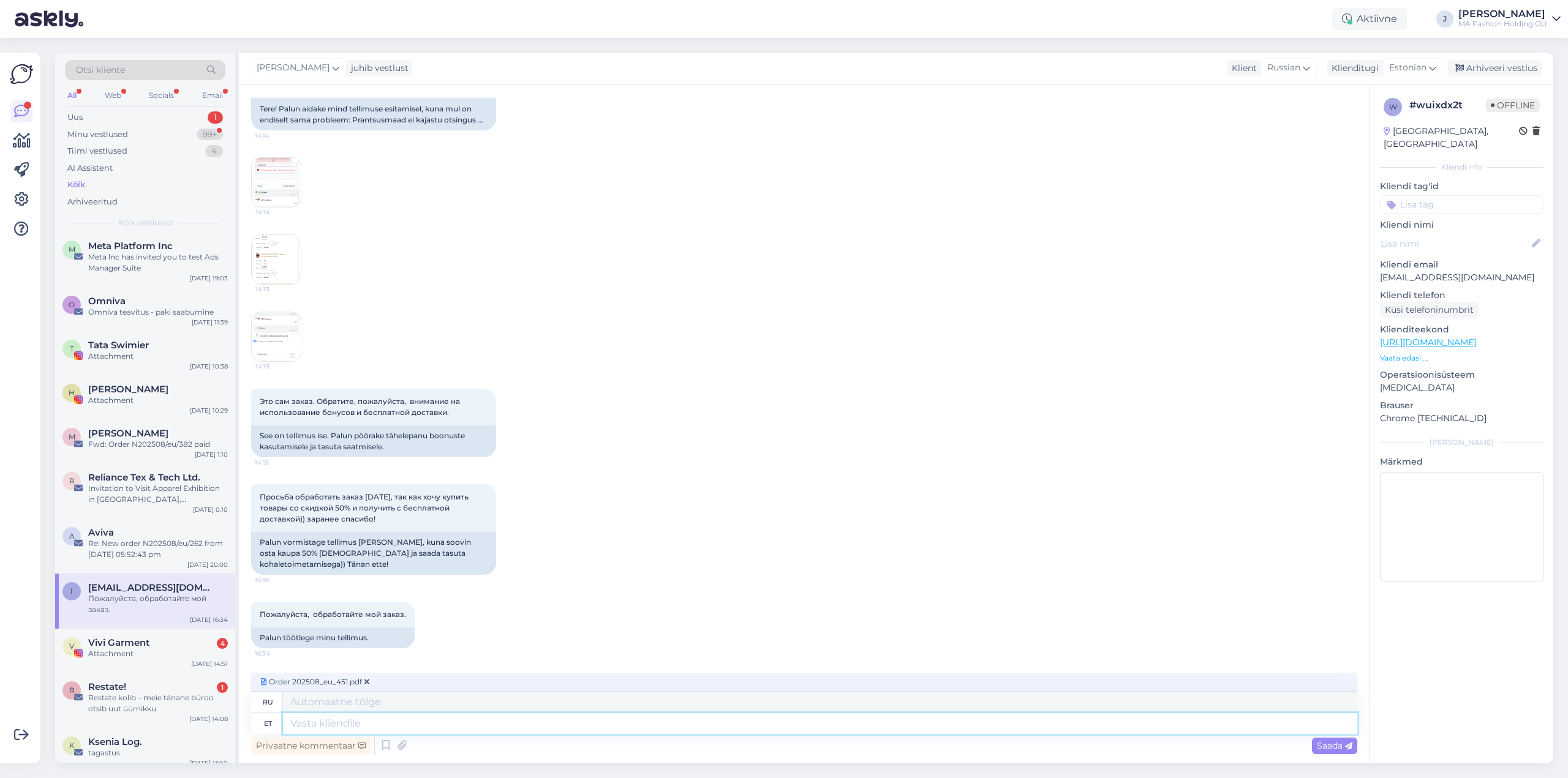
click at [323, 723] on textarea at bounding box center [820, 724] width 1074 height 21
type textarea "Tere! S"
type textarea "Привет!"
type textarea "Tere! Siin on"
type textarea "Привет! Здесь."
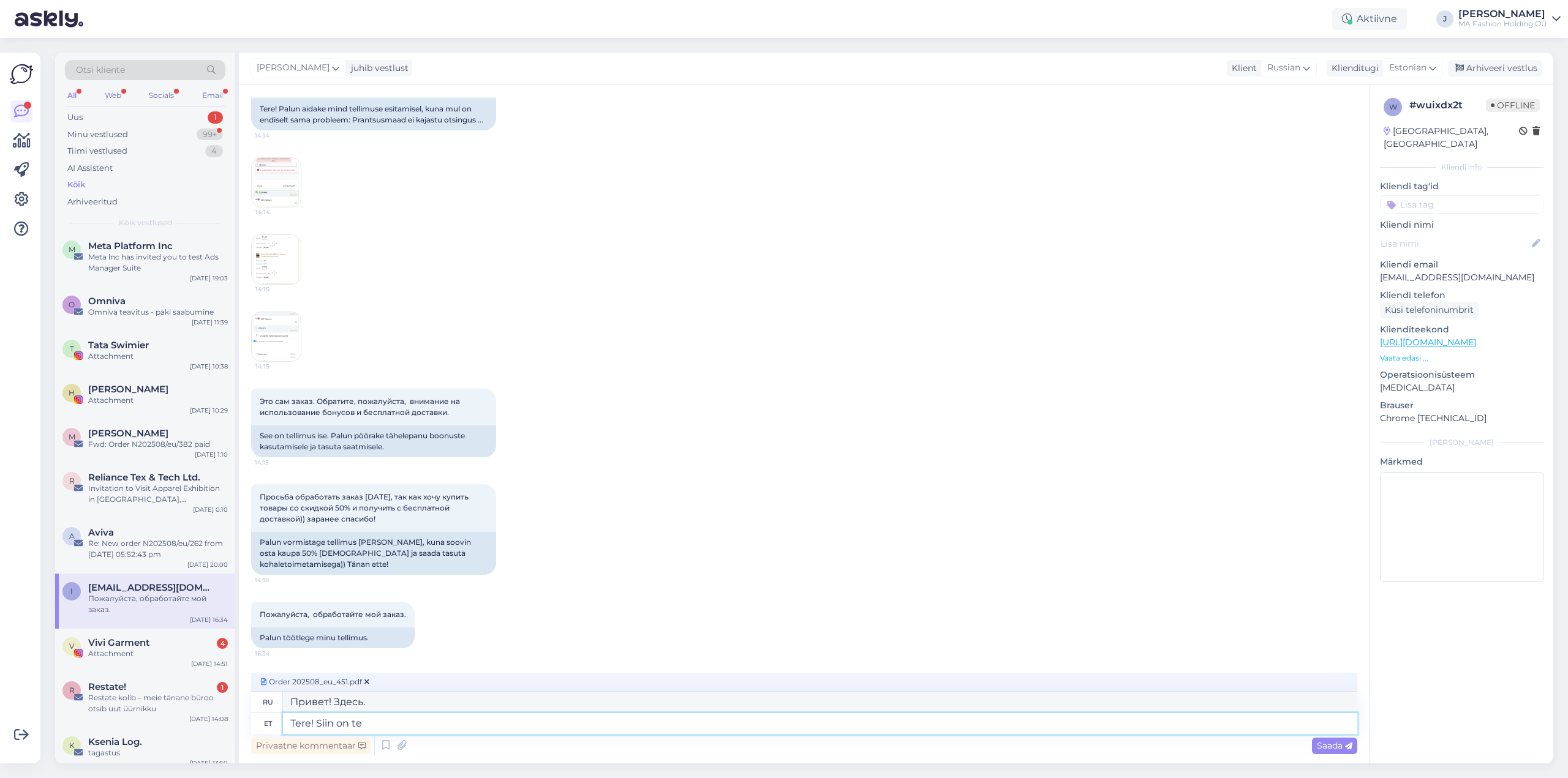
type textarea "Tere! Siin on tei"
type textarea "Привет! Вот оно."
type textarea "Tere! Siin on teie tell"
type textarea "Привет! Вот ты где."
type textarea "Tere! Siin on teie tellimus"
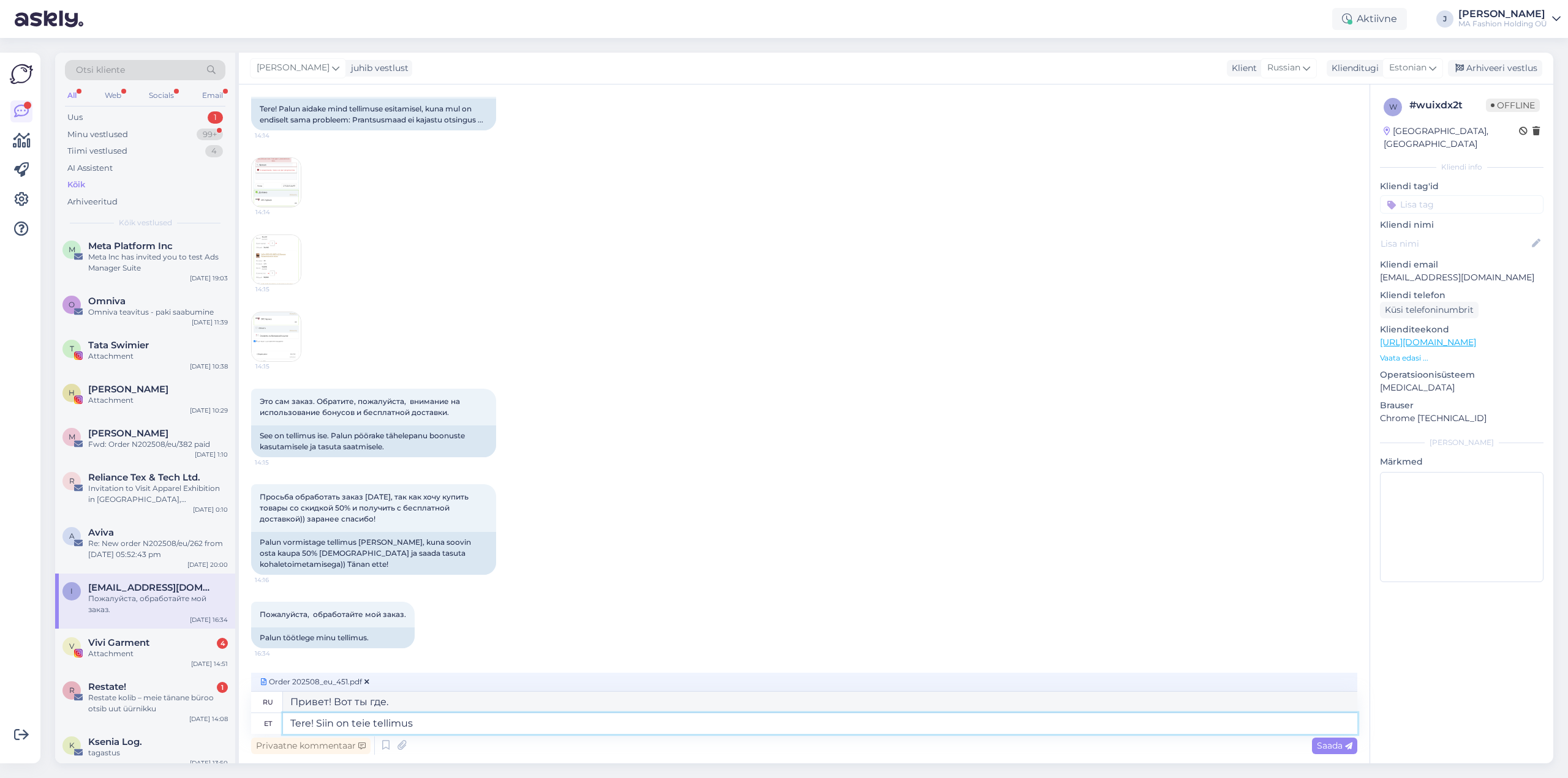
type textarea "Здравствуйте! Вот ваш заказ."
type textarea "Tere! Siin on teie tellimus :) Pa"
type textarea "Здравствуйте! Вот ваш заказ :)"
type textarea "Tere! Siin on teie tellimus :) Panin ki"
type textarea "Здравствуйте! Вот ваш заказ :) Я его оформил."
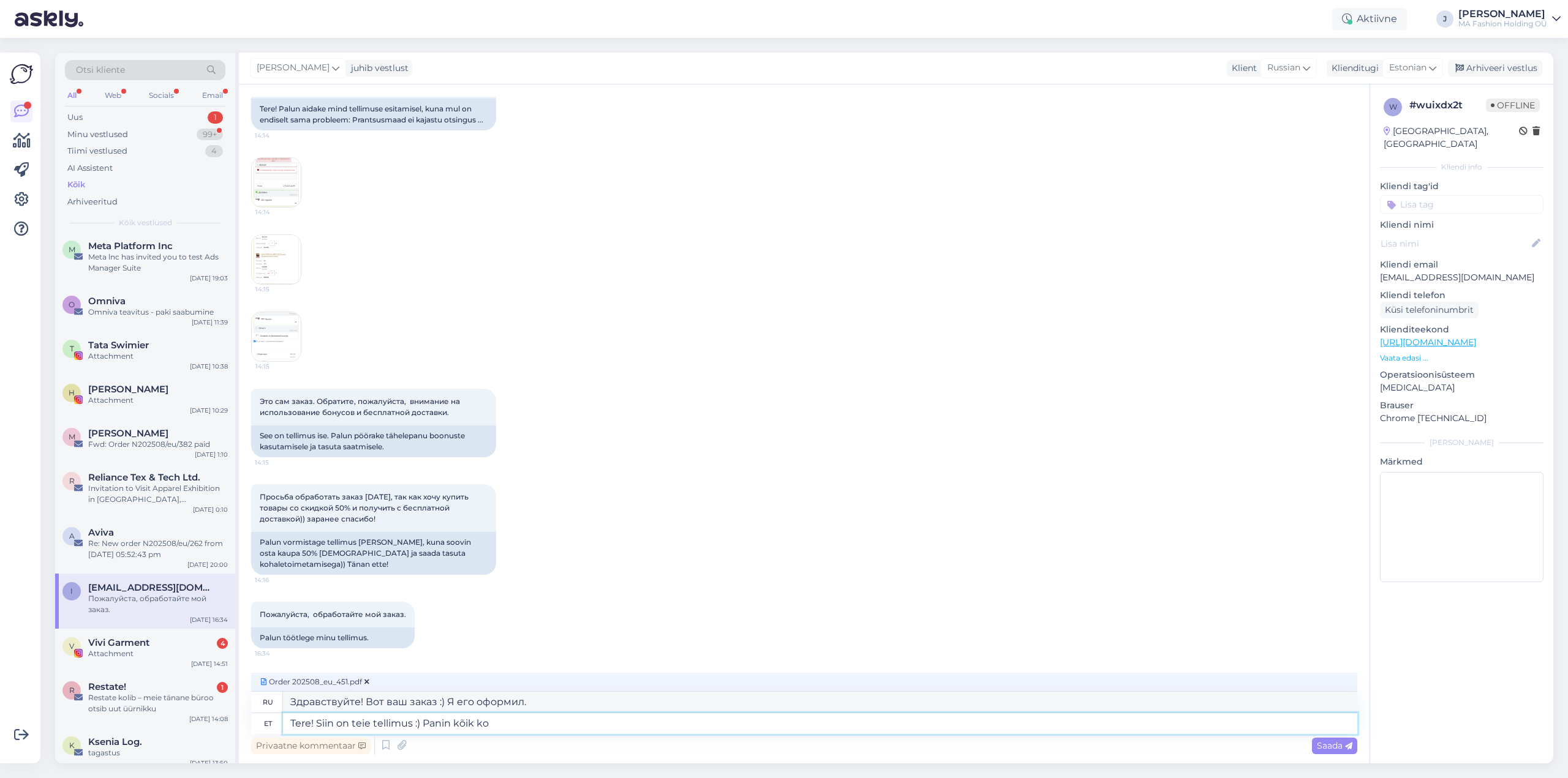
type textarea "Tere! Siin on teie tellimus :) Panin kõik kol"
type textarea "Здравствуйте! Вот ваш заказ :) Я всё положила."
type textarea "Tere! Siin on teie tellimus :) Panin kõik kolm t"
type textarea "Здравствуйте! Вот ваш заказ :) Я оформила все три."
type textarea "Tere! Siin on teie tellimus :) Panin kõik kolm toodet, mida"
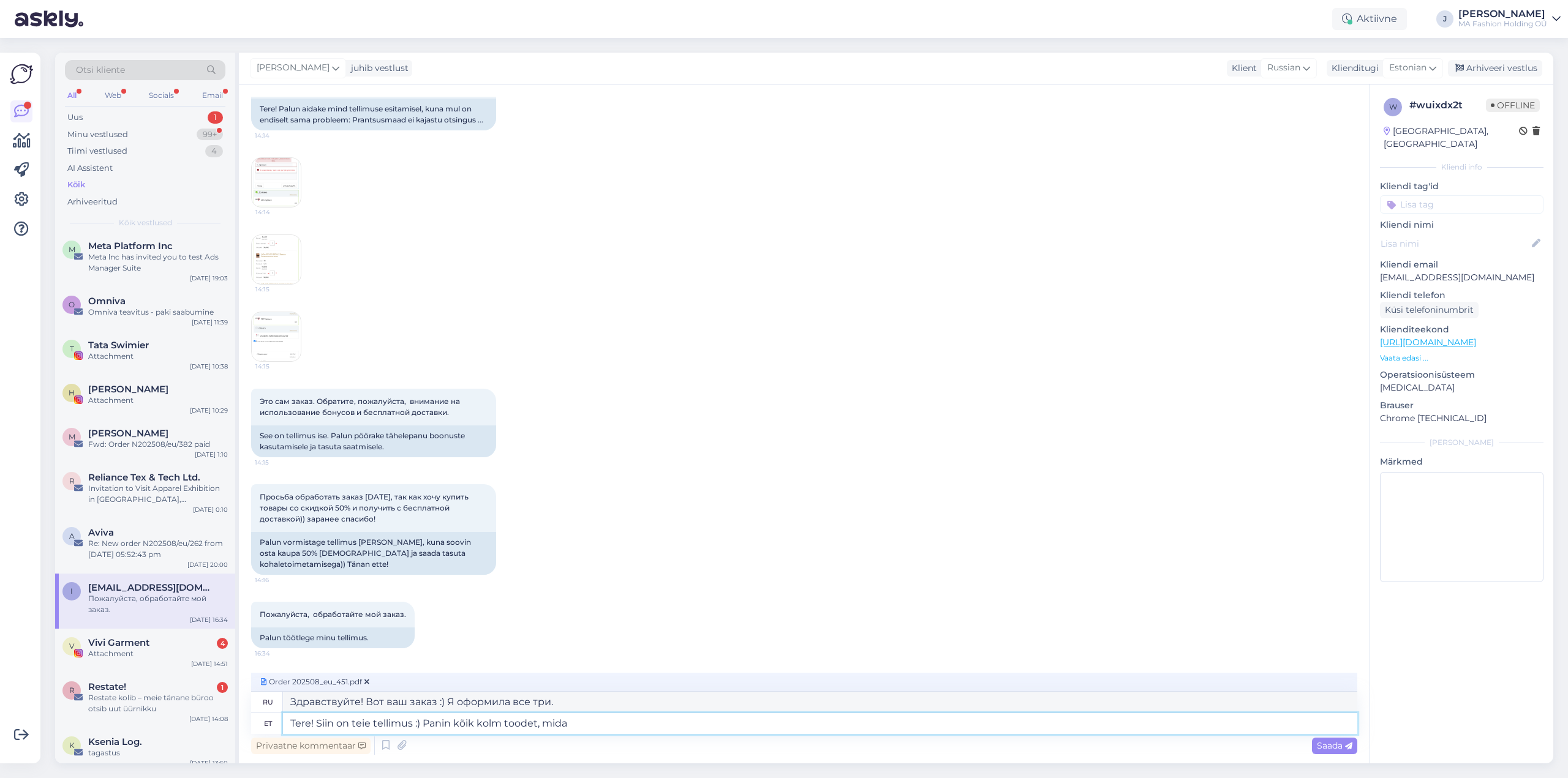
type textarea "Здравствуйте! Вот ваш заказ :) Я оформил все три товара,"
type textarea "Tere! Siin on teie tellimus :) Panin kõik kolm toodet, mida soov"
type textarea "Здравствуйте! Вот ваш заказ :) Я разместил все три товара, которые"
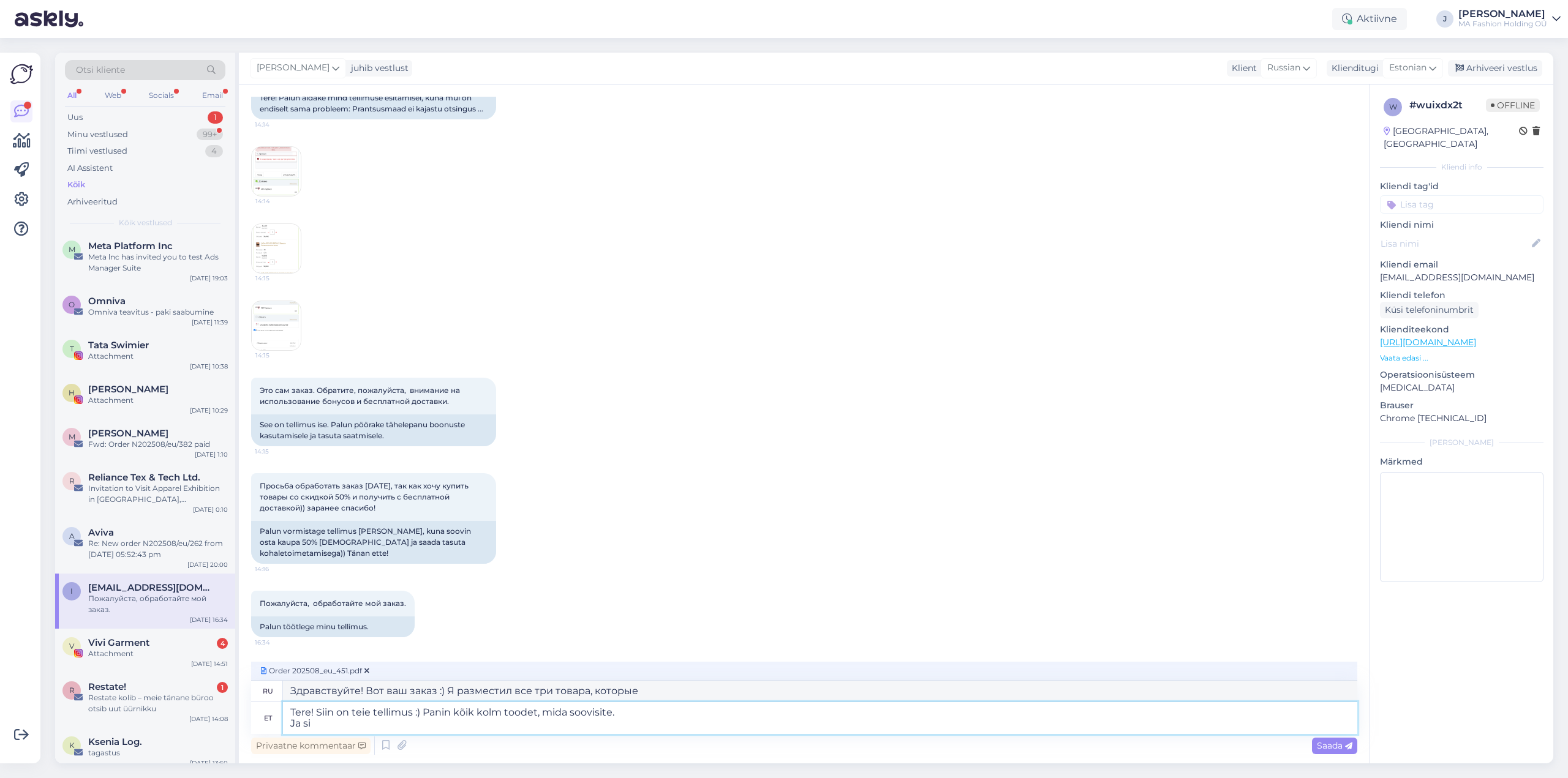
type textarea "Tere! Siin on teie tellimus :) Panin kõik kolm toodet, mida soovisite. Ja sii"
type textarea "Здравствуйте! Вот ваш заказ :) Я оформил все три заказанных вами товара. Да"
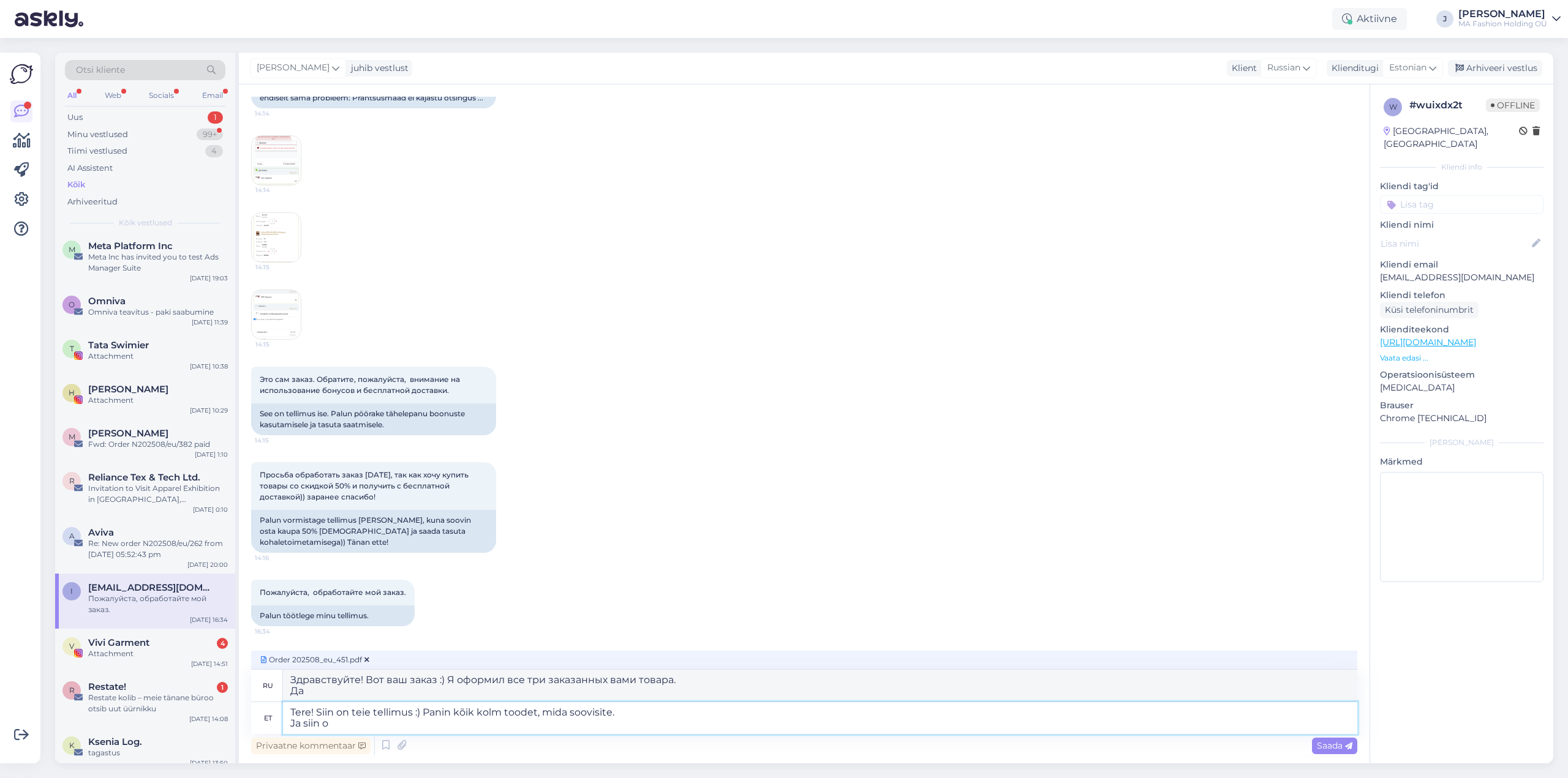
type textarea "Tere! Siin on teie tellimus :) Panin kõik kolm toodet, mida soovisite. Ja siin …"
type textarea "Здравствуйте! Вот ваш заказ :) Я положил все три товара, которые вы заказывали.…"
type textarea "Tere! Siin on teie tellimus :) Panin kõik kolm toodet, mida soovisite. Ja siin …"
type textarea "Здравствуйте! Вот ваш заказ :) Я оформил все три заказанных вами товара. А вот и"
paste textarea "[URL][DOMAIN_NAME]"
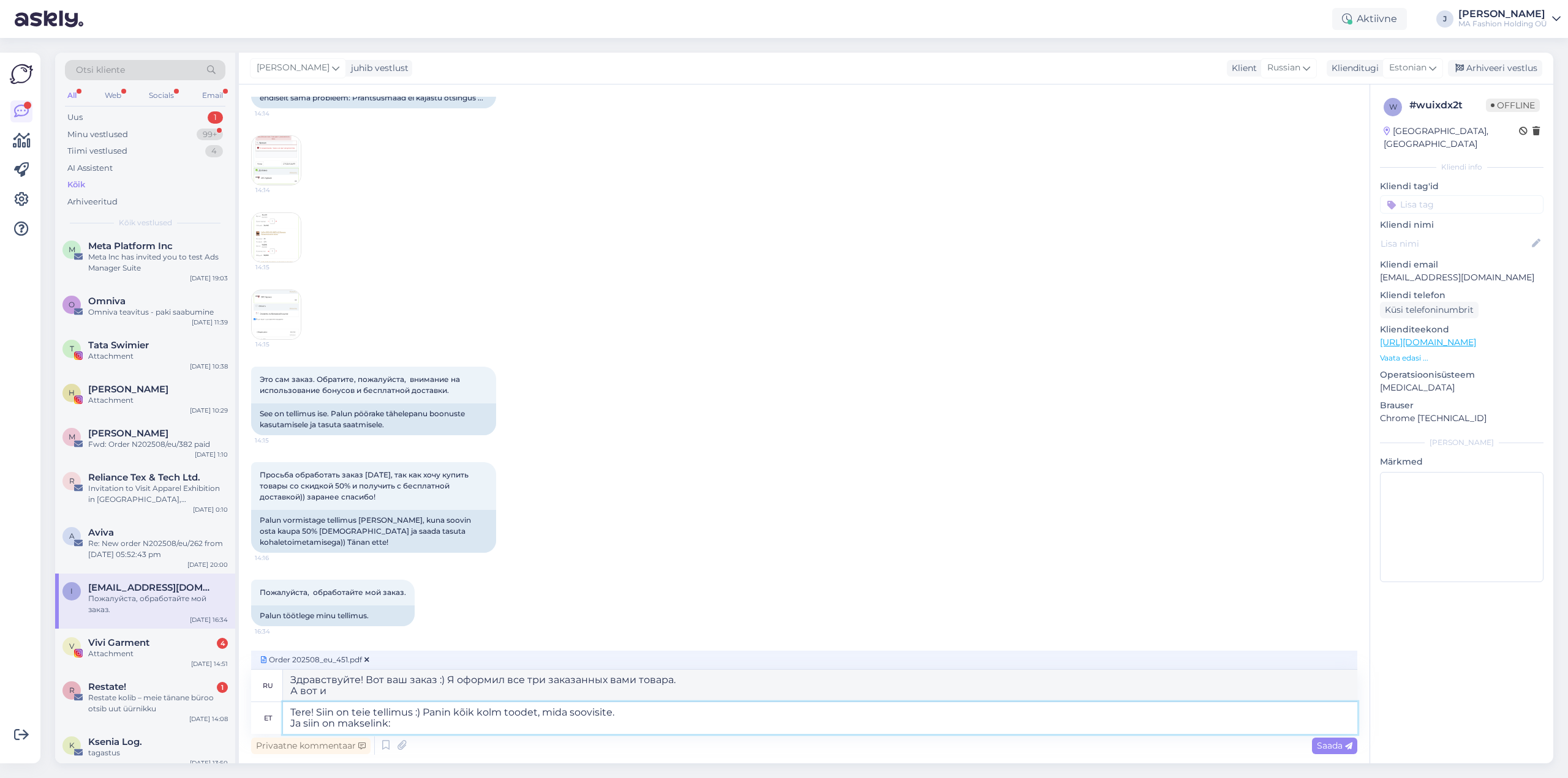
type textarea "Tere! Siin on teie tellimus :) Panin kõik kolm toodet, mida soovisite. Ja siin …"
type textarea "Здравствуйте! Вот ваш заказ :) Я оформил все три заказанных вами товара. А вот …"
type textarea "Tere! Siin on teie tellimus :) Panin kõik kolm toodet, mida soovisite. Ja siin …"
click at [1336, 751] on span "Saada" at bounding box center [1335, 746] width 36 height 11
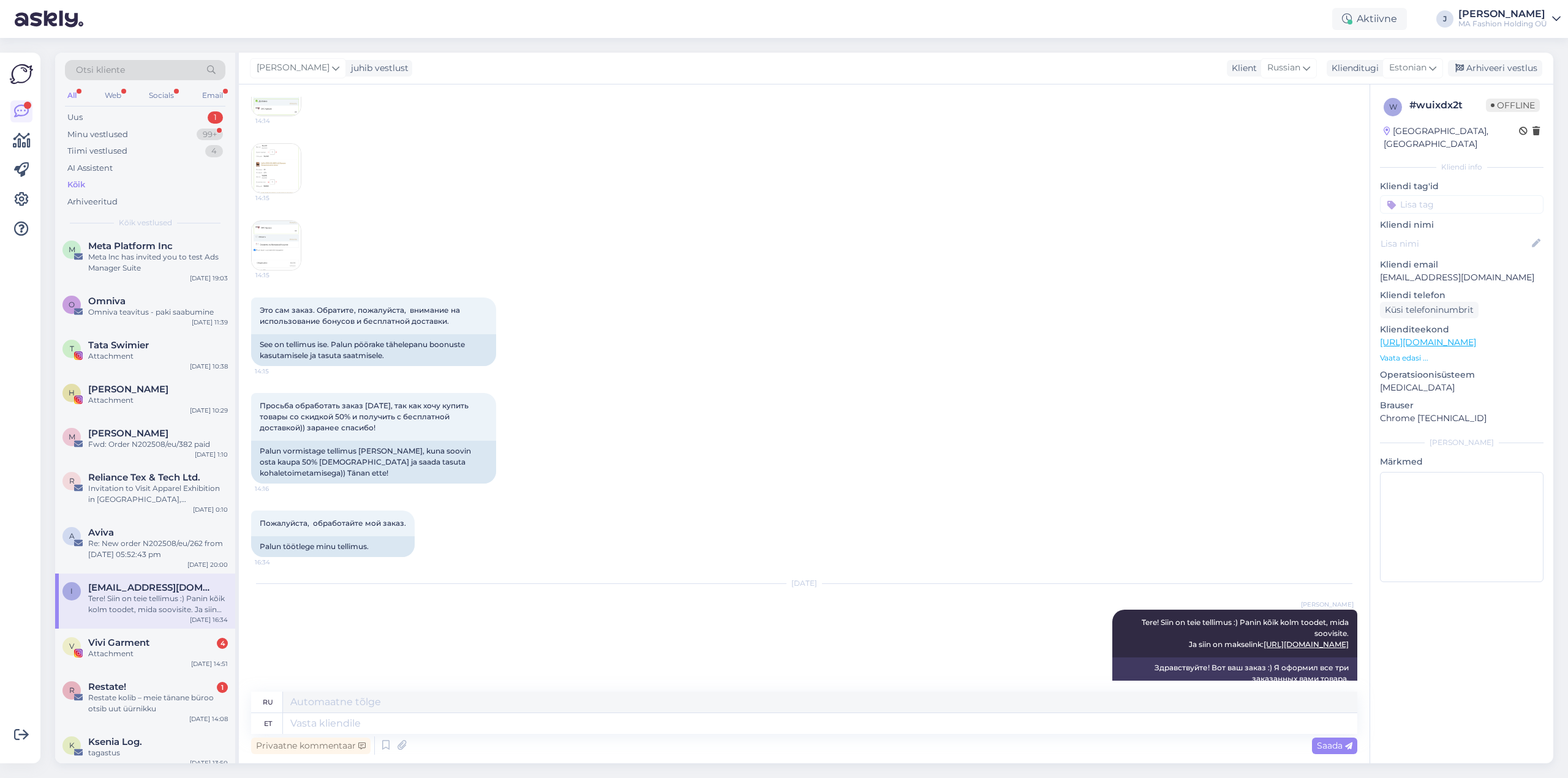
scroll to position [7454, 0]
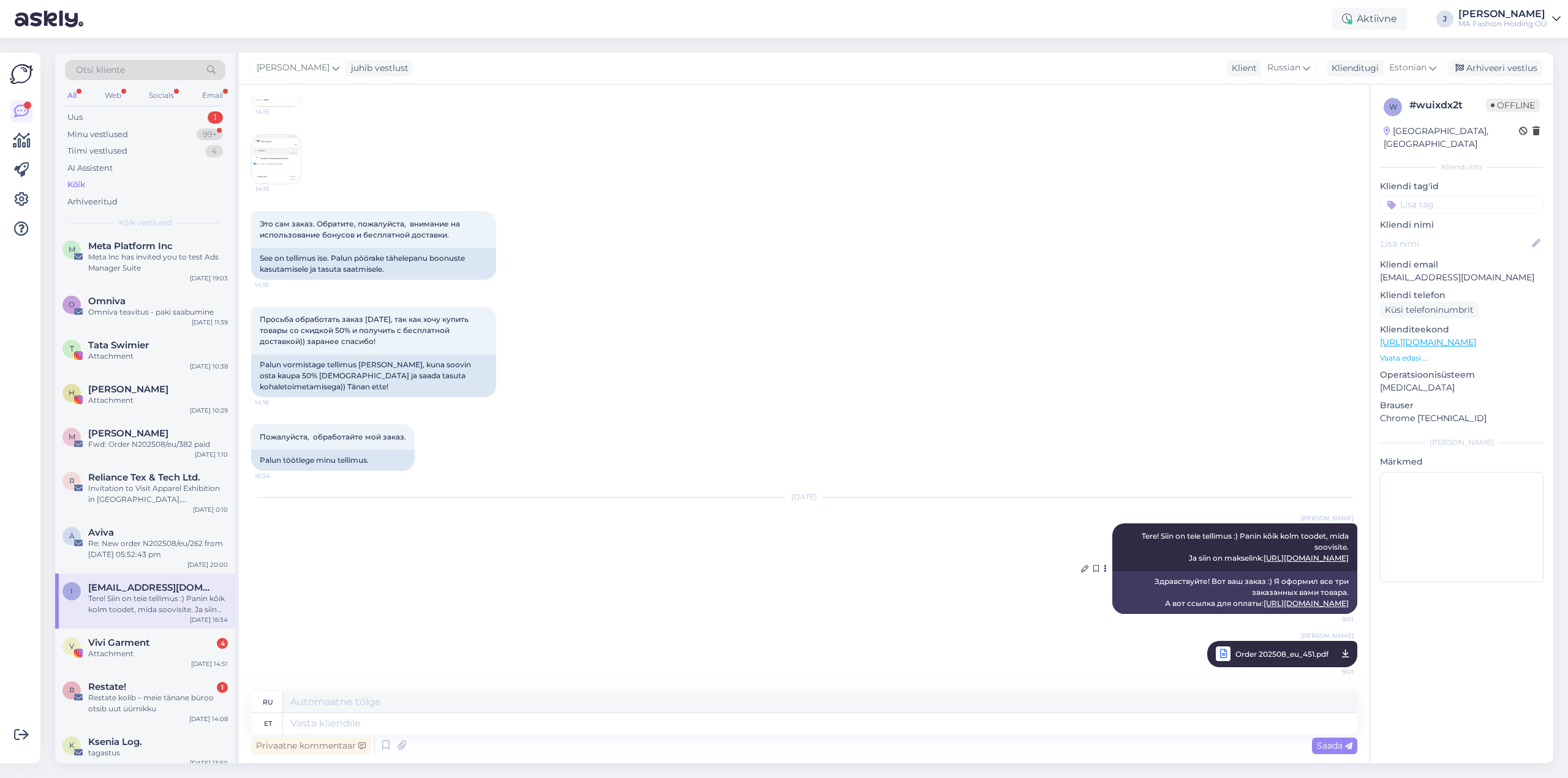
click at [1264, 601] on link "[URL][DOMAIN_NAME]" at bounding box center [1306, 604] width 85 height 9
click at [125, 654] on div "Attachment" at bounding box center [157, 654] width 140 height 11
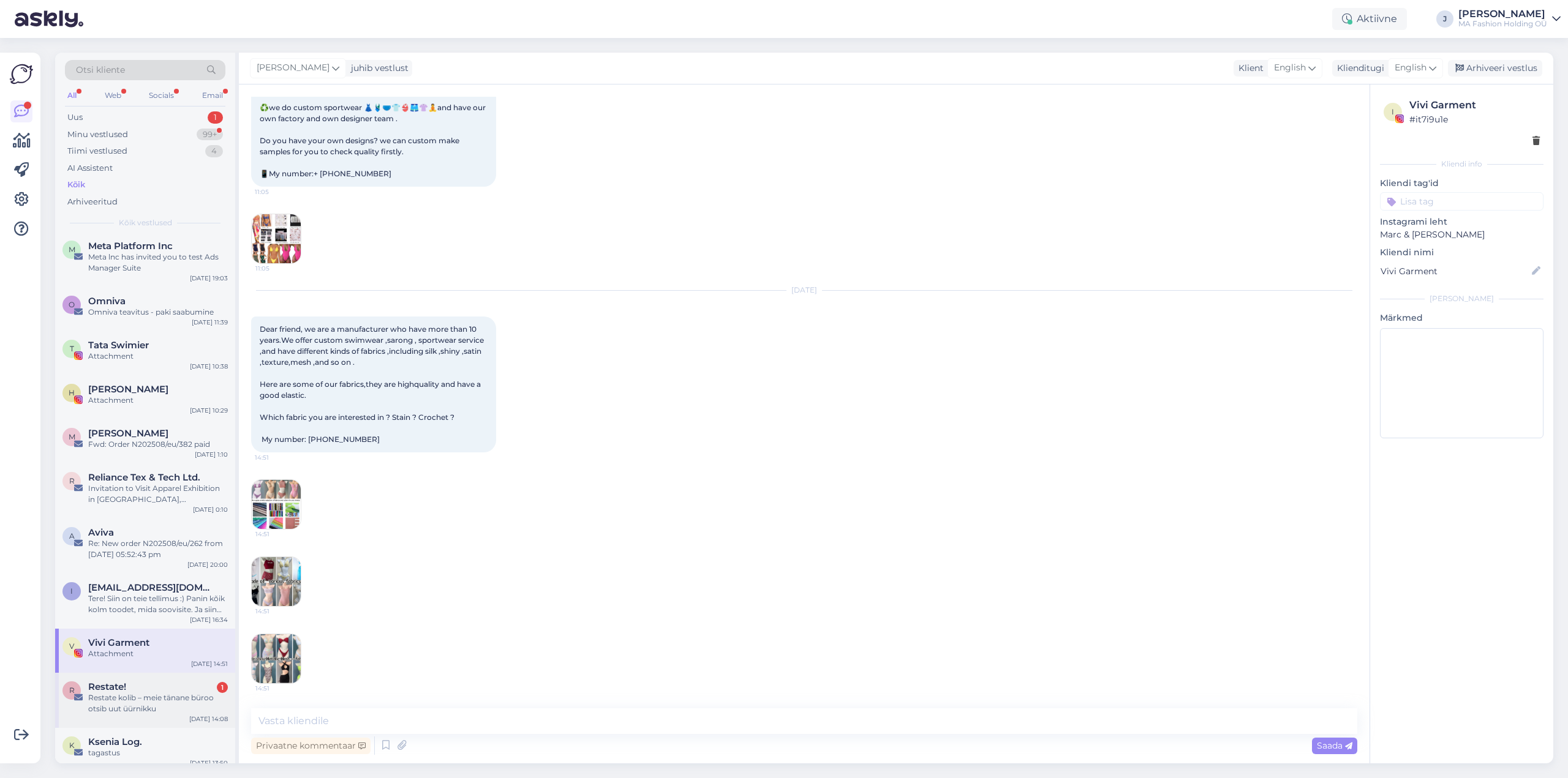
click at [132, 704] on div "Restate kolib – meie tänane büroo otsib uut üürnikku" at bounding box center [157, 704] width 140 height 22
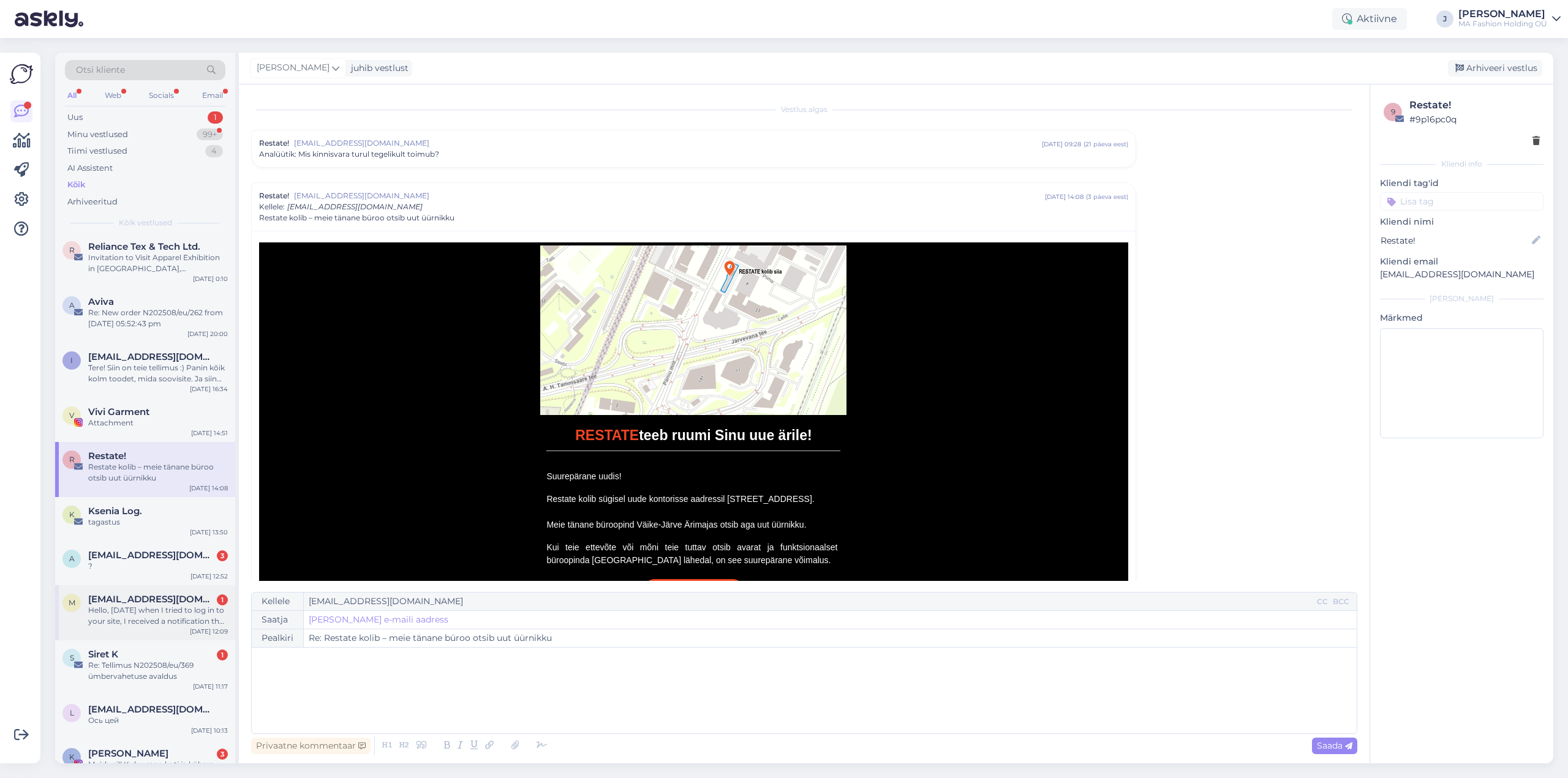
scroll to position [674, 0]
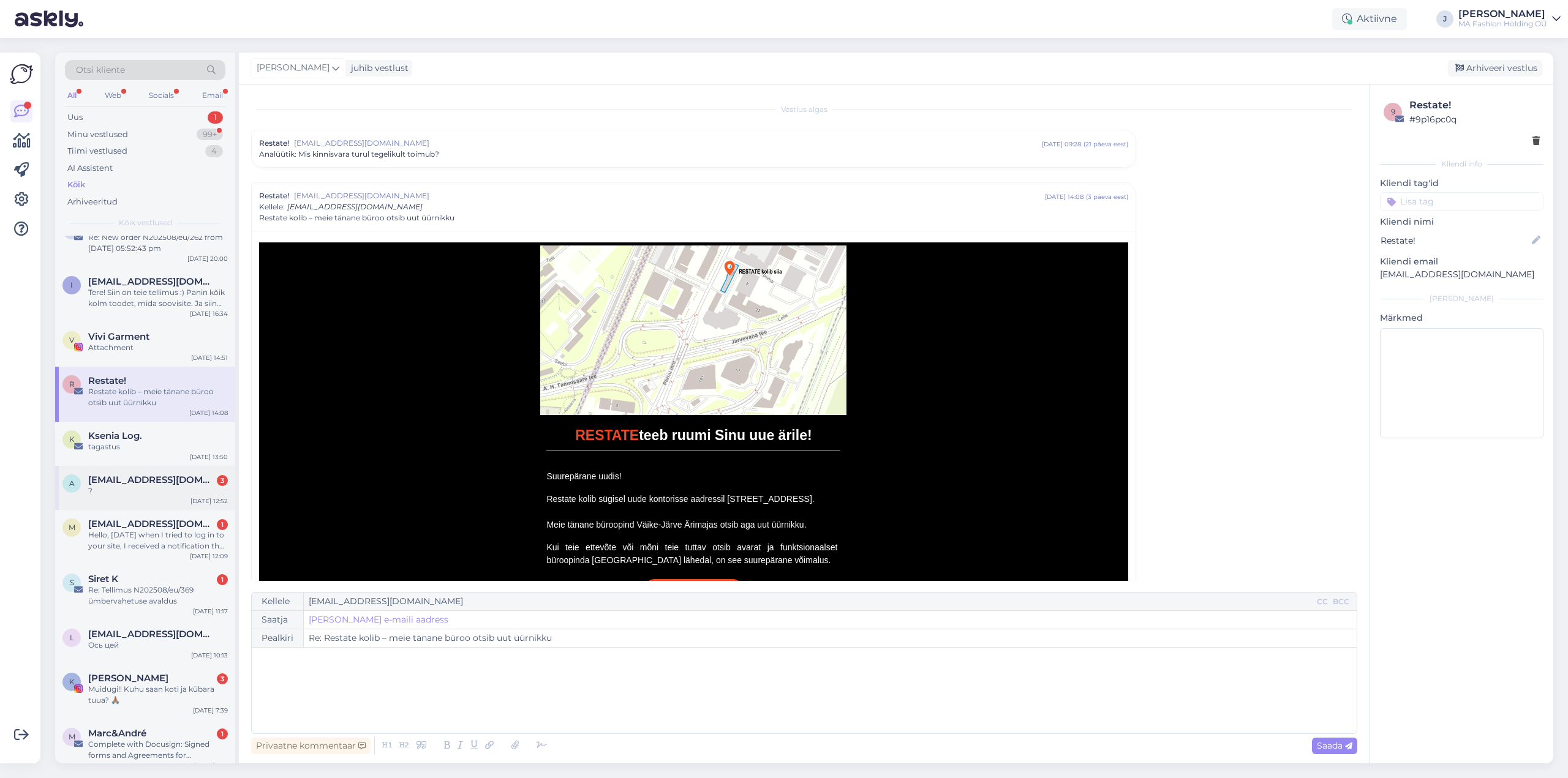
click at [148, 490] on div "?" at bounding box center [157, 492] width 140 height 11
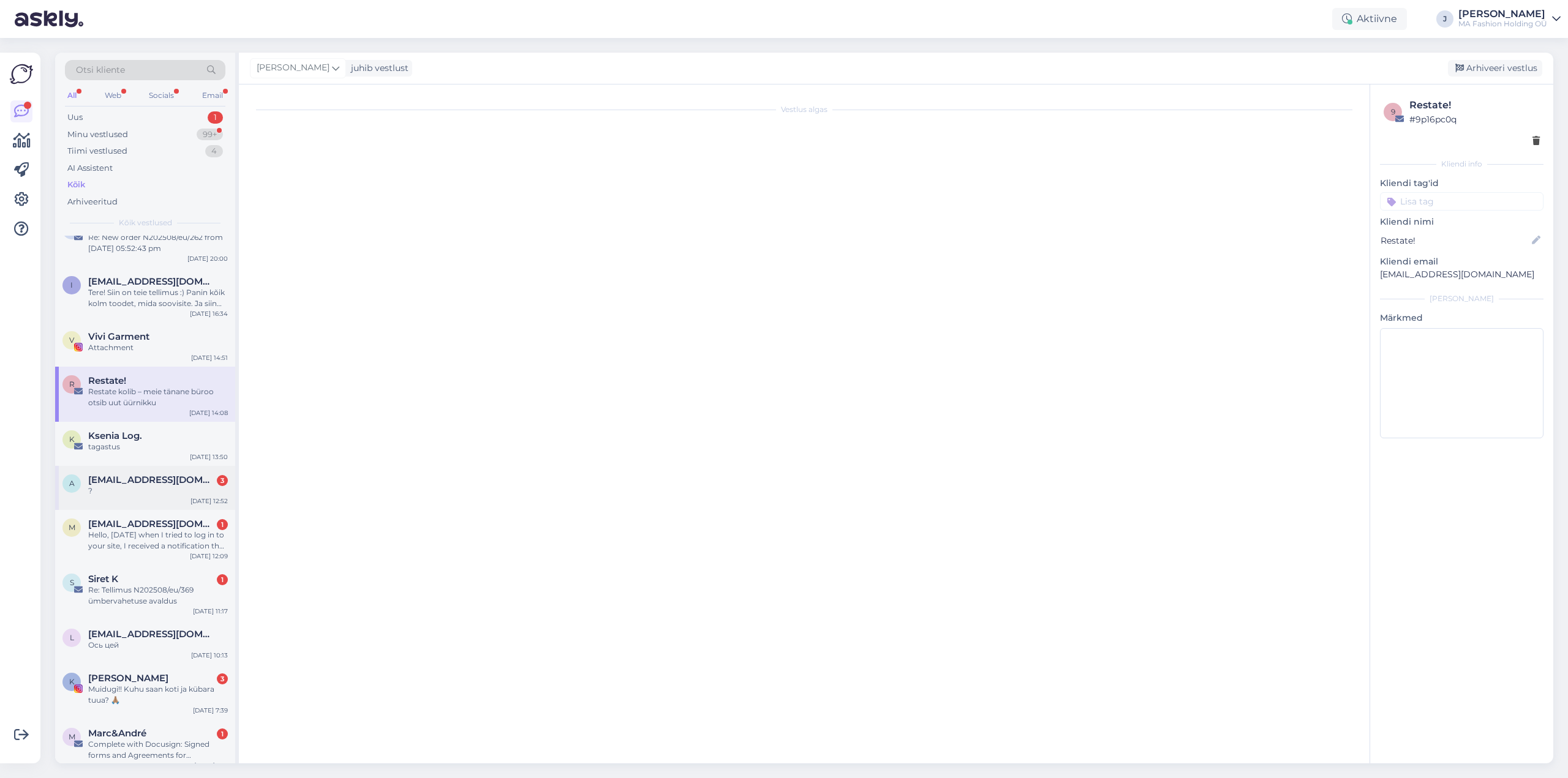
scroll to position [2042, 0]
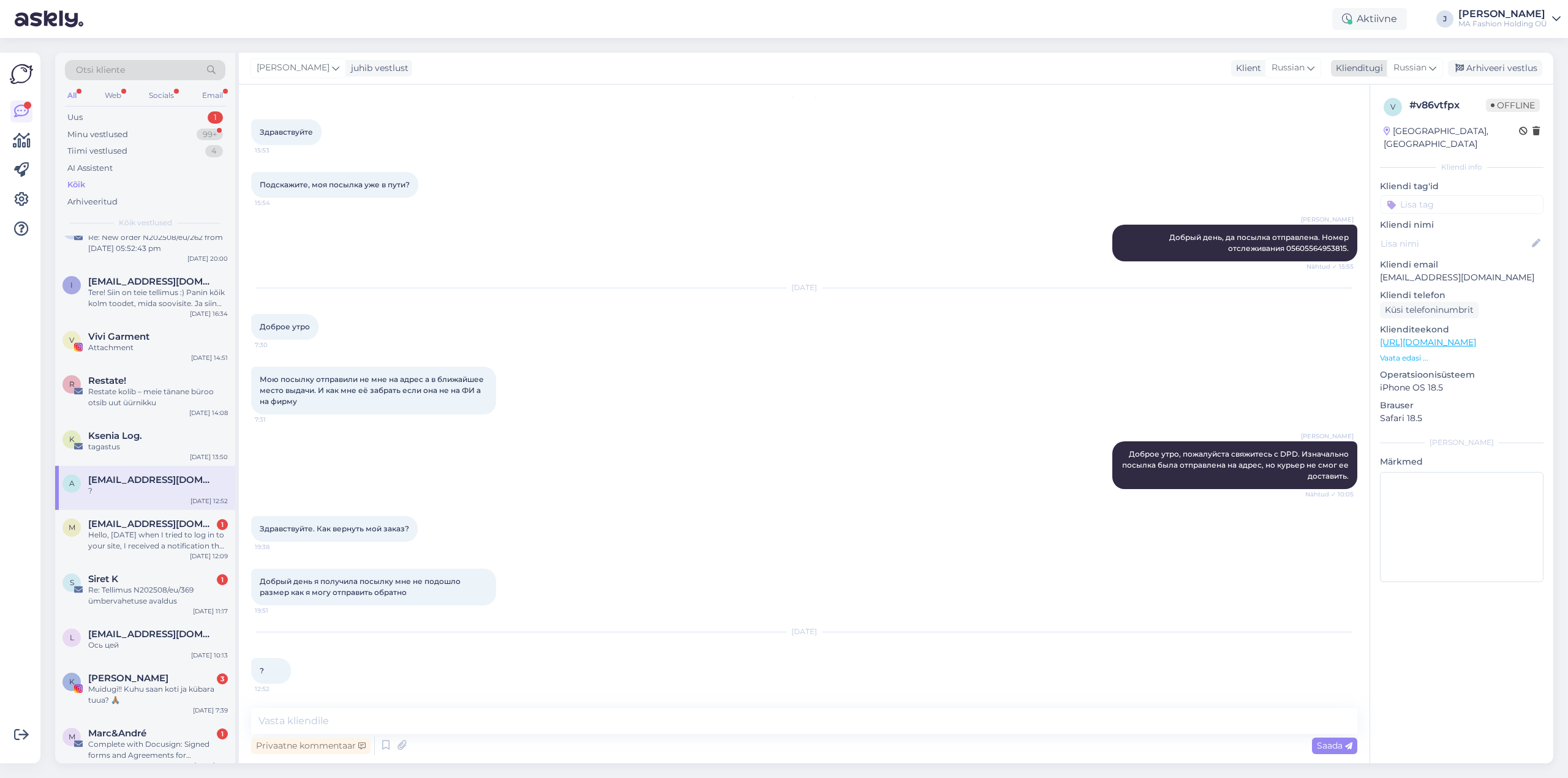
click at [1407, 68] on span "Russian" at bounding box center [1410, 67] width 33 height 13
click at [1356, 142] on link "Estonian" at bounding box center [1388, 141] width 135 height 20
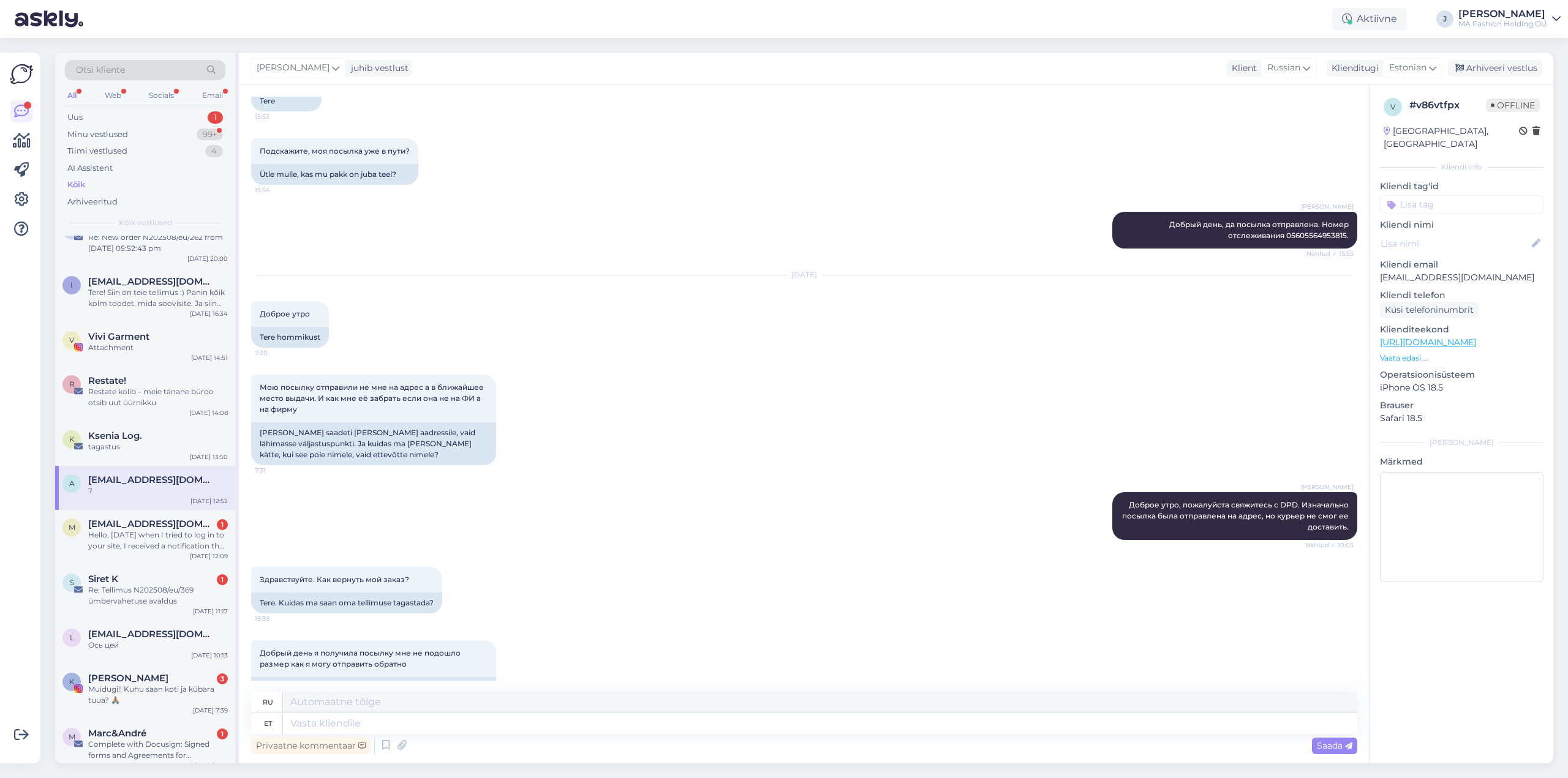
scroll to position [2676, 0]
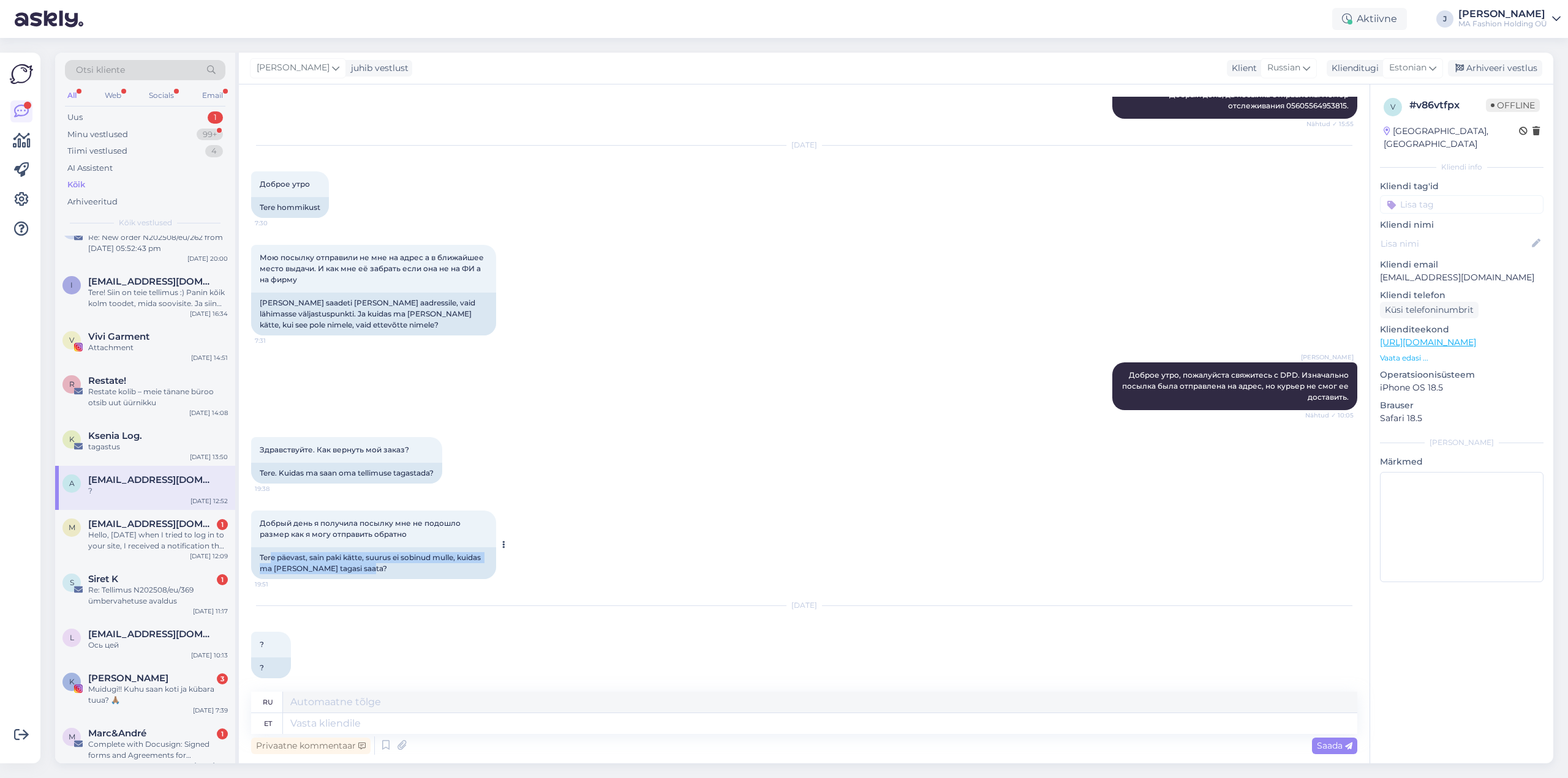
drag, startPoint x: 301, startPoint y: 551, endPoint x: 371, endPoint y: 564, distance: 71.2
click at [370, 564] on div "Tere päevast, sain paki kätte, suurus ei sobinud mulle, kuidas ma [PERSON_NAME]…" at bounding box center [374, 564] width 245 height 32
click at [373, 564] on div "Tere päevast, sain paki kätte, suurus ei sobinud mulle, kuidas ma [PERSON_NAME]…" at bounding box center [374, 564] width 245 height 32
drag, startPoint x: 389, startPoint y: 560, endPoint x: 253, endPoint y: 545, distance: 136.8
click at [253, 548] on div "Tere päevast, sain paki kätte, suurus ei sobinud mulle, kuidas ma [PERSON_NAME]…" at bounding box center [374, 564] width 245 height 32
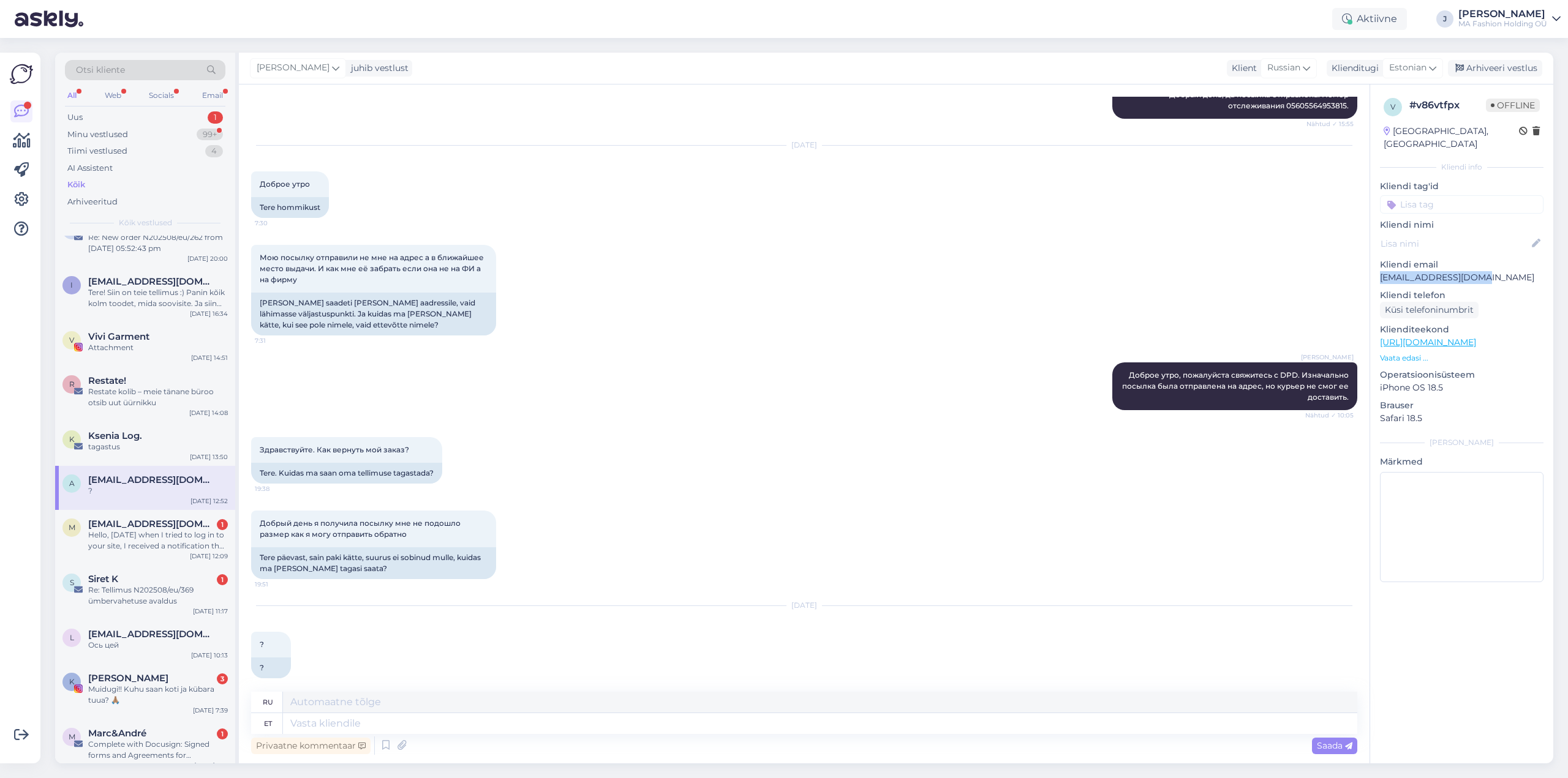
drag, startPoint x: 1381, startPoint y: 262, endPoint x: 1485, endPoint y: 263, distance: 104.0
click at [1485, 272] on p "[EMAIL_ADDRESS][DOMAIN_NAME]" at bounding box center [1462, 278] width 164 height 13
copy p "[EMAIL_ADDRESS][DOMAIN_NAME]"
click at [1414, 74] on span "Estonian" at bounding box center [1408, 67] width 37 height 13
click at [1374, 88] on input "es" at bounding box center [1384, 95] width 115 height 19
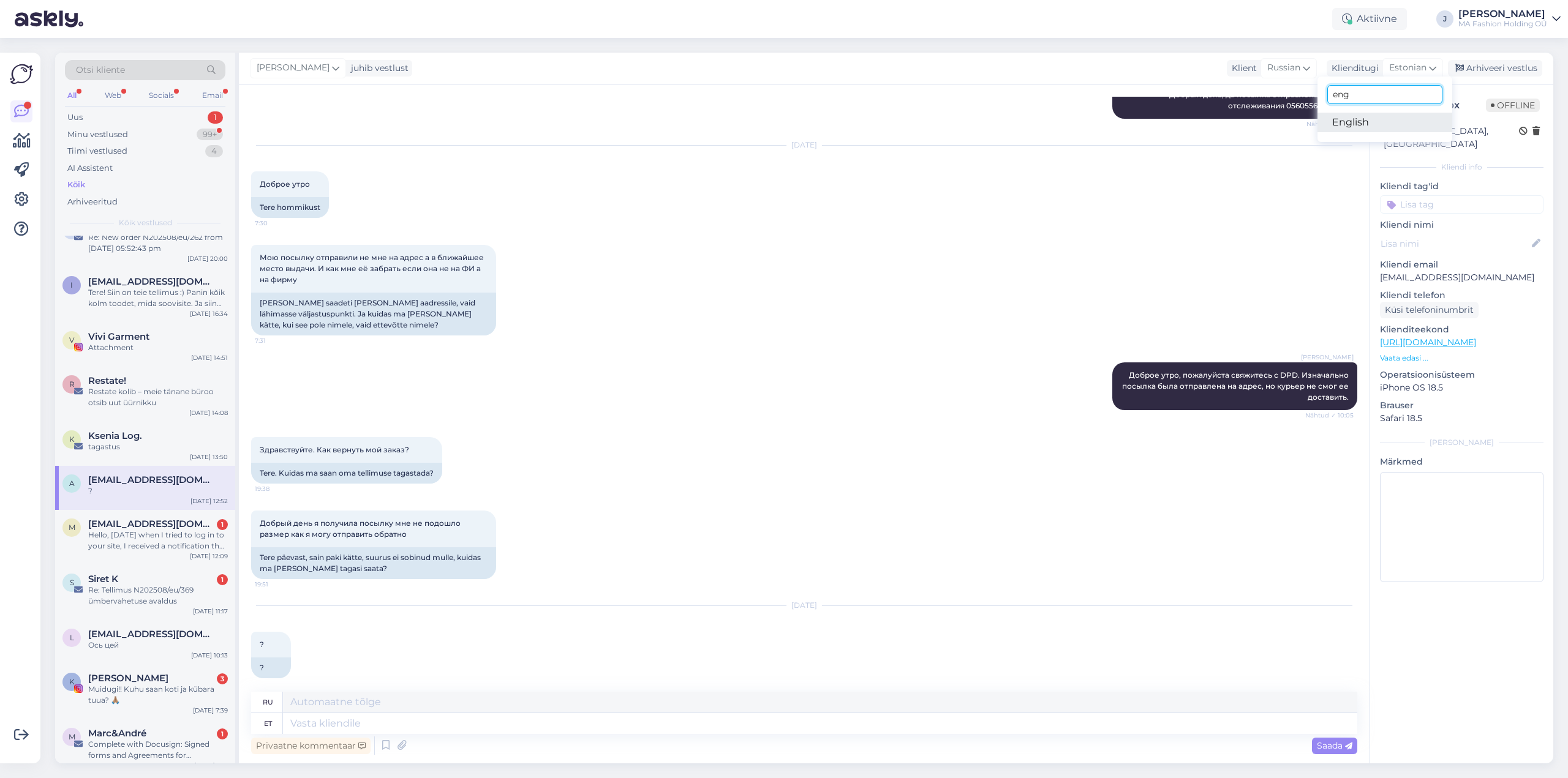
type input "eng"
click at [1356, 123] on link "English" at bounding box center [1385, 122] width 135 height 20
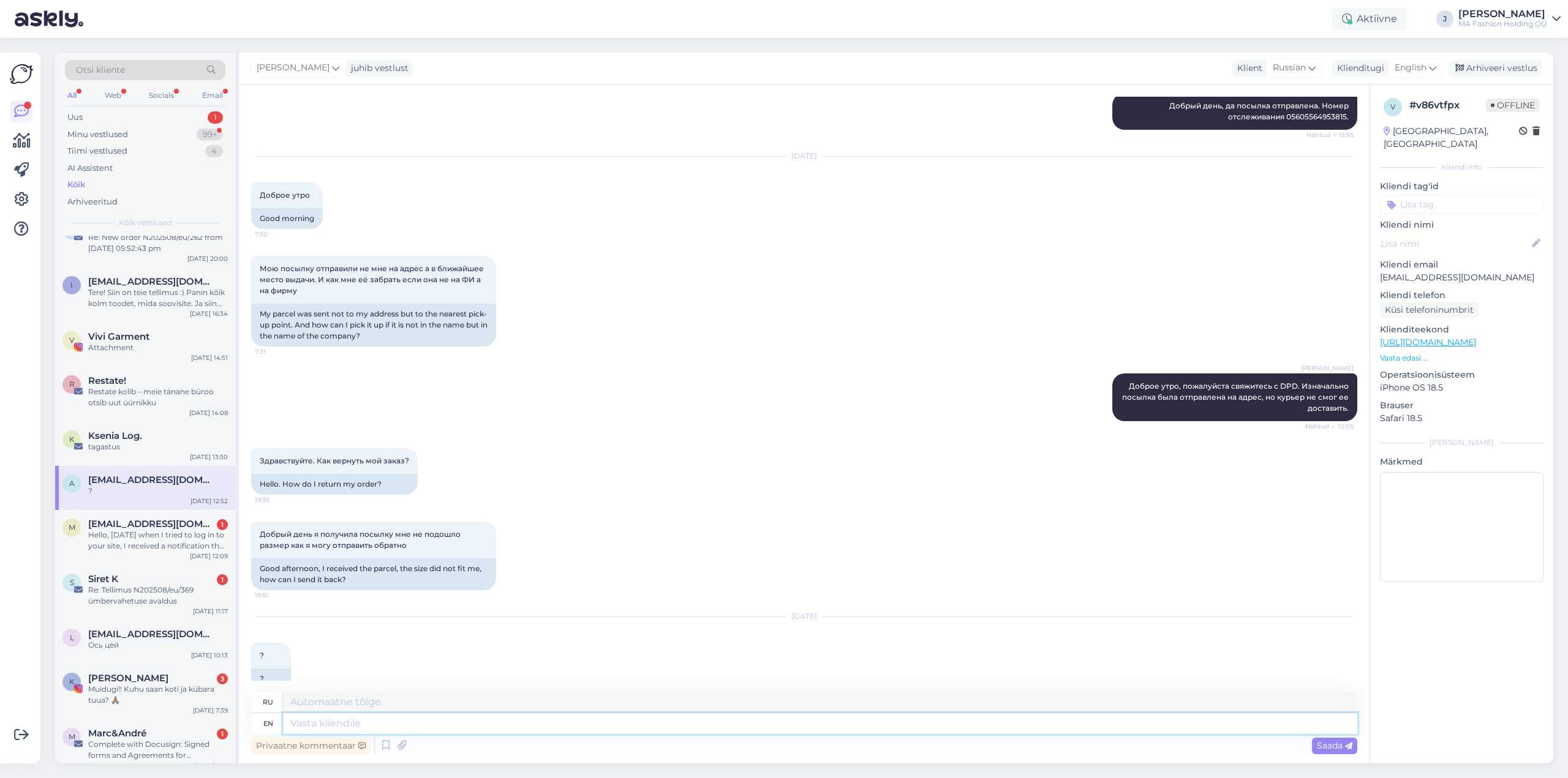
click at [309, 727] on textarea at bounding box center [820, 724] width 1074 height 21
paste textarea "Hello, We do not provide a prepaid return label, as the cost of returning the i…"
type textarea "Hello, We do not provide a prepaid return label, as the cost of returning the i…"
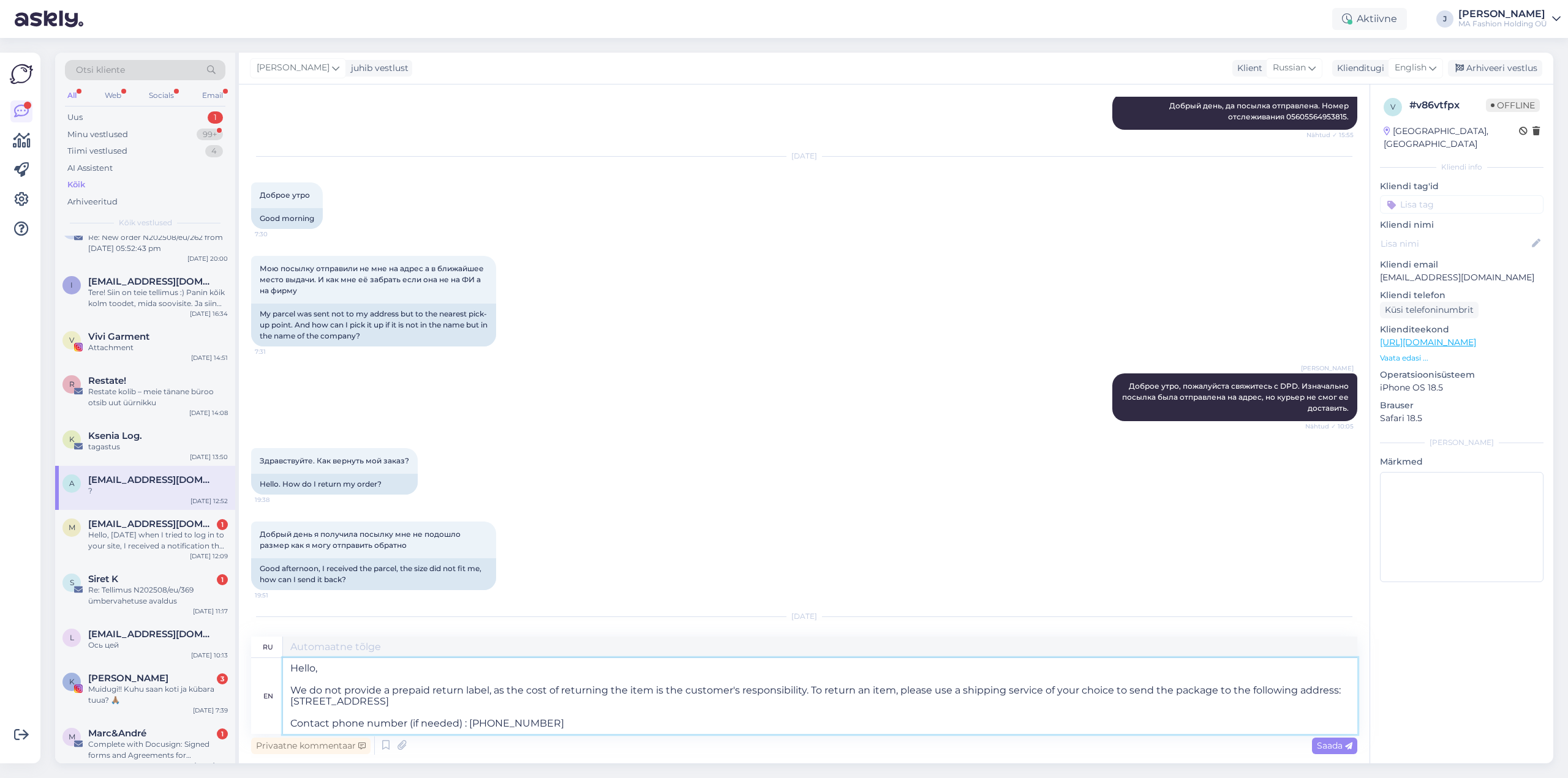
type textarea "Здравствуйте! Мы не предоставляем предоплаченную этикетку для возврата, посколь…"
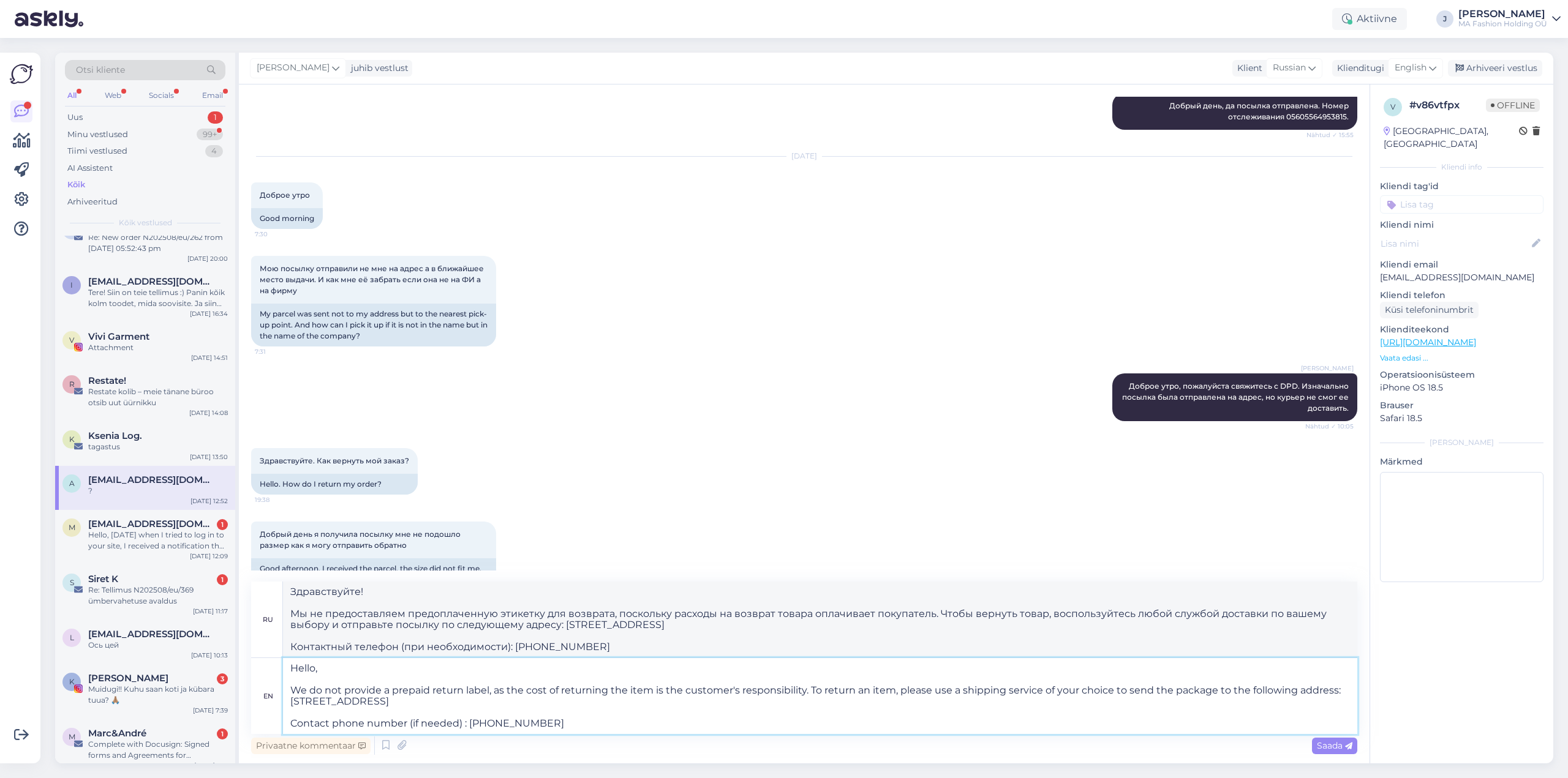
drag, startPoint x: 809, startPoint y: 688, endPoint x: 293, endPoint y: 686, distance: 516.0
click at [293, 686] on textarea "Hello, We do not provide a prepaid return label, as the cost of returning the i…" at bounding box center [820, 696] width 1074 height 76
type textarea "Hello, To return an item, please use a shipping service of your choice to send …"
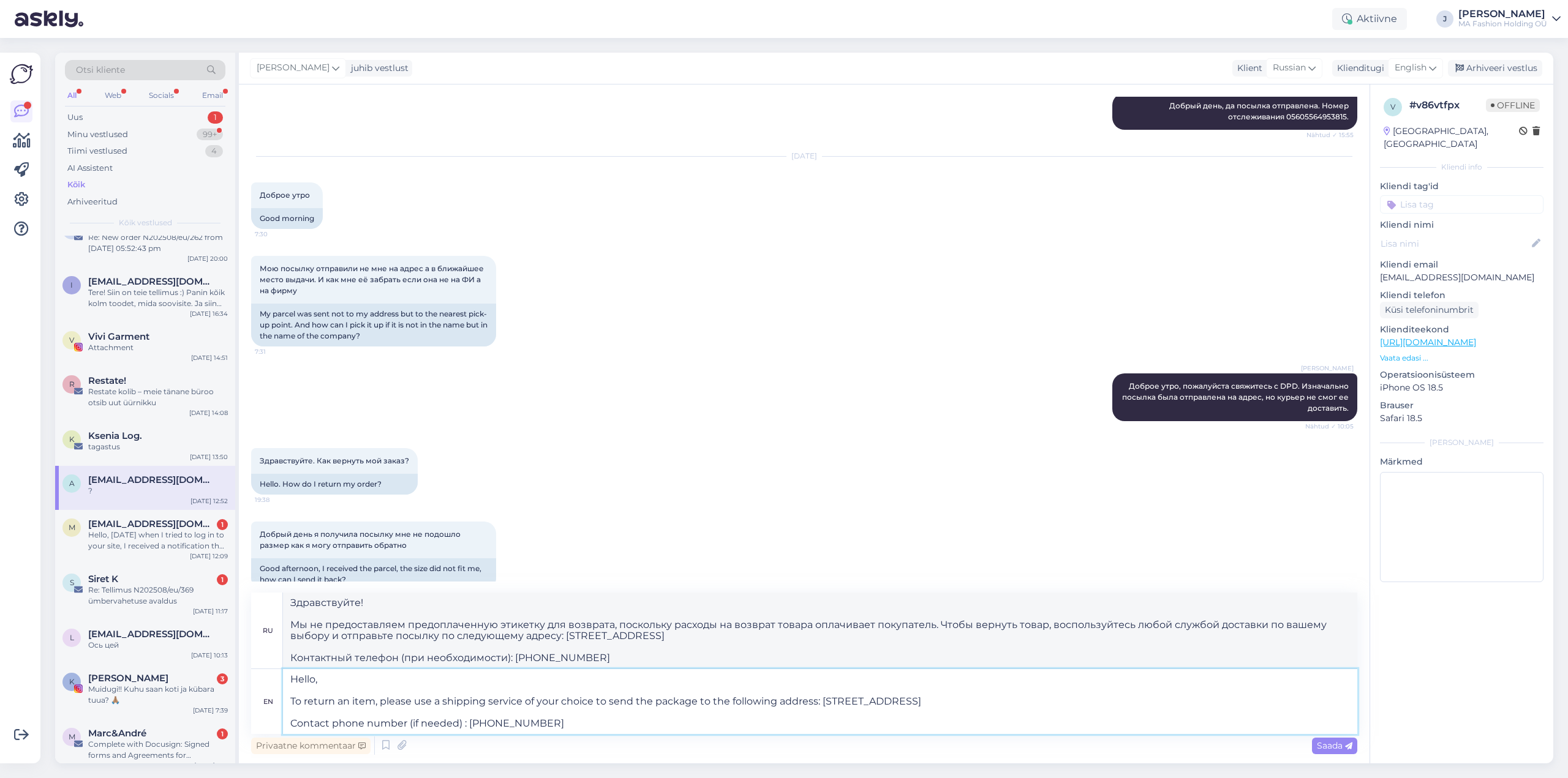
type textarea "Здравствуйте, Чтобы вернуть товар, пожалуйста, воспользуйтесь любой службой дос…"
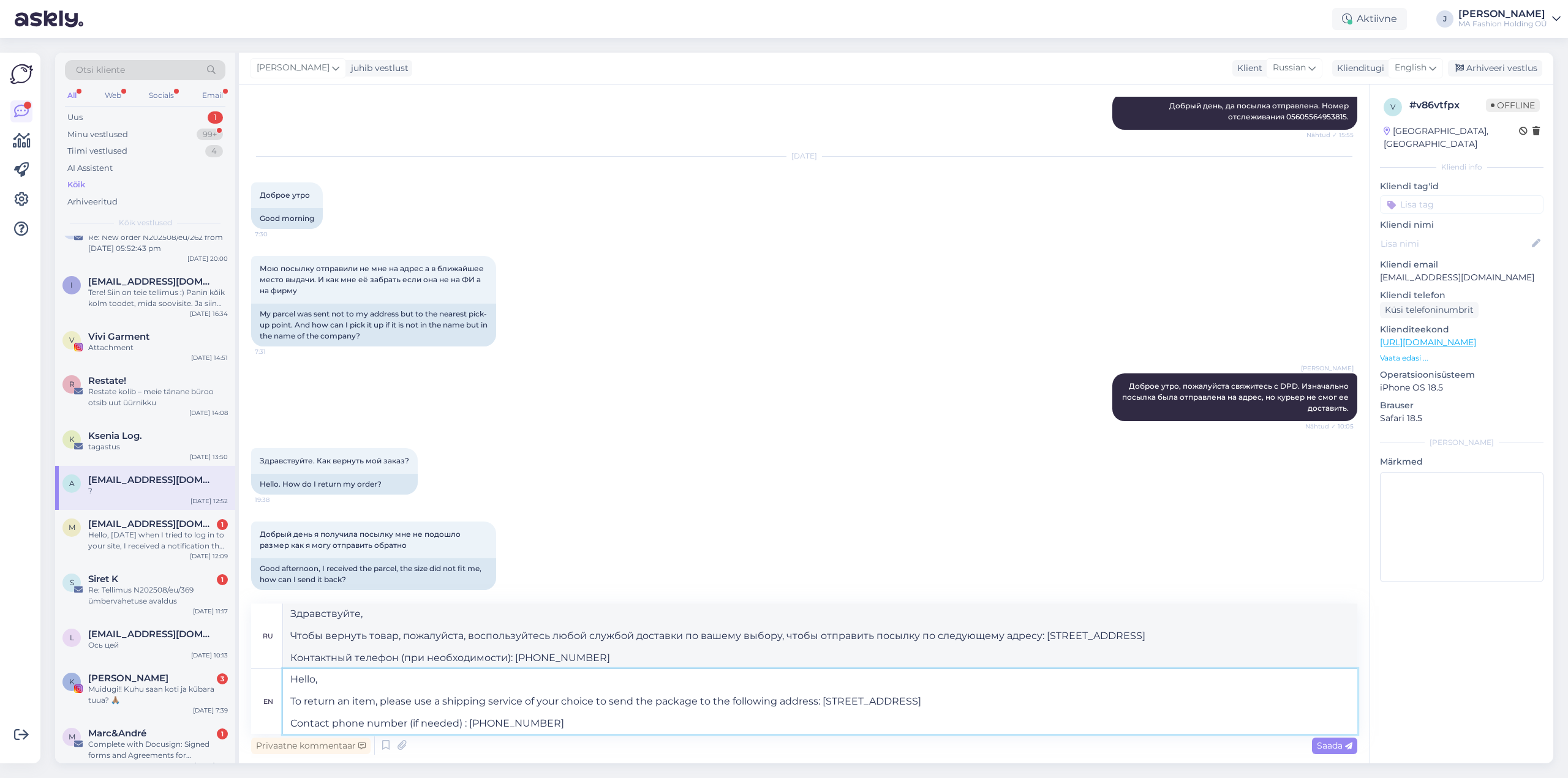
click at [605, 725] on textarea "Hello, To return an item, please use a shipping service of your choice to send …" at bounding box center [820, 701] width 1074 height 65
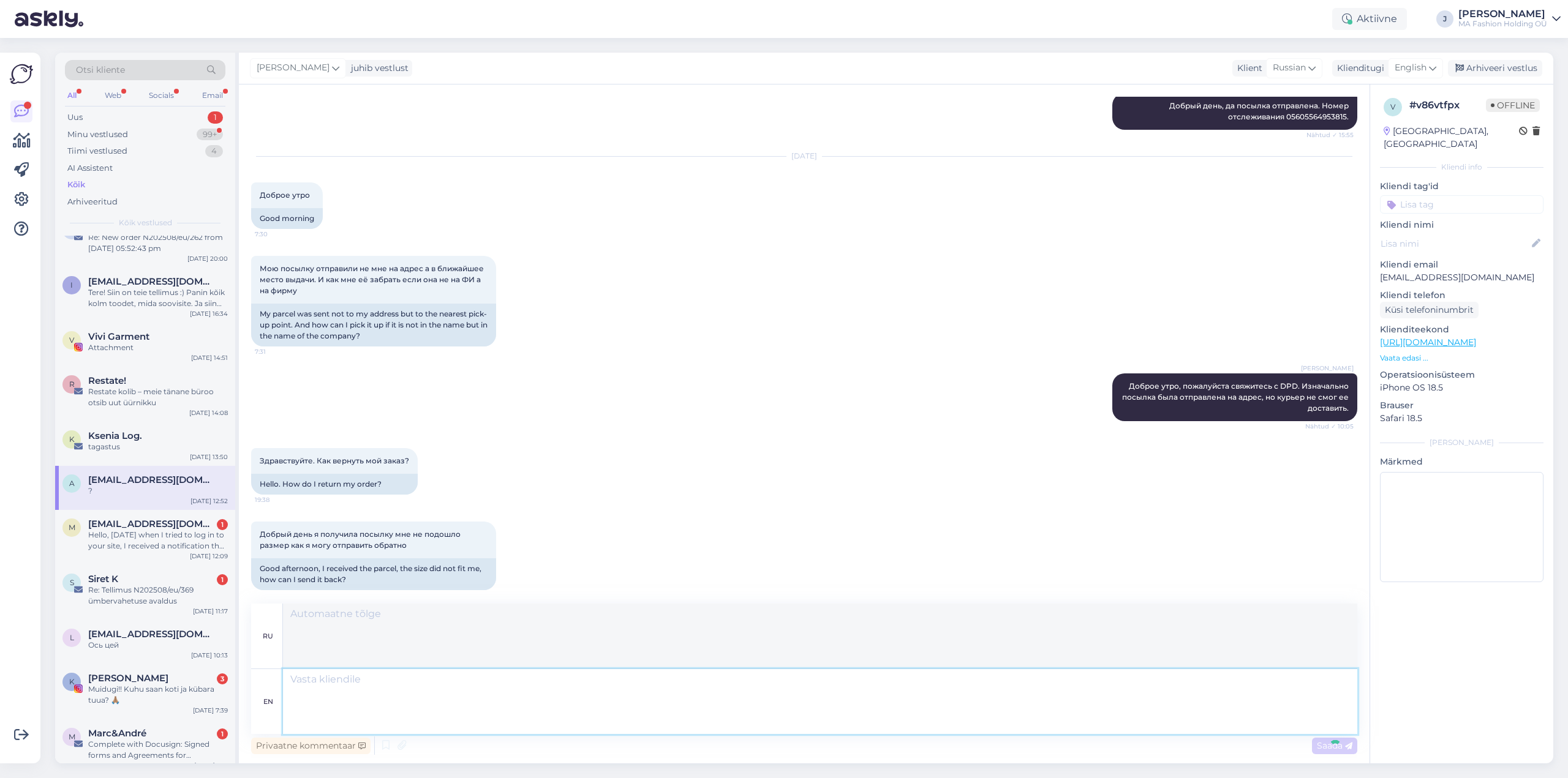
scroll to position [2918, 0]
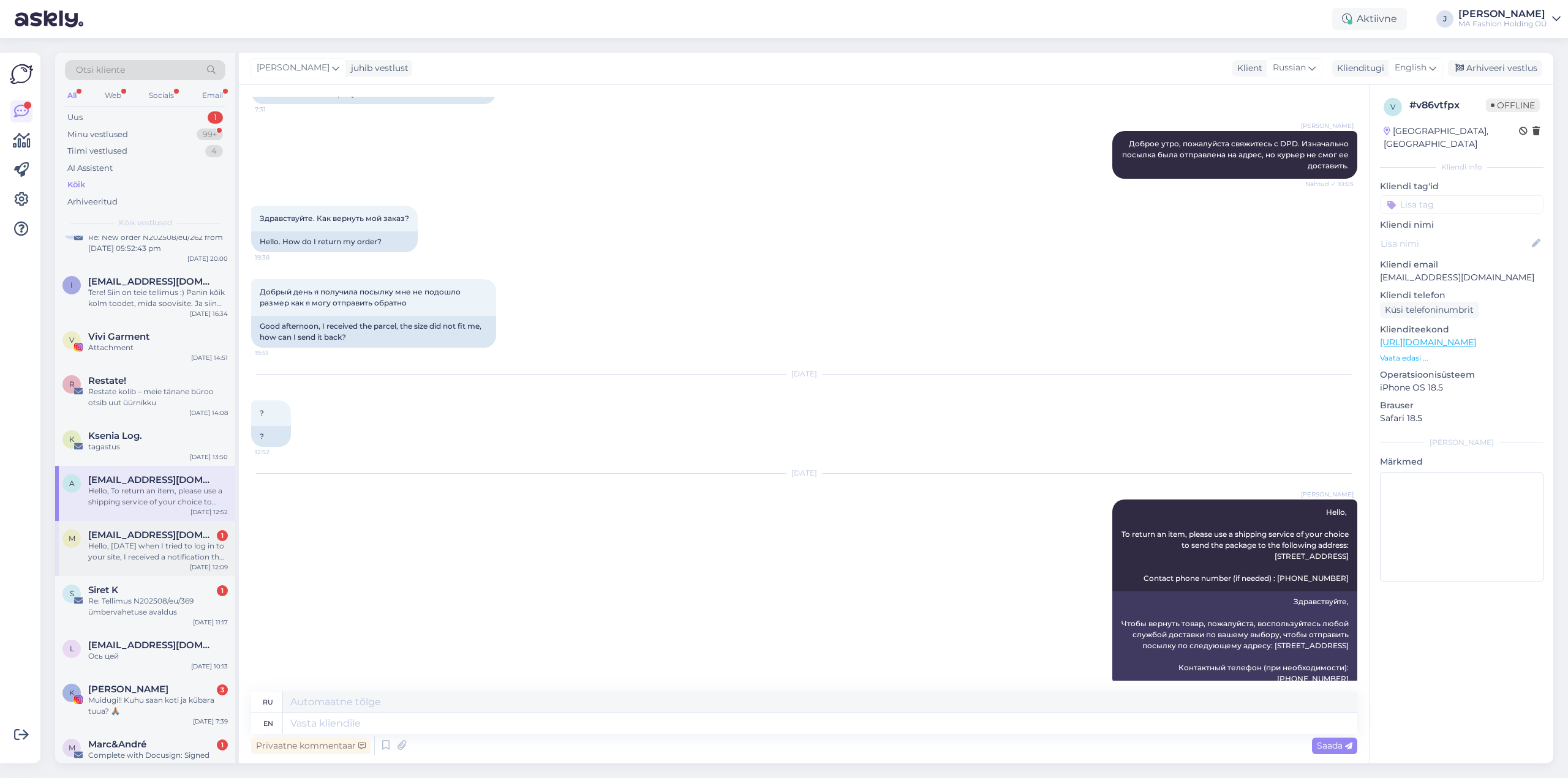
click at [158, 546] on div "Hello, [DATE] when I tried to log in to your site, I received a notification th…" at bounding box center [157, 552] width 140 height 22
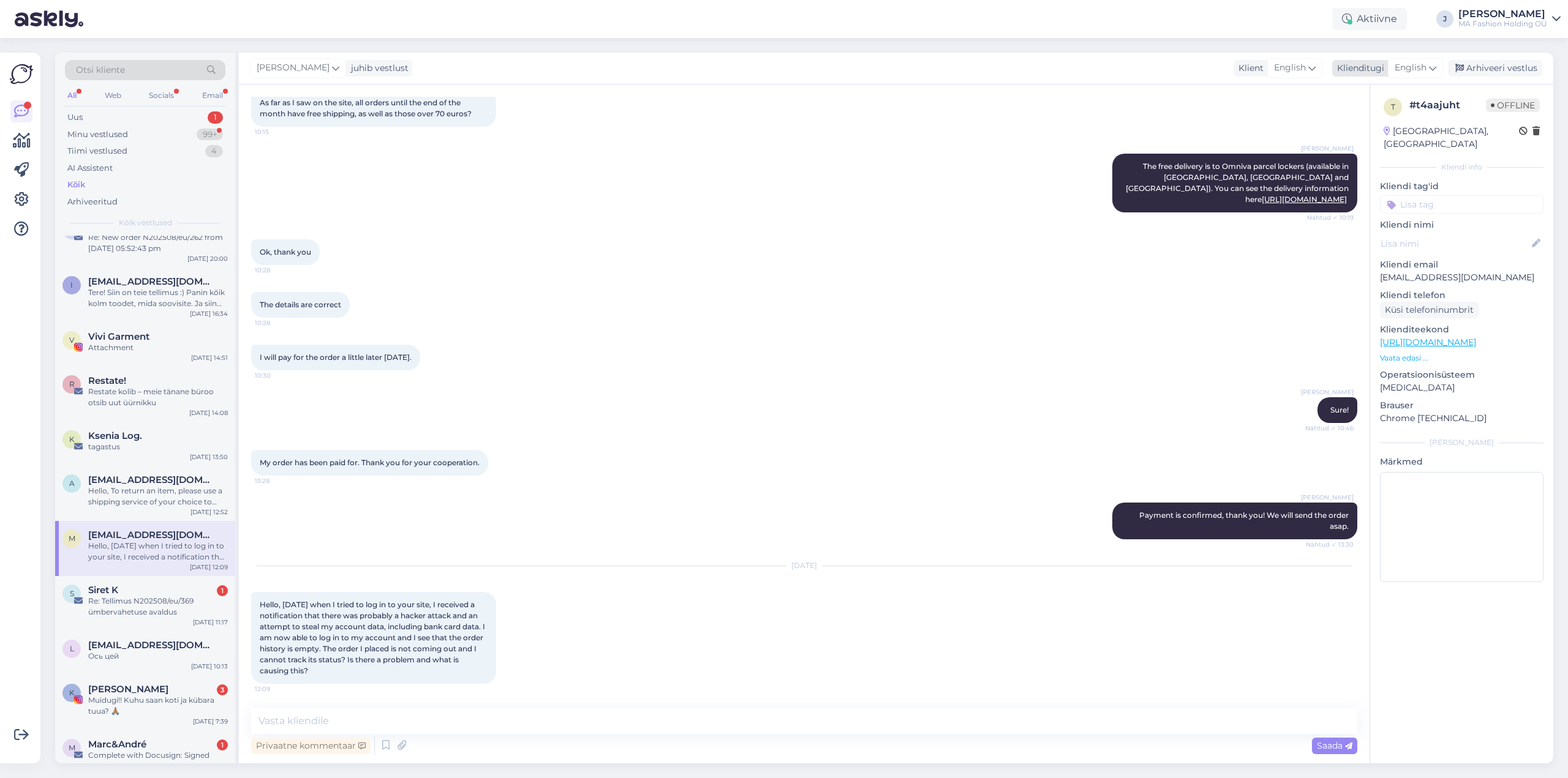
click at [1408, 66] on span "English" at bounding box center [1411, 67] width 32 height 13
drag, startPoint x: 1388, startPoint y: 91, endPoint x: 1283, endPoint y: 84, distance: 105.2
click at [1283, 84] on div "[PERSON_NAME] juhib vestlust Klient [DEMOGRAPHIC_DATA] Klienditugi English eng …" at bounding box center [896, 68] width 1315 height 32
click at [1419, 72] on span "English" at bounding box center [1411, 67] width 32 height 13
click at [1394, 88] on input "eng" at bounding box center [1388, 95] width 115 height 19
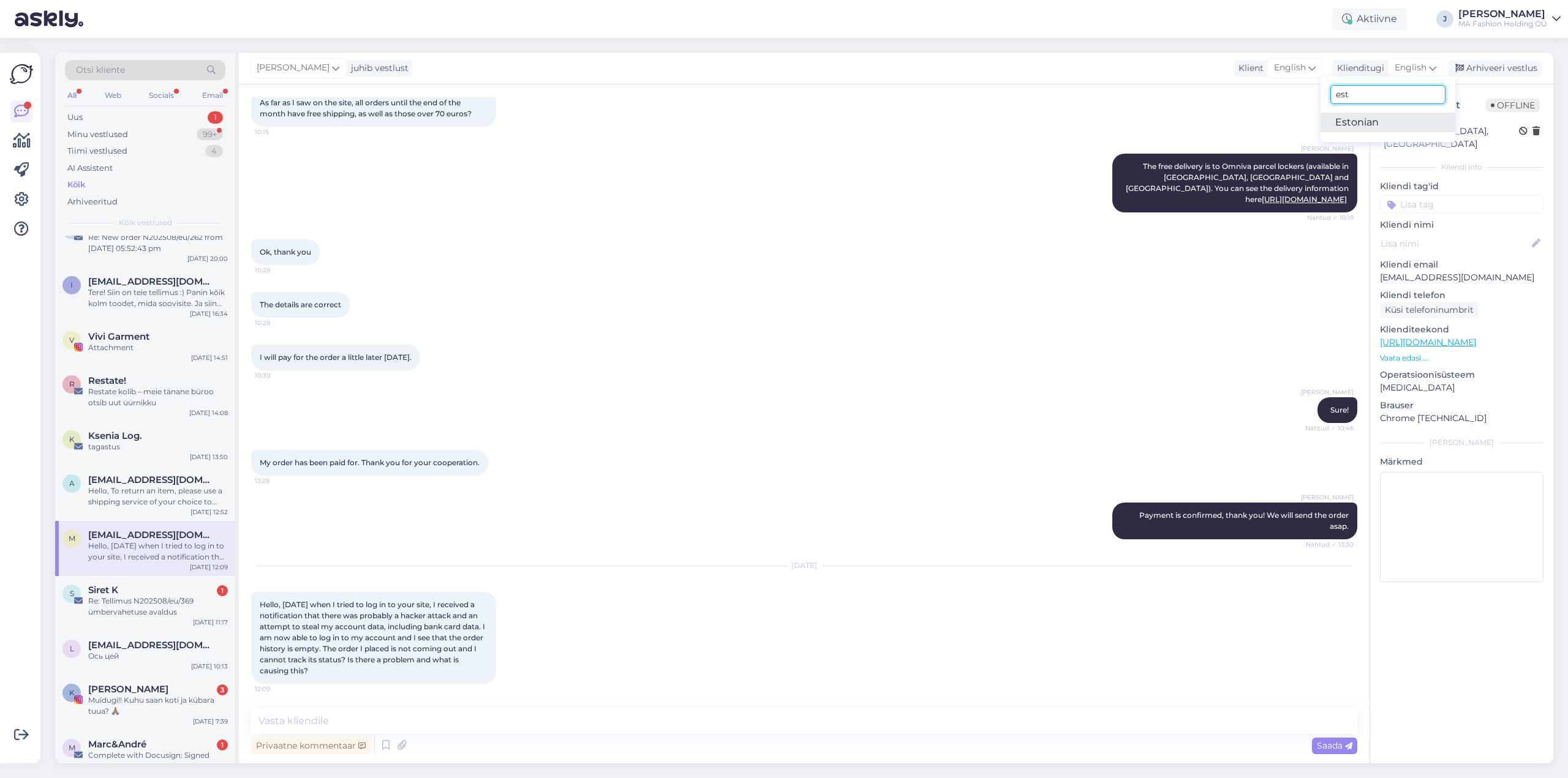
type input "est"
click at [1359, 123] on link "Estonian" at bounding box center [1388, 122] width 135 height 20
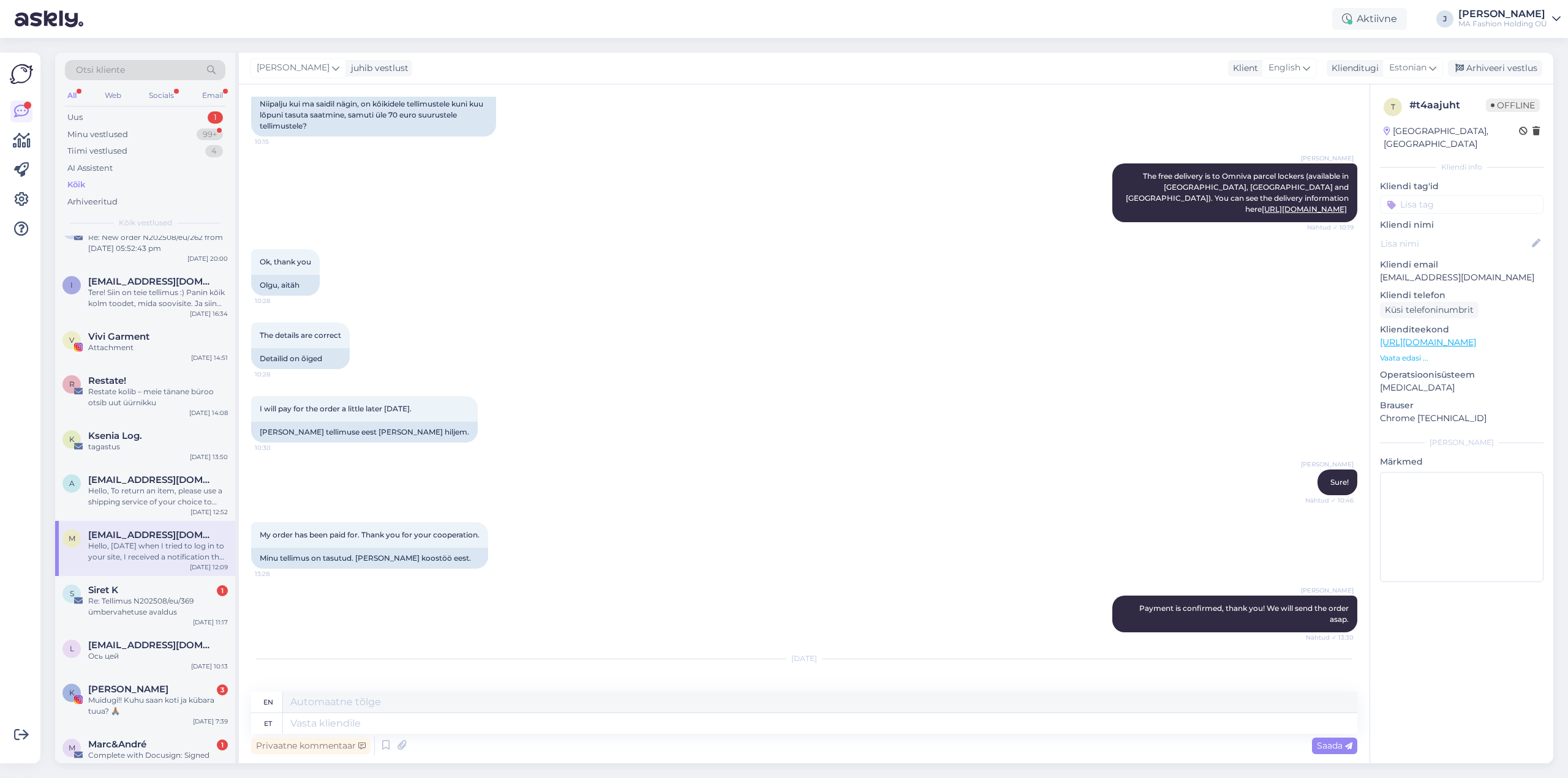
scroll to position [1855, 0]
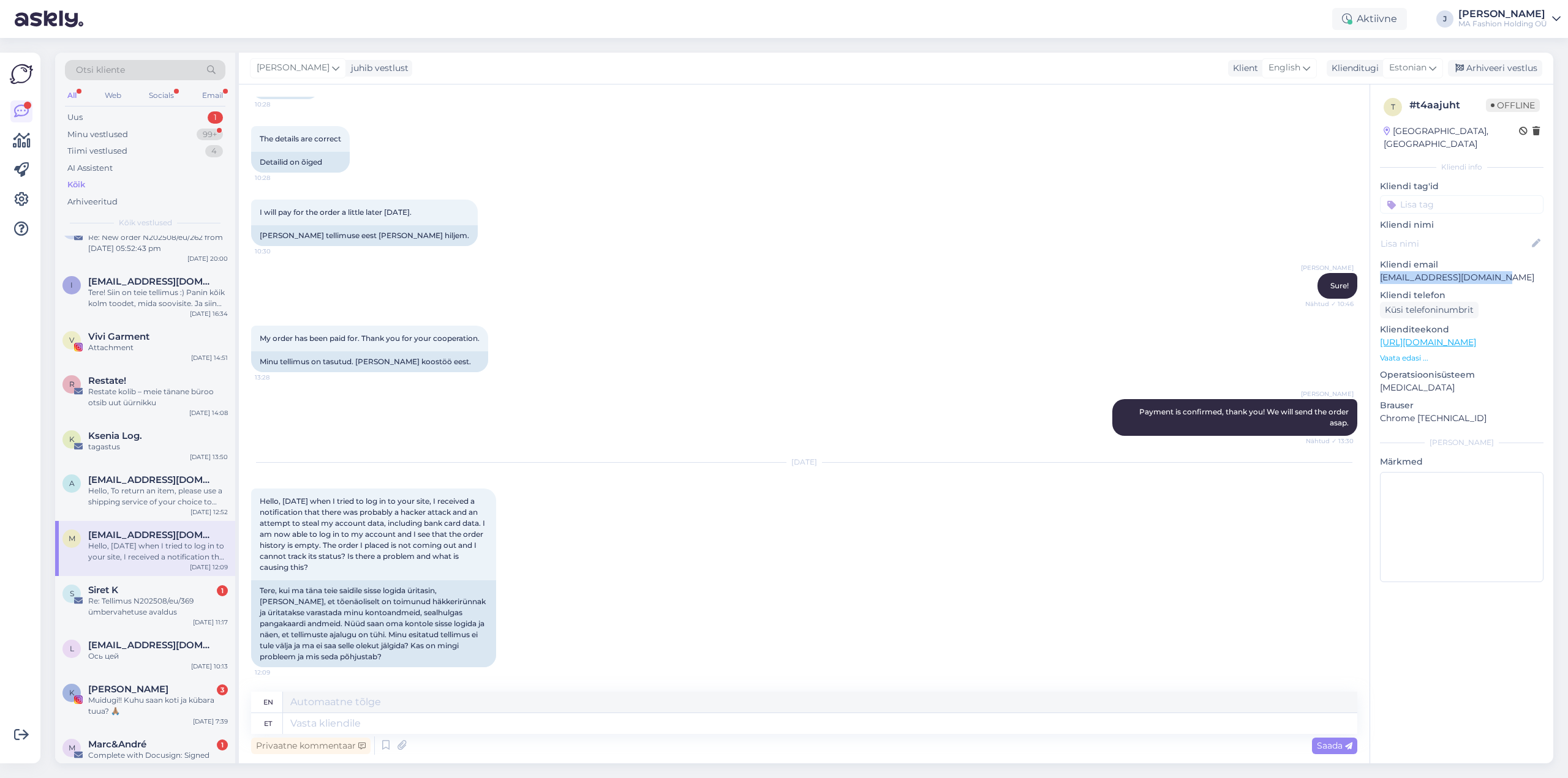
drag, startPoint x: 1380, startPoint y: 265, endPoint x: 1510, endPoint y: 268, distance: 130.0
click at [1510, 268] on div "t # t4aajuht Offline [GEOGRAPHIC_DATA], [PERSON_NAME] info Kliendi tag'id Klien…" at bounding box center [1462, 342] width 184 height 516
copy p "[EMAIL_ADDRESS][DOMAIN_NAME]"
click at [305, 723] on textarea at bounding box center [820, 724] width 1074 height 21
type textarea "Tere!"
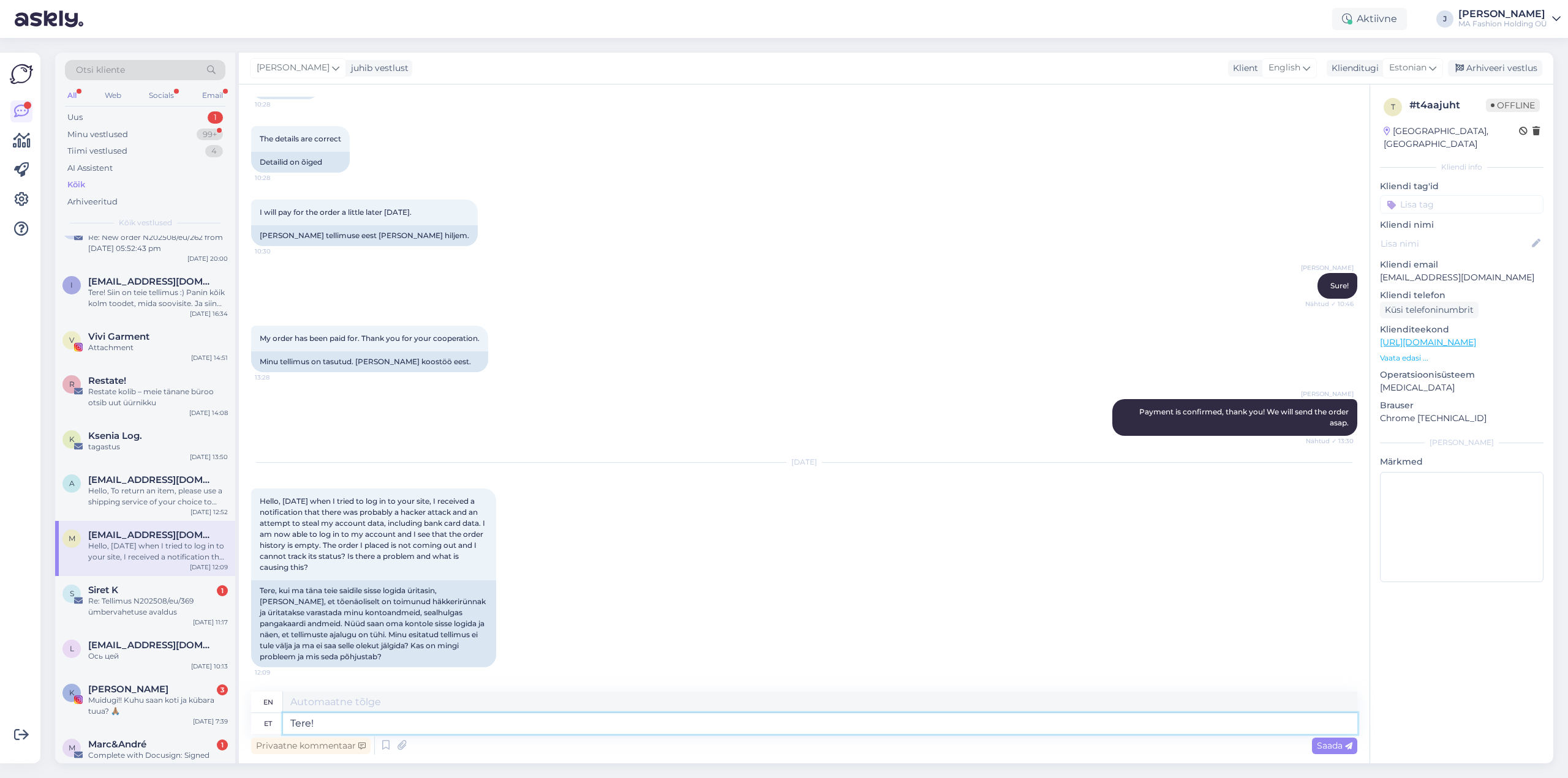
type textarea "Hello!"
type textarea "Tere! [GEOGRAPHIC_DATA]"
type textarea "Hello! Thank you"
type textarea "Tere! Aitäh teada dn"
type textarea "Hi! Thanks for letting me know."
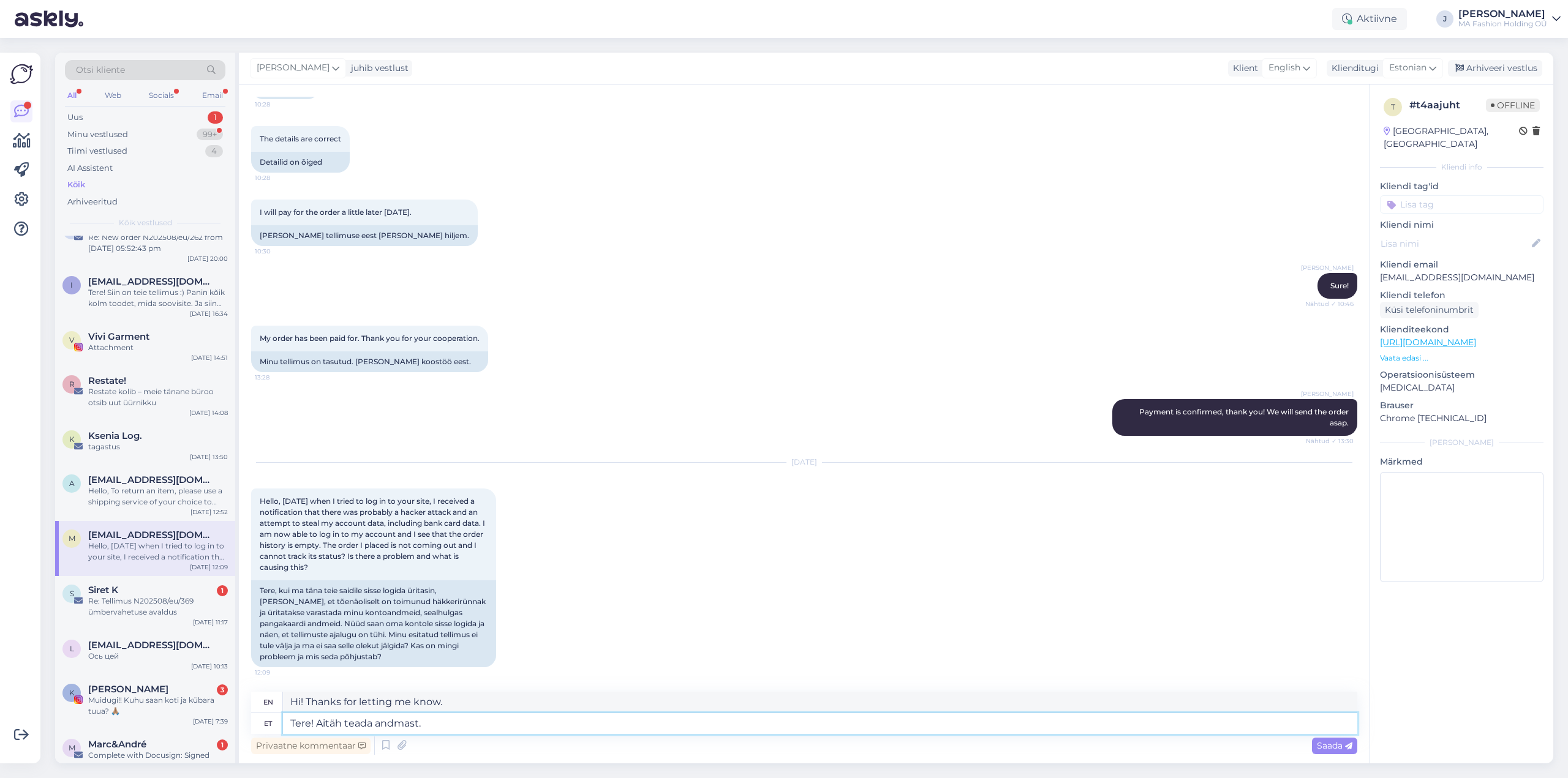
type textarea "Tere! Aitäh teada andmast."
type textarea "Hi! Thanks for letting us know."
type textarea "Tere! Aitäh teada andmast. Me uu"
type textarea "Hello! Thanks for letting us know. We"
type textarea "Tere! Aitäh teada andmast. Me uurime"
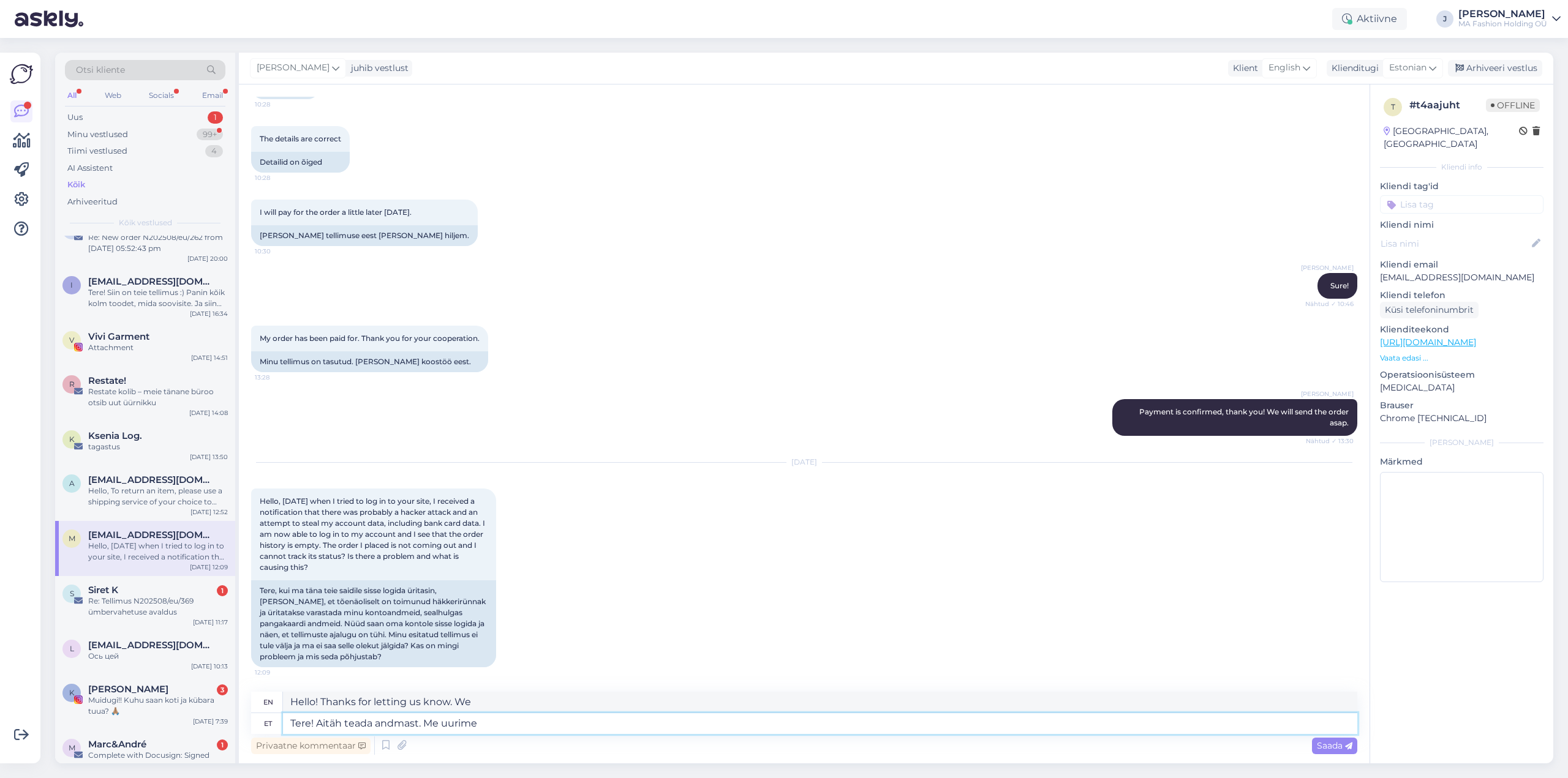
type textarea "Hi! Thanks for letting us know. We're looking into it."
type textarea "Tere! Aitäh teada andmast. Me uurime, m"
type textarea "Hello! Thank you for letting us know. We are investigating."
type textarea "Tere! Aitäh teada andmast. Me uurime, mis v"
type textarea "Hi! Thanks for letting us know. We're looking into what's going on."
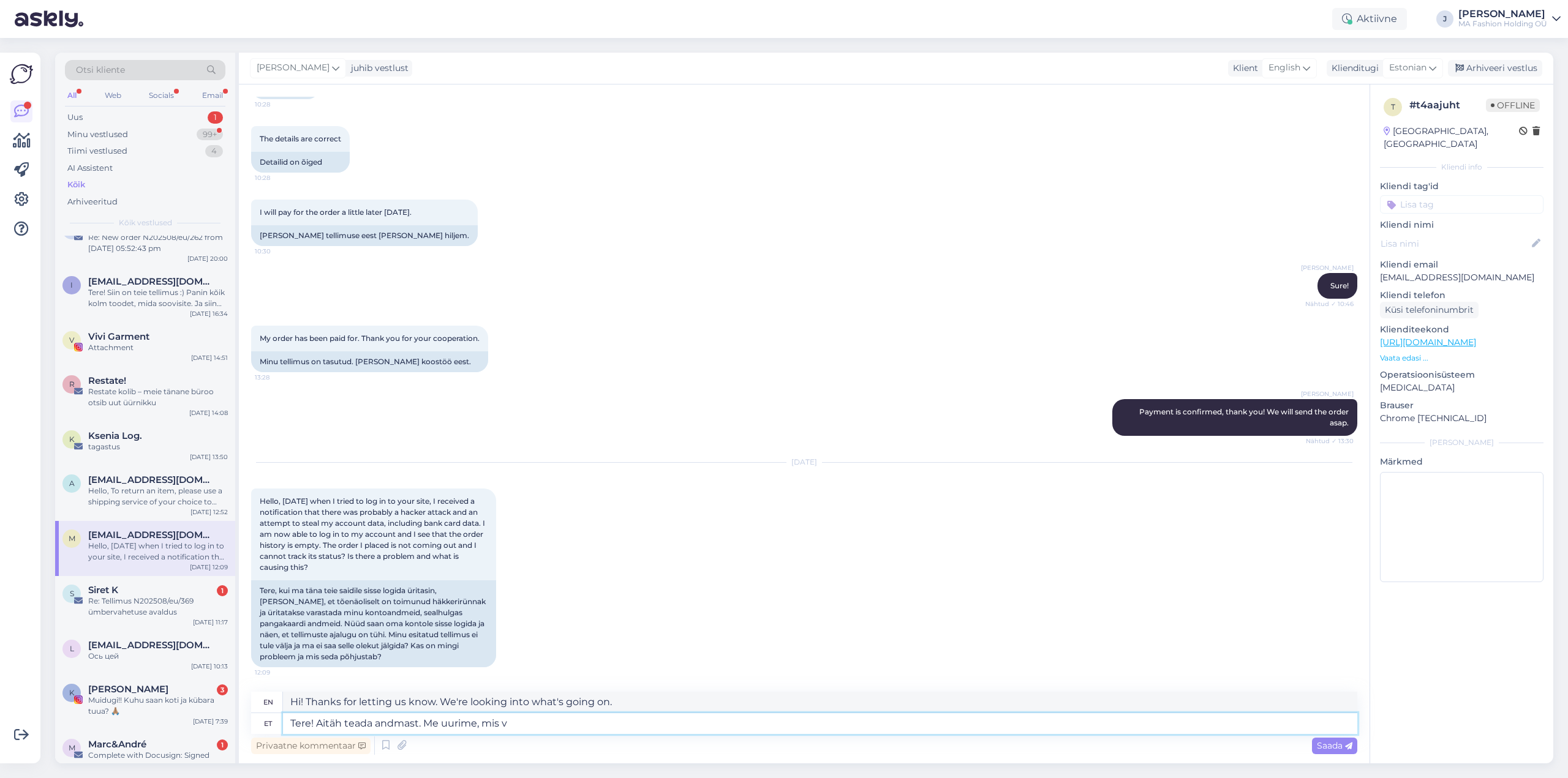
type textarea "Tere! Aitäh teada andmast. Me uurime, mis võ"
type textarea "Hi! Thanks for letting us know. We'll look into what's going on."
type textarea "Tere! Aitäh teada andmast. Me uurime, mis võis sell"
type textarea "Hi! Thanks for letting us know. We're looking into what might have happened."
type textarea "Tere! Aitäh teada andmast. Me uurime, mis võis sellise tea"
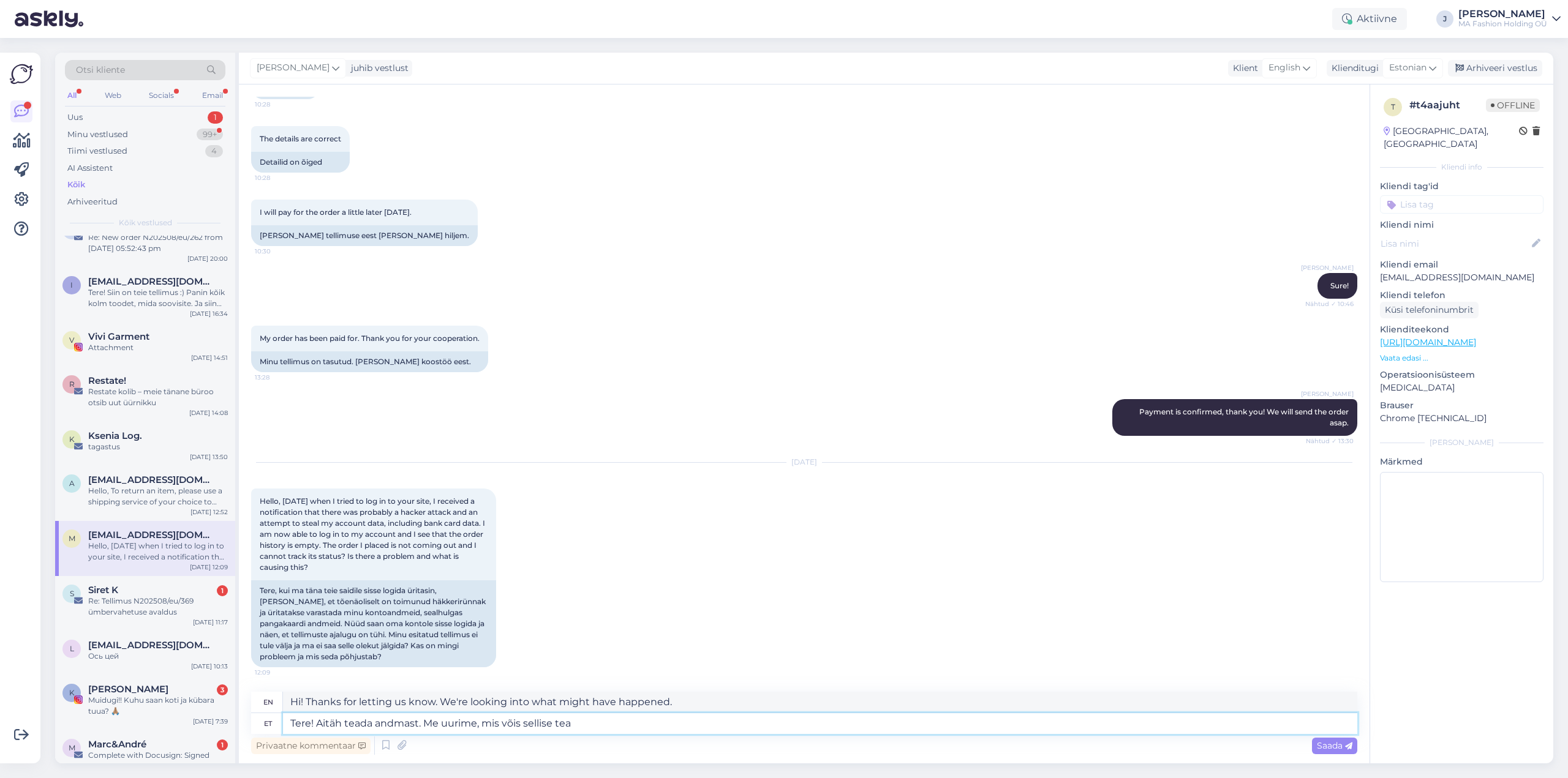
type textarea "Hi! Thanks for letting us know. We're looking into what could have caused this."
type textarea "Tere! Aitäh teada andmast. Me uurime, mis võis sellise [PERSON_NAME] m"
type textarea "Hello! Thank you for reporting this. We are investigating what may have caused …"
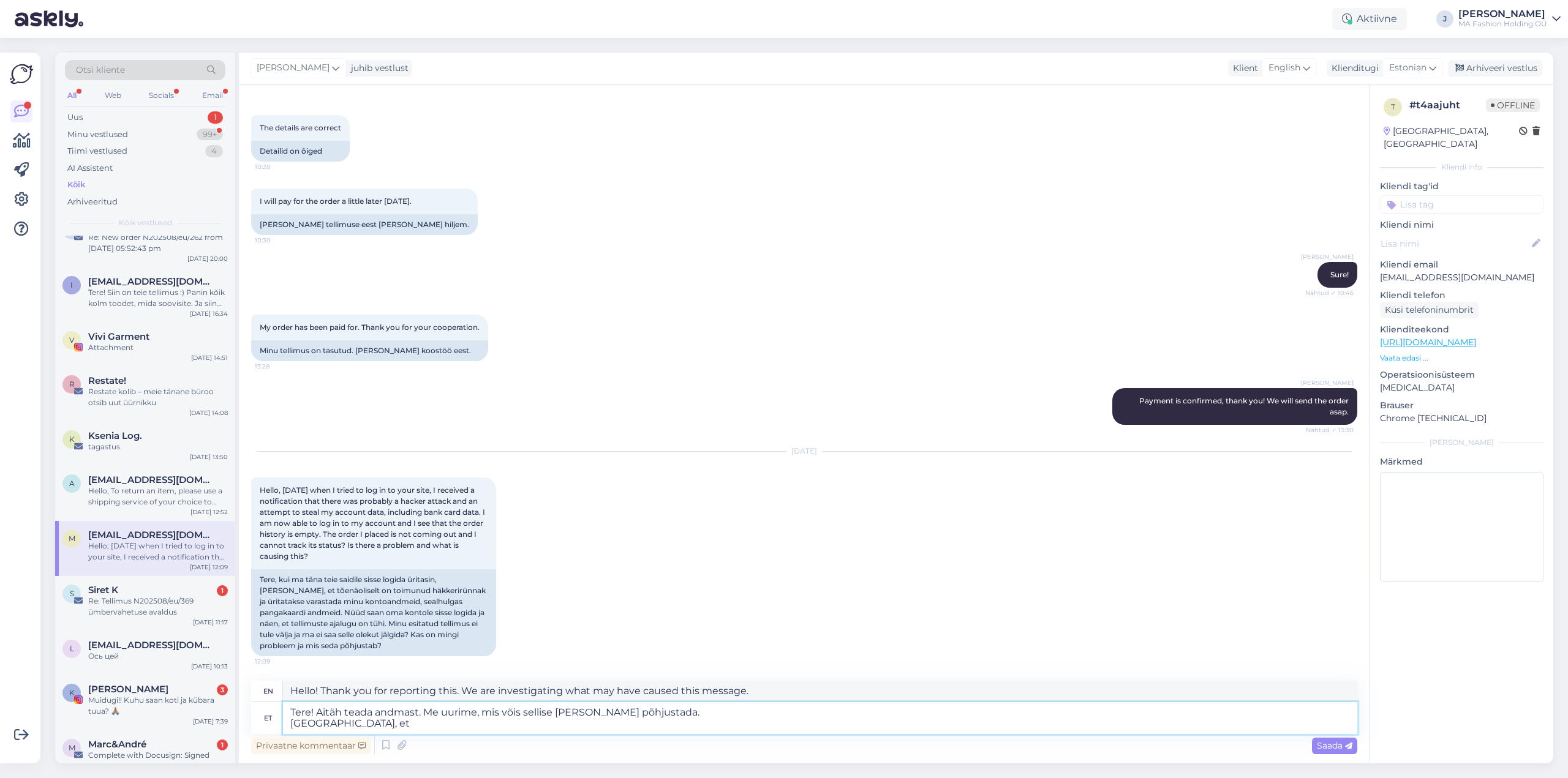
type textarea "Tere! Aitäh teada andmast. Me uurime, mis võis sellise [PERSON_NAME] põhjustada…"
type textarea "Hello! Thank you for reporting this. We are investigating what may have caused …"
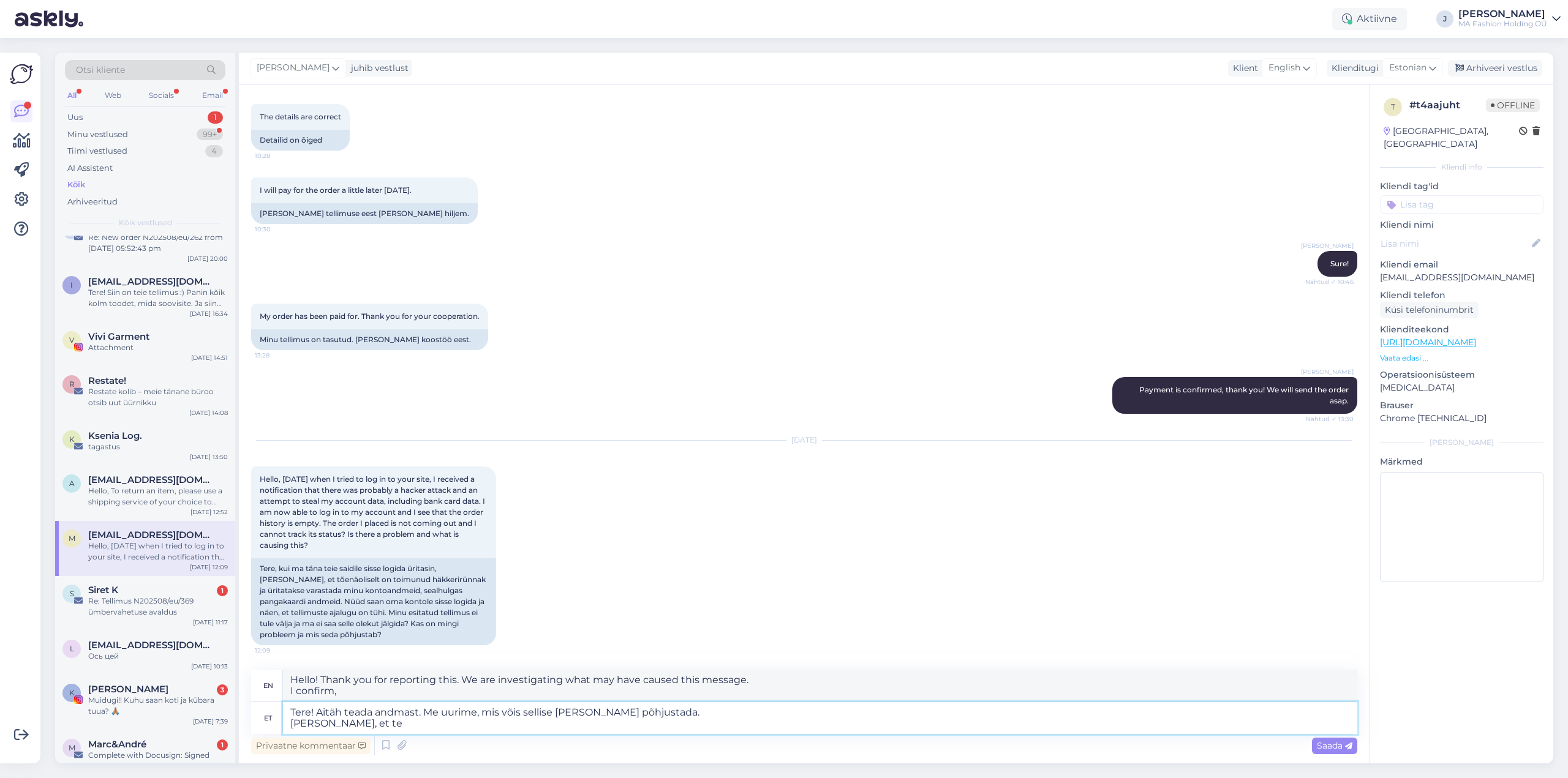
type textarea "Tere! Aitäh teada andmast. Me uurime, mis võis sellise [PERSON_NAME] põhjustada…"
type textarea "Hello! Thank you for reporting this. We are investigating what may have caused …"
type textarea "Tere! Aitäh teada andmast. Me uurime, mis võis sellise [PERSON_NAME] põhjustada…"
type textarea "Hello! Thank you for reporting this. We are investigating what may have caused …"
type textarea "Tere! Aitäh teada andmast. Me uurime, mis võis sellise [PERSON_NAME] põhjustada…"
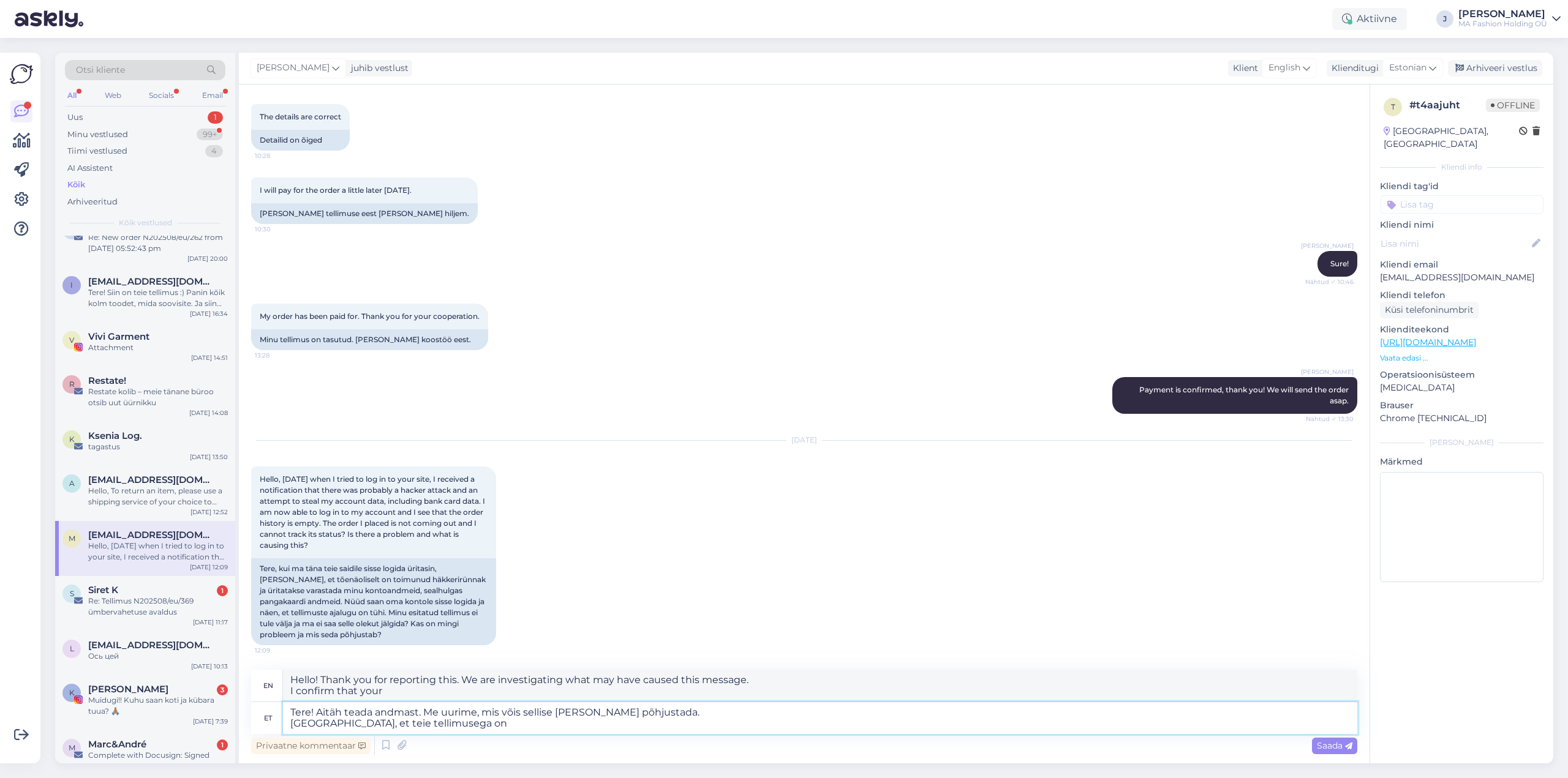
type textarea "Hello! Thank you for reporting this. We are investigating what may have caused …"
type textarea "Tere! Aitäh teada andmast. Me uurime, mis võis sellise [PERSON_NAME] põhjustada…"
type textarea "Hello! Thank you for reporting this. We are investigating what may have caused …"
type textarea "Tere! Aitäh teada andmast. Me uurime, mis võis sellise [PERSON_NAME] põhjustada…"
type textarea "Hello! Thank you for reporting this. We are investigating what may have caused …"
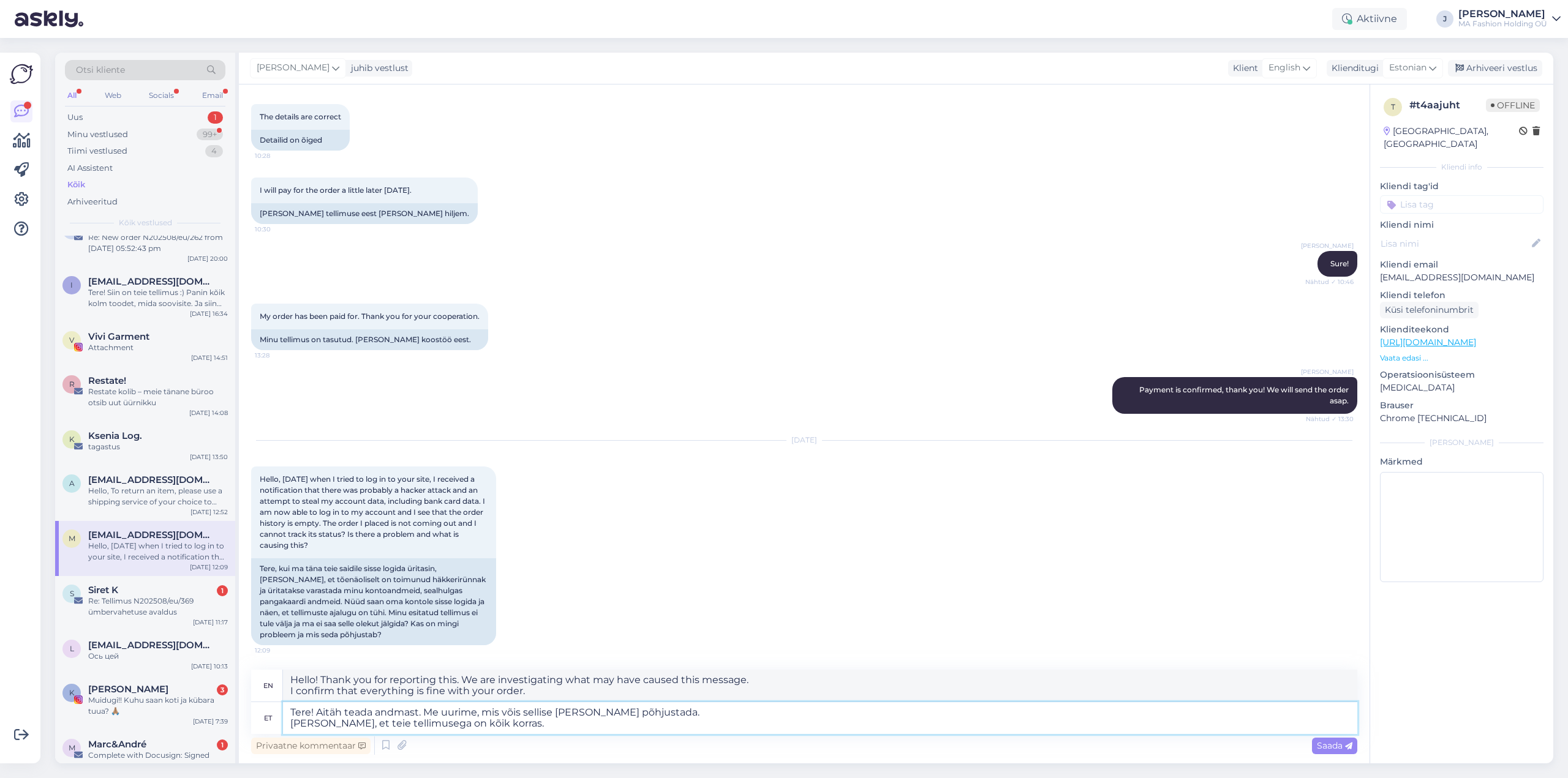
type textarea "Tere! Aitäh teada andmast. Me uurime, mis võis sellise [PERSON_NAME] põhjustada…"
type textarea "Hello! Thank you for reporting this. We are investigating what may have caused …"
type textarea "Tere! Aitäh teada andmast. Me uurime, mis võis sellise [PERSON_NAME] põhjustada…"
type textarea "Hello! Thank you for reporting this. We are investigating what may have caused …"
type textarea "Tere! Aitäh teada andmast. Me uurime, mis võis sellise [PERSON_NAME] põhjustada…"
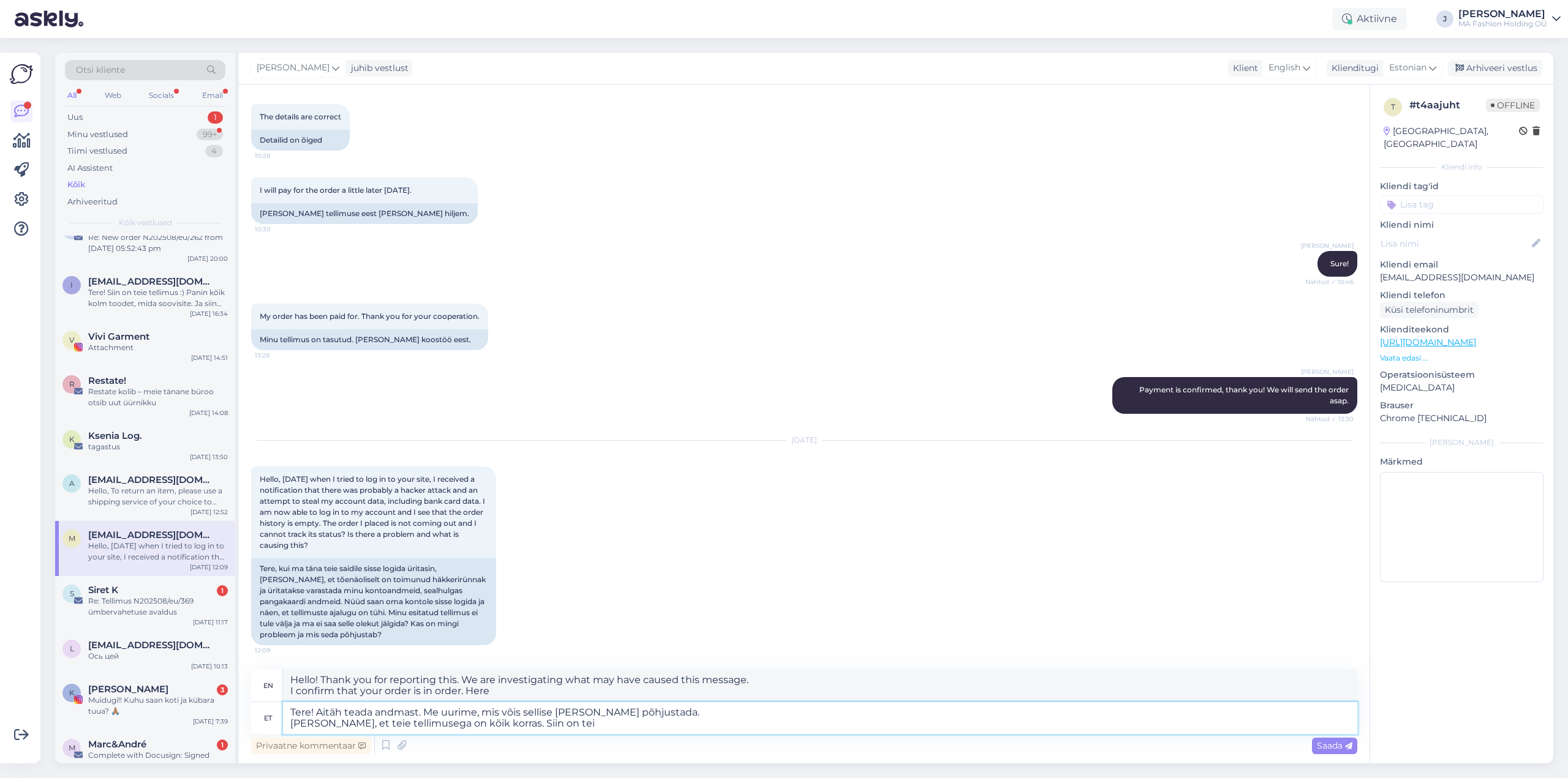
type textarea "Hello! Thank you for reporting this. We are investigating what may have caused …"
type textarea "Tere! Aitäh teada andmast. Me uurime, mis võis sellise [PERSON_NAME] põhjustada…"
type textarea "Hello! Thank you for reporting this. We are investigating what may have caused …"
type textarea "Tere! Aitäh teada andmast. Me uurime, mis võis sellise [PERSON_NAME] põhjustada…"
type textarea "Hello! Thank you for reporting this. We are investigating what may have caused …"
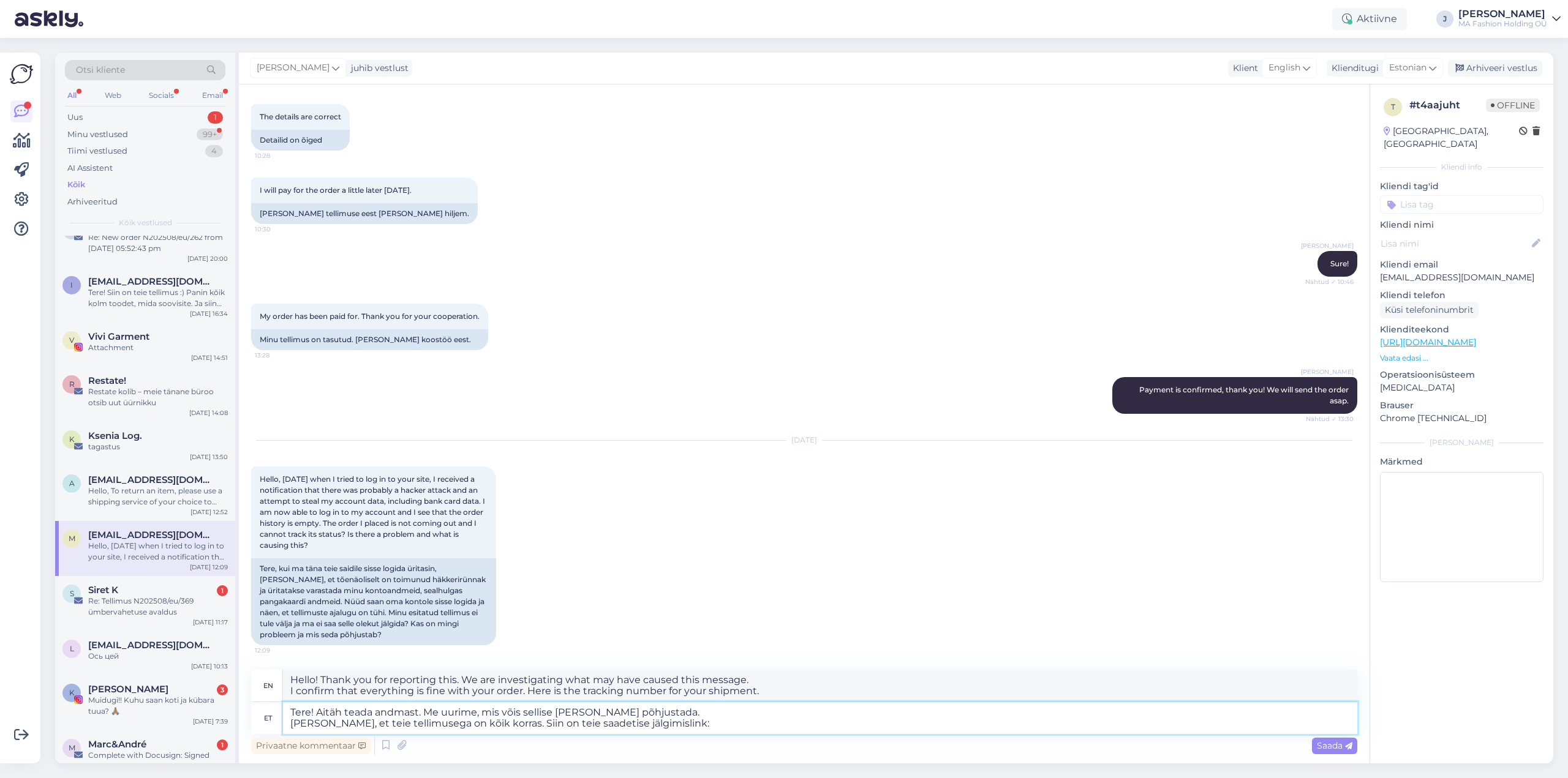
paste textarea "[URL][DOMAIN_NAME]"
type textarea "Tere! Aitäh teada andmast. Me uurime, mis võis sellise [PERSON_NAME] põhjustada…"
type textarea "Hello! Thank you for reporting this. We are investigating what may have caused …"
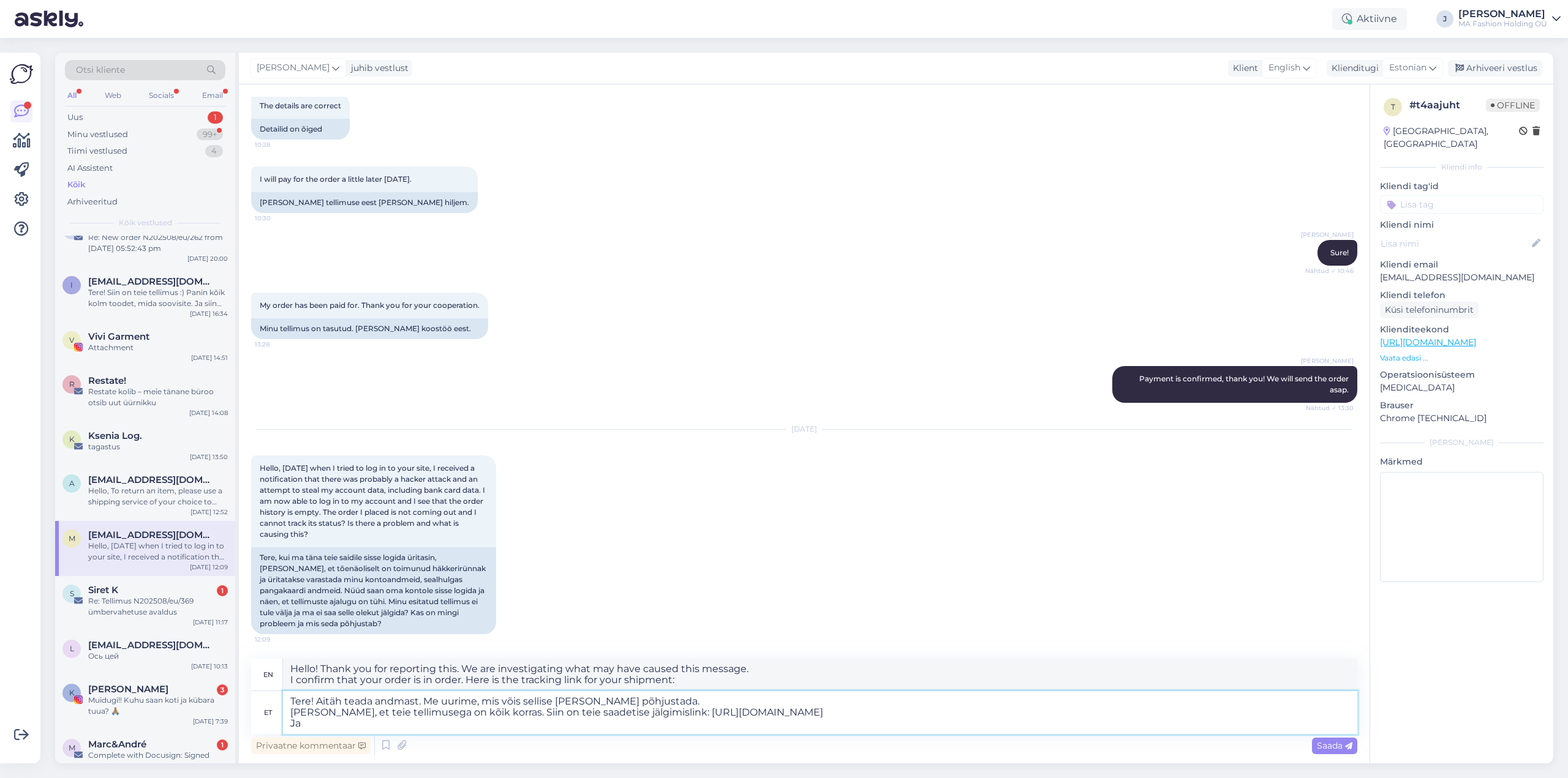
type textarea "Tere! Aitäh teada andmast. Me uurime, mis võis sellise [PERSON_NAME] põhjustada…"
type textarea "Hello! Thank you for reporting this. We are investigating what may have caused …"
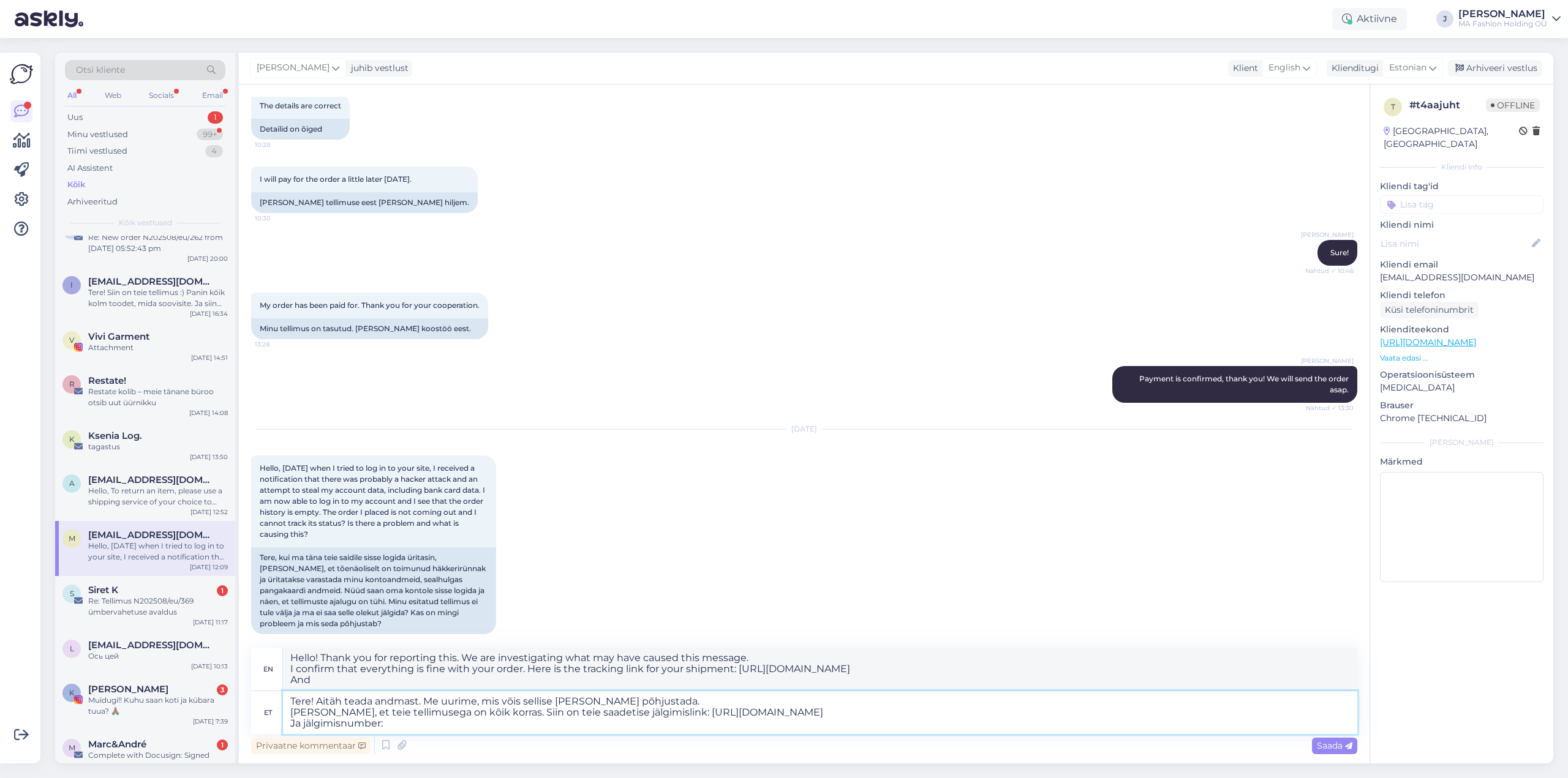
type textarea "Tere! Aitäh teada andmast. Me uurime, mis võis sellise [PERSON_NAME] põhjustada…"
type textarea "Hello! Thank you for reporting this. We are investigating what may have caused …"
paste textarea "05605564953830"
type textarea "Tere! Aitäh teada andmast. Me uurime, mis võis sellise [PERSON_NAME] põhjustada…"
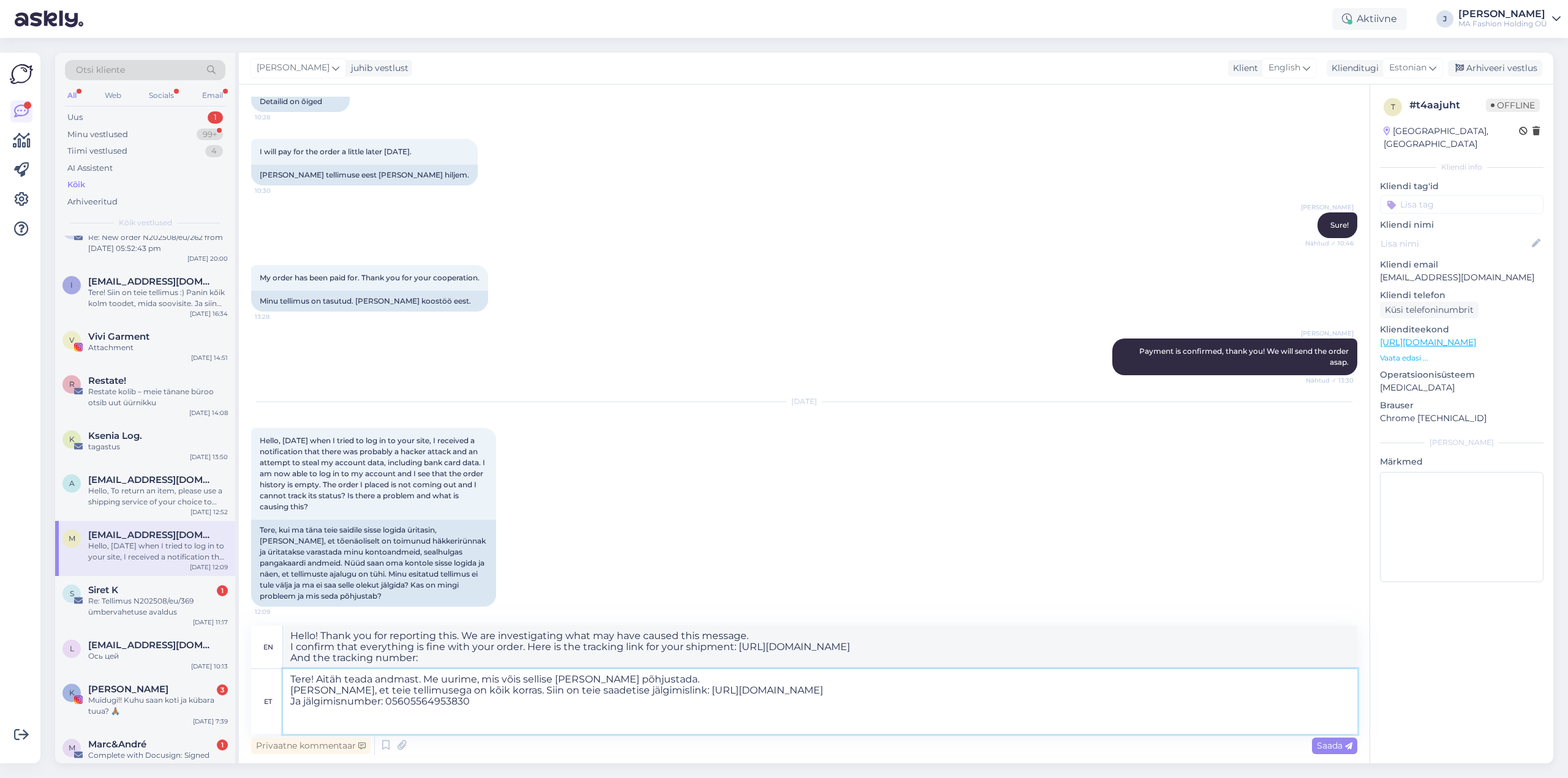
scroll to position [1921, 0]
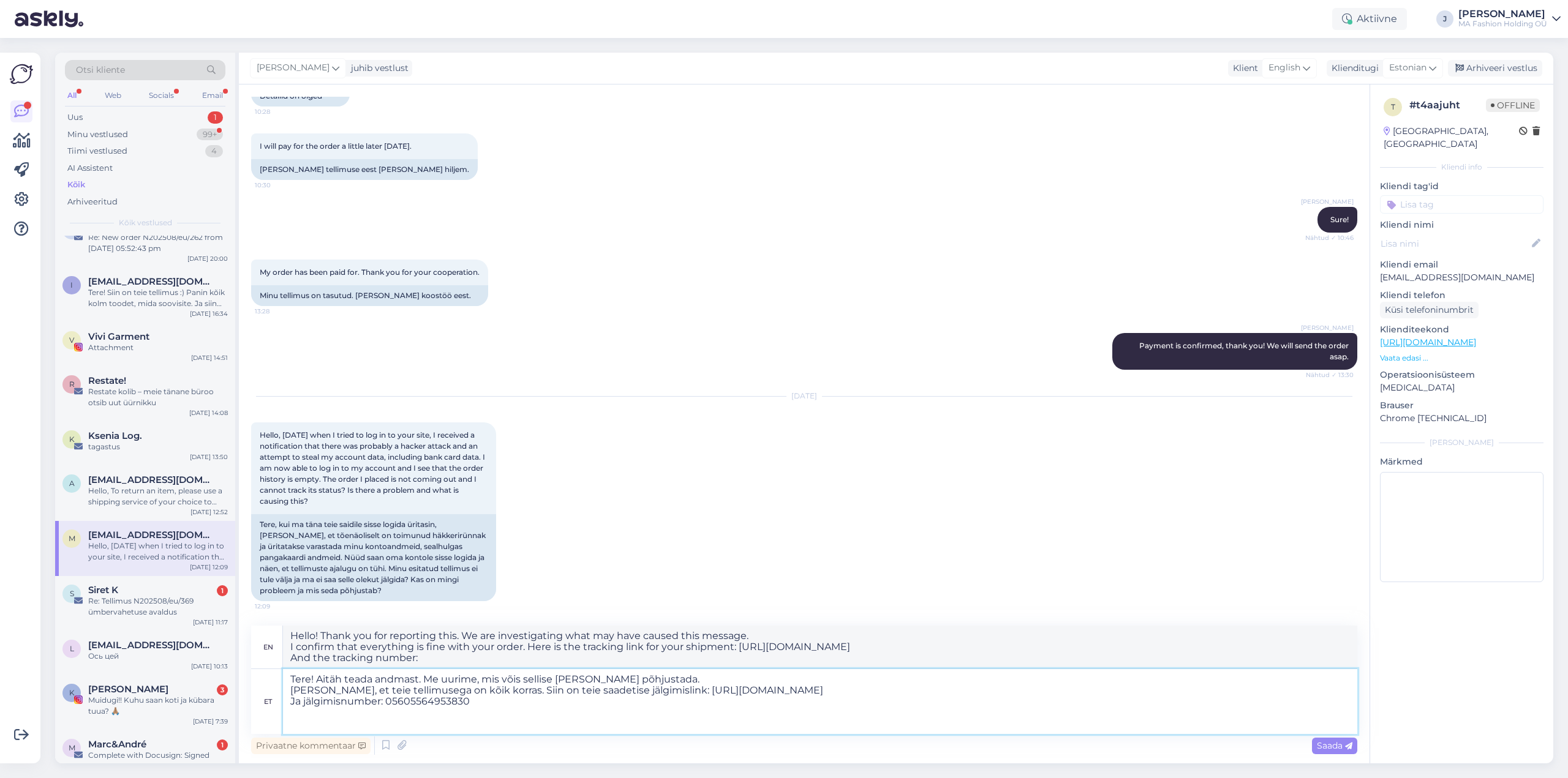
type textarea "Hello! Thank you for reporting this. We are investigating what may have caused …"
click at [653, 672] on textarea "Tere! Aitäh teada andmast. Me uurime, mis võis sellise [PERSON_NAME] põhjustada…" at bounding box center [820, 701] width 1074 height 65
type textarea "Tere! Aitäh teada andmast. Me uurime, mis võis sellise [PERSON_NAME] põhjustada…"
type textarea "Hello! Thank you for letting us know. We are investigating what could have caus…"
type textarea "Tere! Aitäh teada andmast. Me uurime, mis võis sellise [PERSON_NAME] põhjustada…"
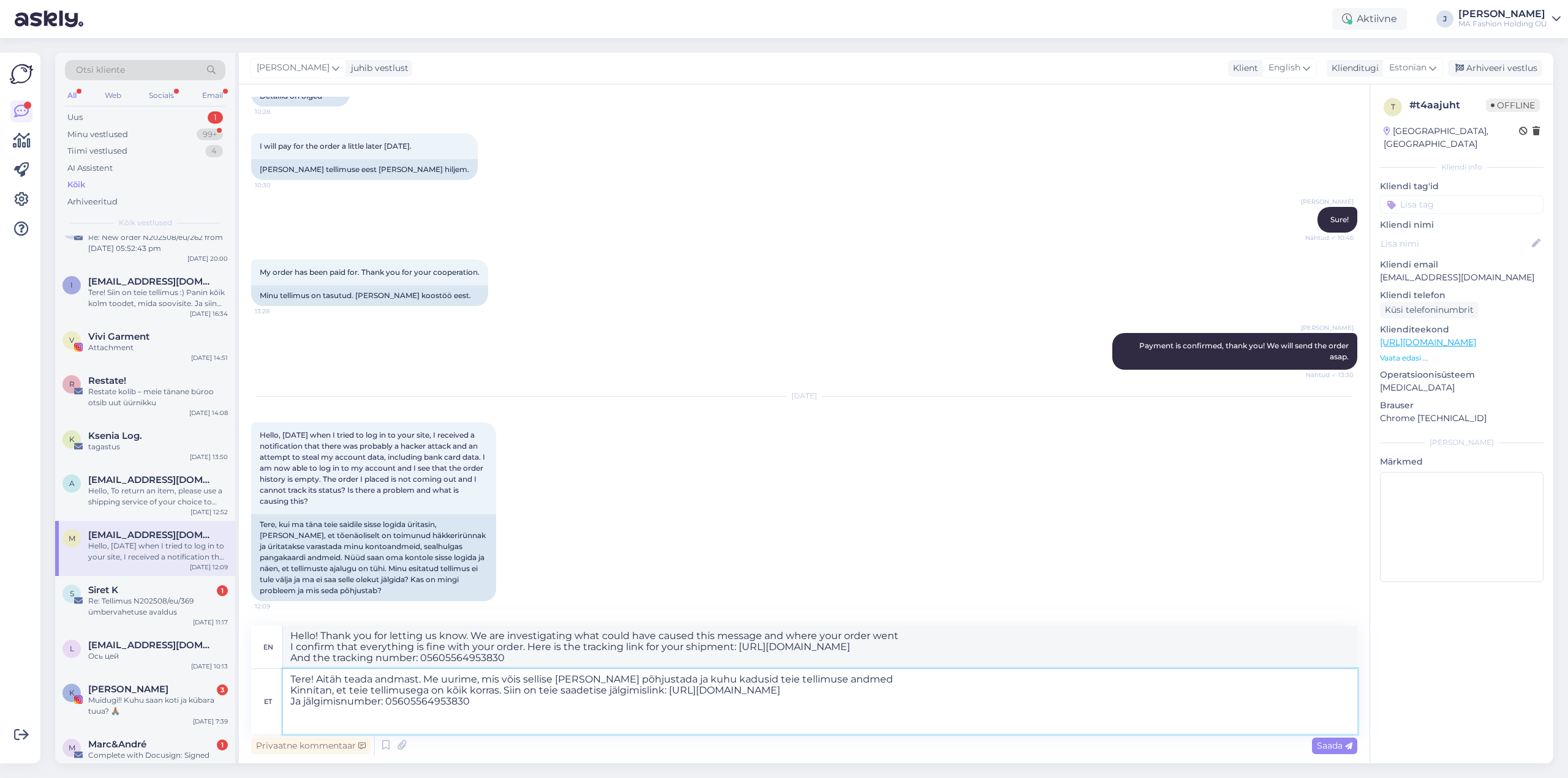
type textarea "Hello! Thank you for reporting this. We are investigating what may have caused …"
type textarea "Tere! Aitäh teada andmast. Me uurime, mis võis sellise [PERSON_NAME] põhjustada…"
type textarea "Hello! Thank you for letting us know. We are investigating what may have caused…"
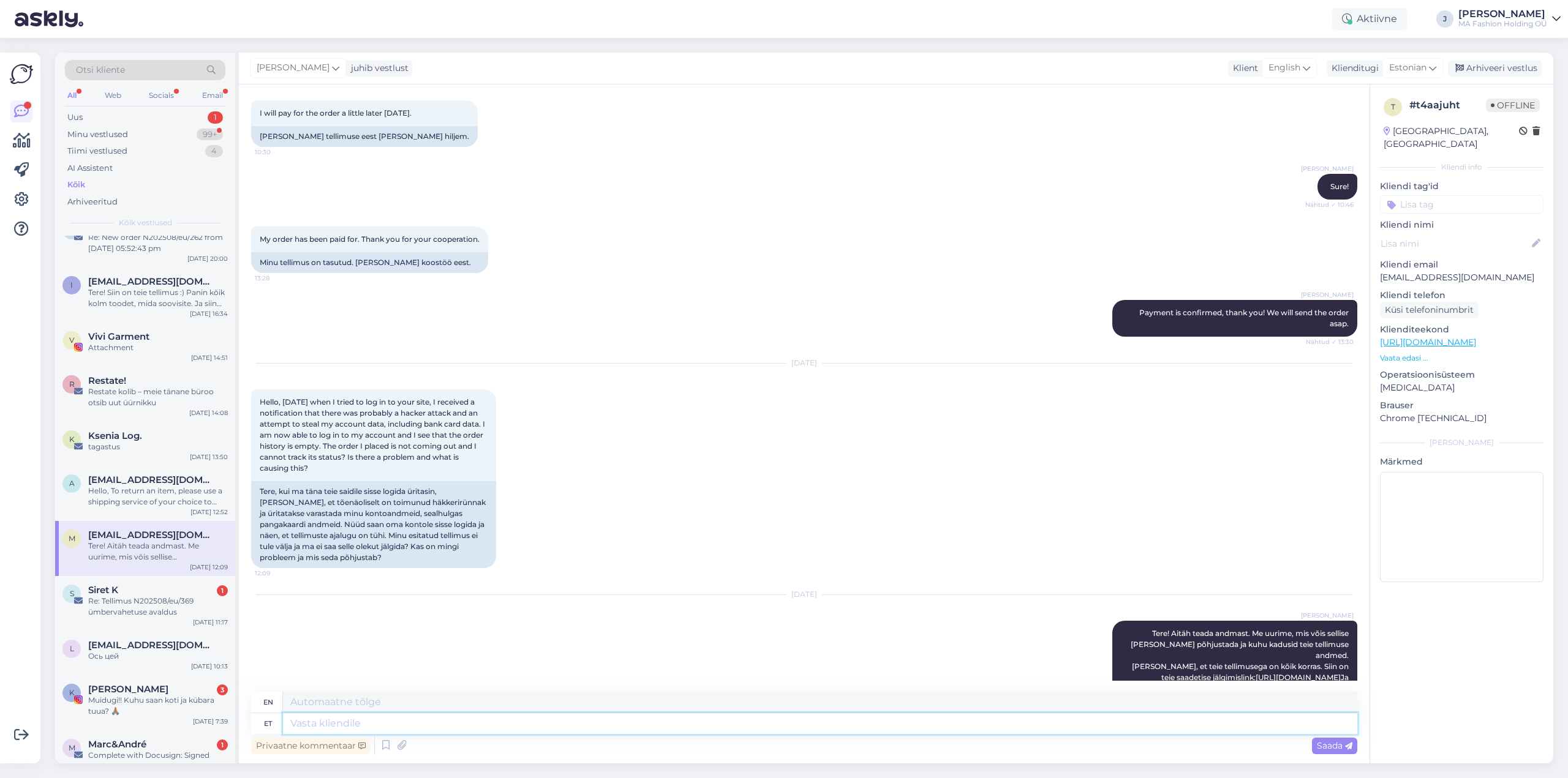
scroll to position [2108, 0]
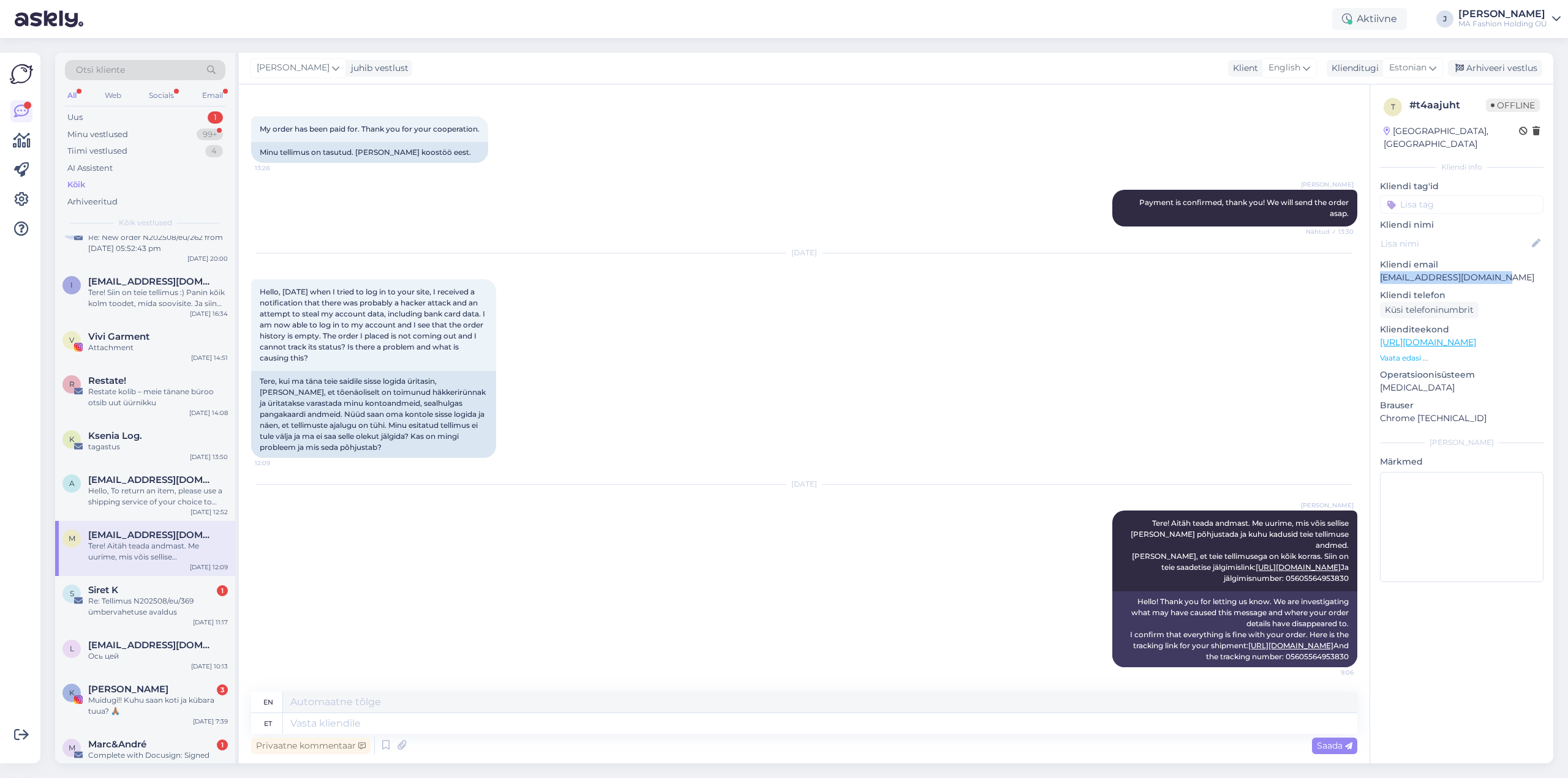
drag, startPoint x: 1383, startPoint y: 265, endPoint x: 1501, endPoint y: 268, distance: 118.0
click at [1501, 272] on p "[EMAIL_ADDRESS][DOMAIN_NAME]" at bounding box center [1462, 278] width 164 height 13
copy p "[EMAIL_ADDRESS][DOMAIN_NAME]"
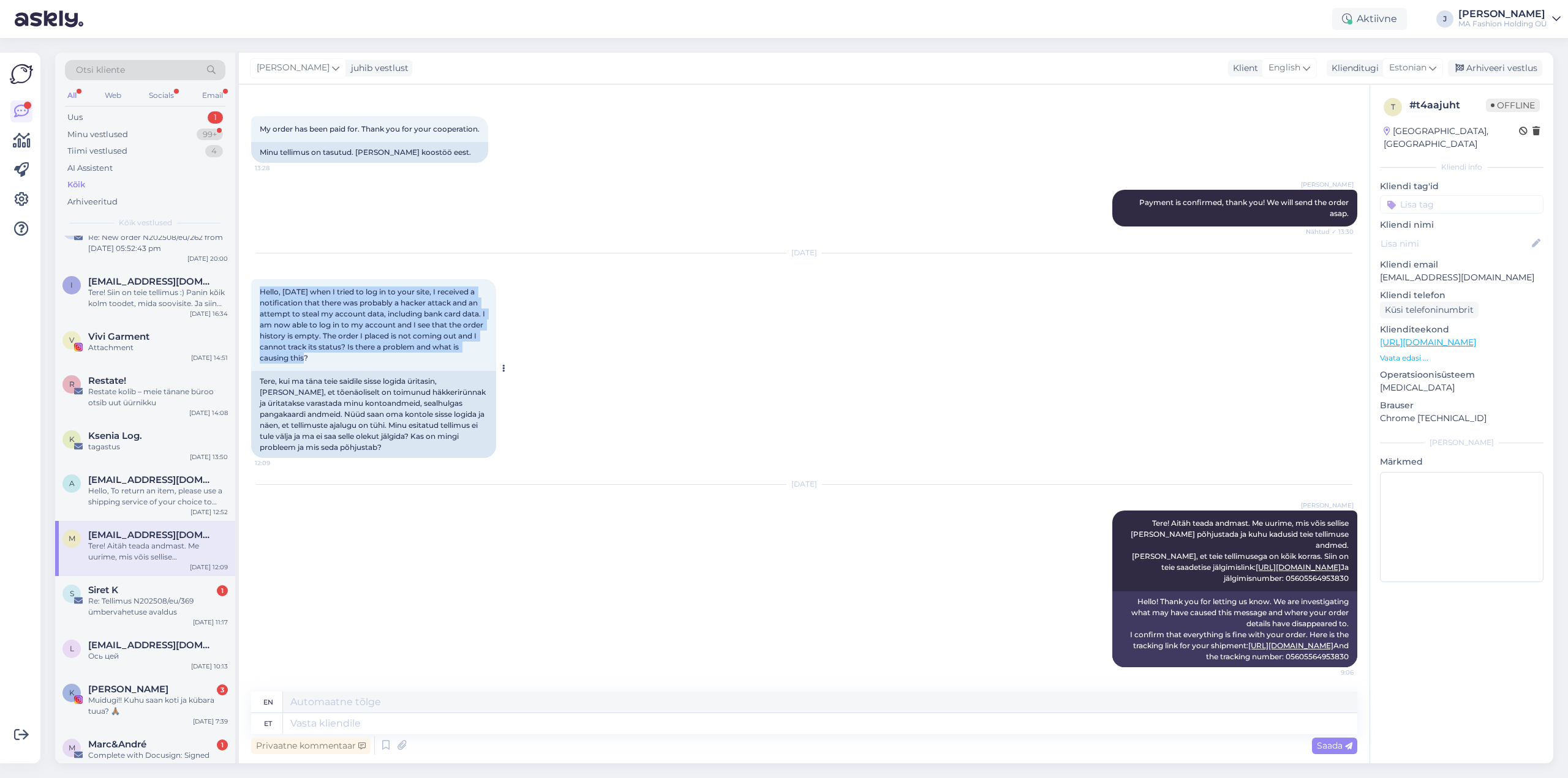
drag, startPoint x: 259, startPoint y: 245, endPoint x: 351, endPoint y: 309, distance: 112.1
click at [351, 309] on div "Hello, [DATE] when I tried to log in to your site, I received a notification th…" at bounding box center [374, 325] width 245 height 92
copy span "Hello, [DATE] when I tried to log in to your site, I received a notification th…"
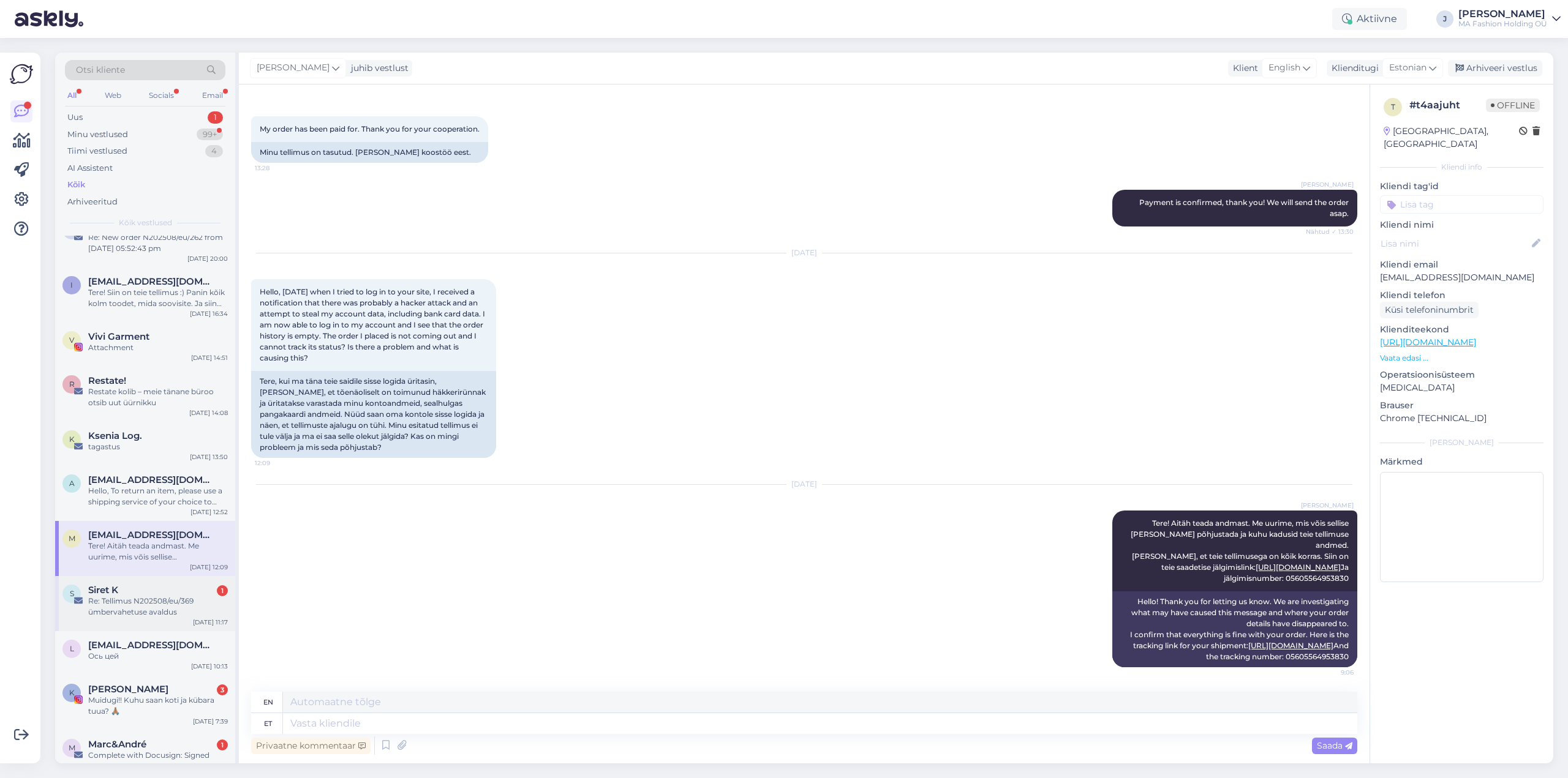
click at [131, 604] on div "Re: Tellimus N202508/eu/369 ümbervahetuse avaldus" at bounding box center [157, 607] width 140 height 22
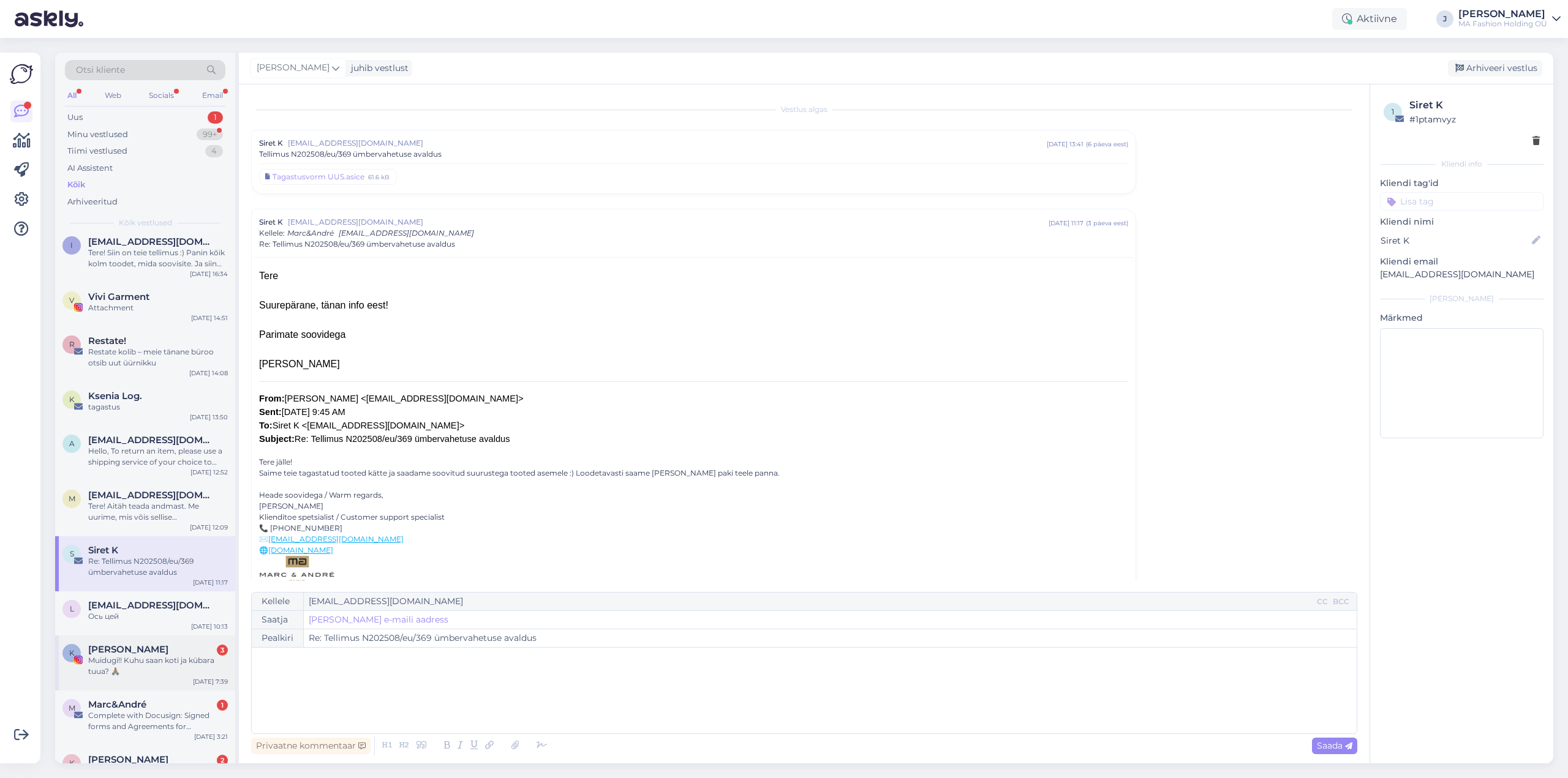
scroll to position [735, 0]
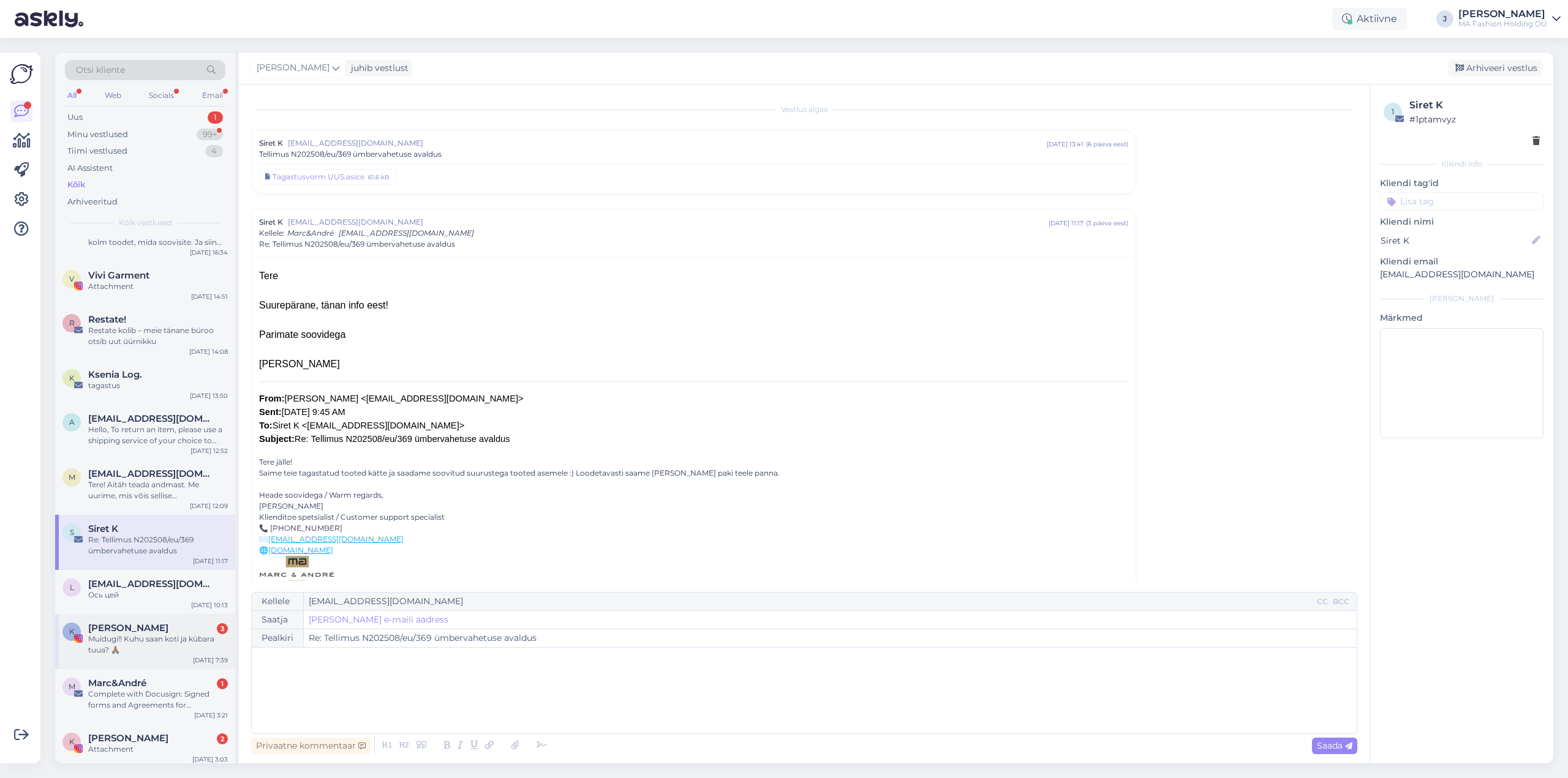
click at [147, 635] on div "Muidugi!! Kuhu saan koti ja kübara tuua? 🙏🏽" at bounding box center [157, 645] width 140 height 22
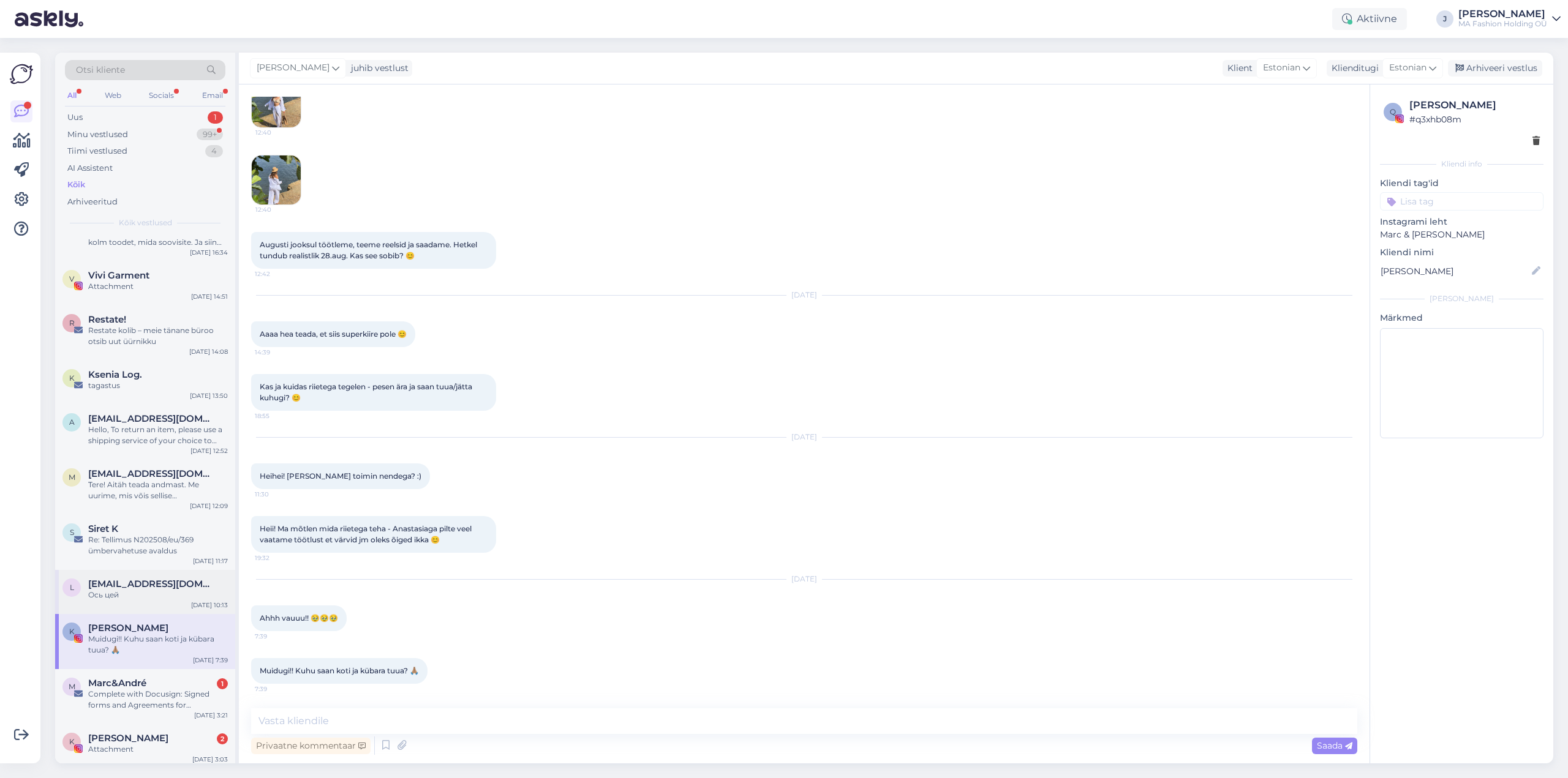
scroll to position [796, 0]
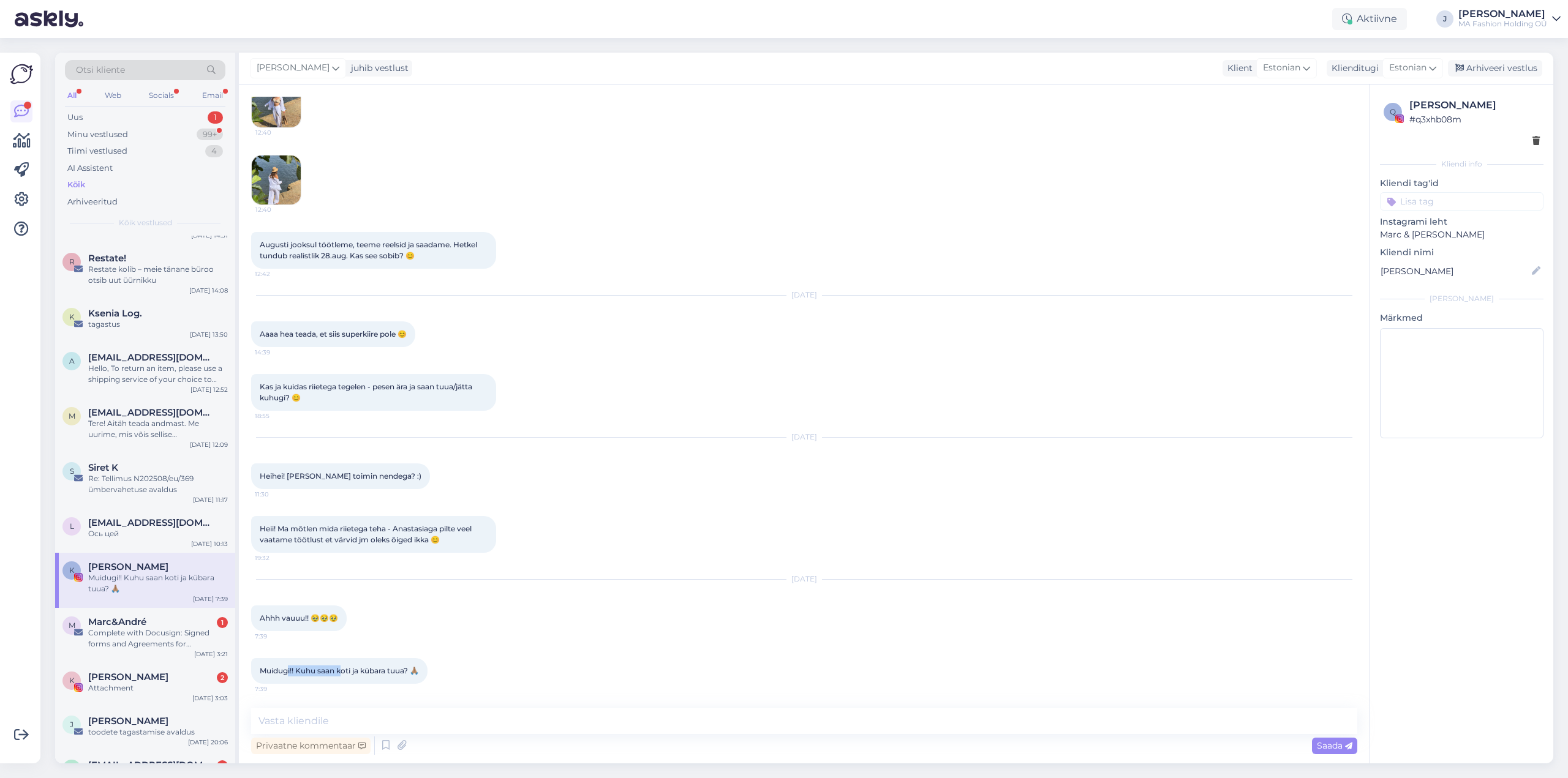
drag, startPoint x: 307, startPoint y: 677, endPoint x: 344, endPoint y: 683, distance: 37.5
click at [344, 683] on div "Muidugi!! Kuhu saan koti ja kübara tuua? 🙏🏽 7:39" at bounding box center [339, 670] width 176 height 25
click at [141, 611] on div "M [PERSON_NAME] 1 Complete with Docusign: Signed forms and Agreements for [EMAI…" at bounding box center [145, 636] width 180 height 55
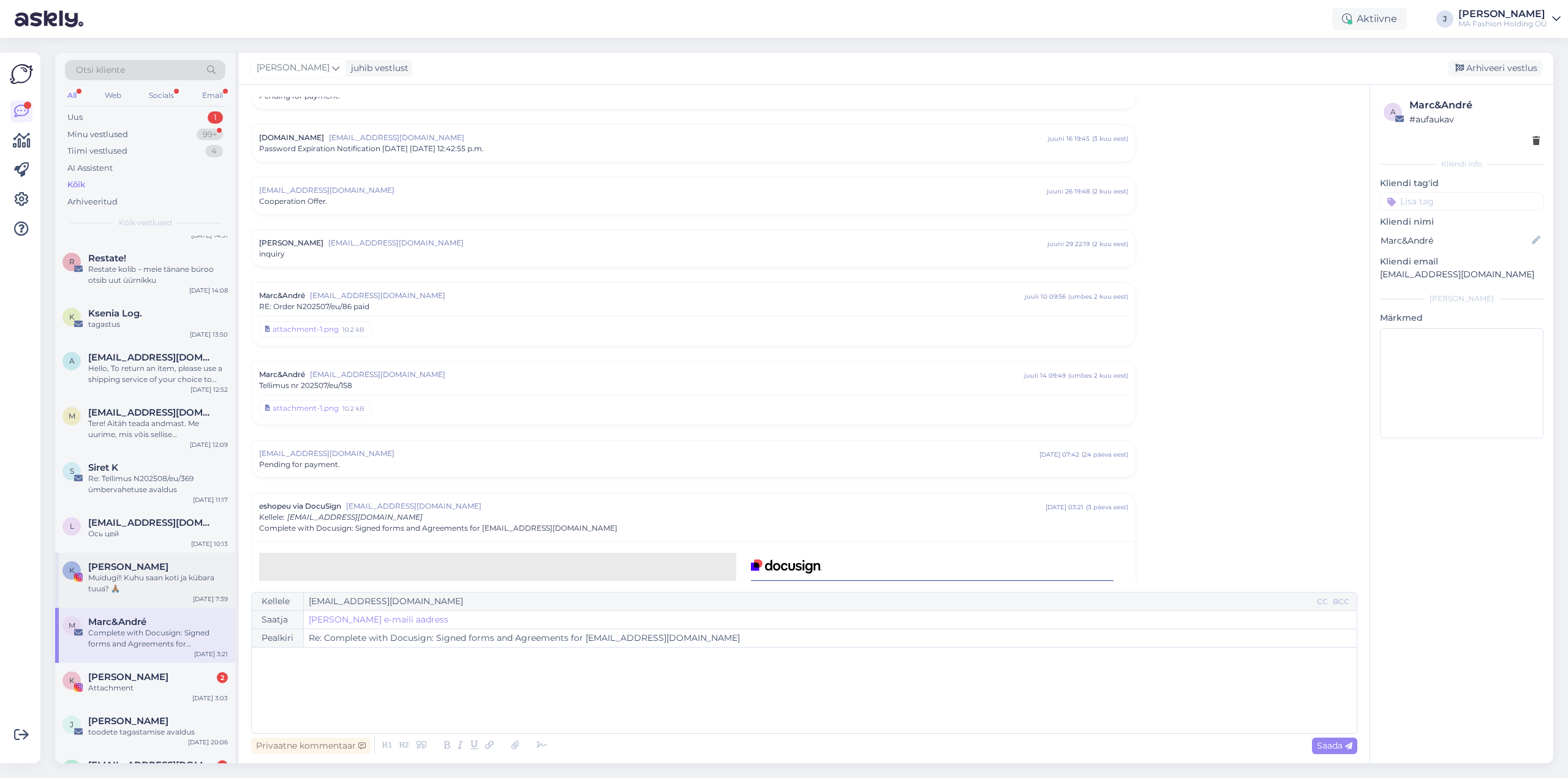
scroll to position [980, 0]
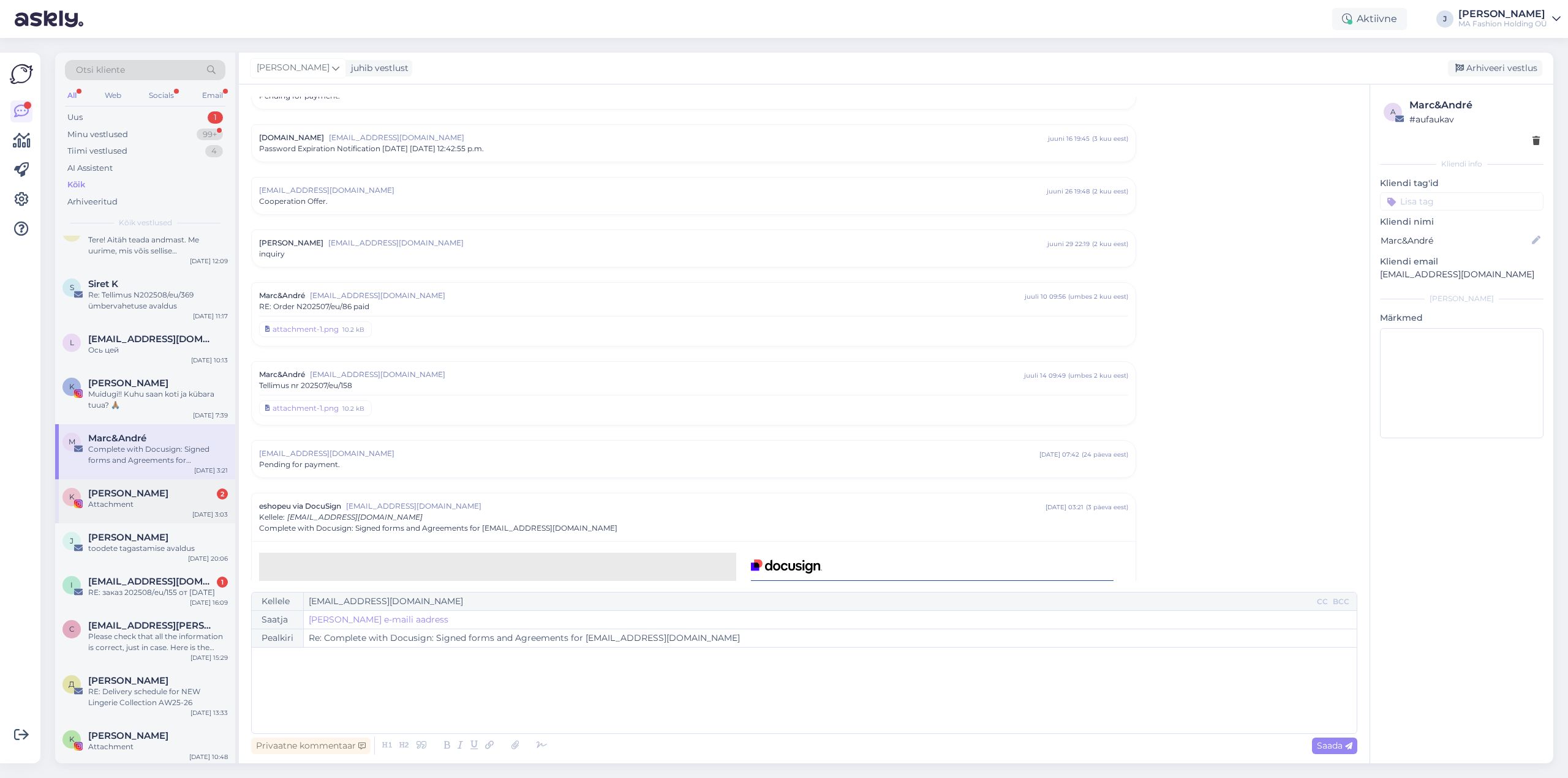
click at [130, 509] on div "Attachment" at bounding box center [157, 505] width 140 height 11
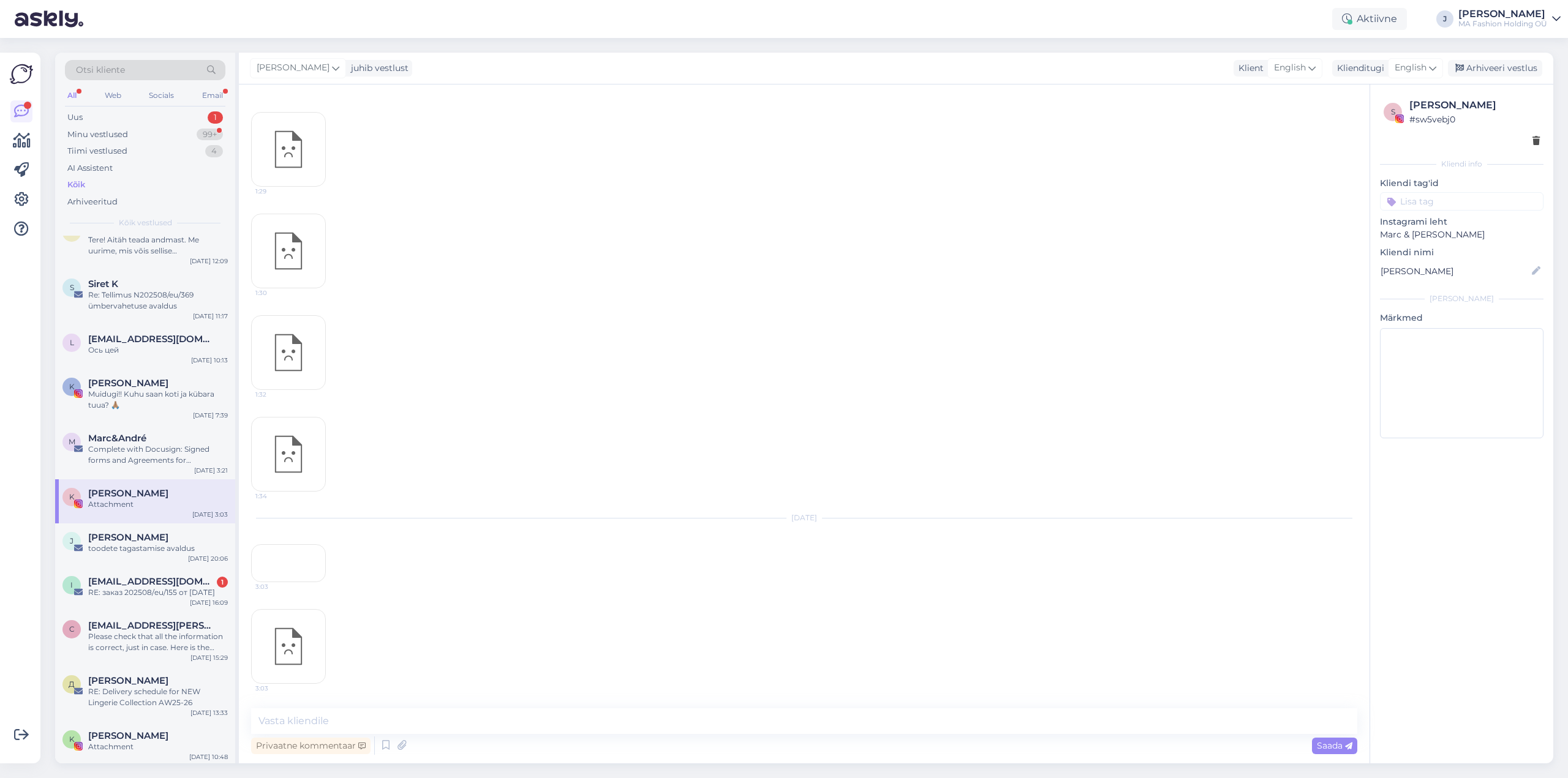
scroll to position [864, 0]
click at [121, 596] on div "RE: заказ 202508/eu/155 от [DATE]" at bounding box center [157, 593] width 140 height 11
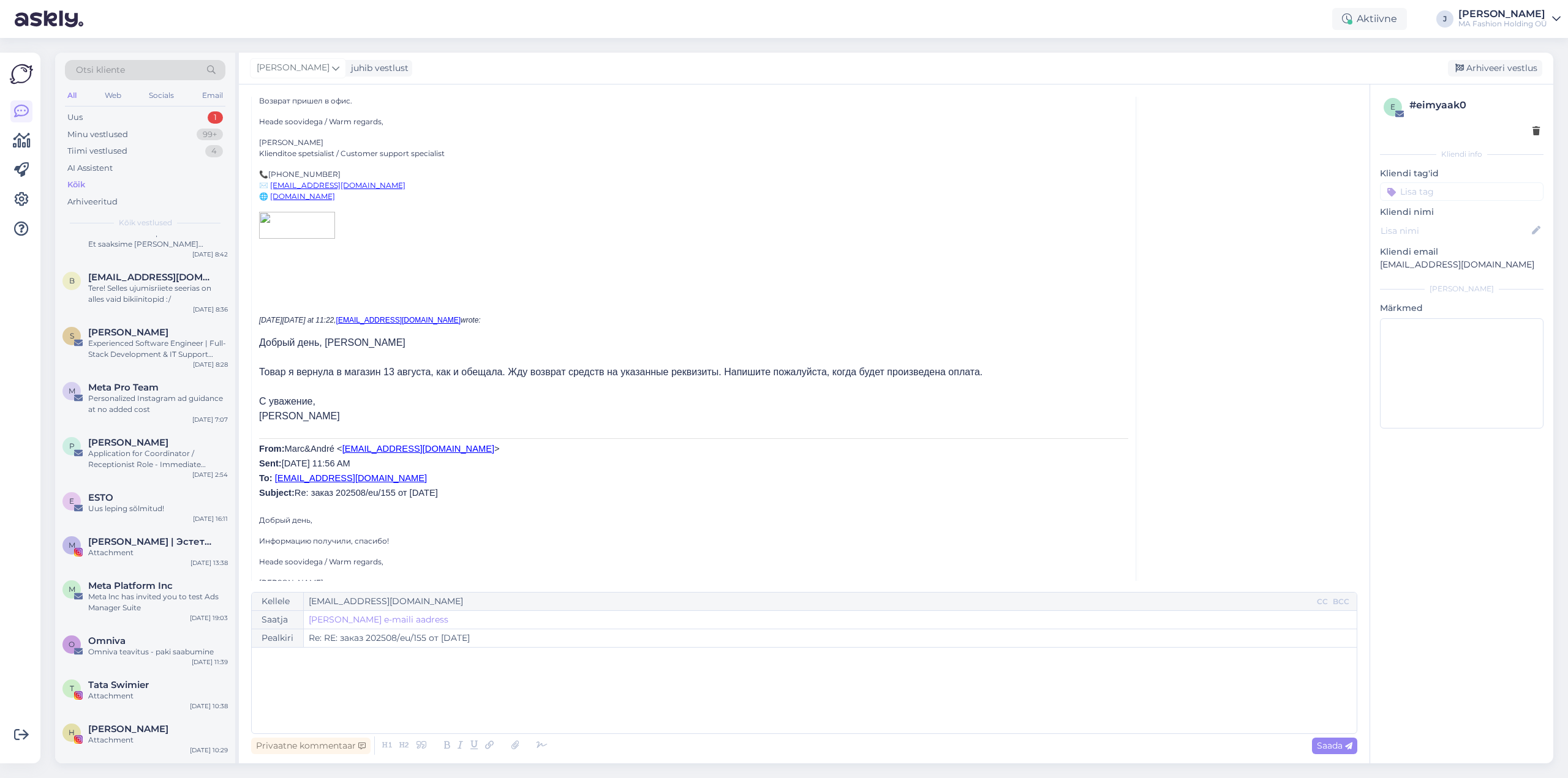
scroll to position [0, 0]
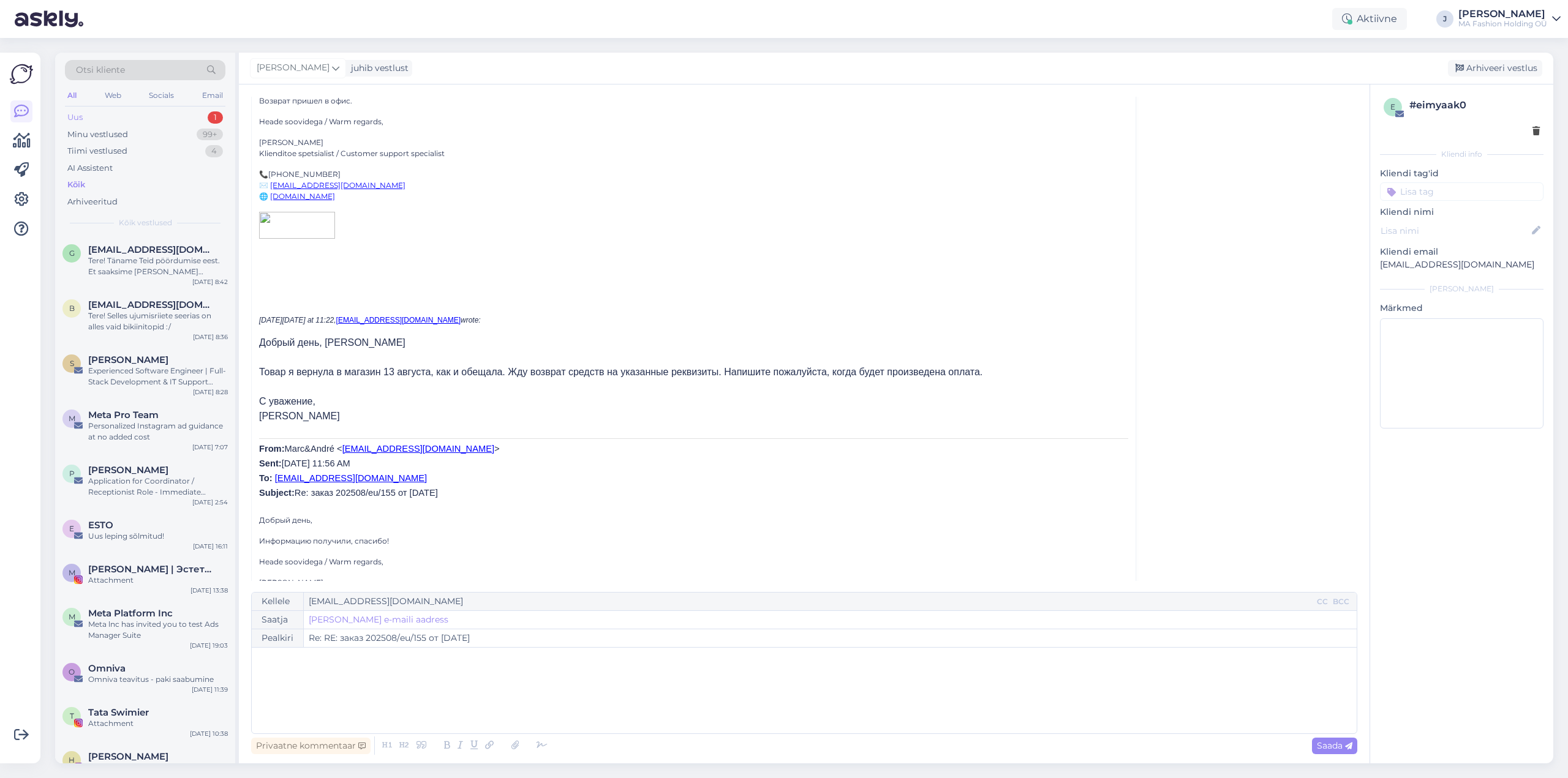
click at [116, 120] on div "Uus 1" at bounding box center [144, 117] width 160 height 17
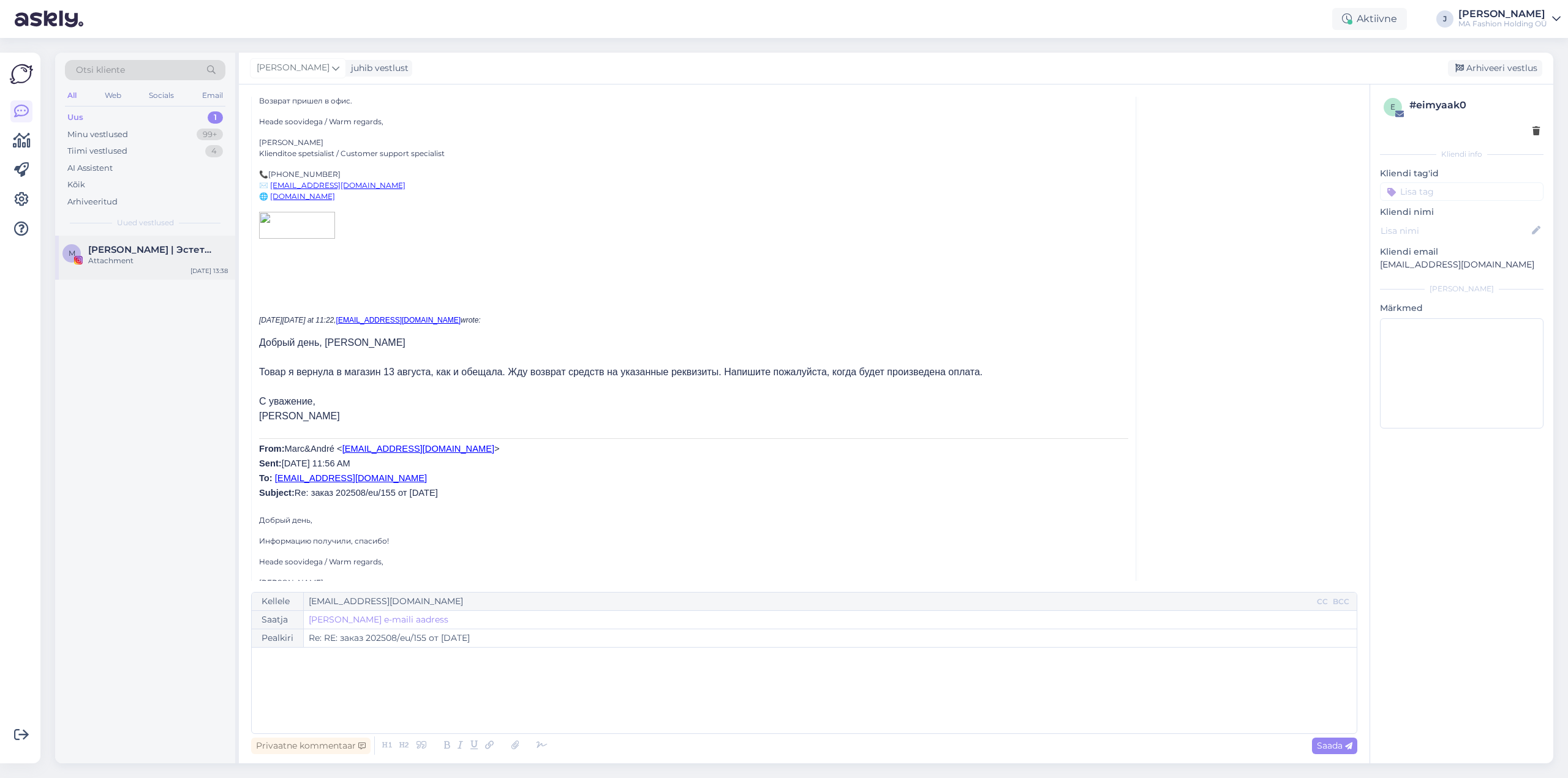
click at [107, 261] on div "Attachment" at bounding box center [157, 261] width 140 height 11
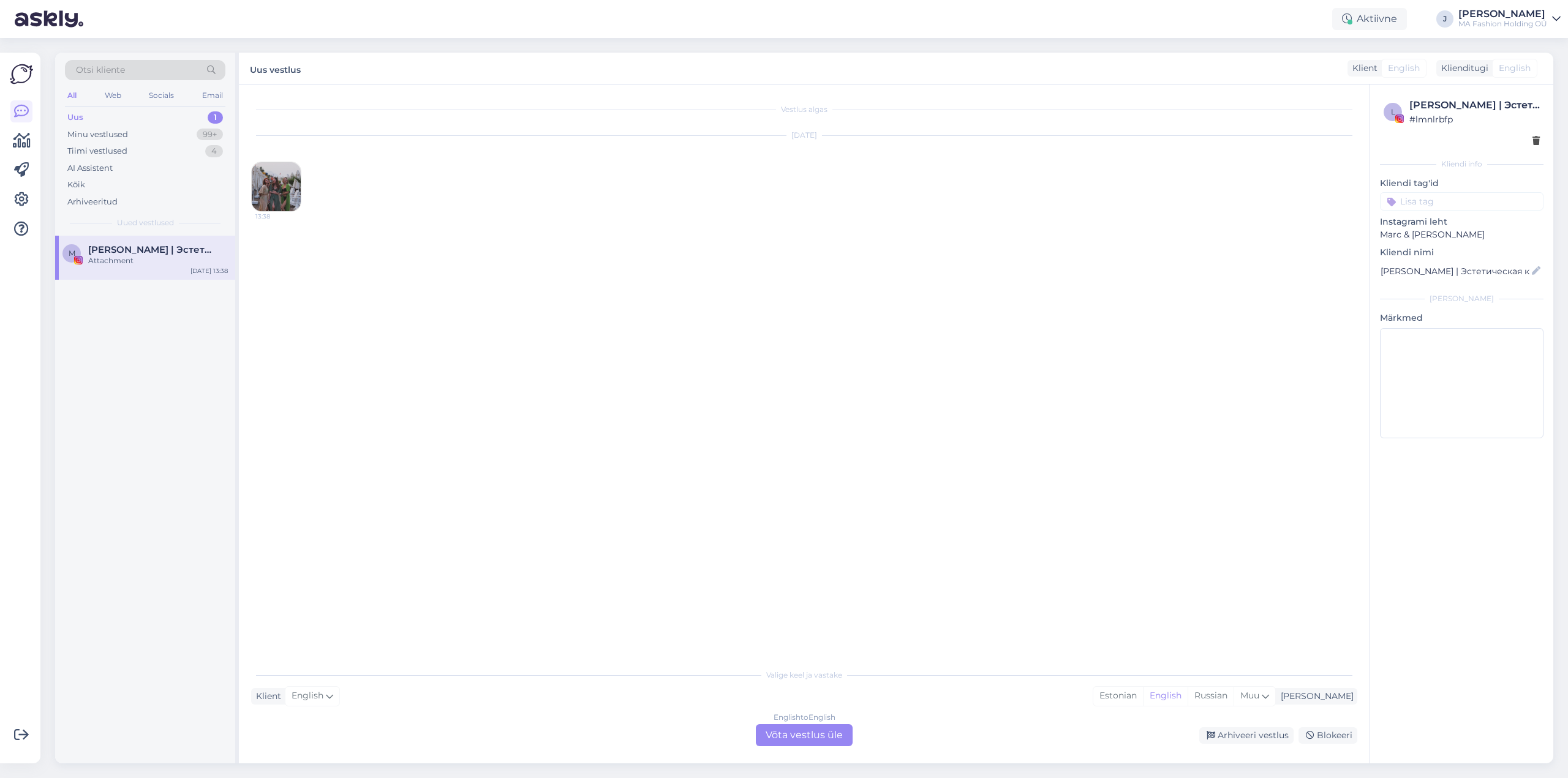
click at [813, 735] on div "English to English Võta vestlus üle" at bounding box center [804, 736] width 96 height 22
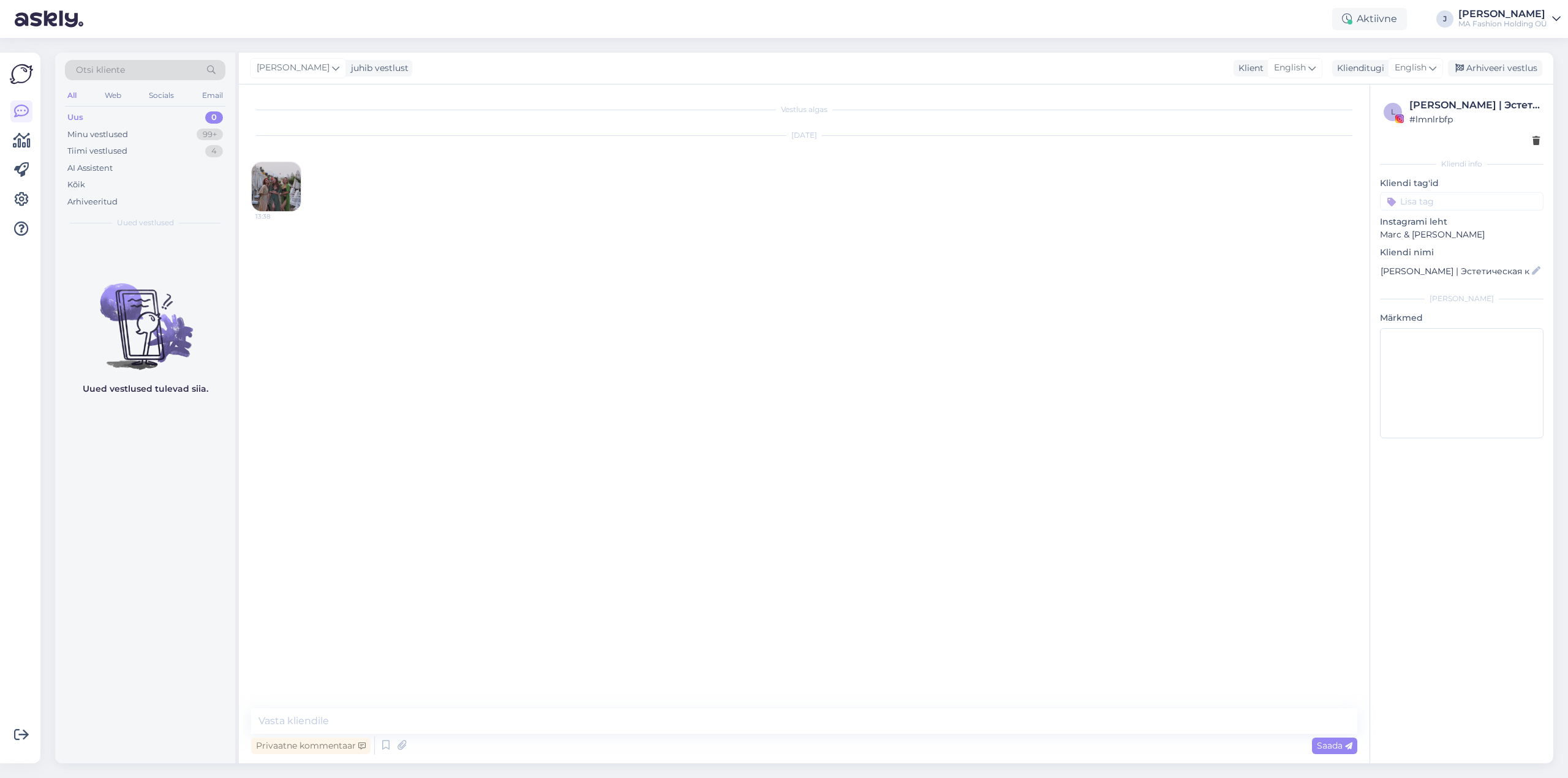
click at [77, 117] on div "Uus" at bounding box center [75, 117] width 16 height 12
